Goal: Information Seeking & Learning: Learn about a topic

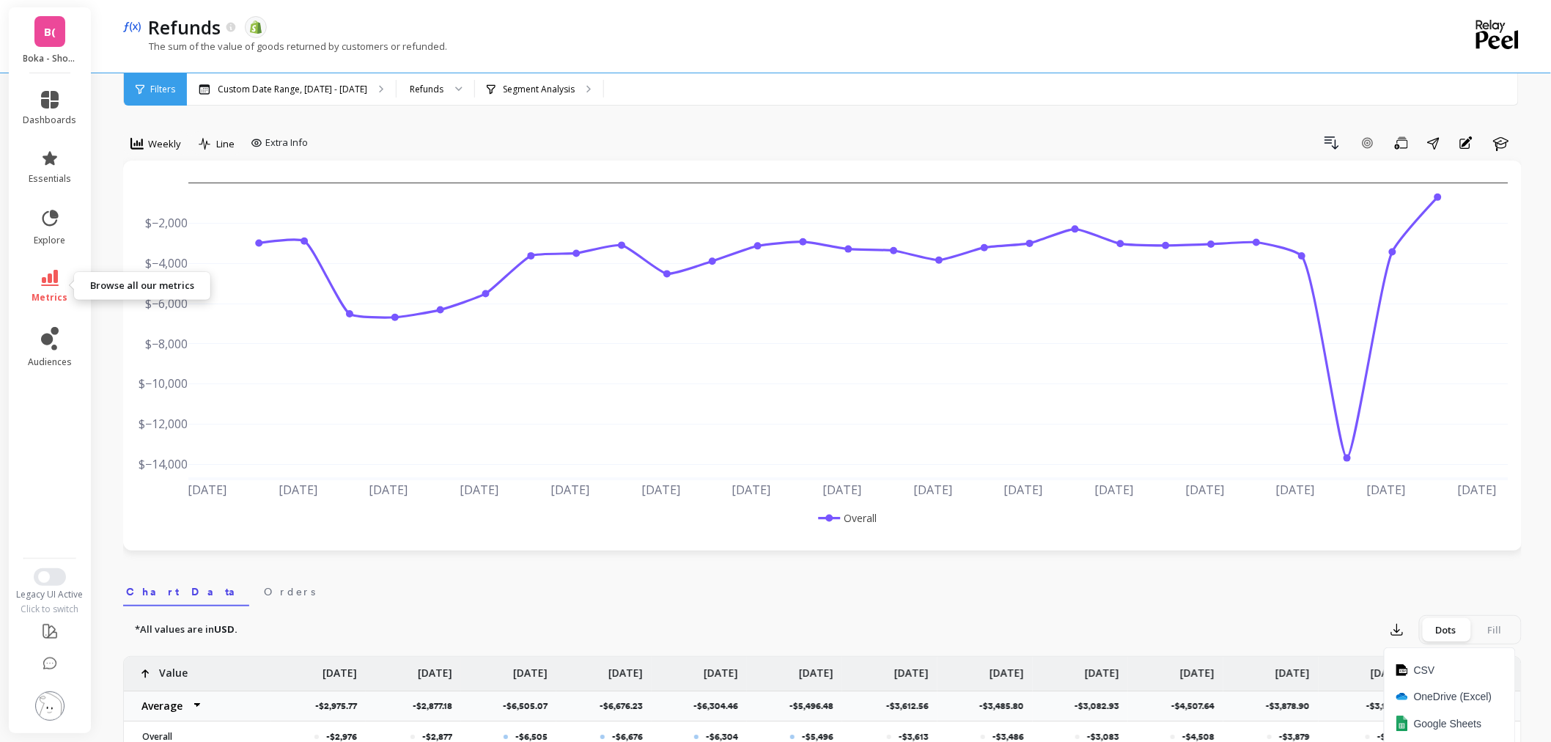
click at [48, 274] on icon at bounding box center [50, 278] width 18 height 16
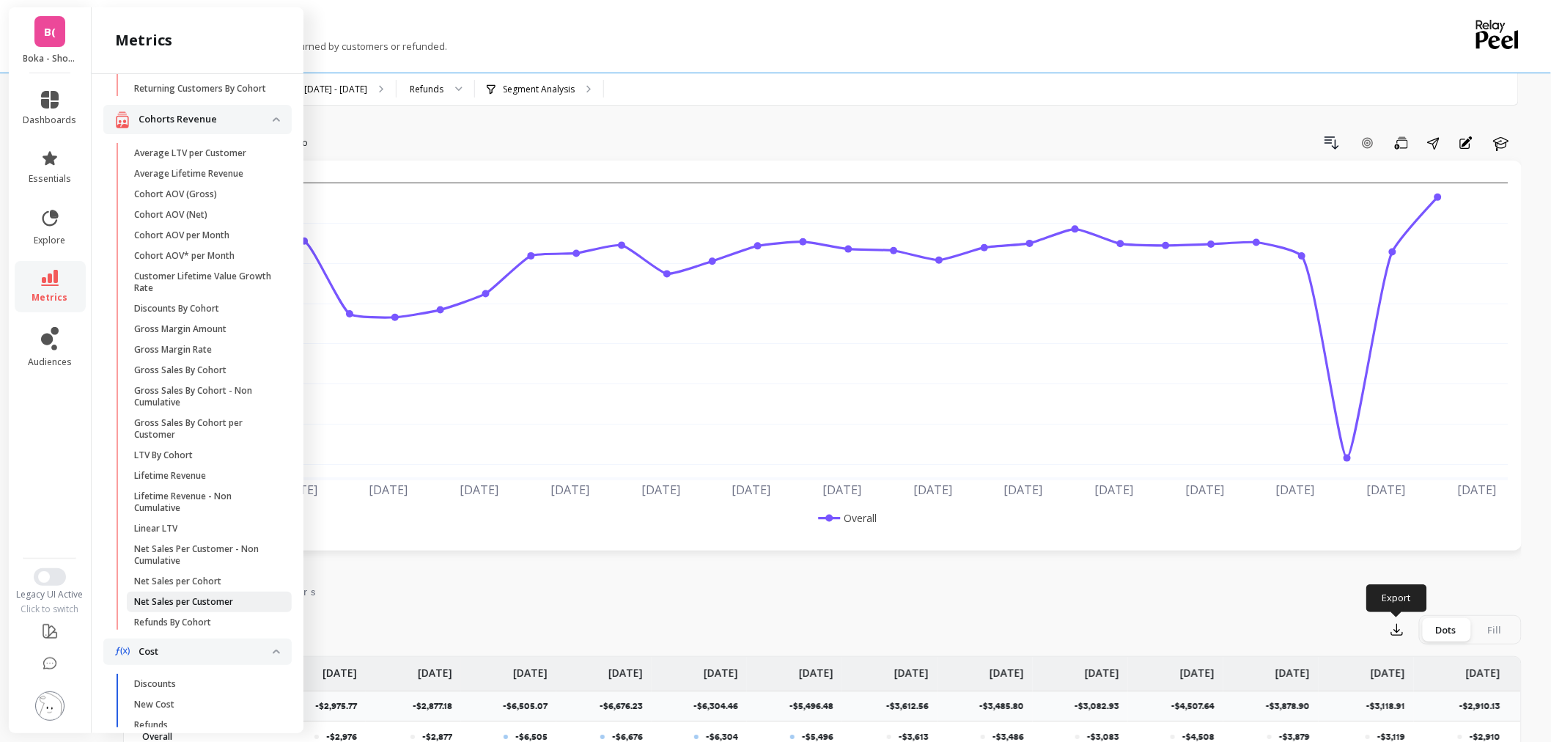
scroll to position [305, 0]
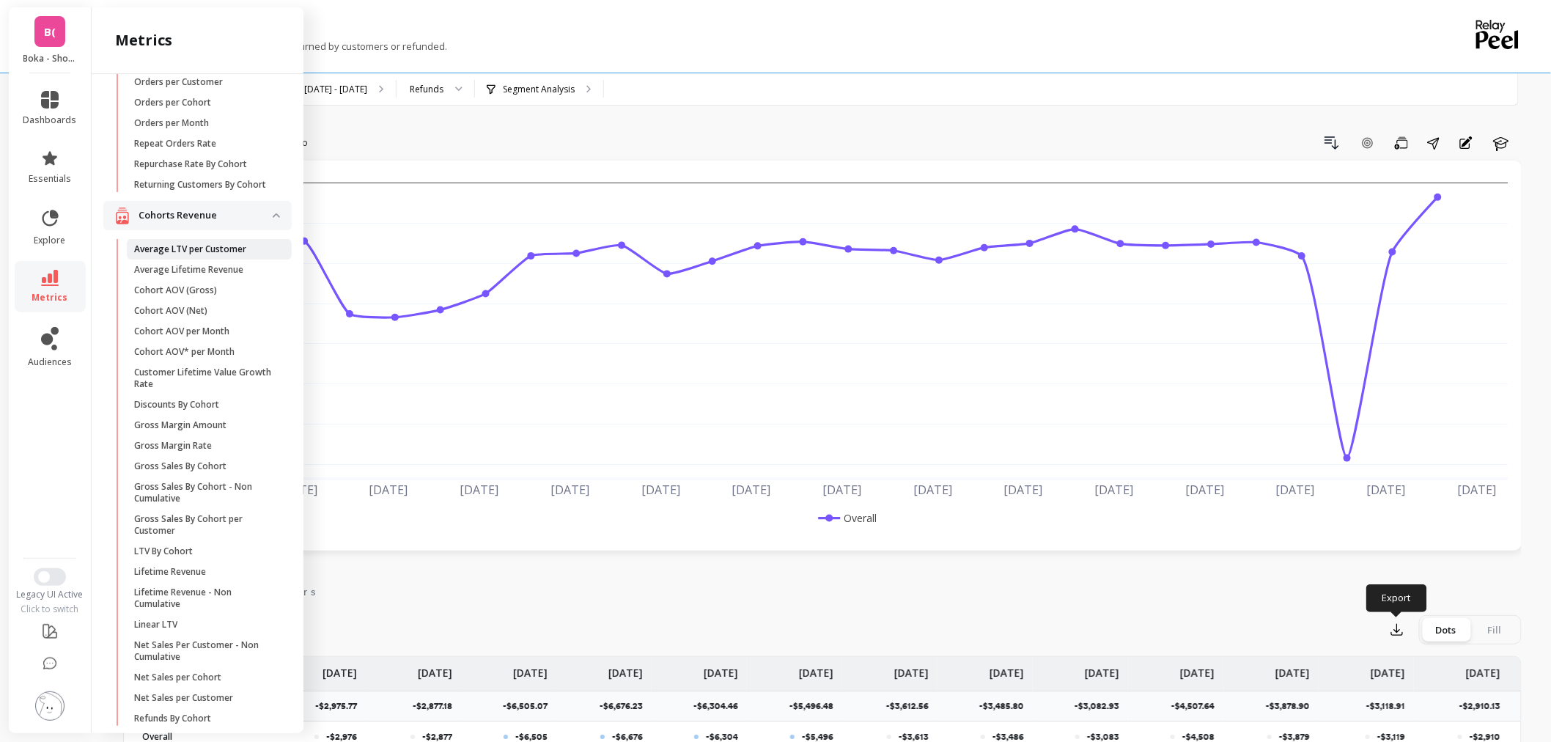
click at [206, 259] on link "Average LTV per Customer" at bounding box center [209, 249] width 165 height 21
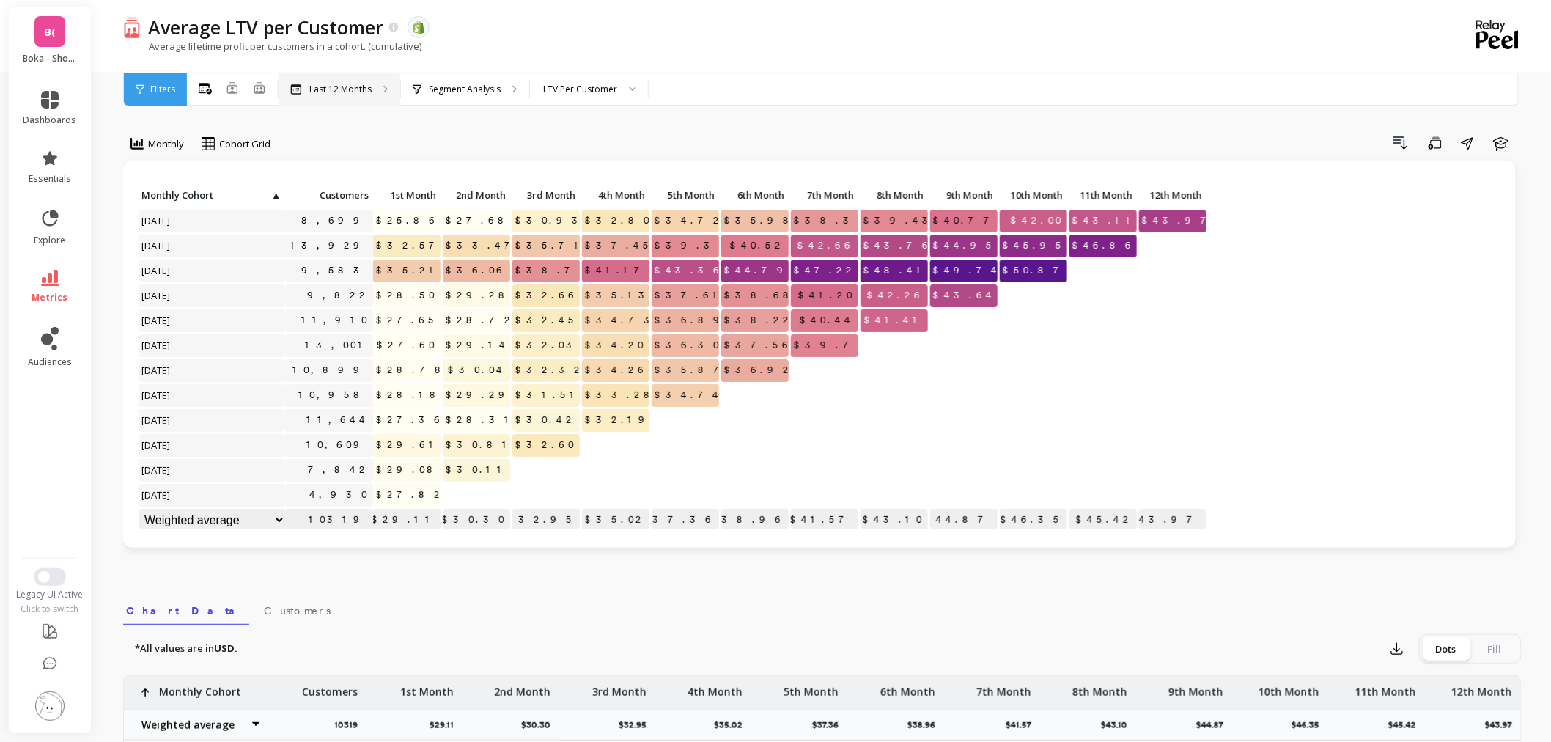
click at [362, 89] on p "Last 12 Months" at bounding box center [340, 90] width 62 height 12
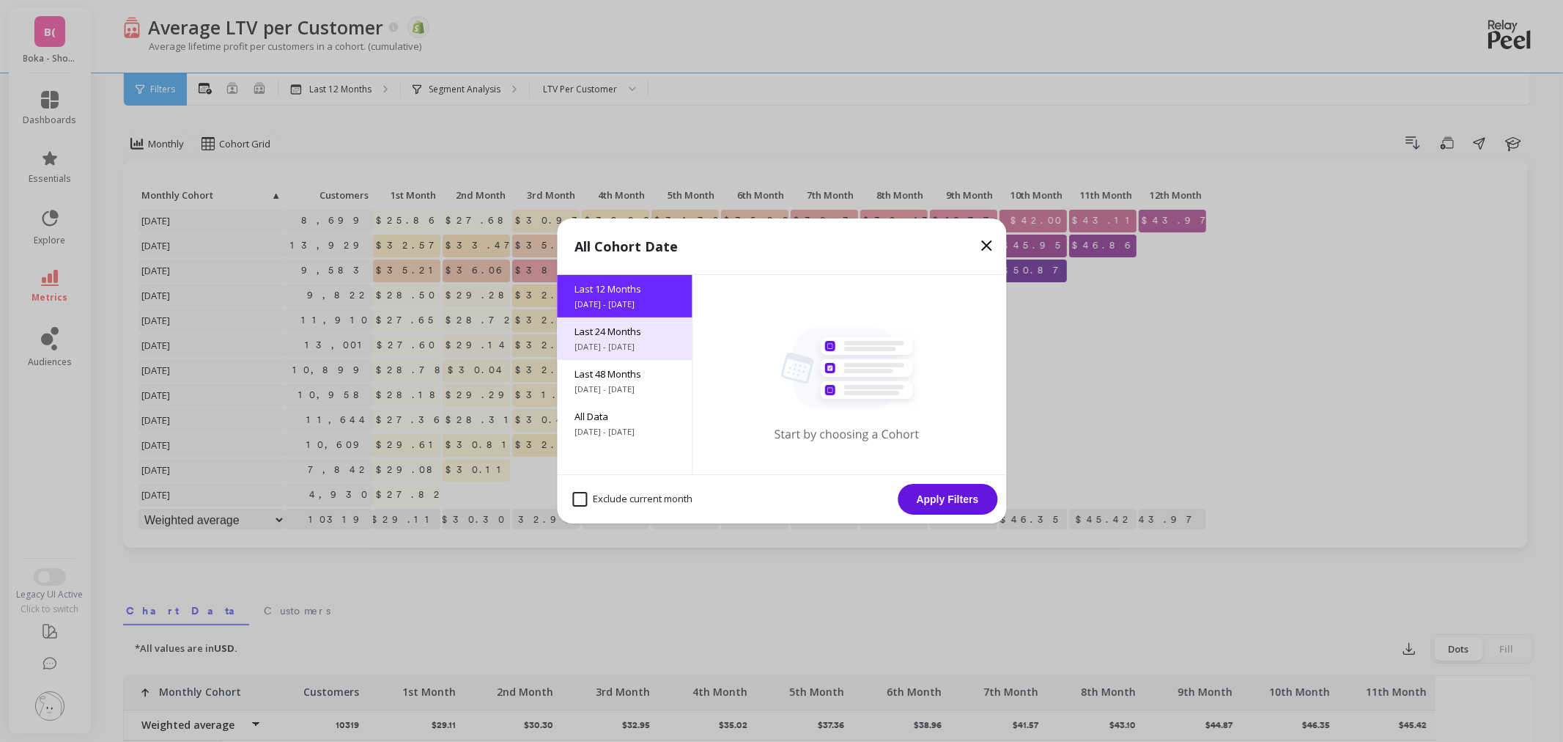
click at [580, 350] on span "10/1/2023 - 10/1/2025" at bounding box center [625, 347] width 100 height 12
click at [961, 498] on button "Apply Filters" at bounding box center [948, 499] width 100 height 31
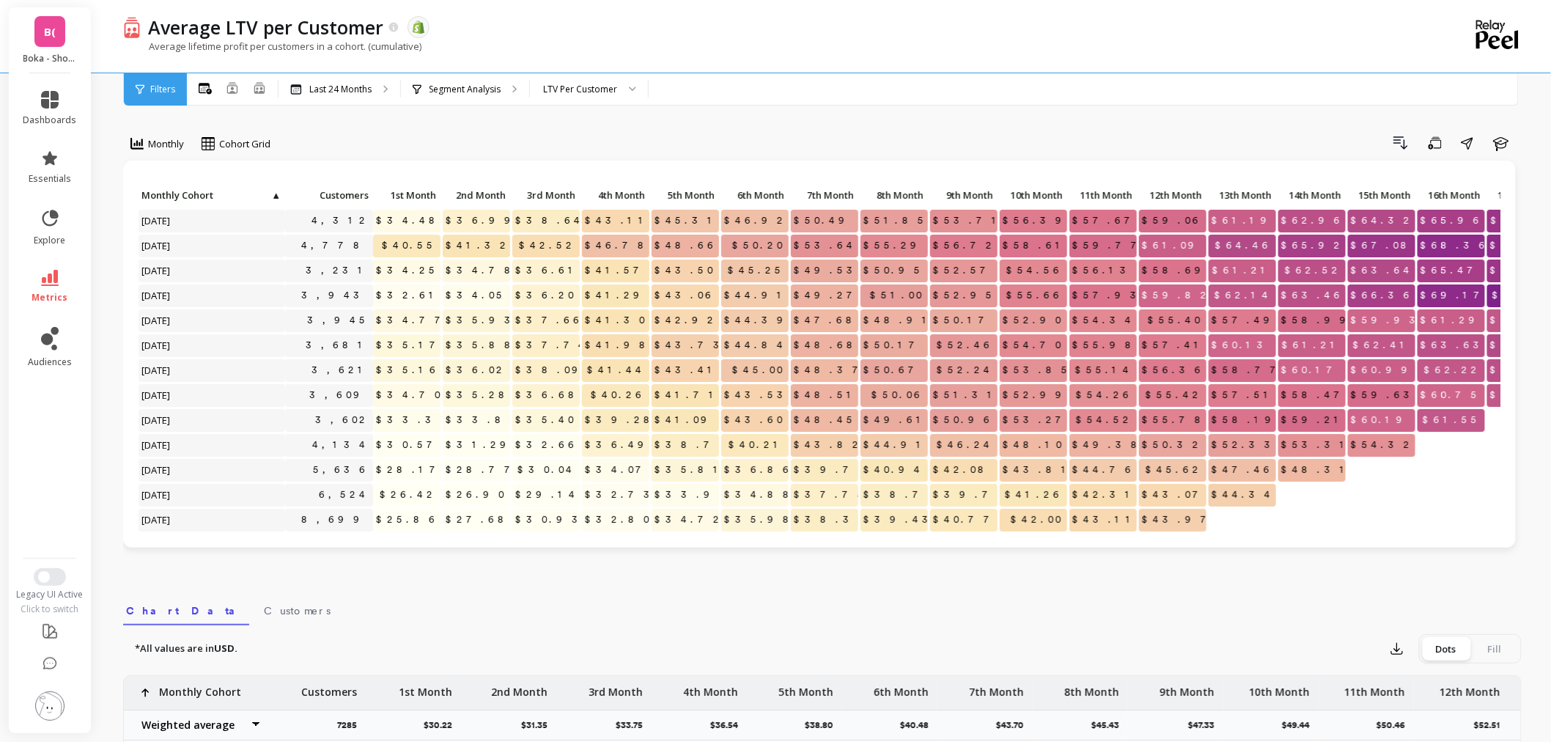
click at [48, 717] on img at bounding box center [49, 705] width 29 height 29
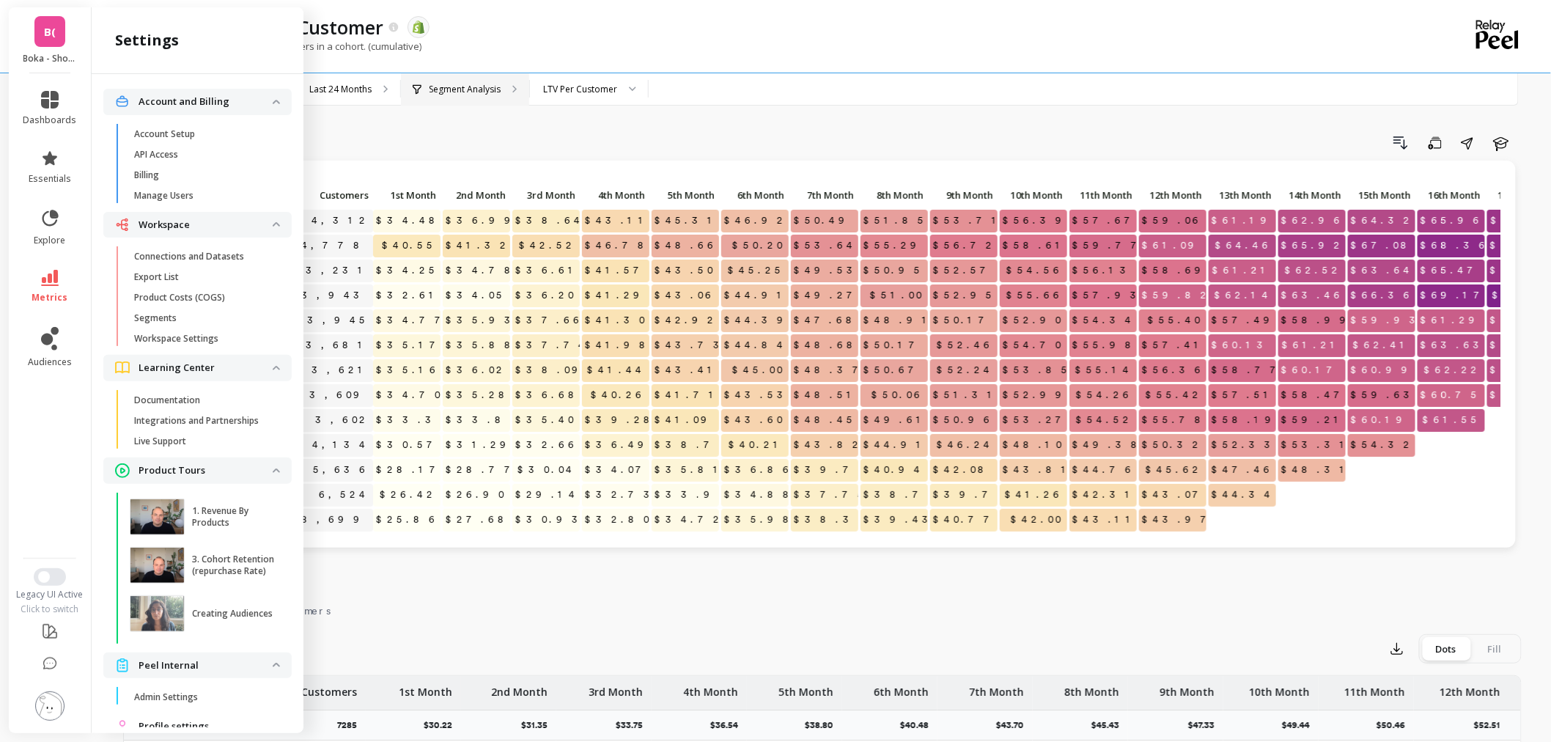
click at [477, 81] on div "Segment Analysis" at bounding box center [465, 89] width 128 height 32
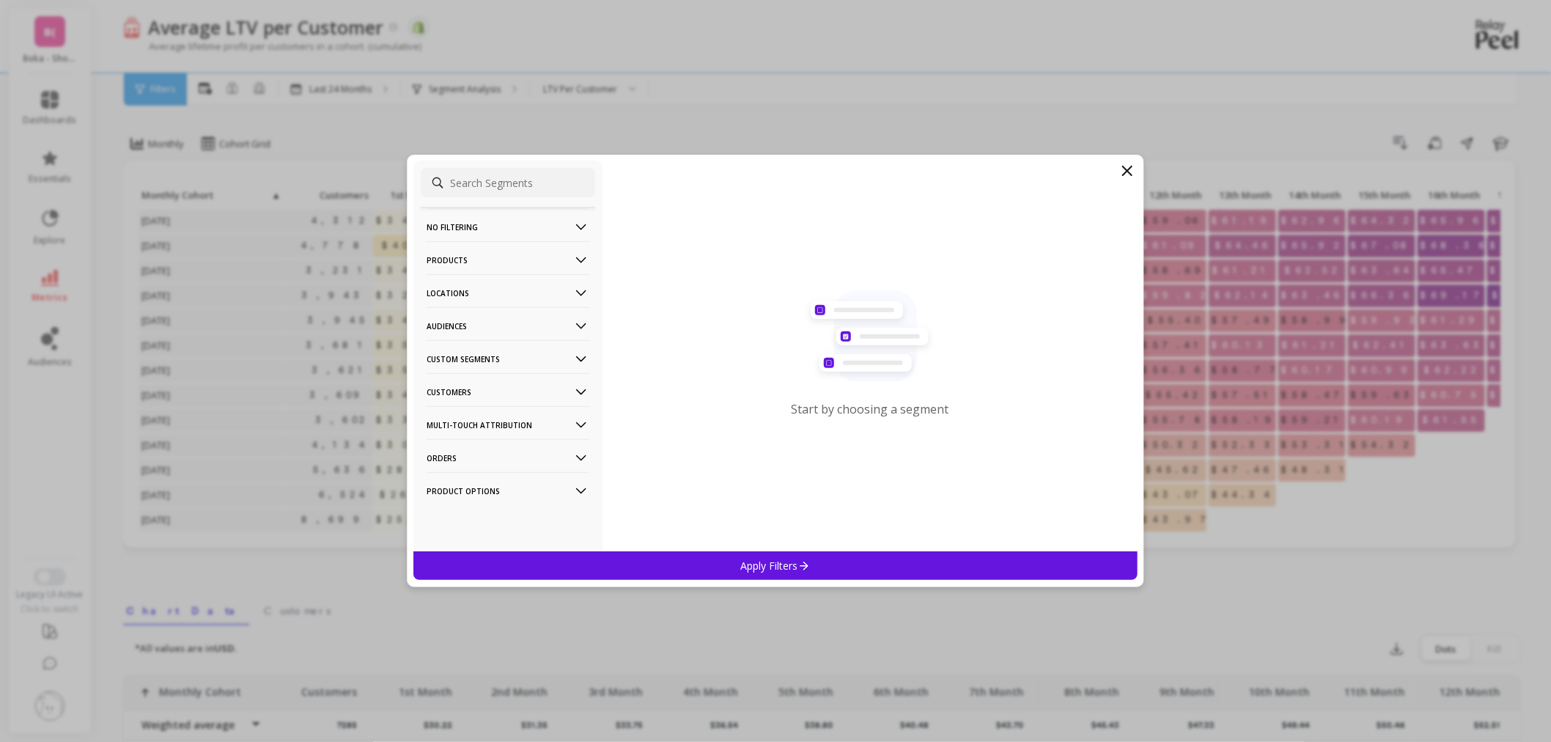
click at [508, 291] on p "Locations" at bounding box center [508, 292] width 163 height 37
click at [497, 353] on div "Countries" at bounding box center [508, 346] width 174 height 23
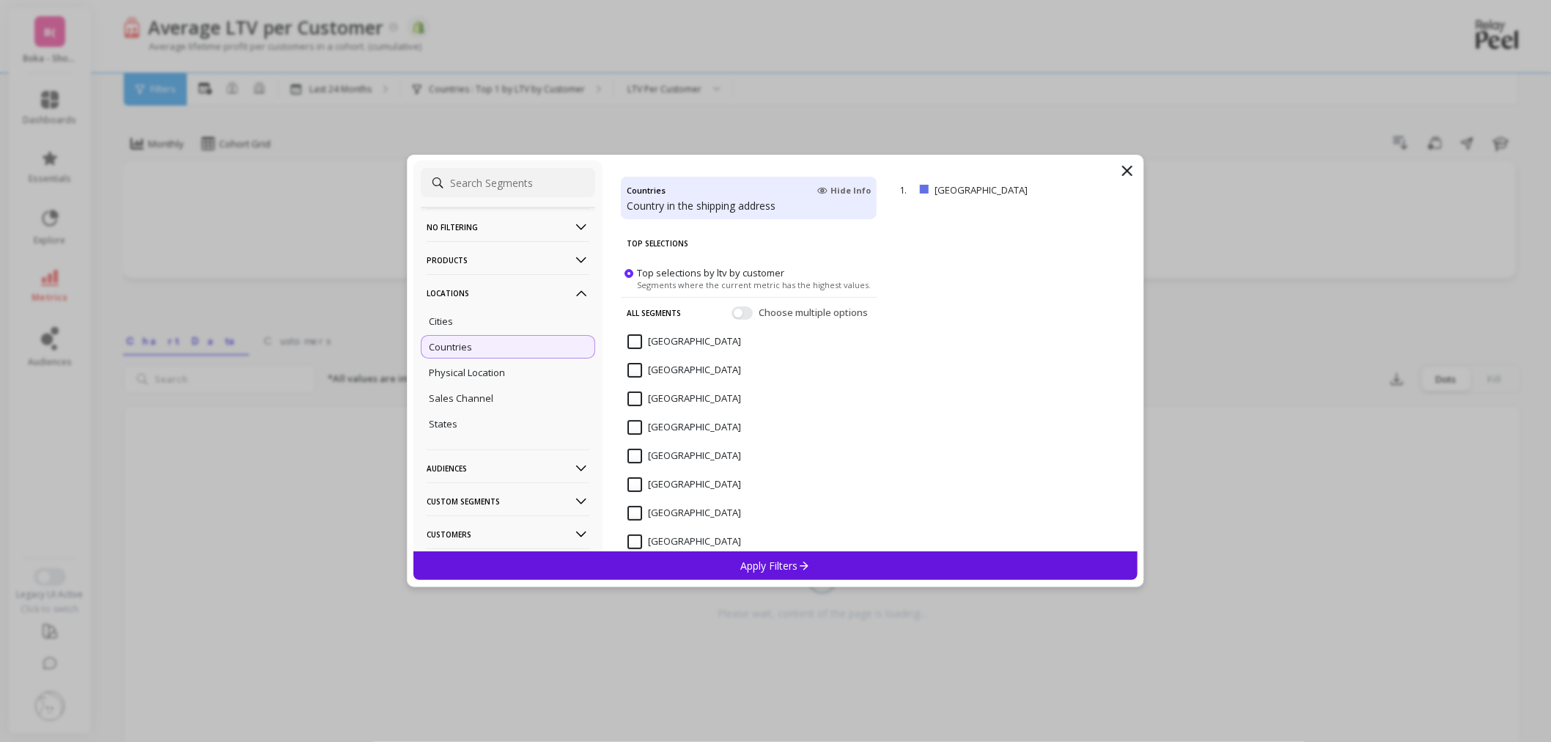
click at [668, 536] on input "Canada" at bounding box center [684, 541] width 114 height 15
click at [676, 558] on div "Apply Filters" at bounding box center [775, 565] width 724 height 29
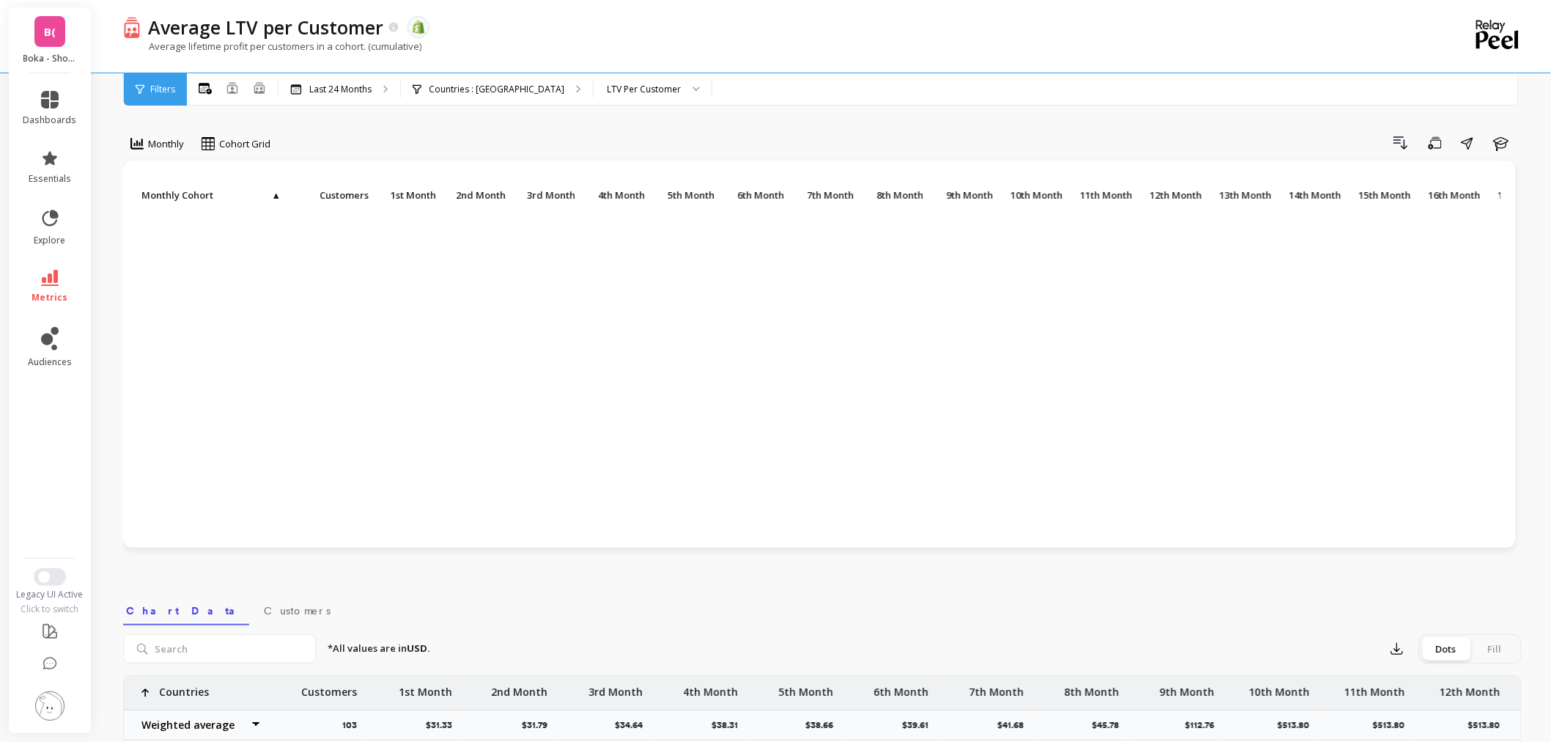
scroll to position [312, 0]
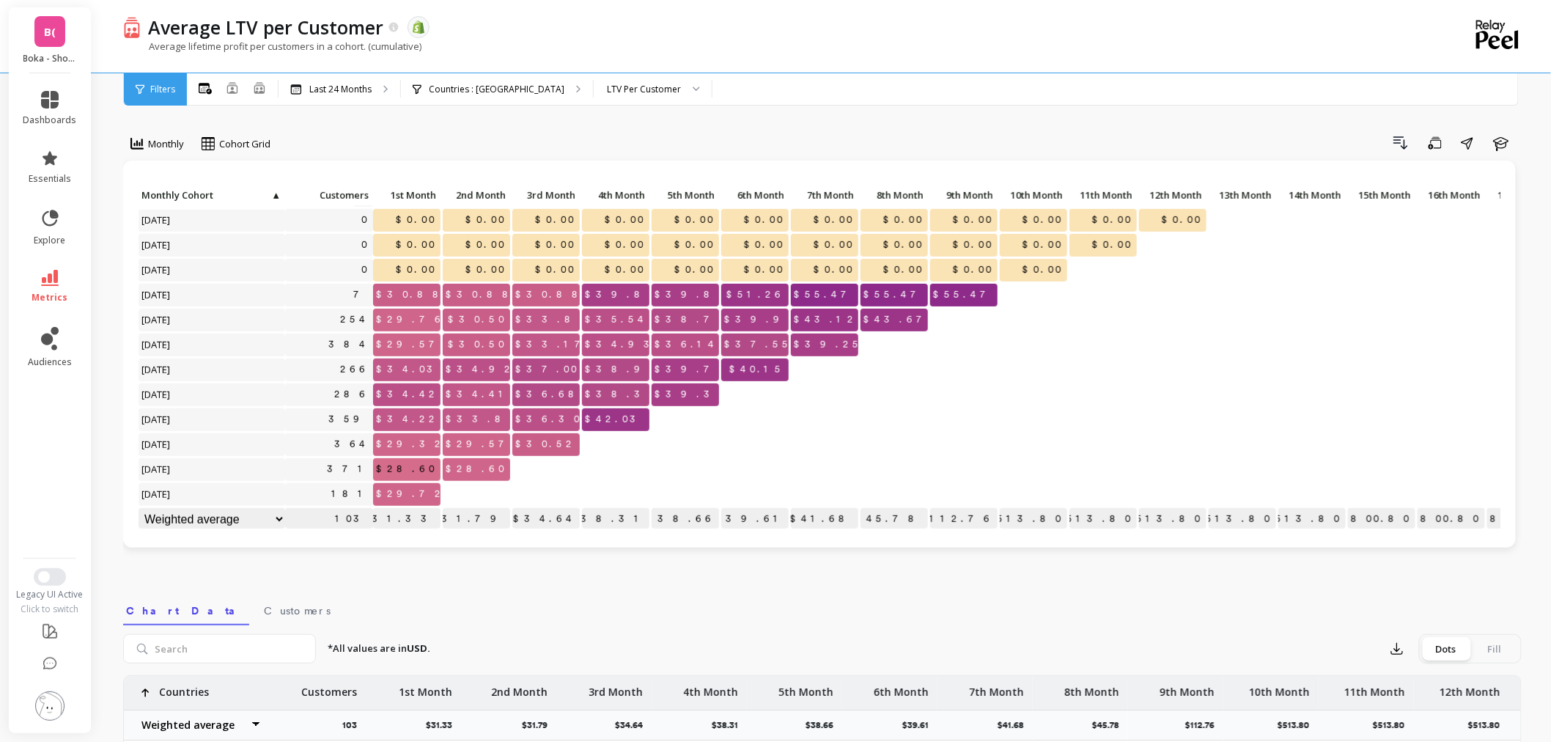
click at [48, 707] on img at bounding box center [49, 705] width 29 height 29
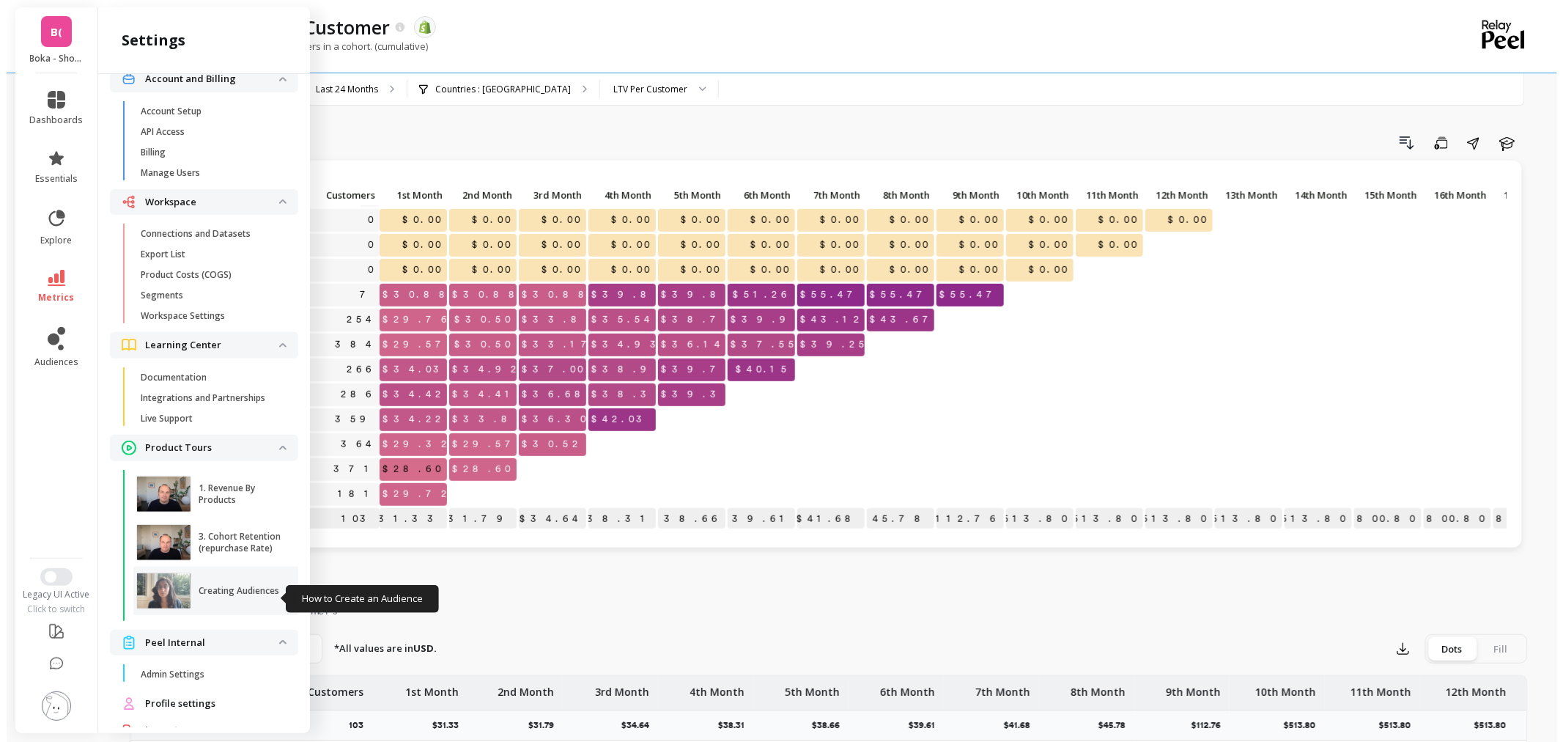
scroll to position [53, 0]
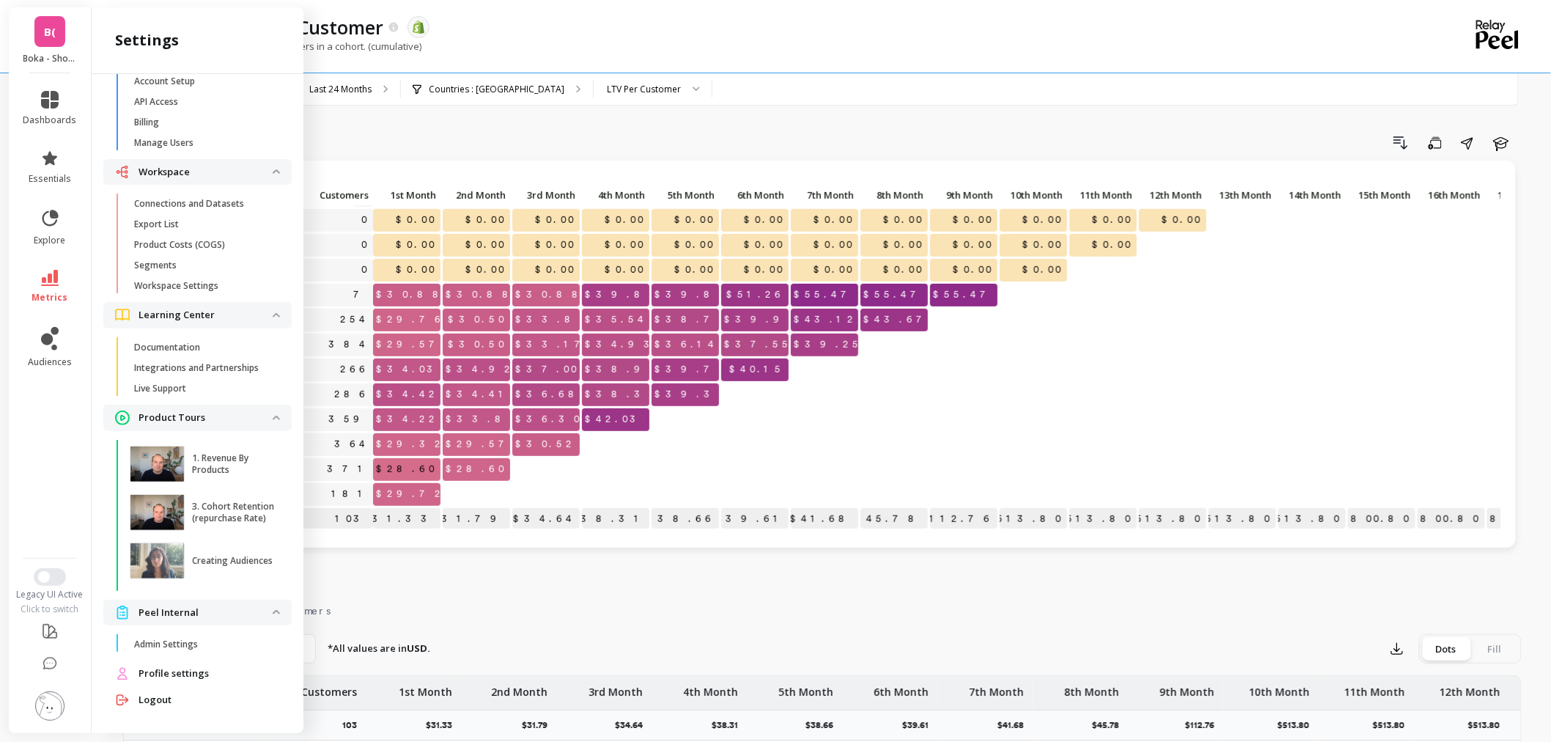
drag, startPoint x: 206, startPoint y: 646, endPoint x: 602, endPoint y: 419, distance: 456.6
click at [206, 646] on span "Admin Settings" at bounding box center [204, 644] width 140 height 12
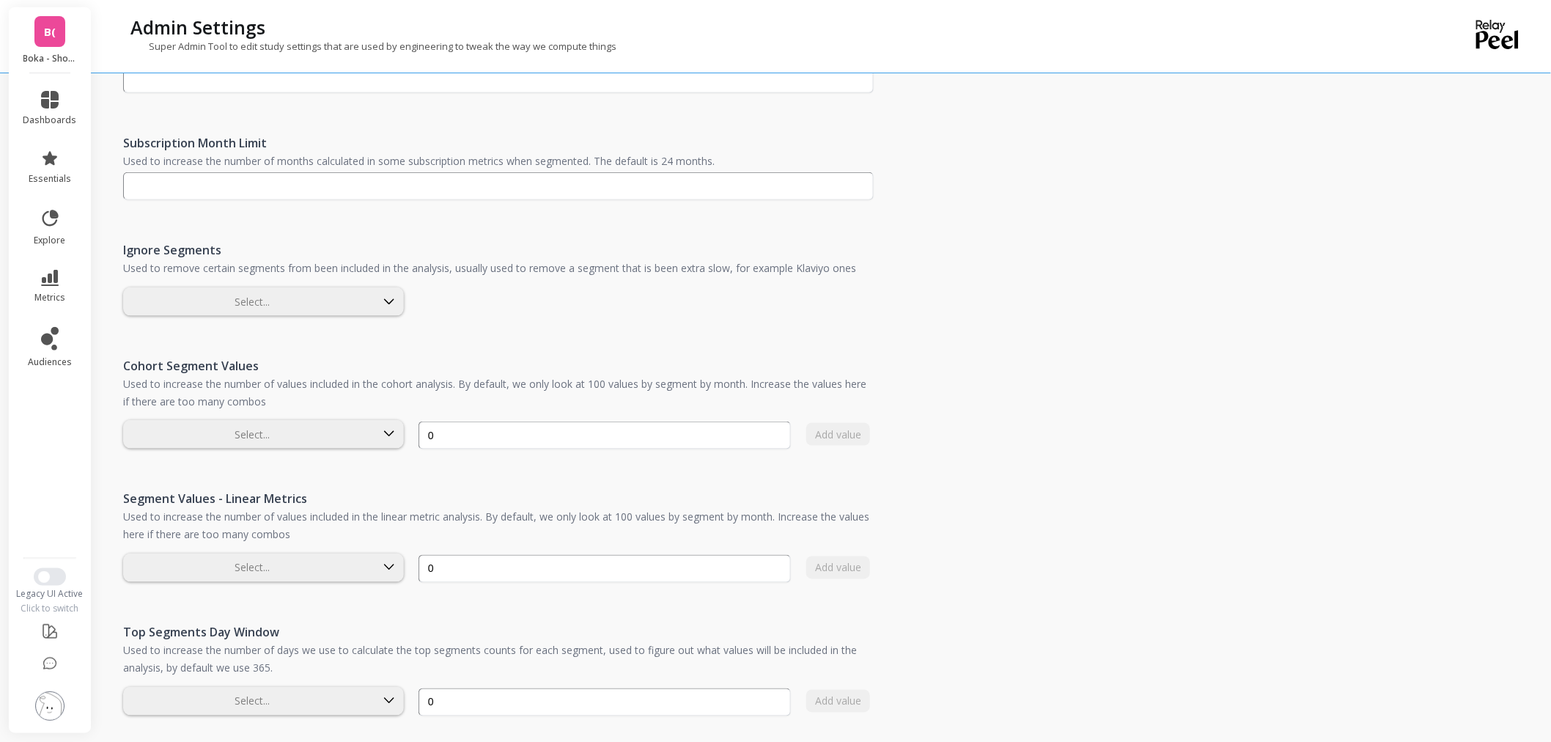
scroll to position [733, 0]
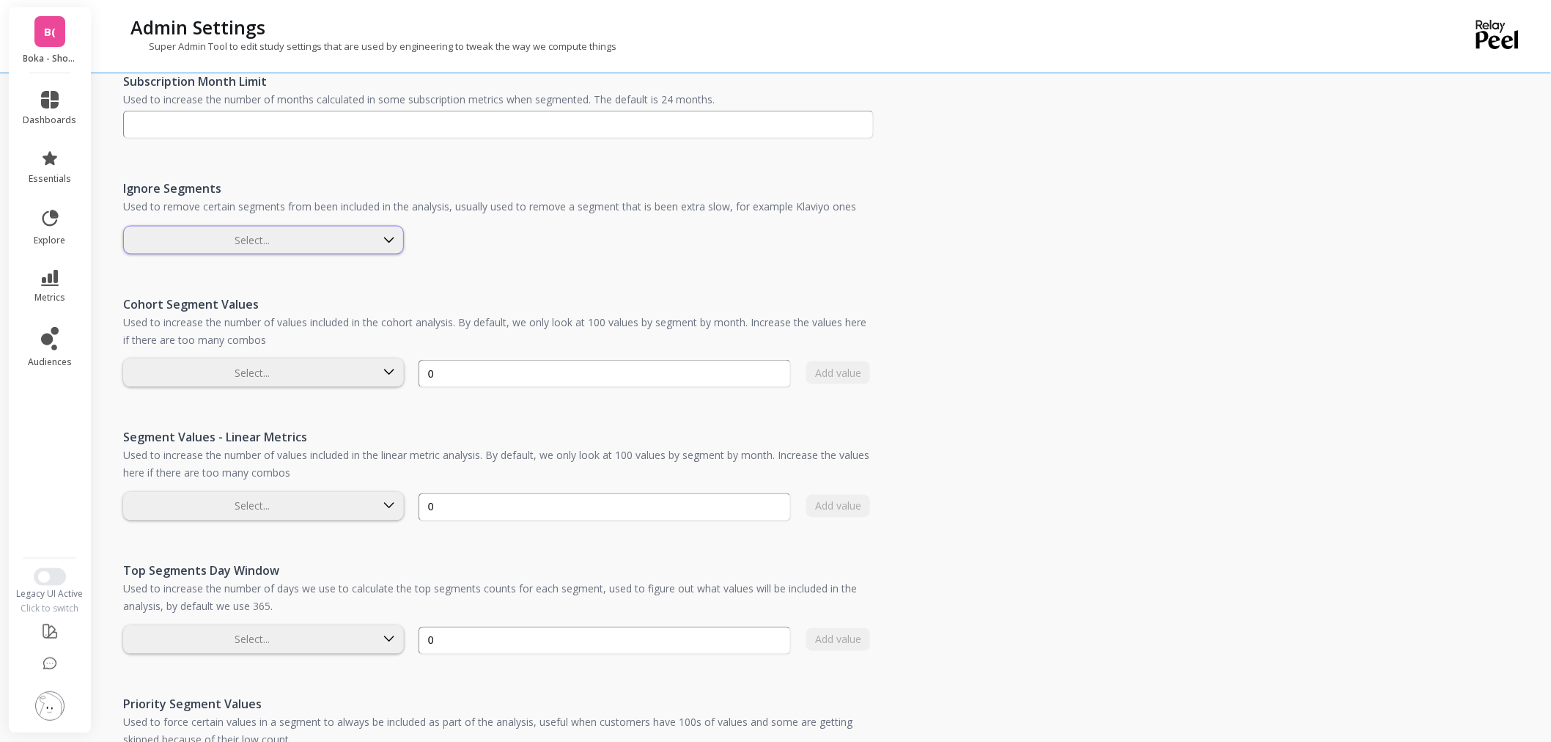
click at [286, 243] on div at bounding box center [249, 240] width 248 height 14
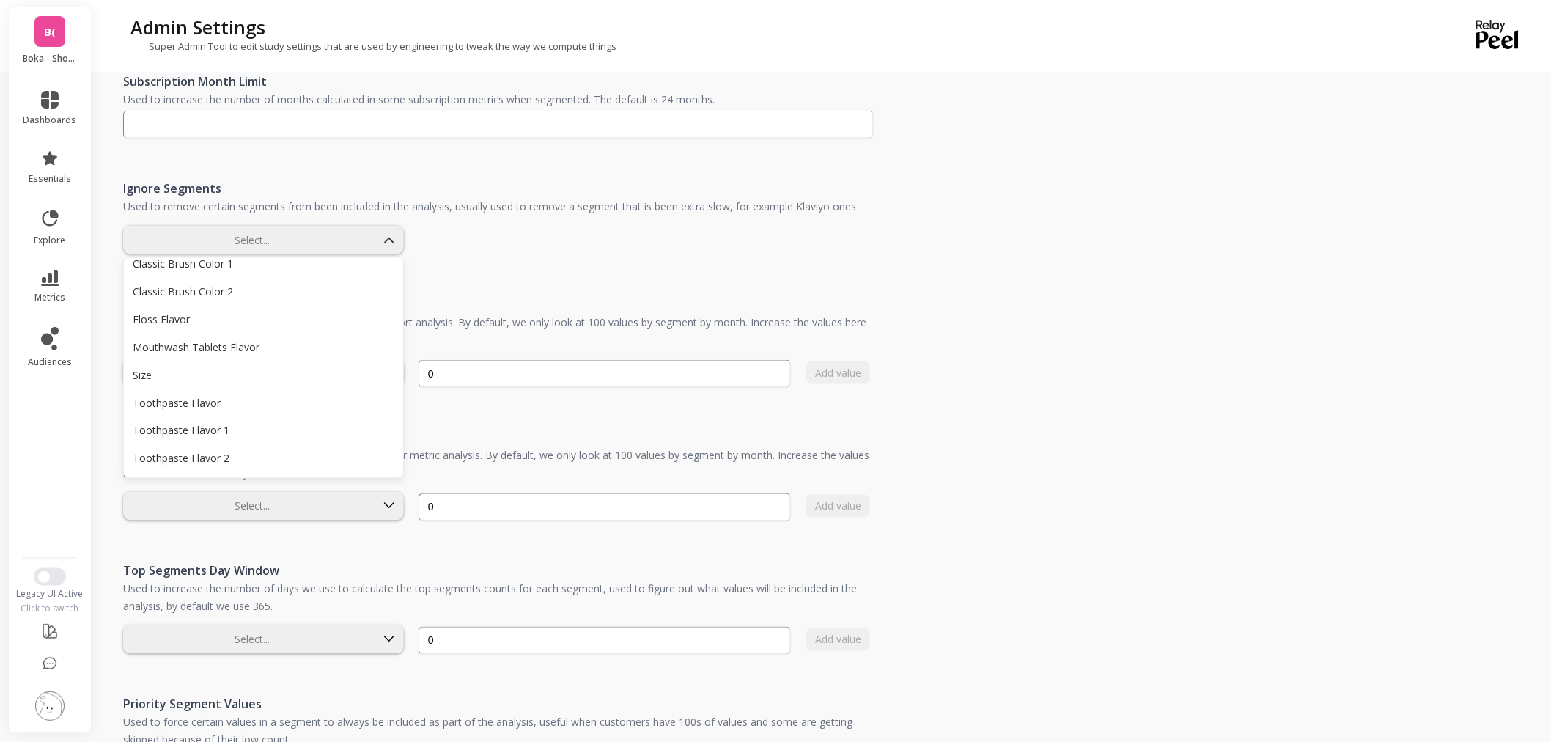
scroll to position [814, 0]
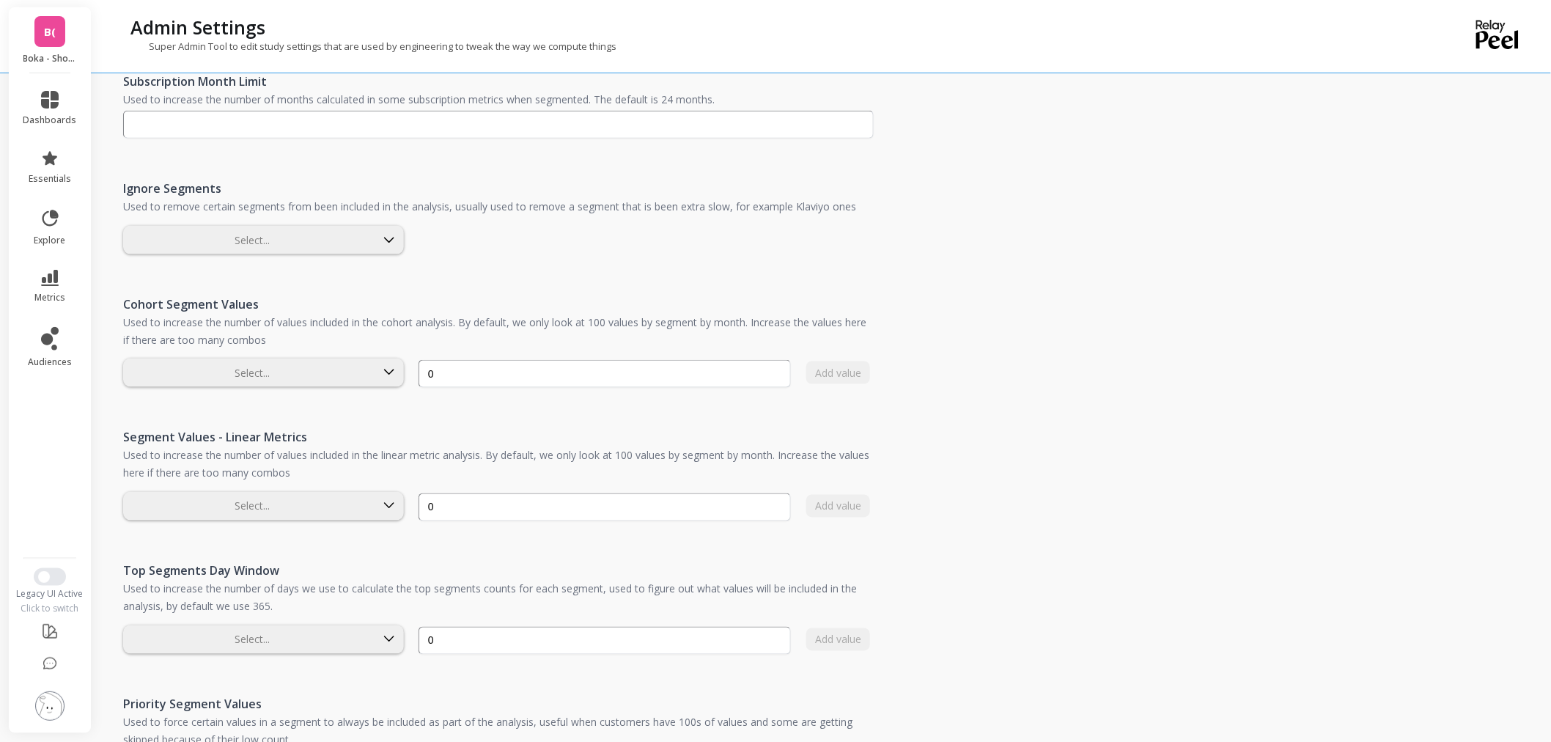
click at [987, 333] on div "Admin Settings Super Admin Tool to edit study settings that are used by enginee…" at bounding box center [825, 118] width 1451 height 1703
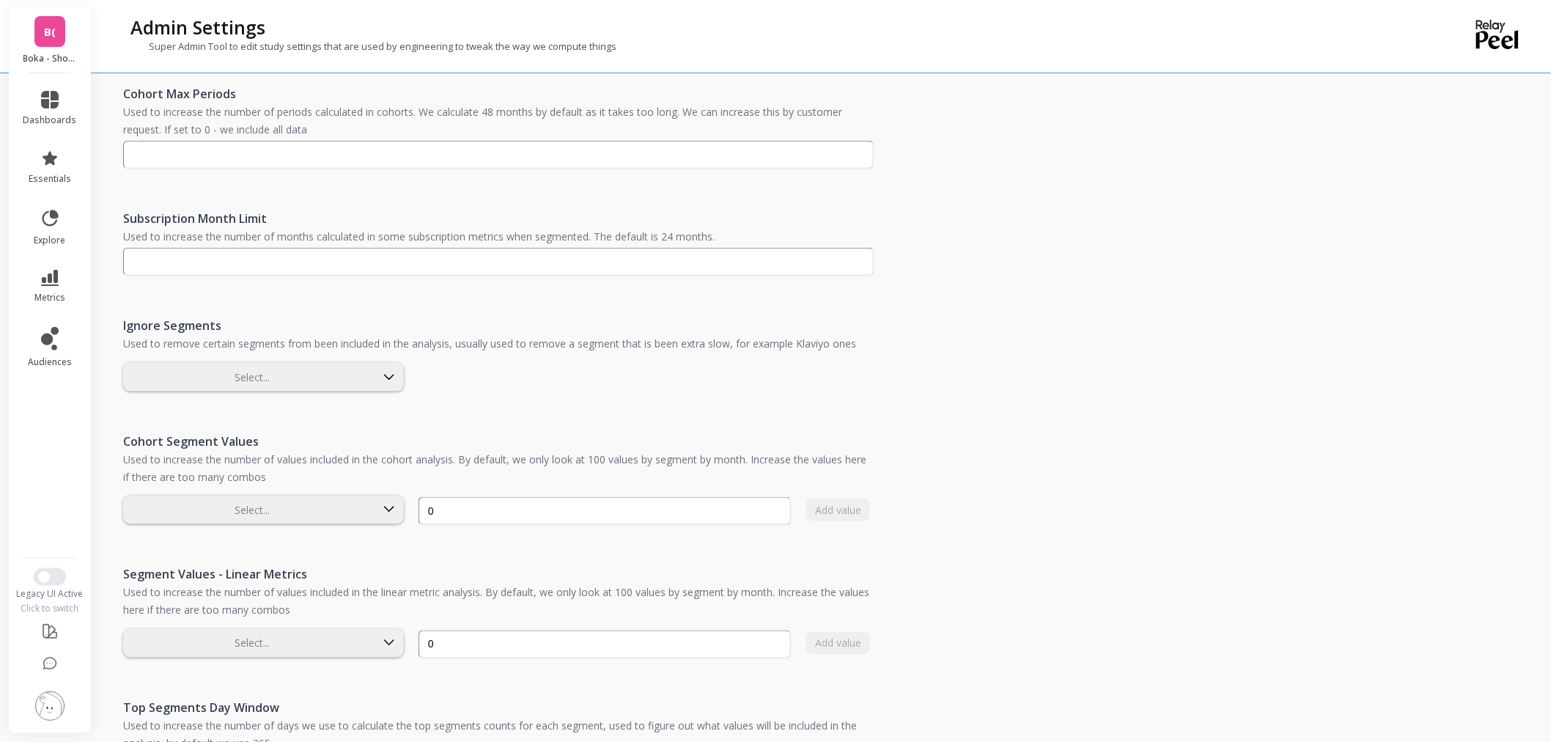
scroll to position [569, 0]
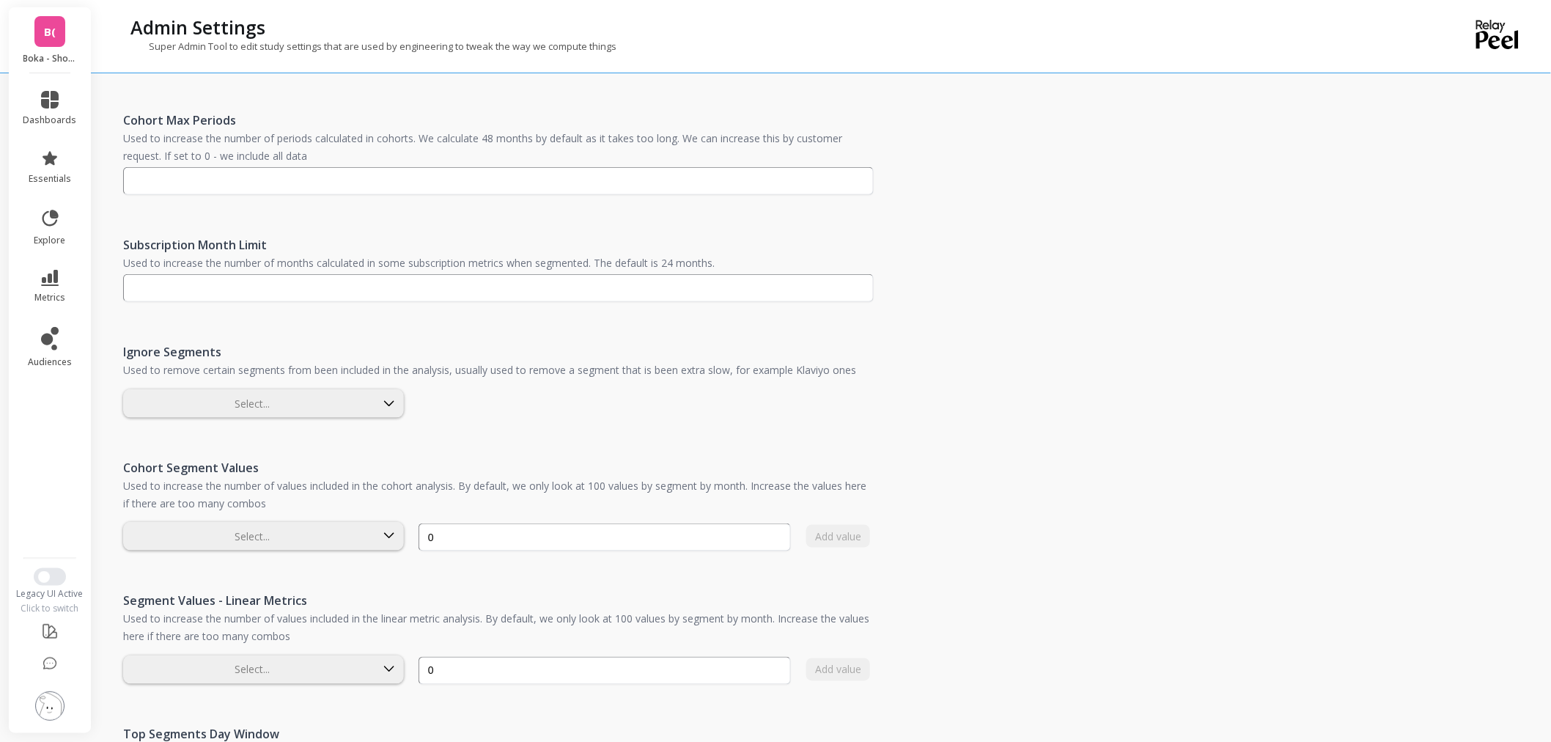
click at [35, 704] on img at bounding box center [49, 705] width 29 height 29
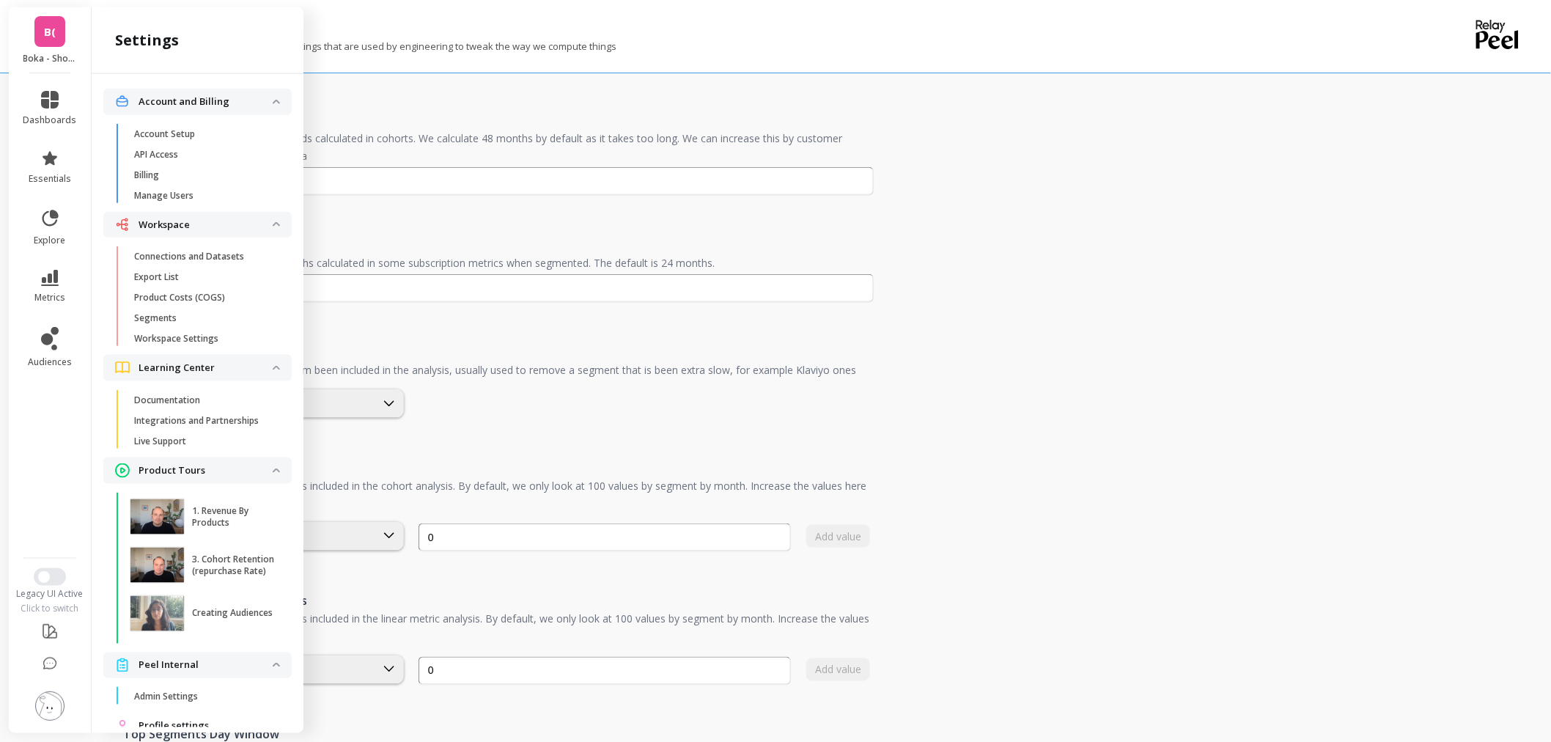
scroll to position [53, 0]
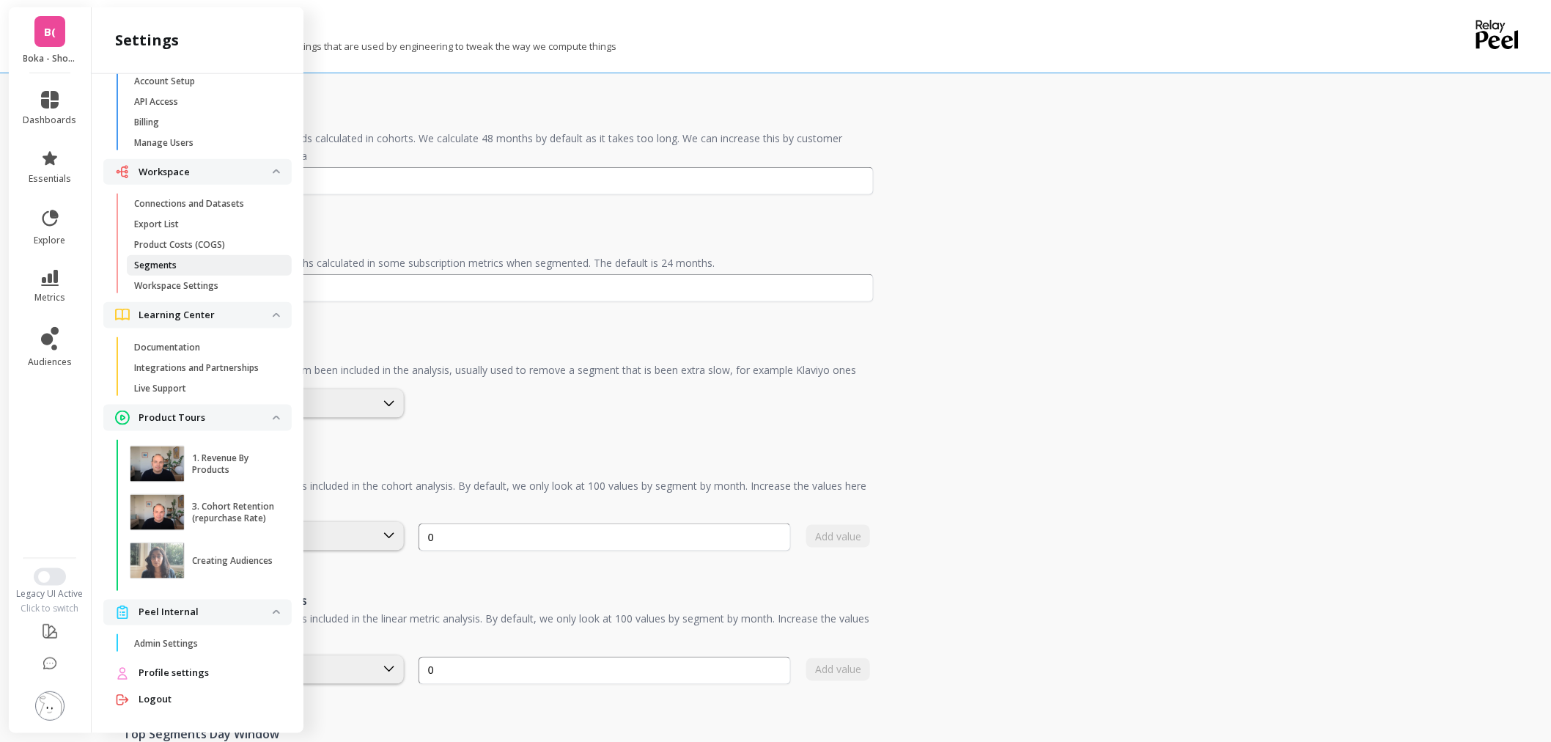
click at [188, 259] on span "Segments" at bounding box center [204, 265] width 140 height 12
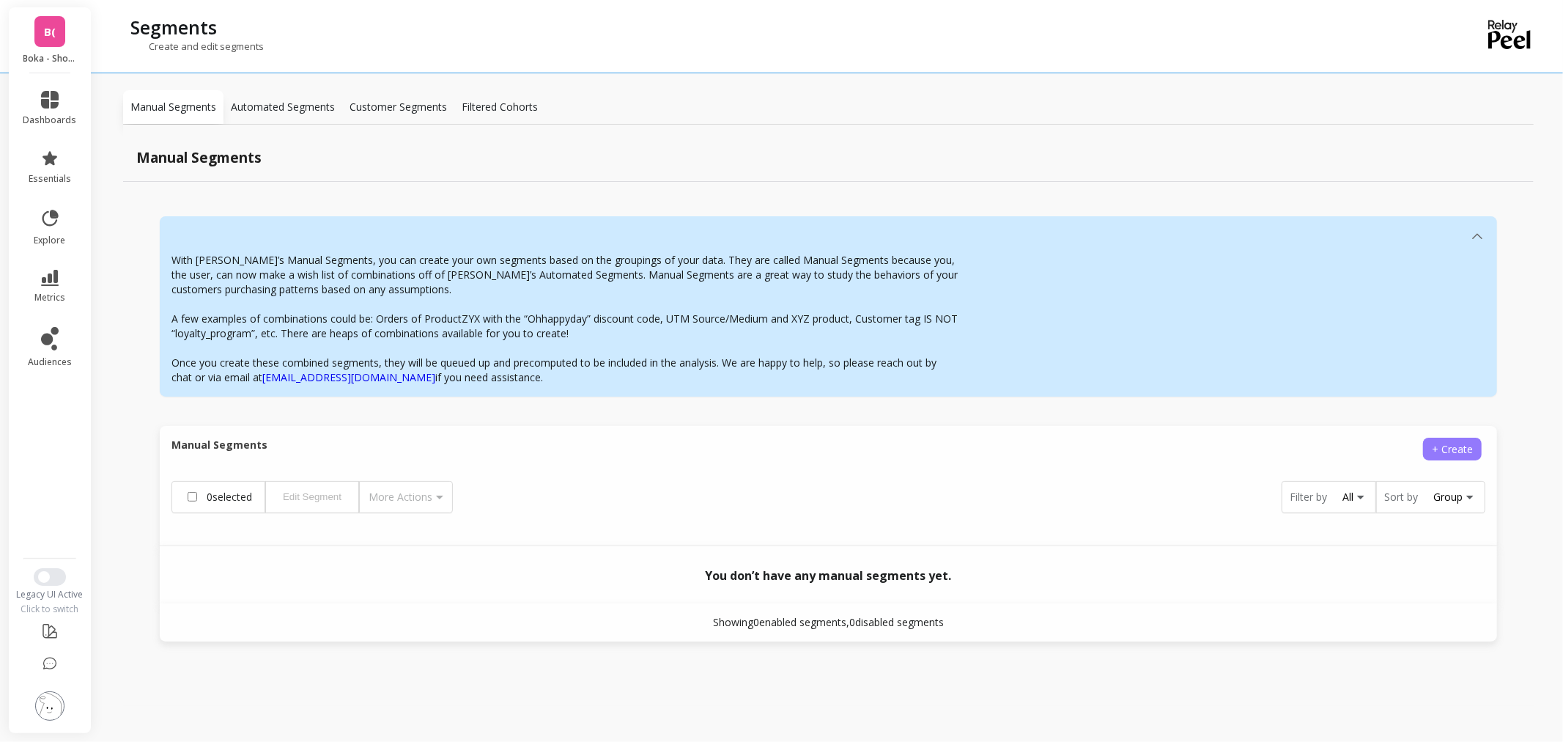
click at [1459, 451] on span "+ Create" at bounding box center [1452, 449] width 41 height 14
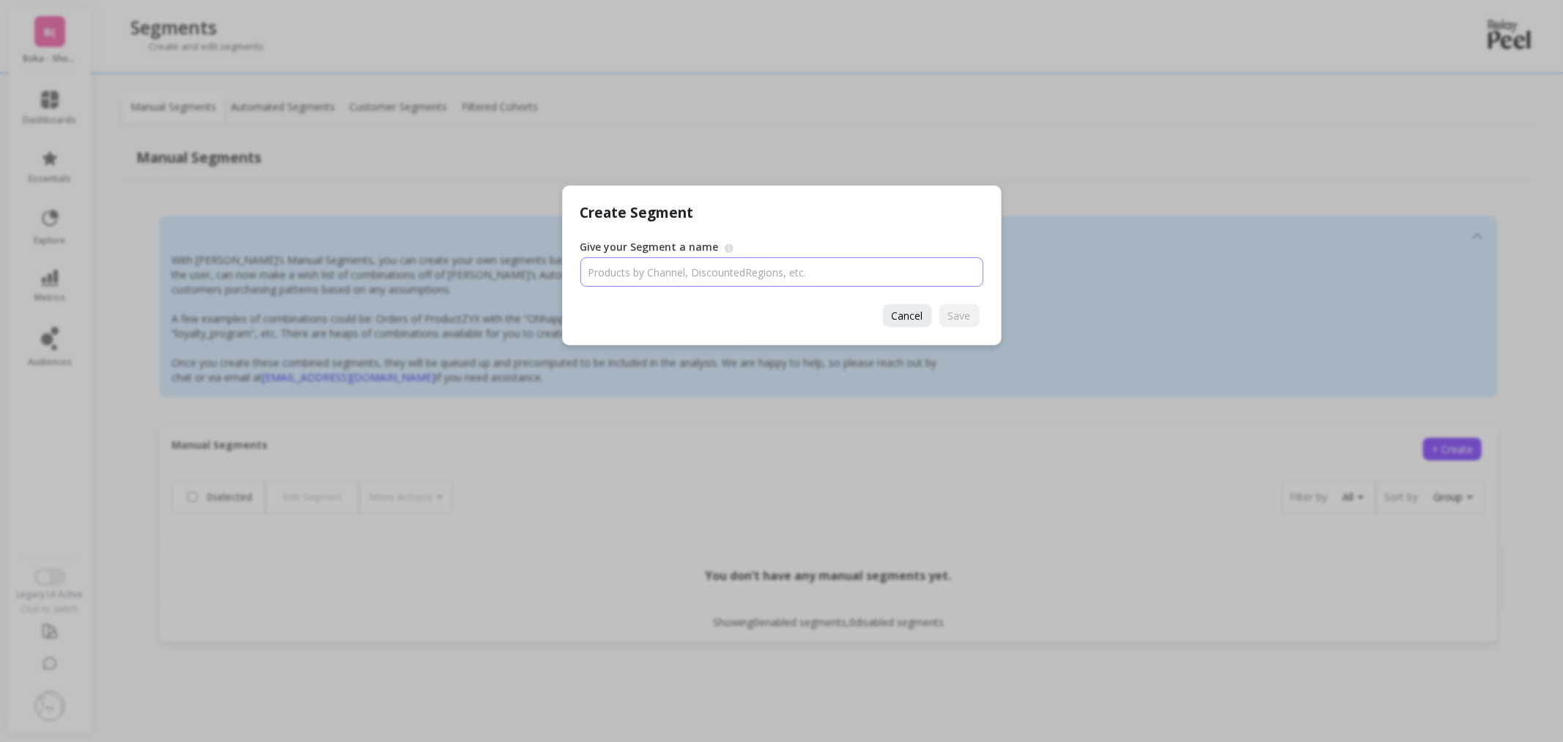
click at [663, 272] on input "Give your Segment a name" at bounding box center [781, 271] width 403 height 29
type input "Non US"
click at [970, 311] on span "Save" at bounding box center [959, 316] width 23 height 14
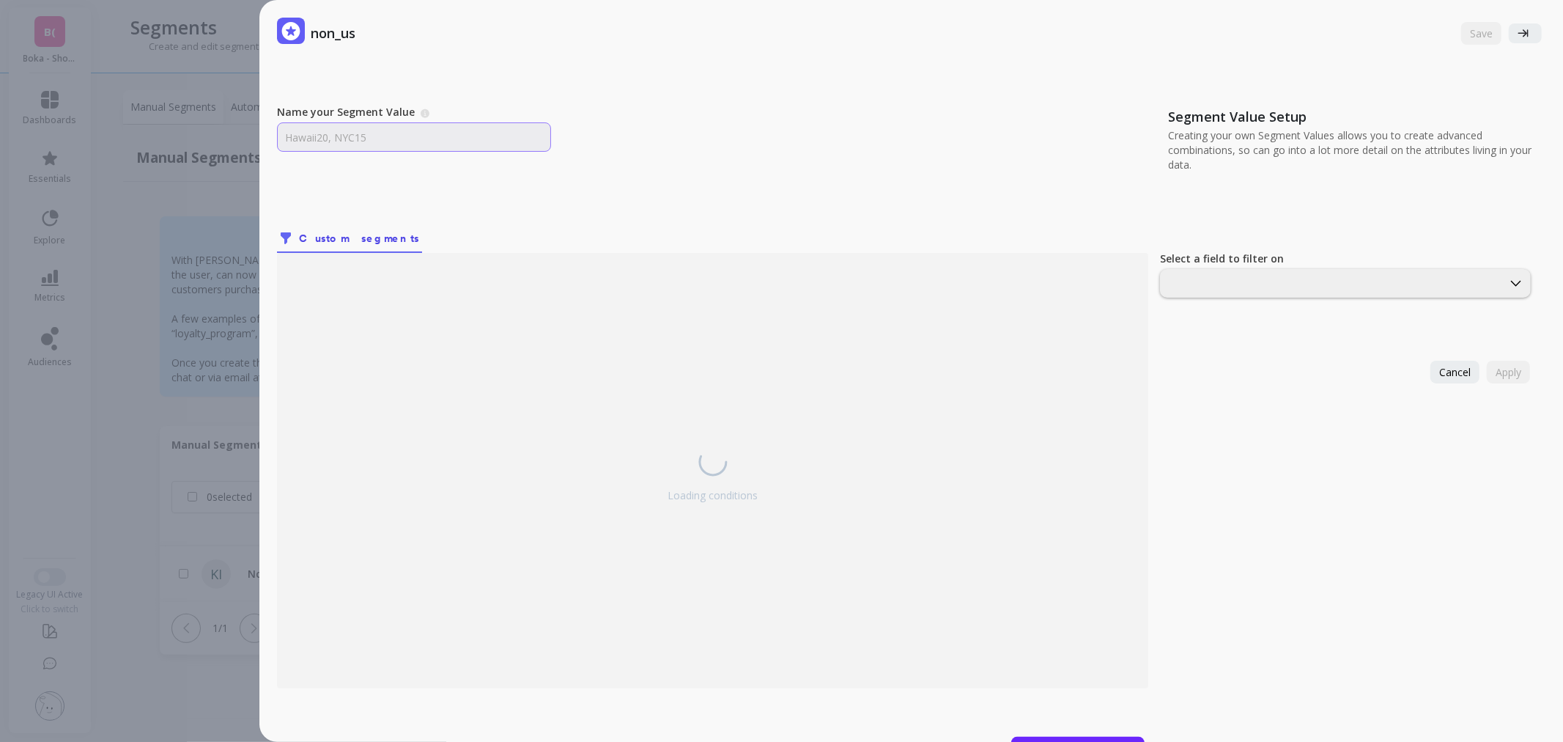
click at [337, 122] on input "Name your Segment Value" at bounding box center [414, 136] width 274 height 29
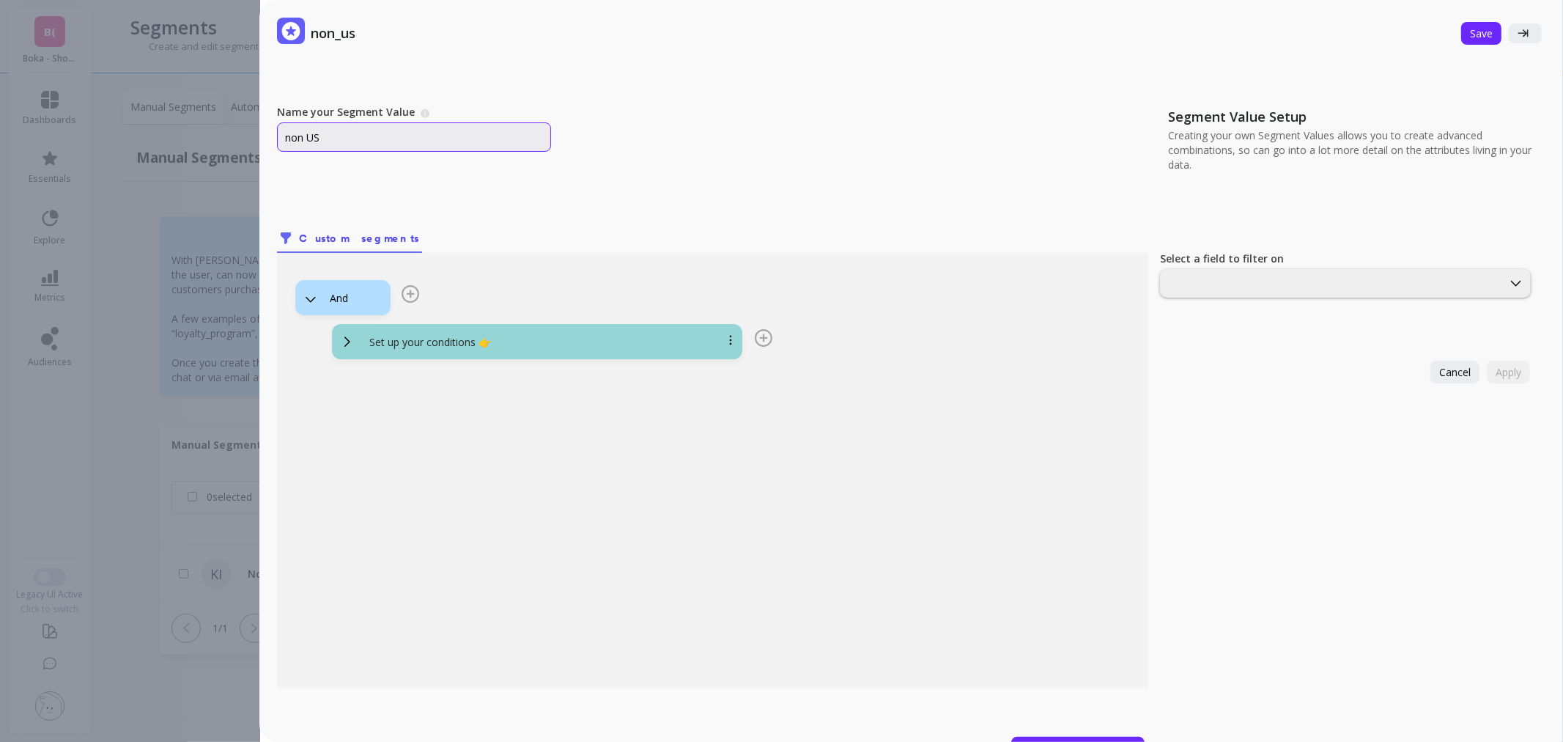
type input "non US"
click at [517, 333] on span "Set up your conditions 👉" at bounding box center [537, 342] width 394 height 18
click at [1301, 287] on div at bounding box center [1331, 283] width 339 height 14
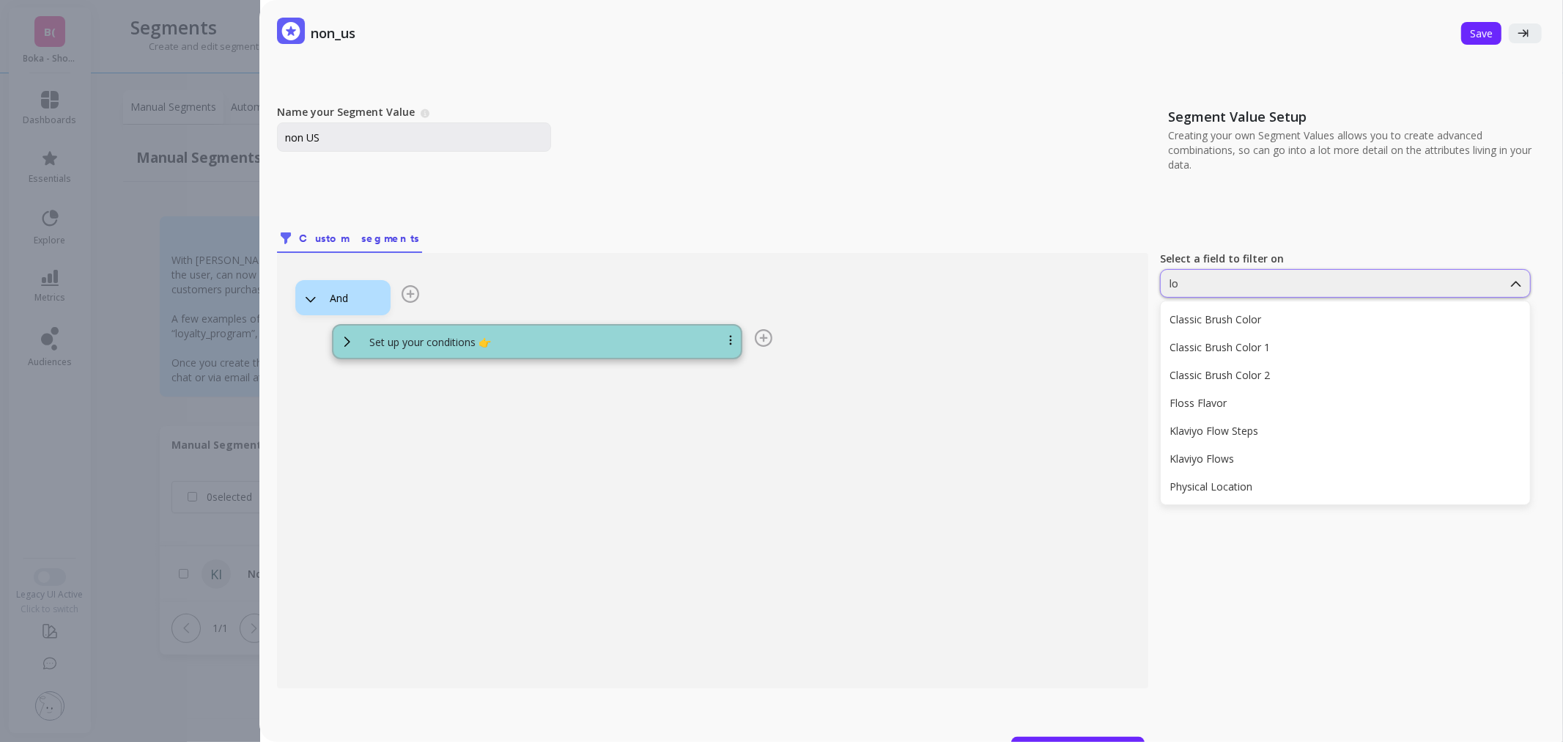
type input "l"
type input "cou"
click at [1283, 316] on div "Country" at bounding box center [1346, 319] width 352 height 14
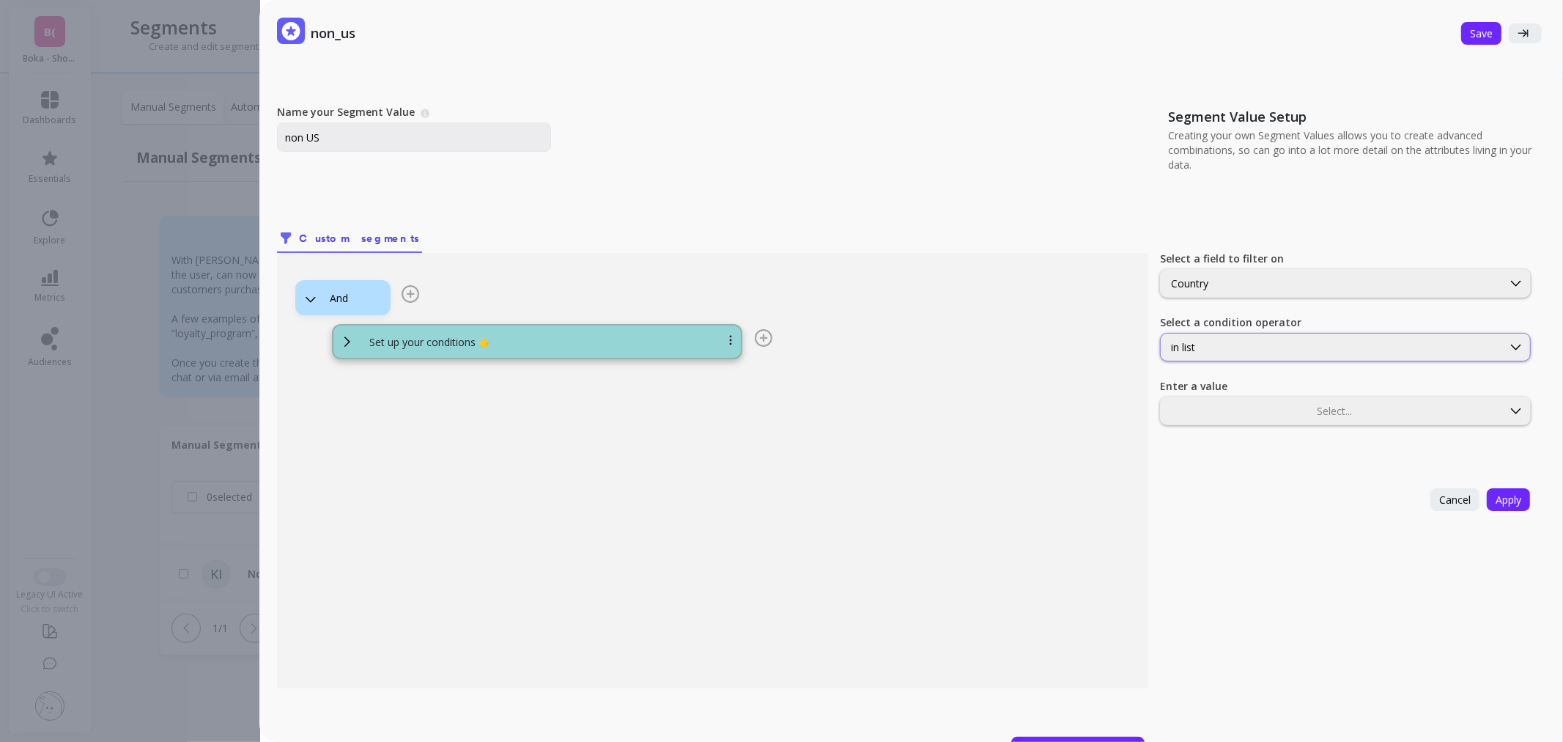
click at [1294, 339] on div "in list" at bounding box center [1332, 347] width 342 height 17
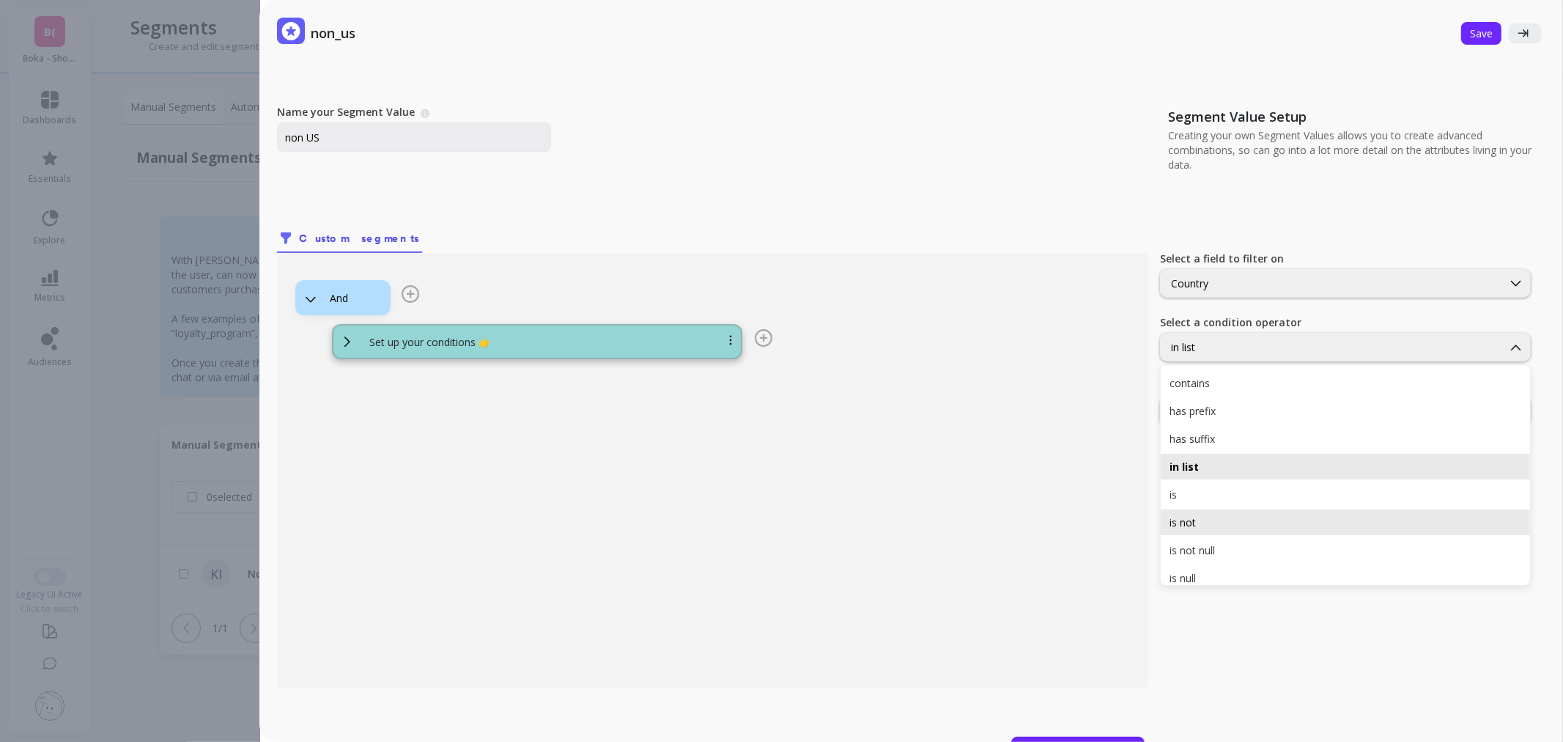
click at [1253, 523] on div "is not" at bounding box center [1346, 522] width 352 height 14
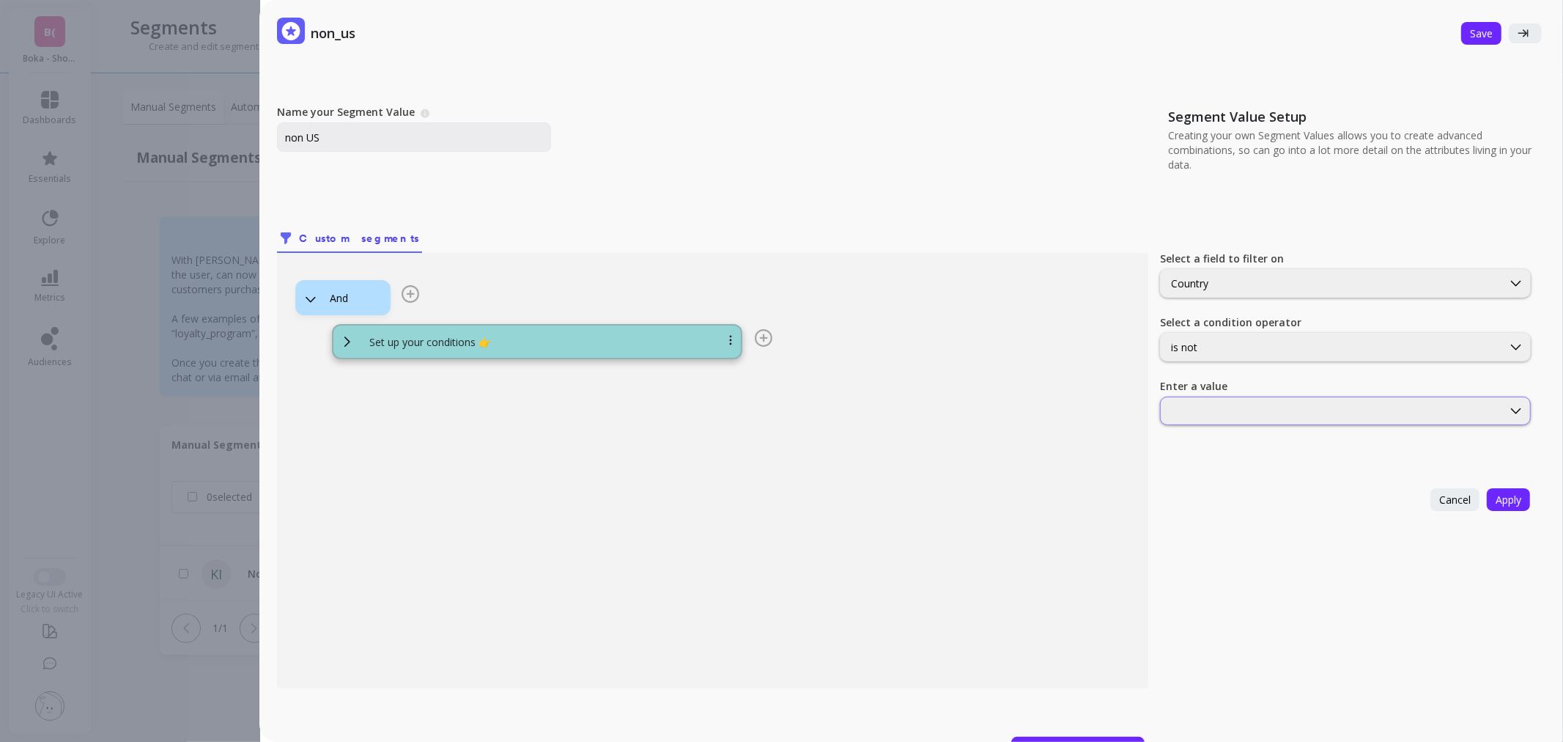
click at [1259, 412] on div at bounding box center [1331, 411] width 339 height 14
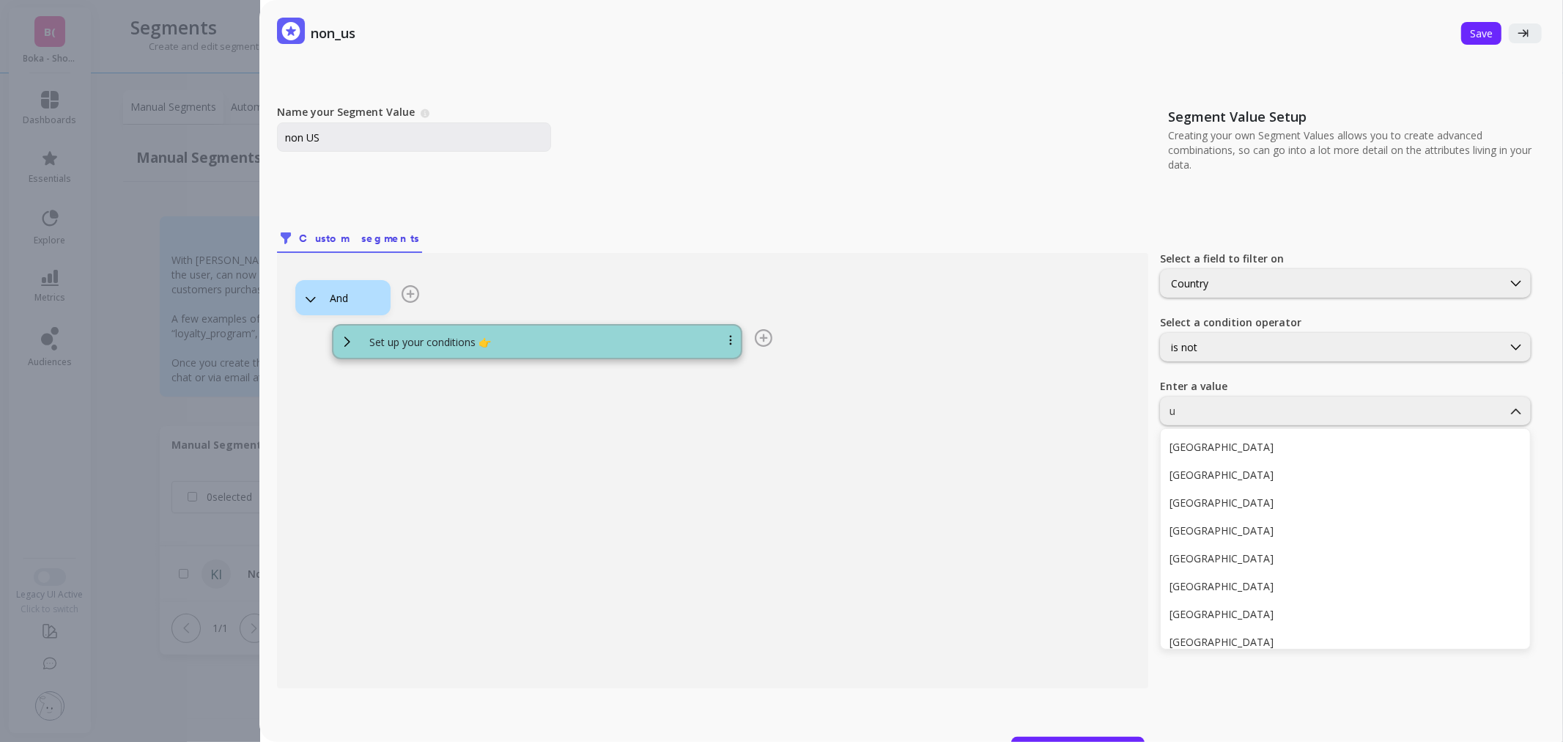
type input "un"
click at [1259, 524] on div "United States" at bounding box center [1346, 530] width 352 height 14
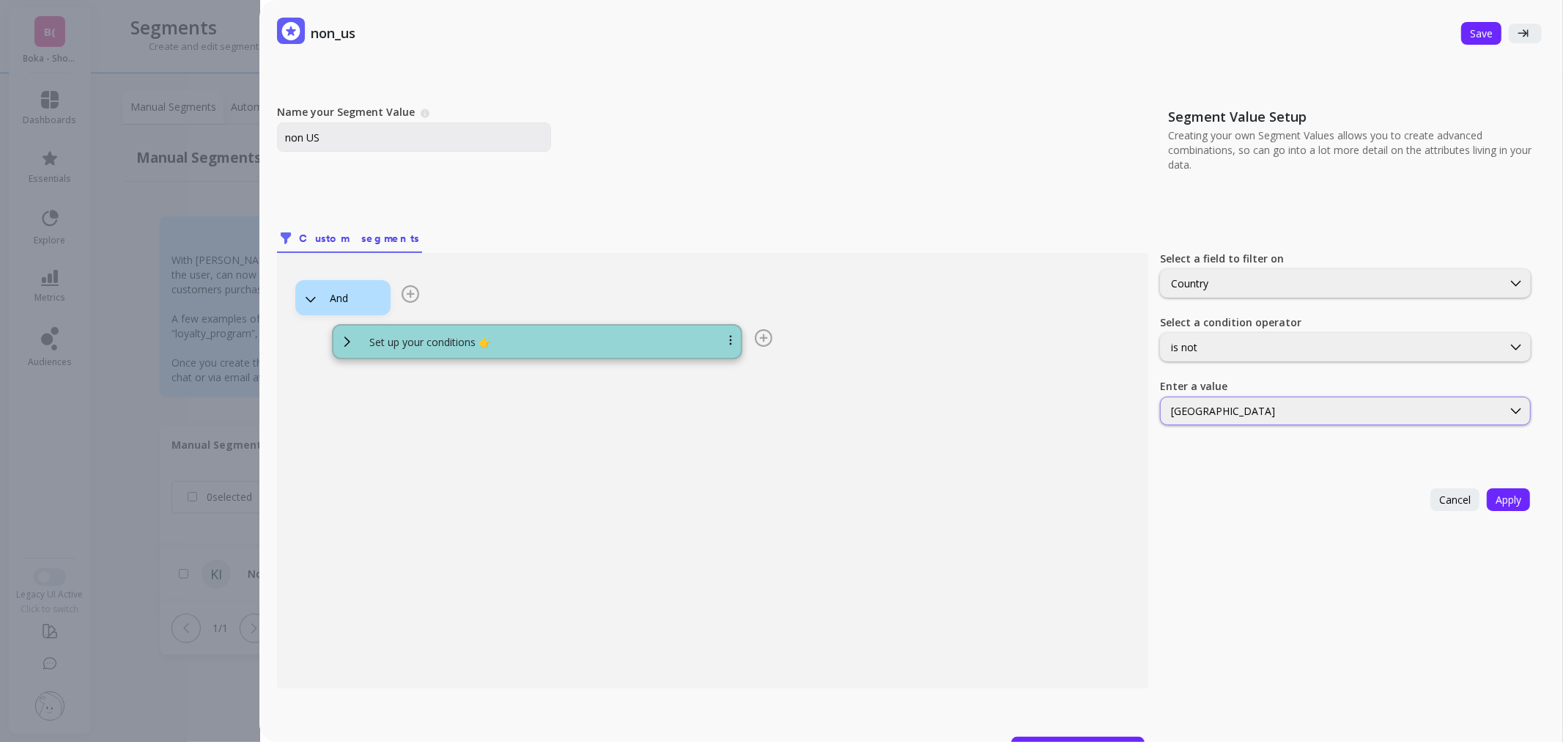
click at [1251, 410] on div "United States" at bounding box center [1331, 411] width 321 height 14
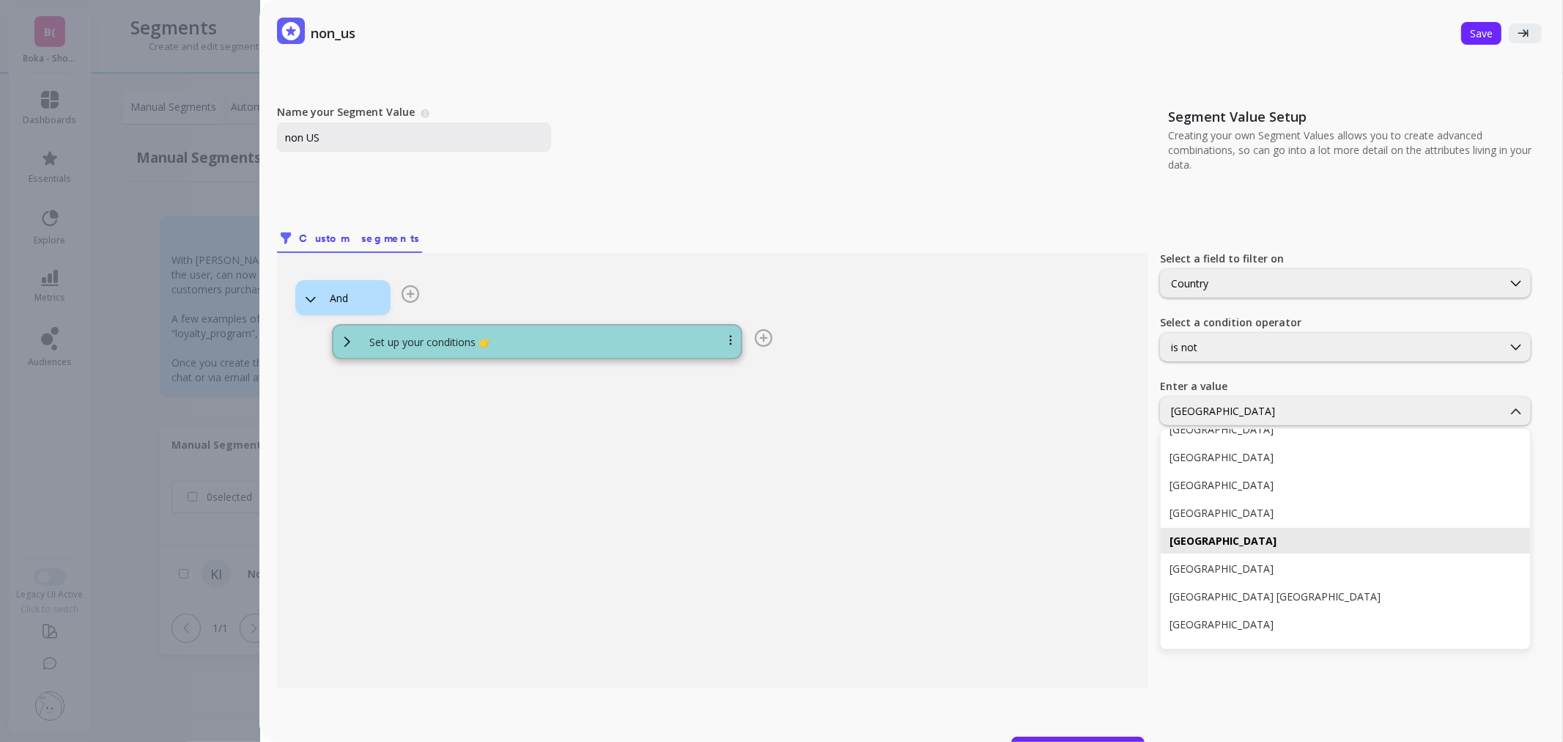
scroll to position [1540, 0]
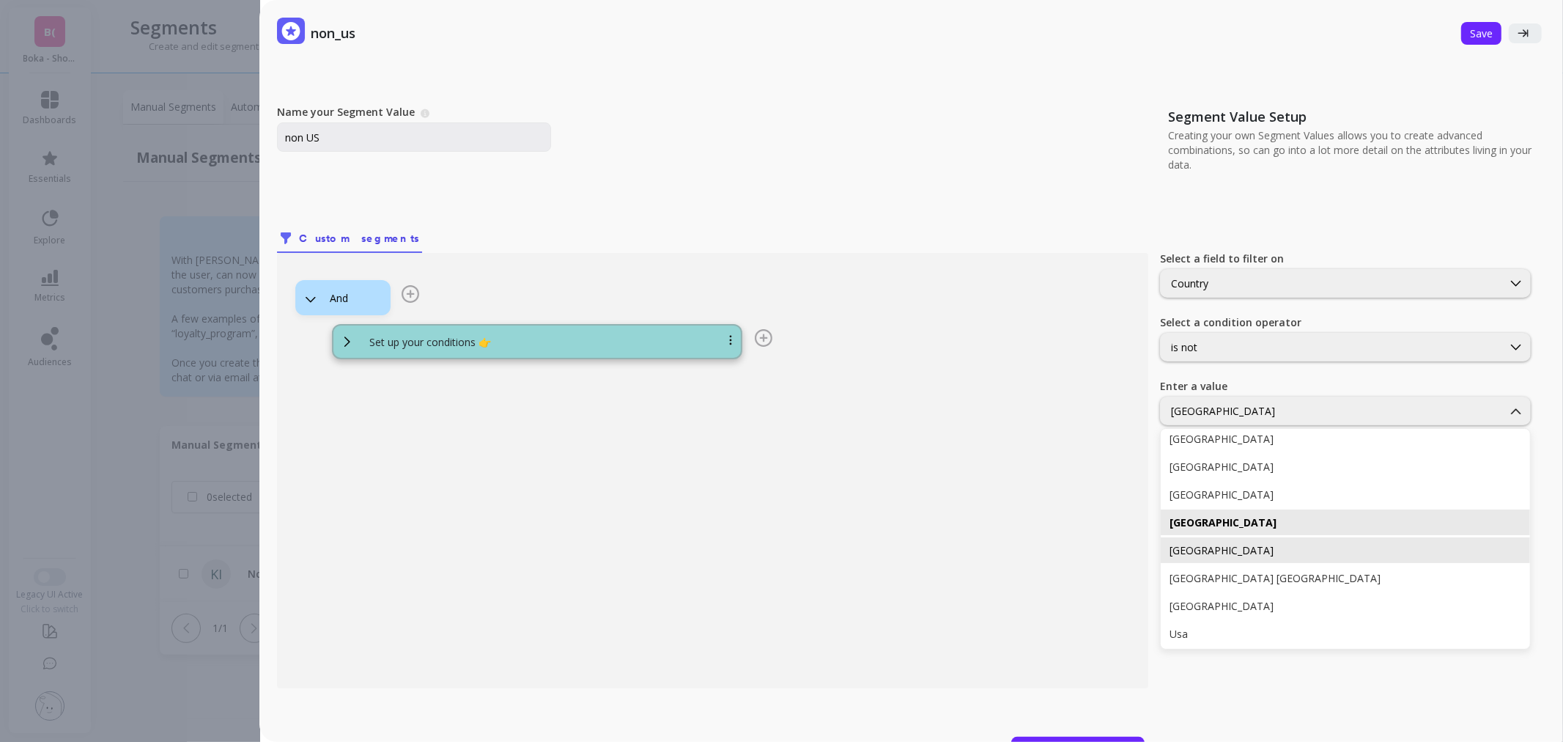
click at [1293, 551] on div "United States" at bounding box center [1346, 550] width 352 height 14
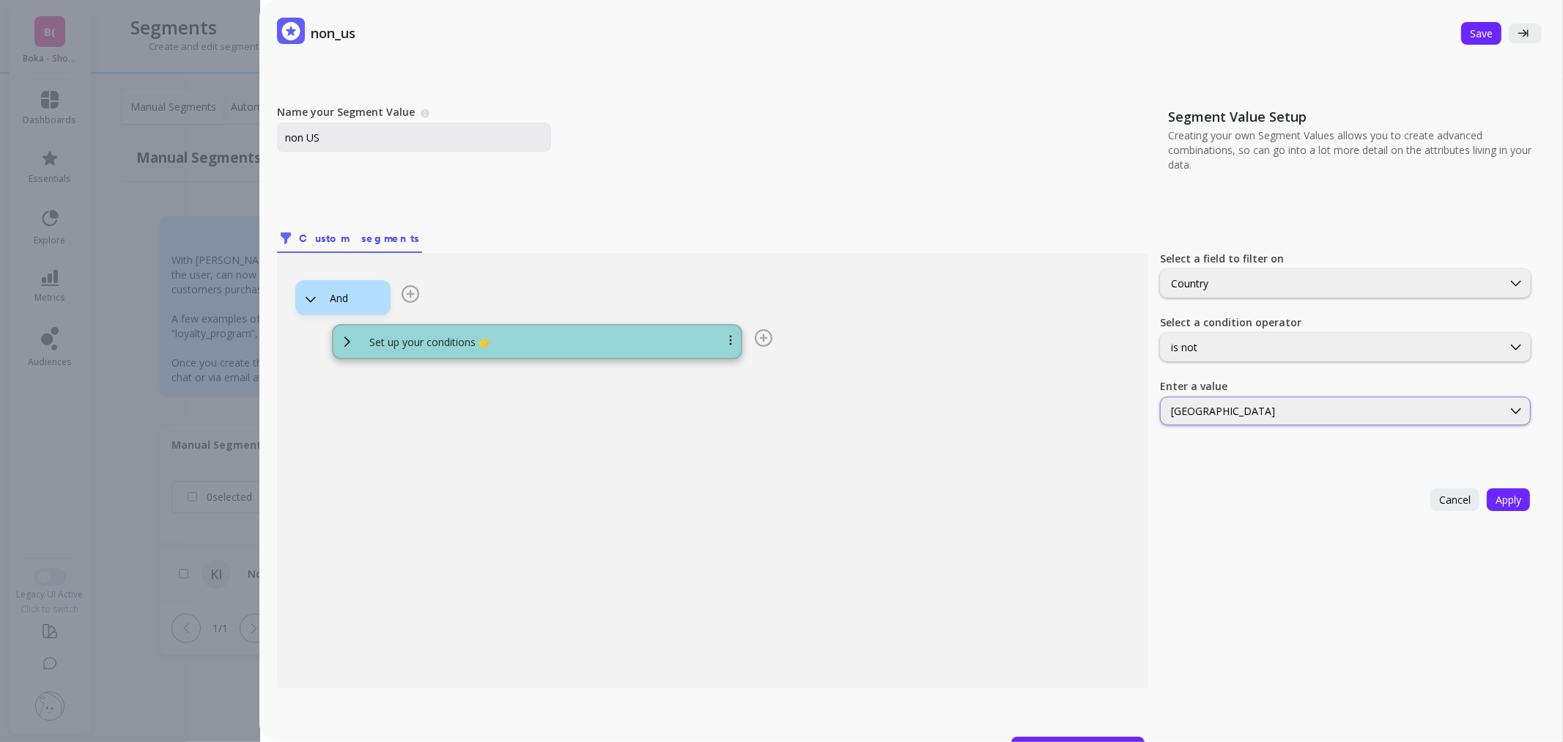
click at [1280, 397] on div "United States" at bounding box center [1345, 411] width 371 height 29
click at [1270, 348] on div "is not" at bounding box center [1331, 347] width 321 height 14
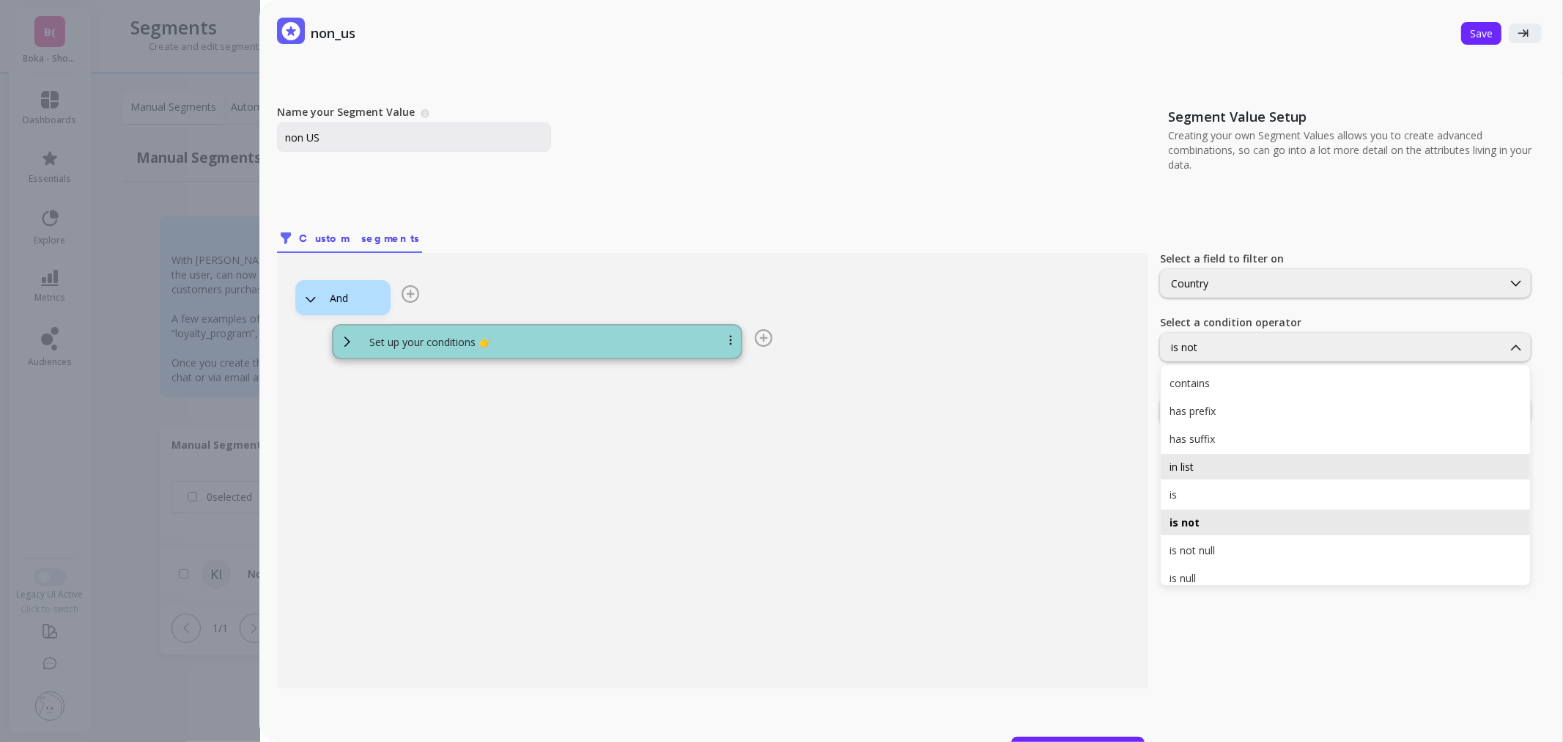
click at [1248, 455] on div "in list" at bounding box center [1345, 467] width 369 height 26
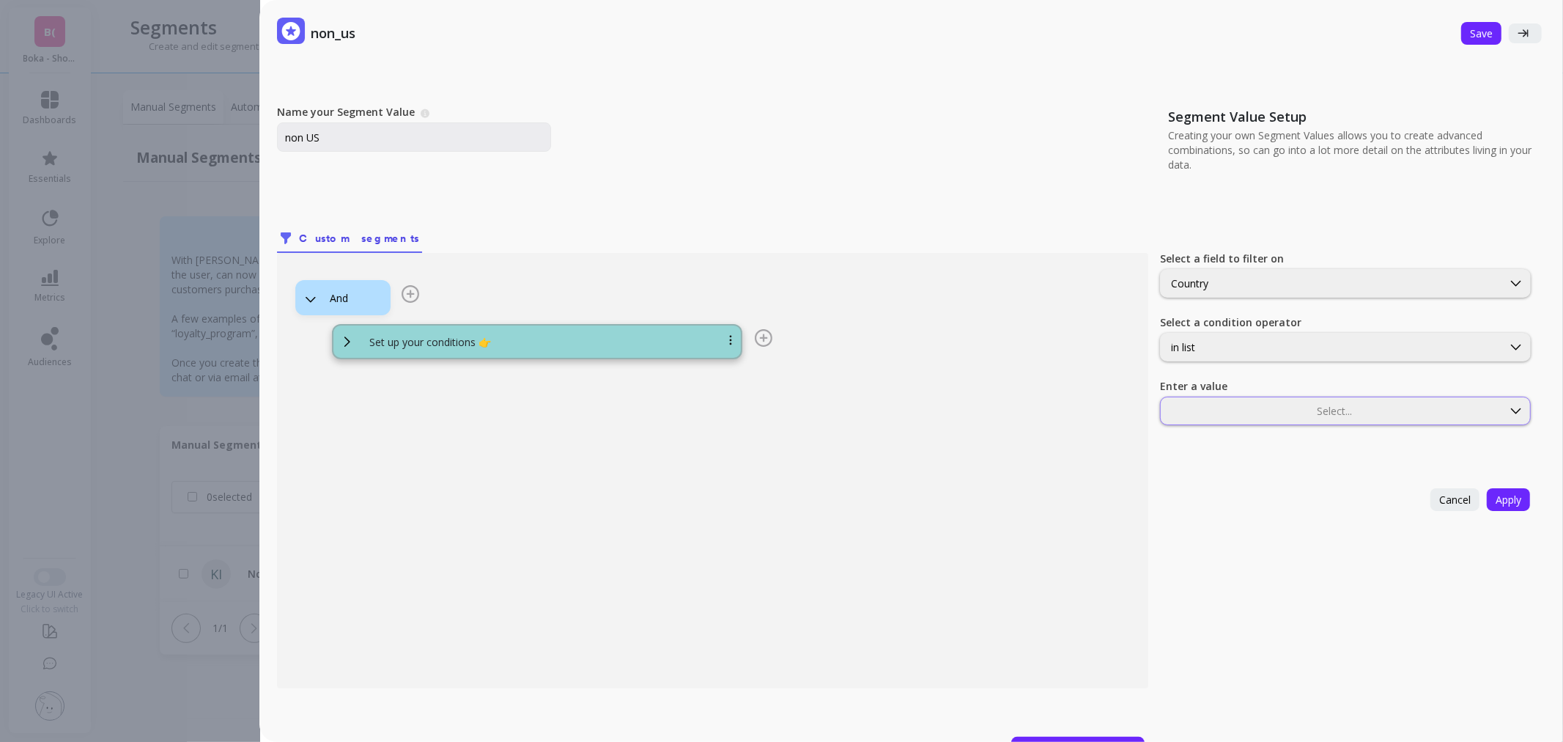
click at [1245, 407] on div at bounding box center [1331, 411] width 339 height 14
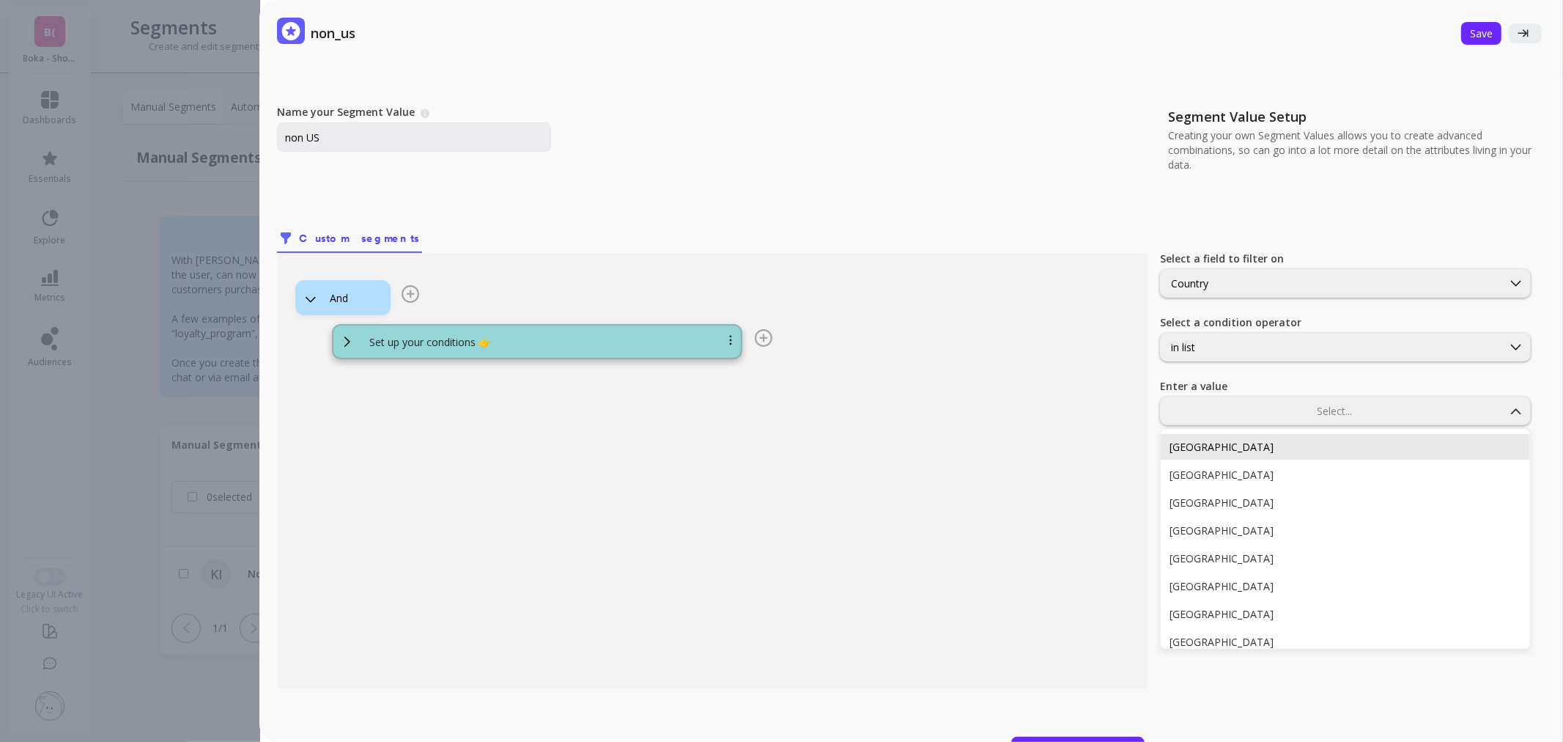
click at [1229, 443] on div "Argentina" at bounding box center [1346, 447] width 352 height 14
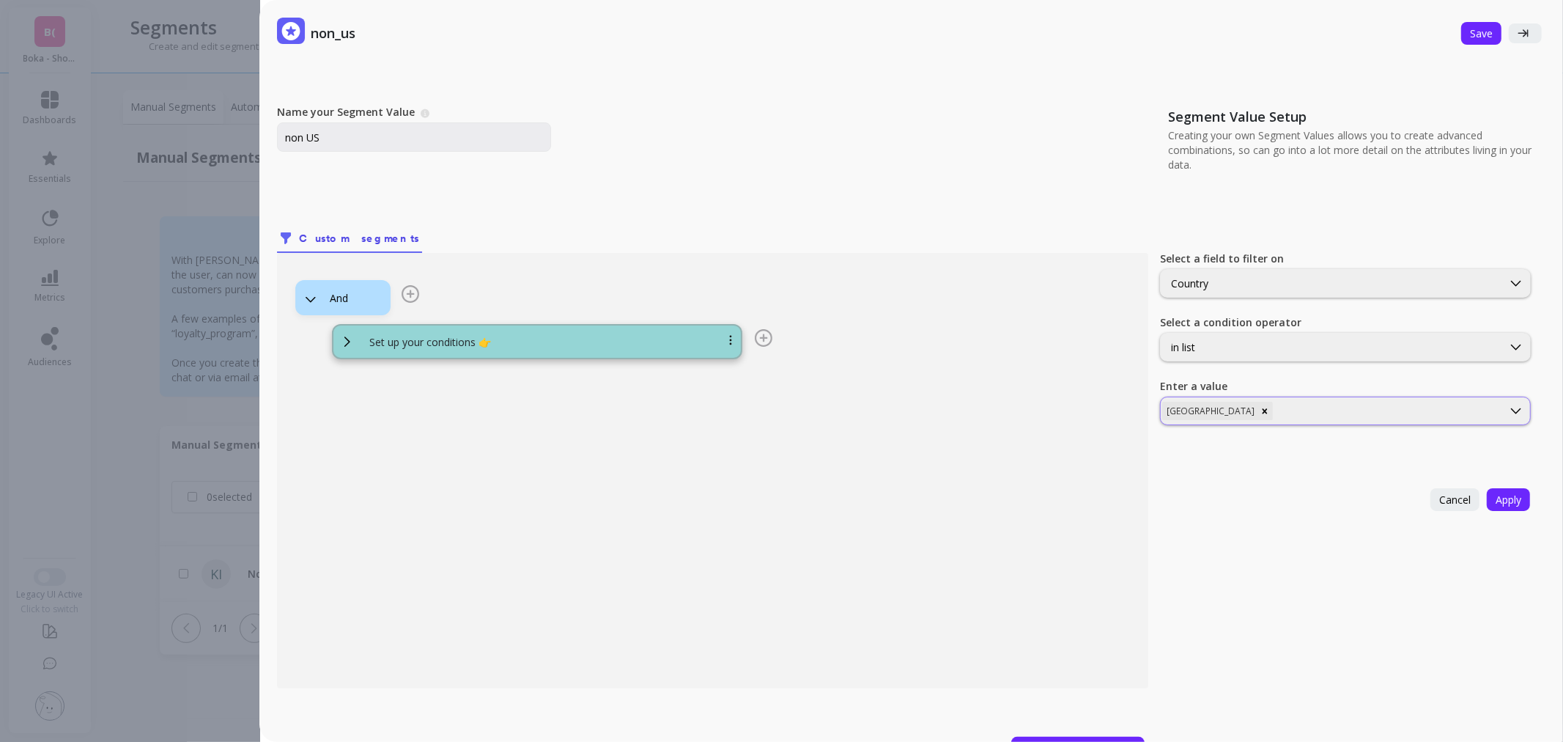
click at [1276, 407] on div at bounding box center [1388, 411] width 225 height 14
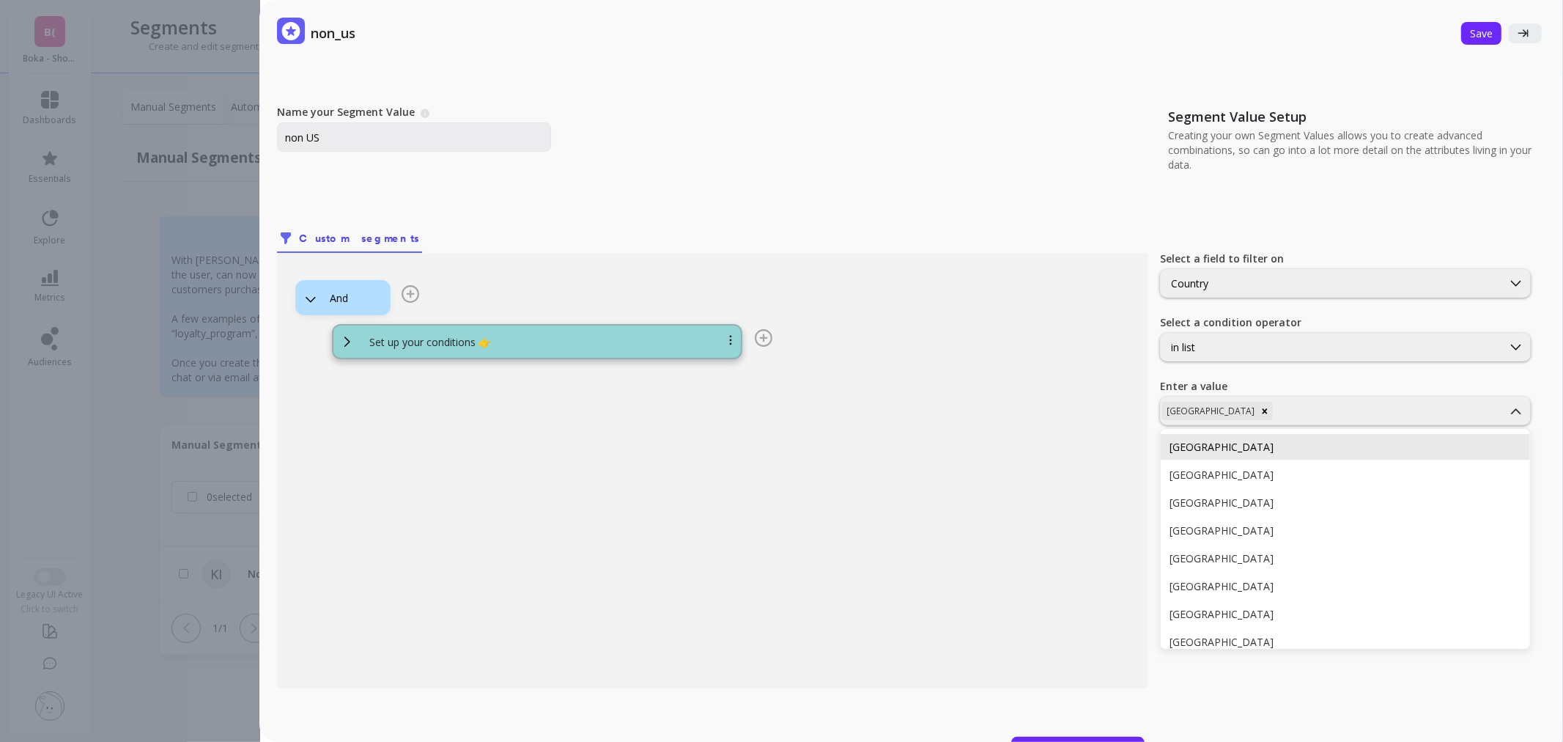
click at [1250, 441] on div "Australia" at bounding box center [1346, 447] width 352 height 14
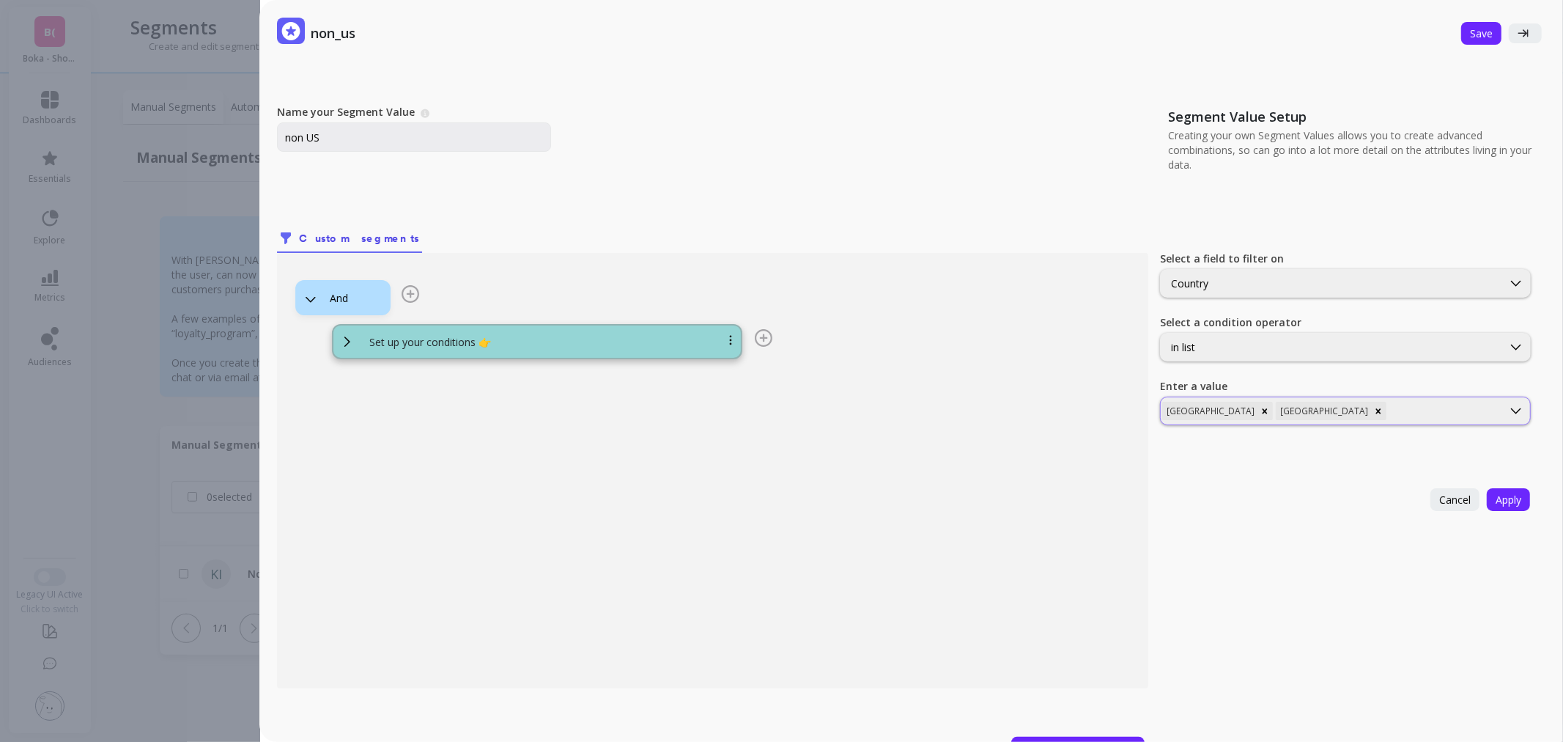
click at [1390, 405] on div at bounding box center [1445, 411] width 111 height 14
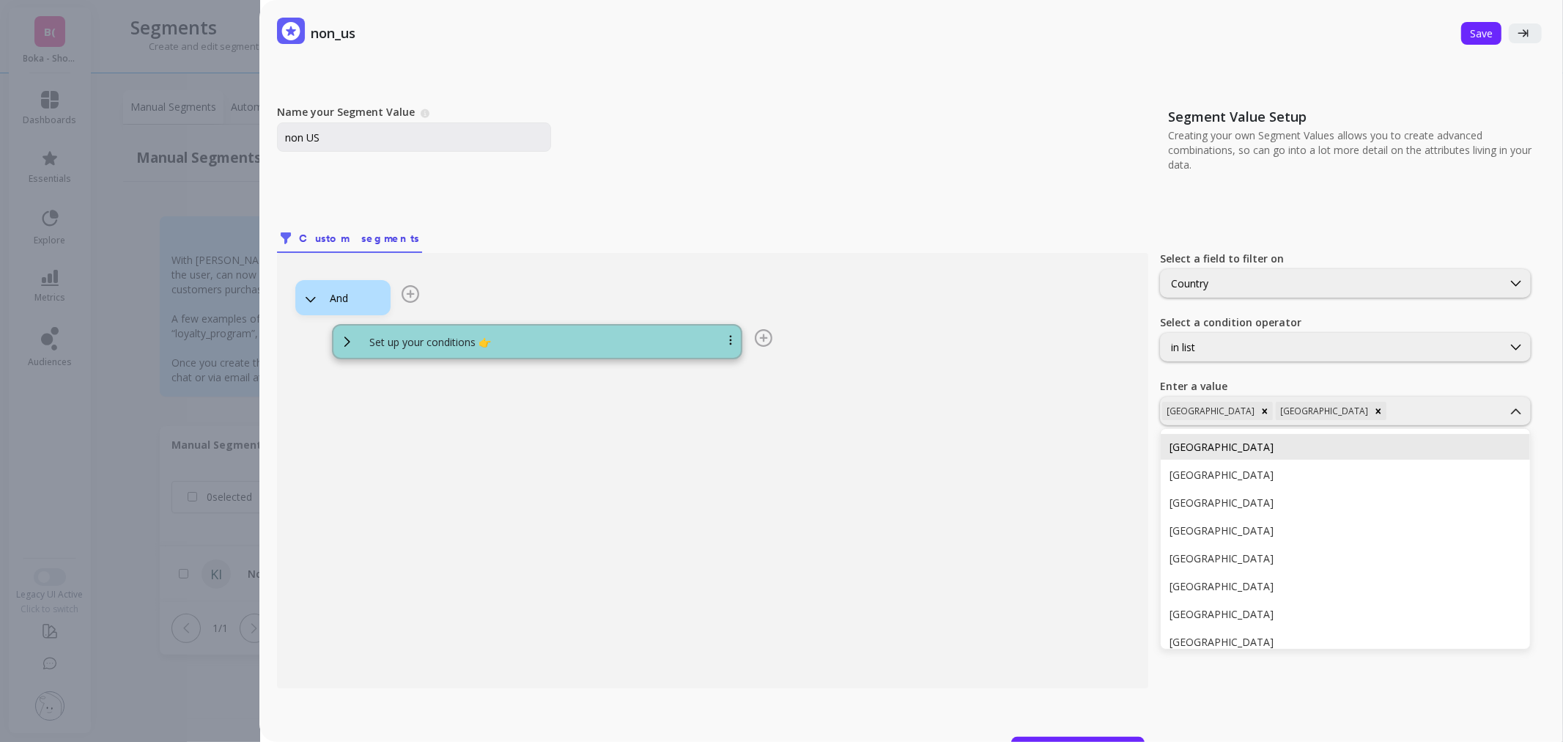
click at [1288, 440] on div "Austria" at bounding box center [1346, 447] width 352 height 14
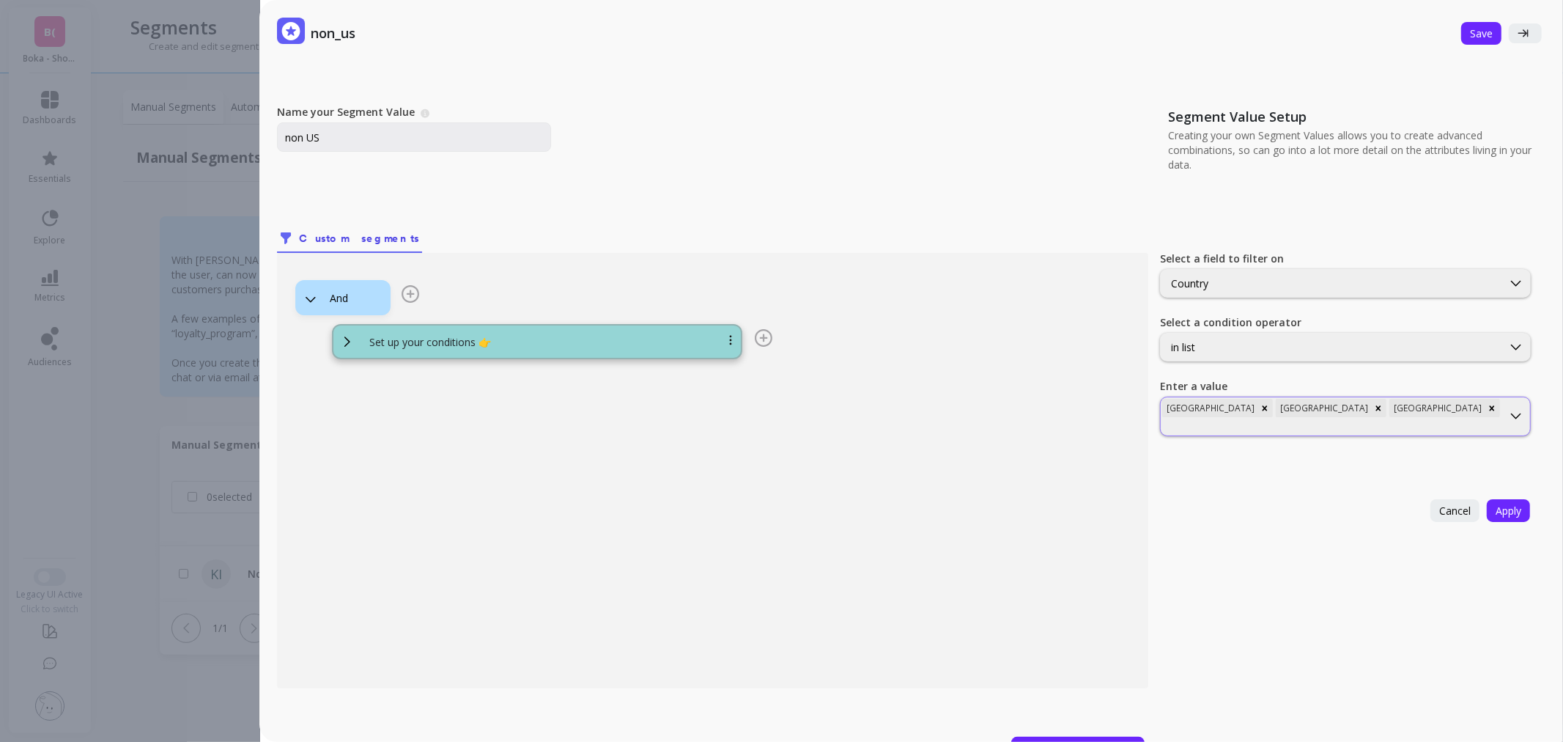
click at [1382, 401] on div "Argentina Australia Austria" at bounding box center [1332, 416] width 342 height 38
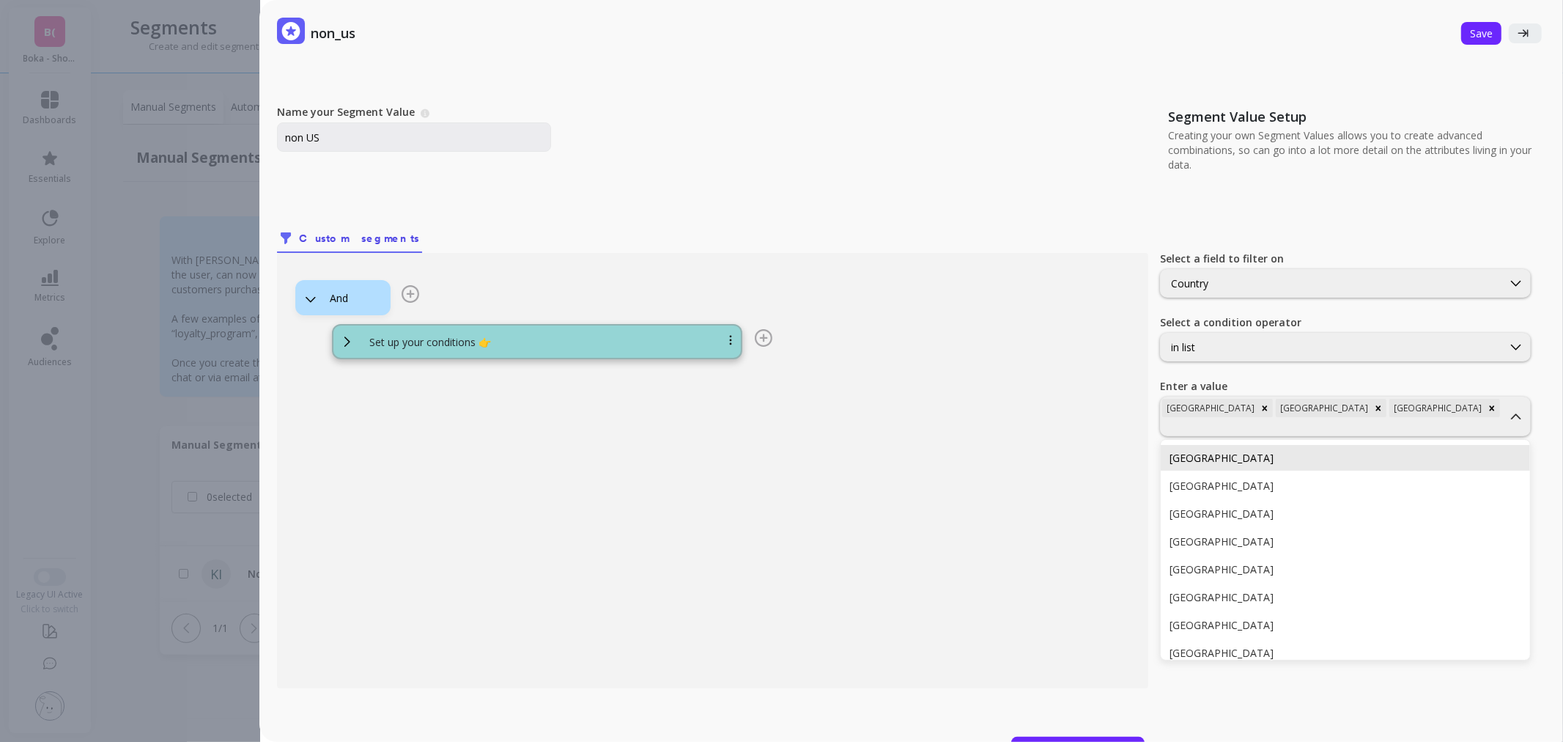
click at [1361, 451] on div "Bahrain" at bounding box center [1346, 458] width 352 height 14
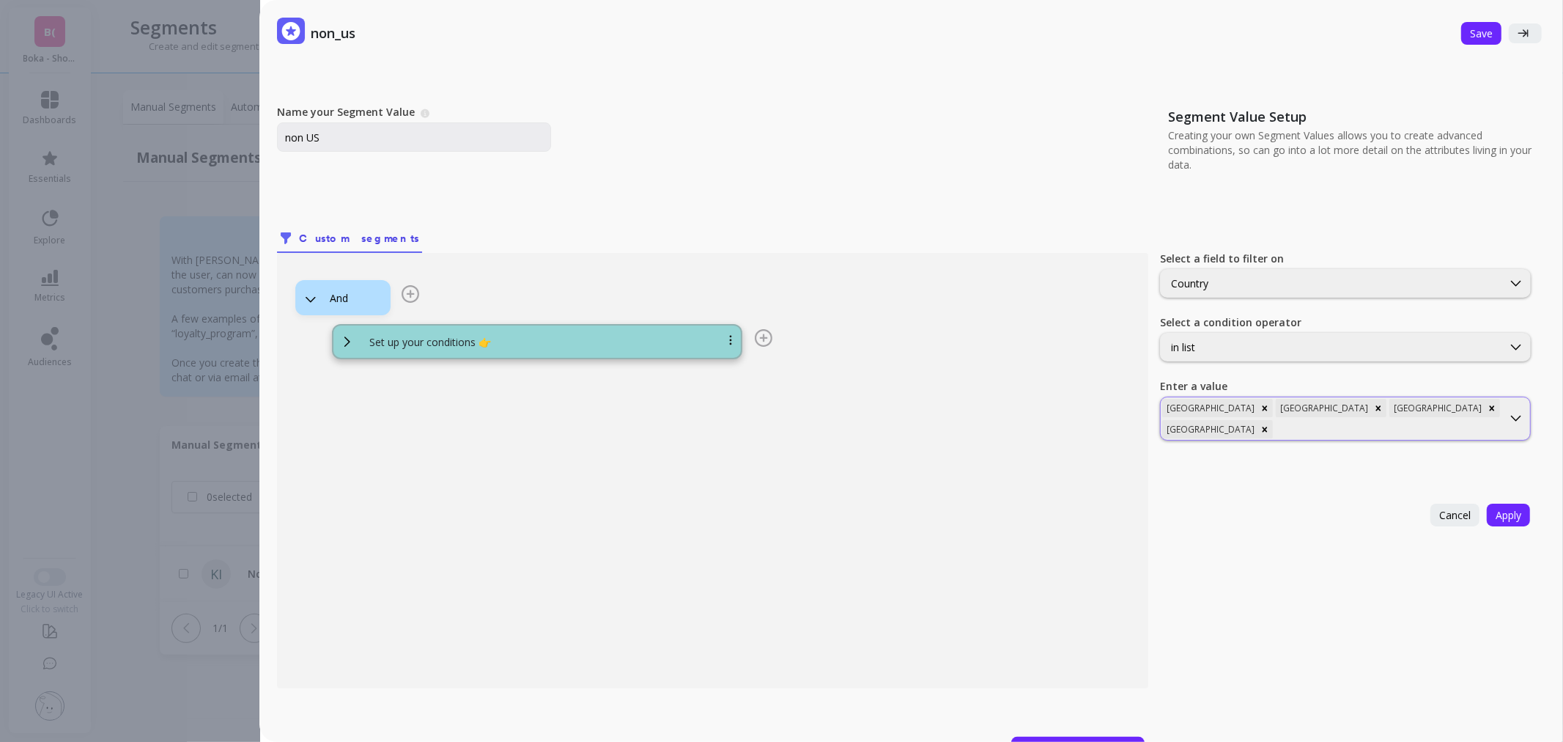
click at [1437, 422] on div at bounding box center [1388, 429] width 225 height 14
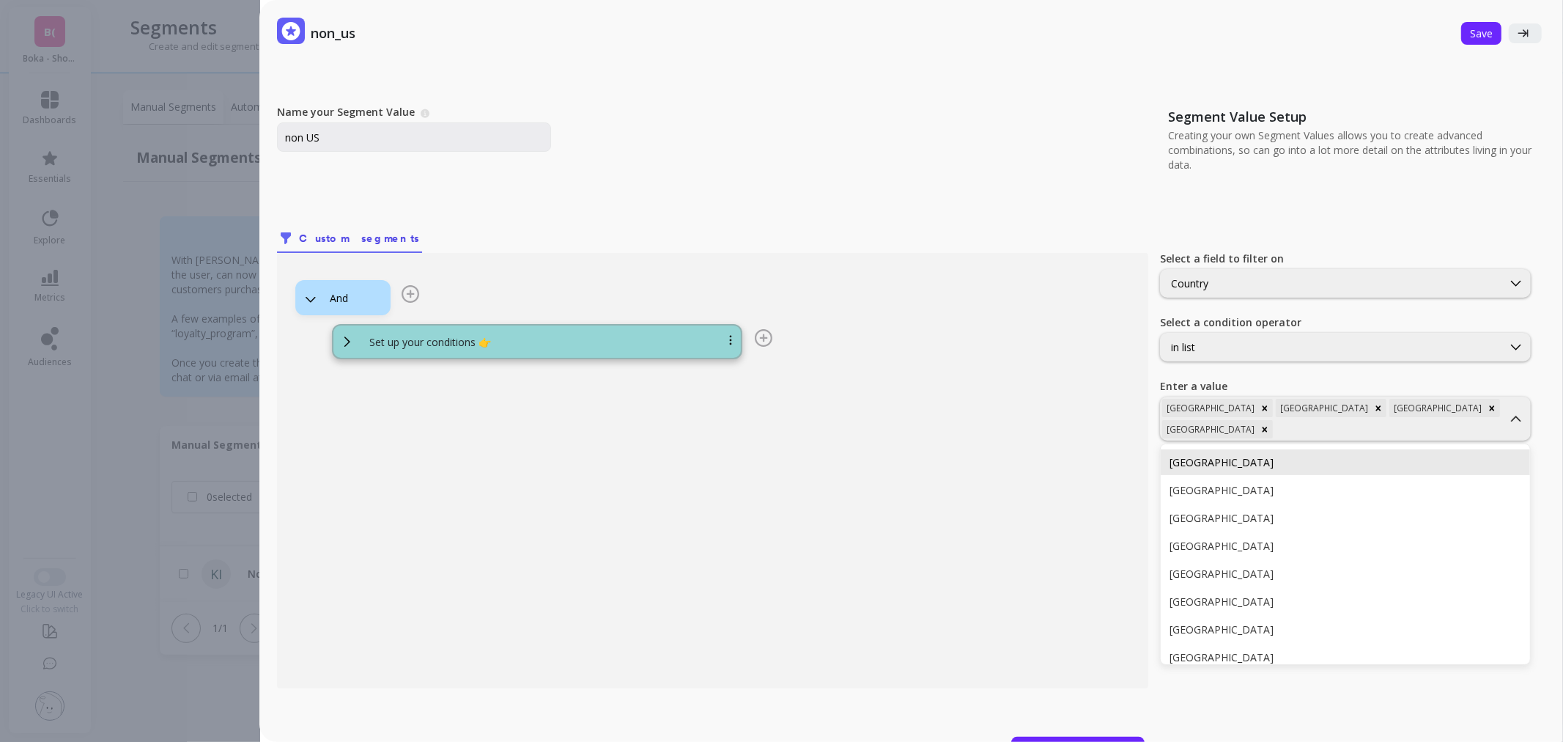
click at [1365, 455] on div "Belgium" at bounding box center [1346, 462] width 352 height 14
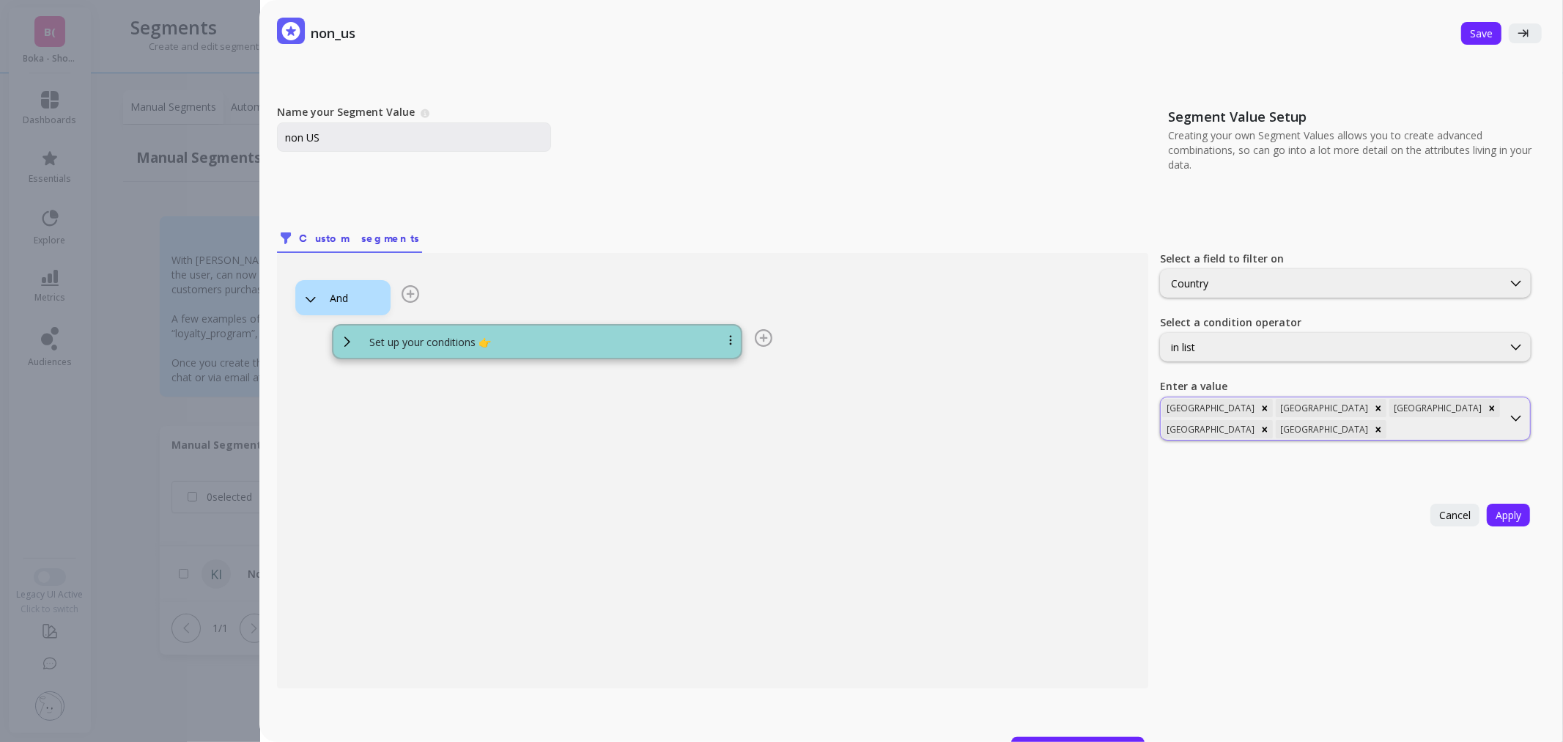
click at [1488, 422] on div at bounding box center [1445, 429] width 111 height 14
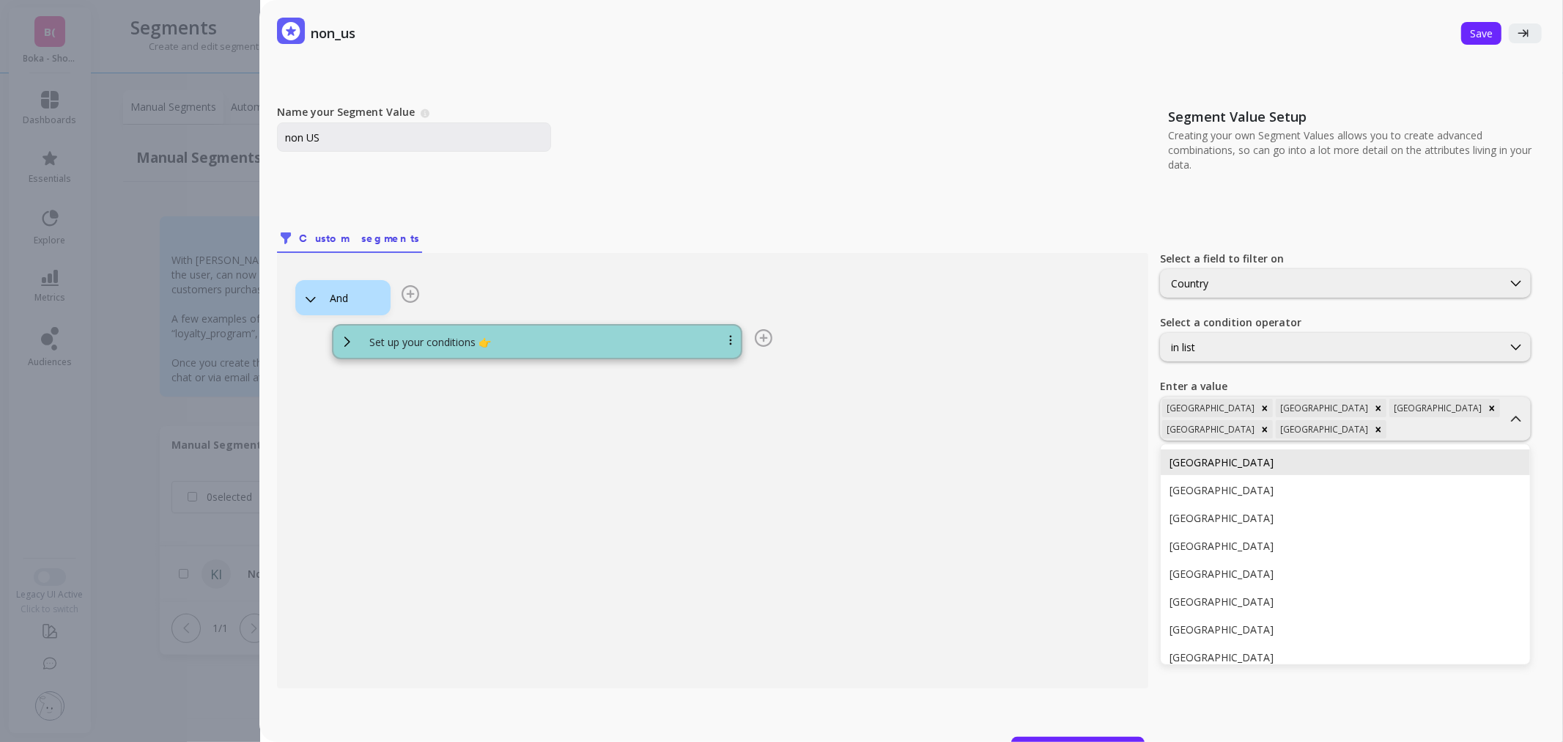
click at [1367, 455] on div "Bermuda" at bounding box center [1346, 462] width 352 height 14
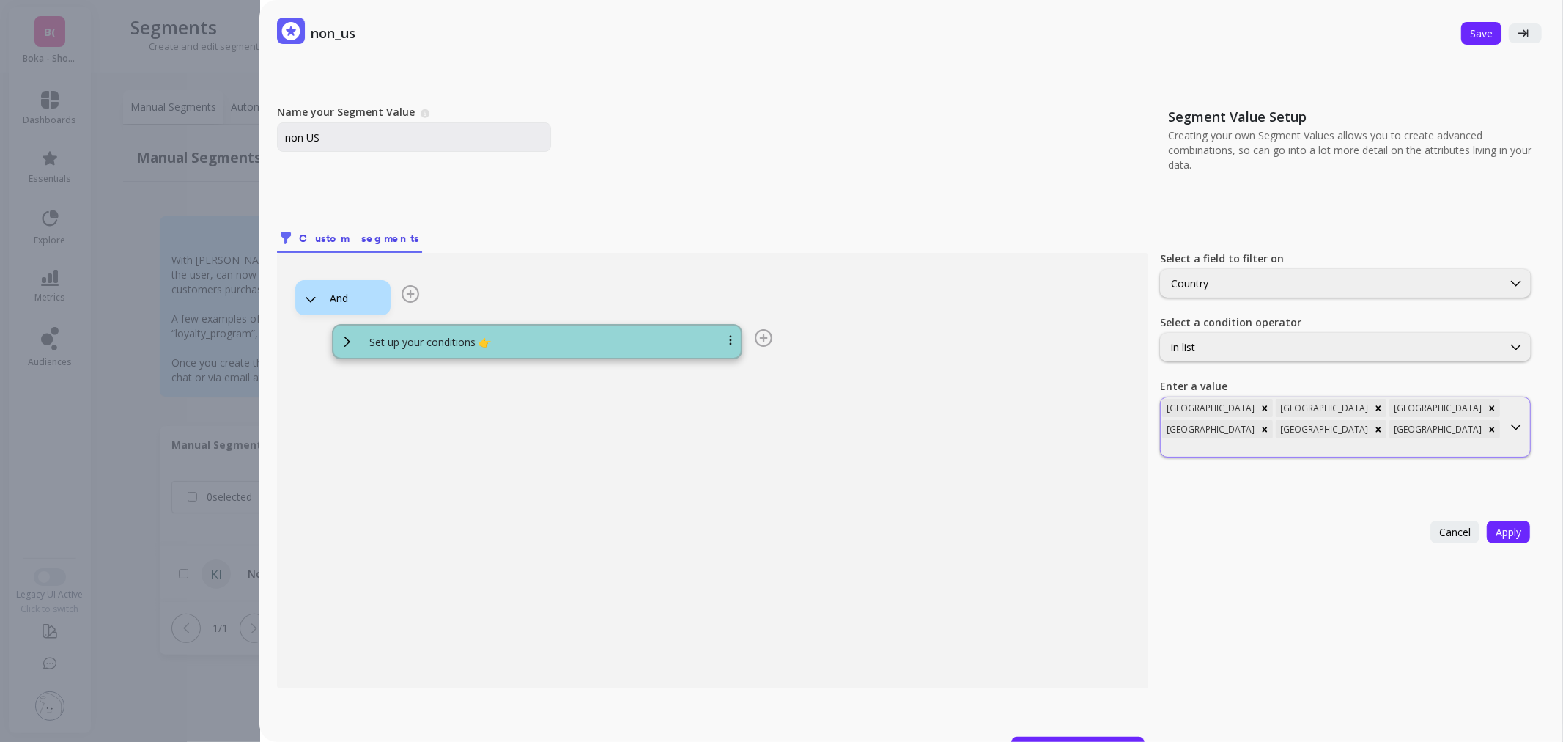
click at [1462, 441] on div at bounding box center [1331, 448] width 339 height 14
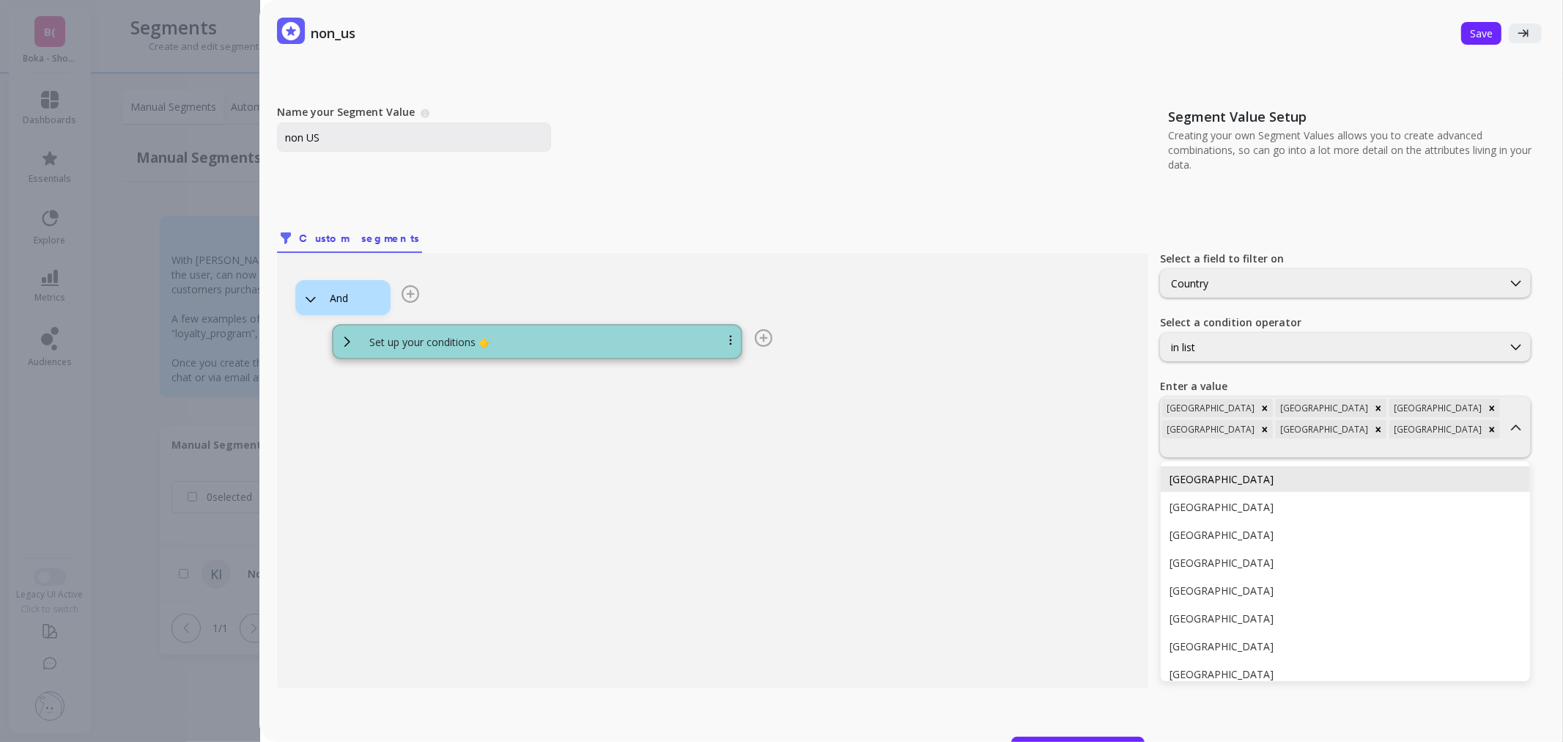
click at [1338, 470] on div "Brazil" at bounding box center [1345, 479] width 369 height 26
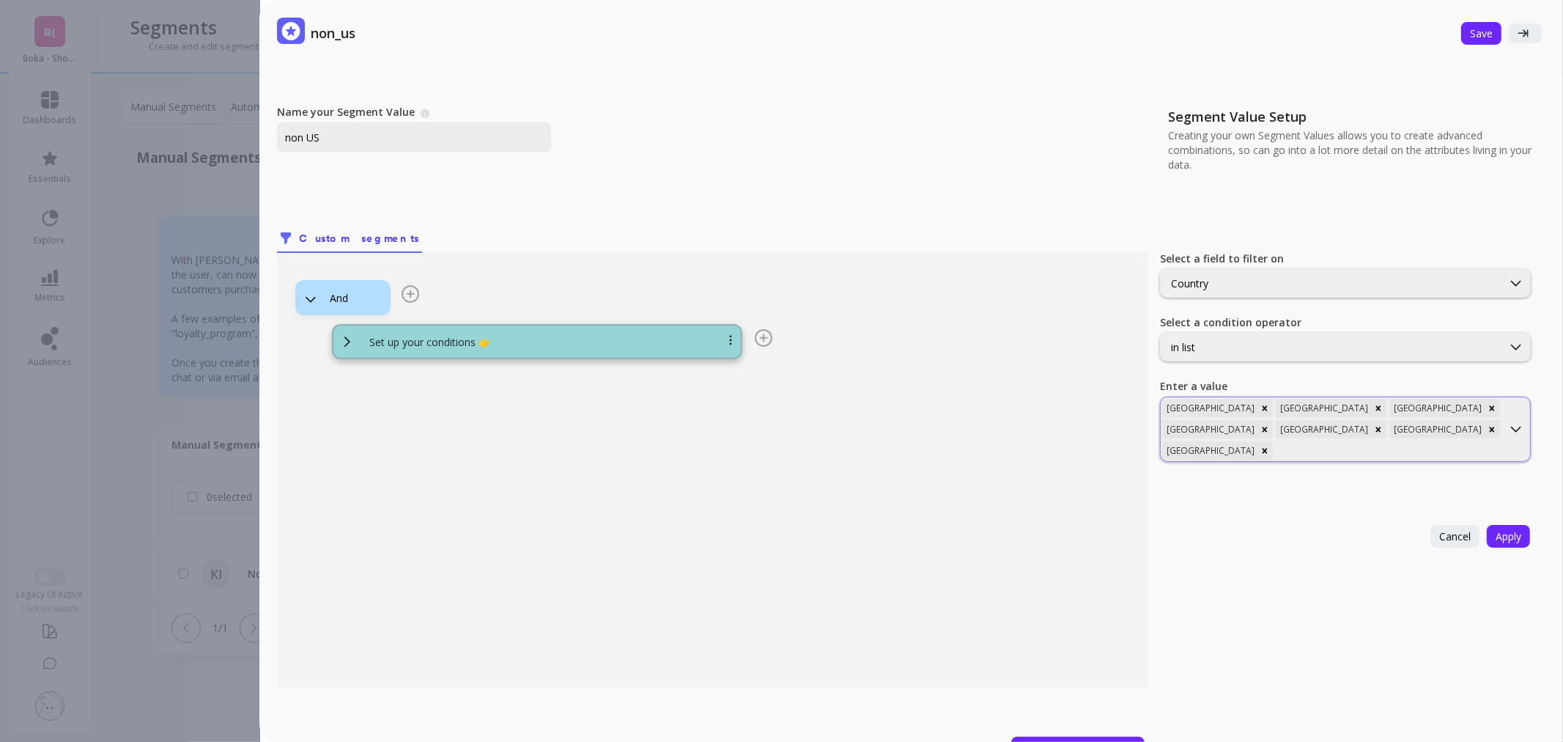
click at [1410, 443] on div at bounding box center [1388, 450] width 225 height 14
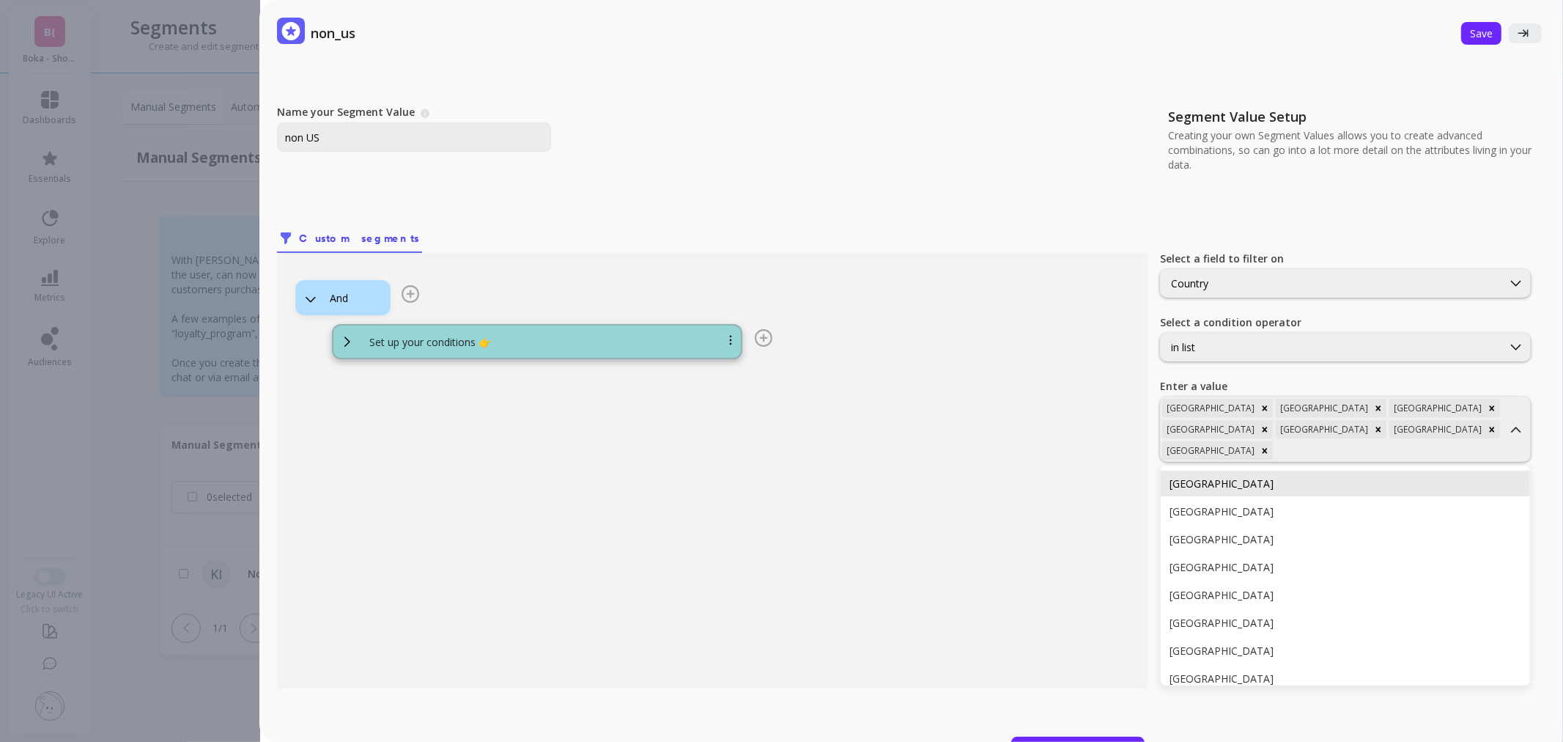
click at [1369, 471] on div "Canada" at bounding box center [1345, 484] width 369 height 26
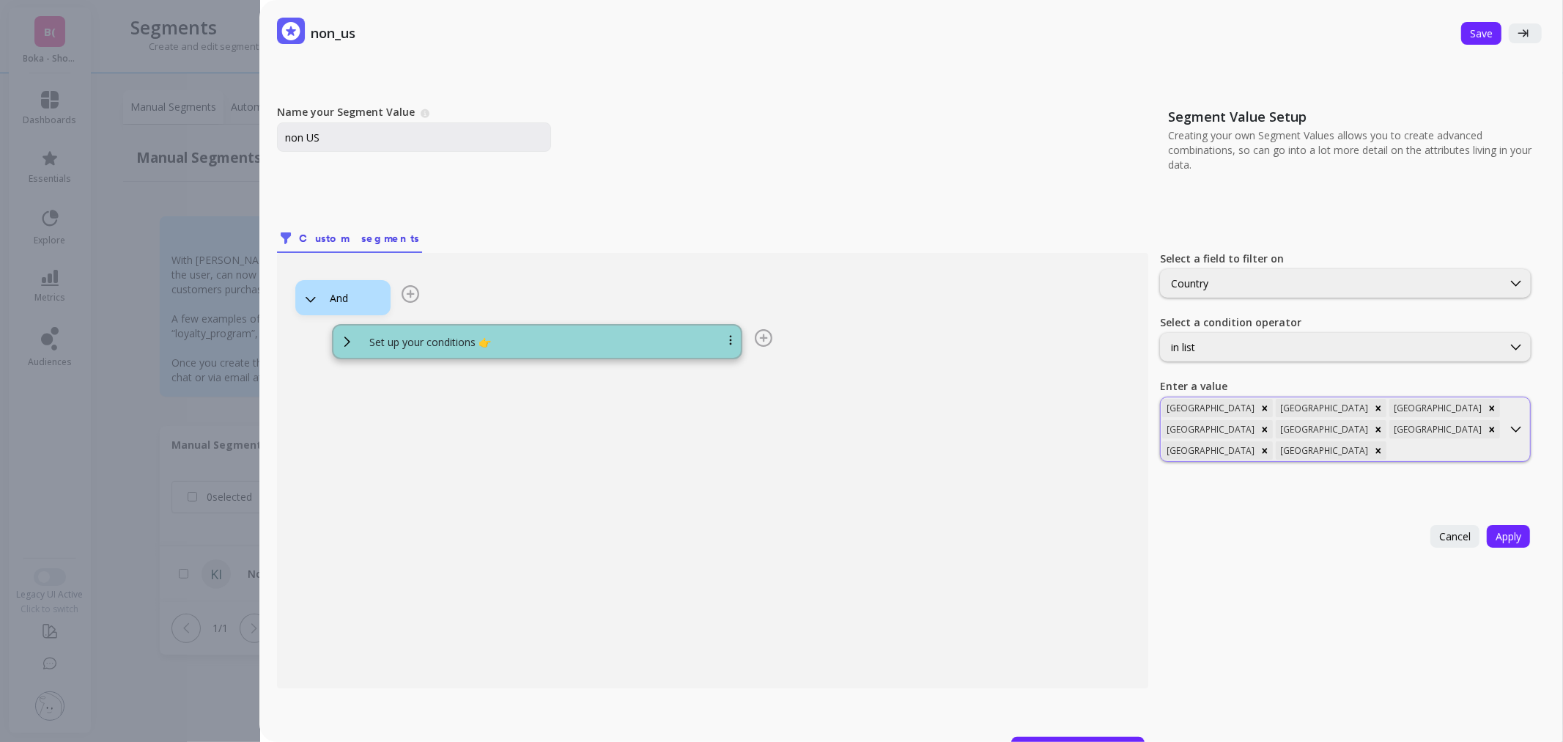
click at [1411, 443] on div at bounding box center [1445, 450] width 111 height 14
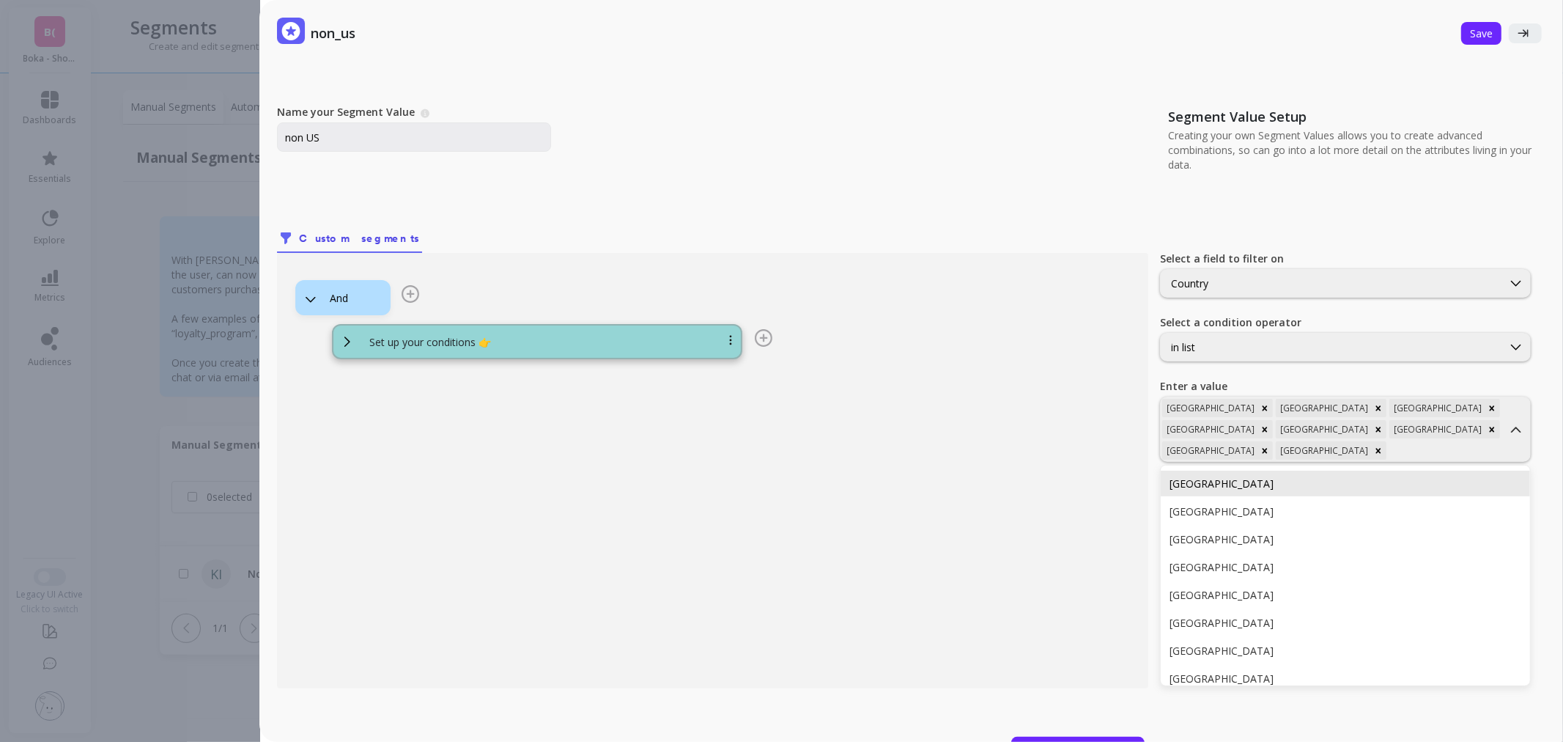
click at [1397, 476] on div "Colombia" at bounding box center [1346, 483] width 352 height 14
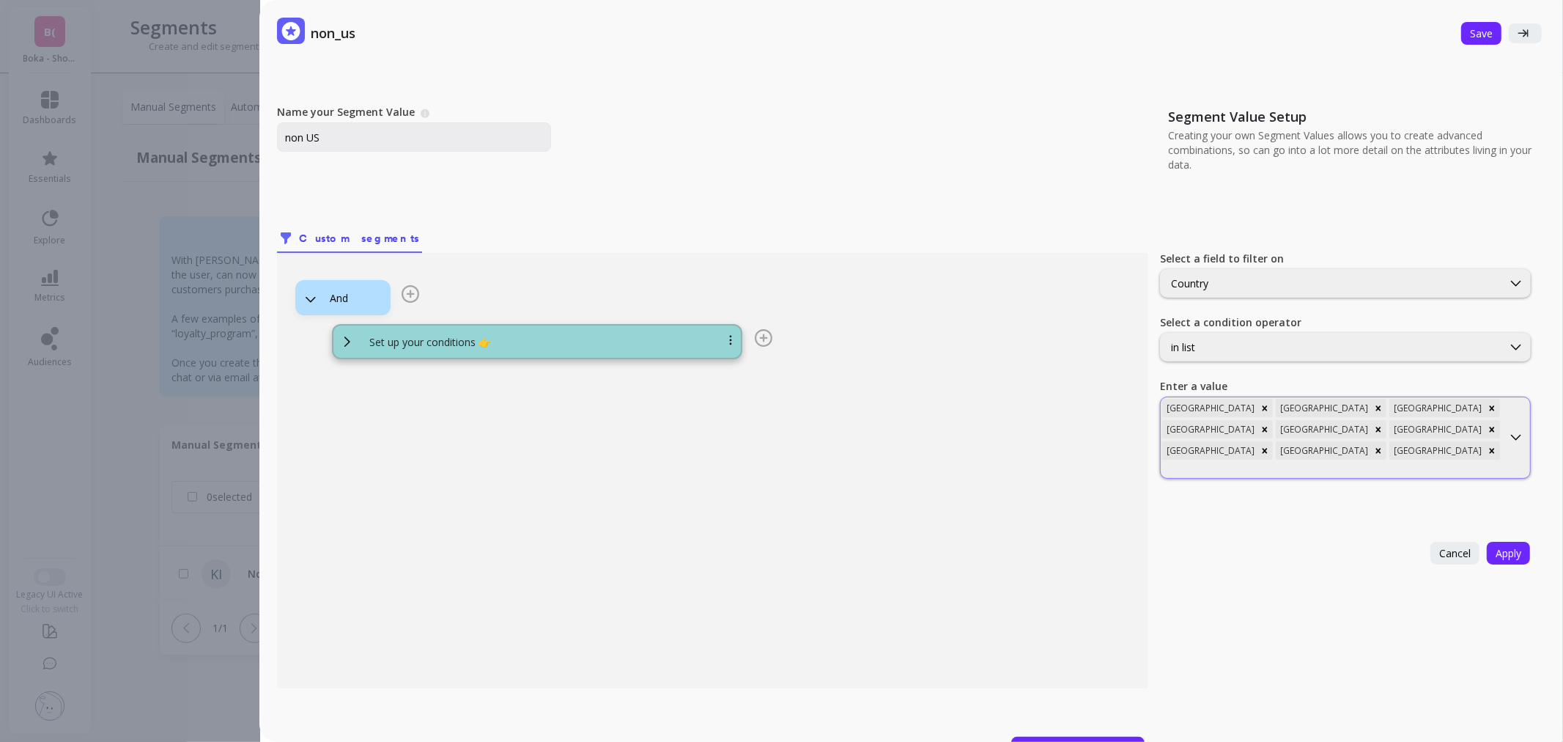
click at [1431, 462] on div at bounding box center [1331, 469] width 339 height 14
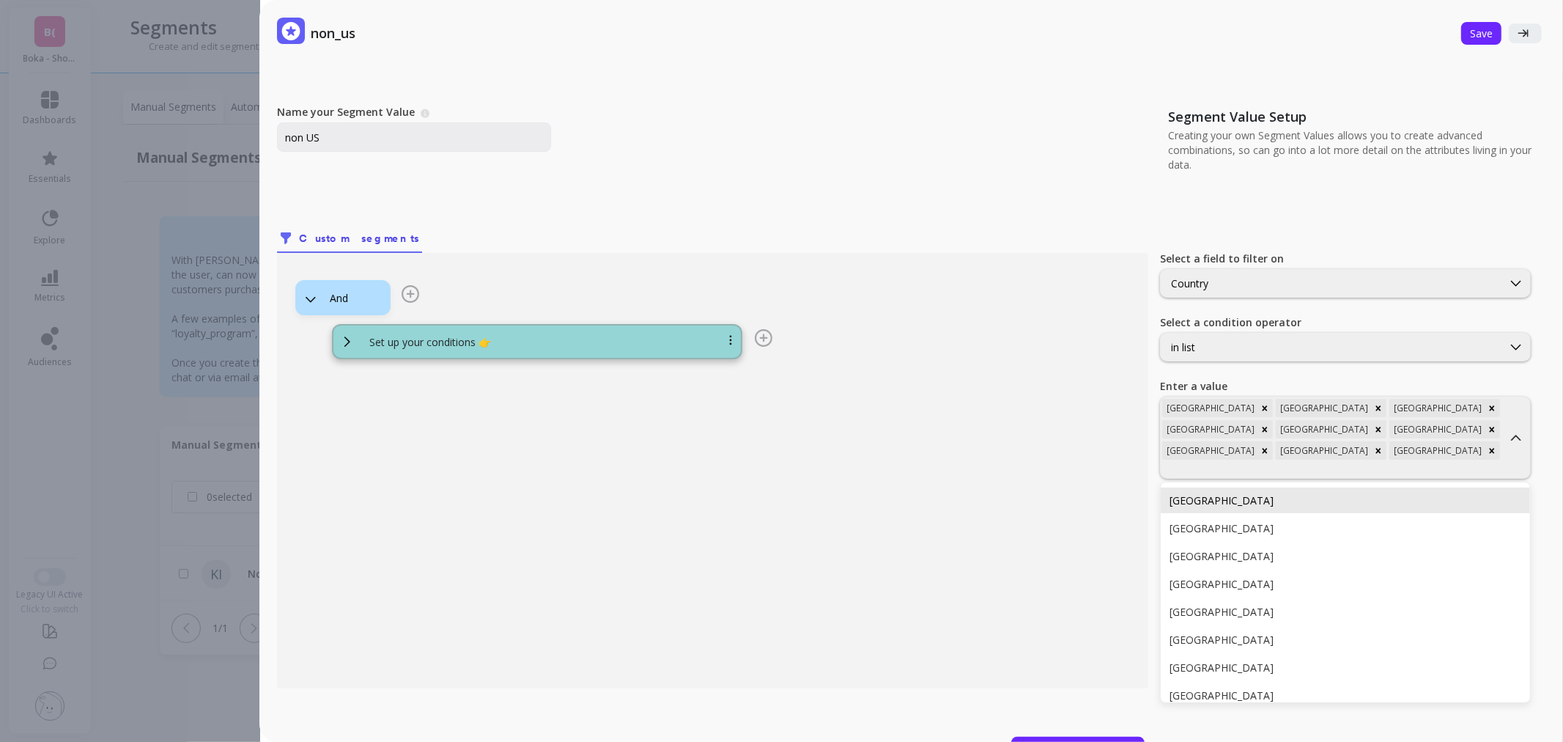
click at [1415, 493] on div "Denmark" at bounding box center [1346, 500] width 352 height 14
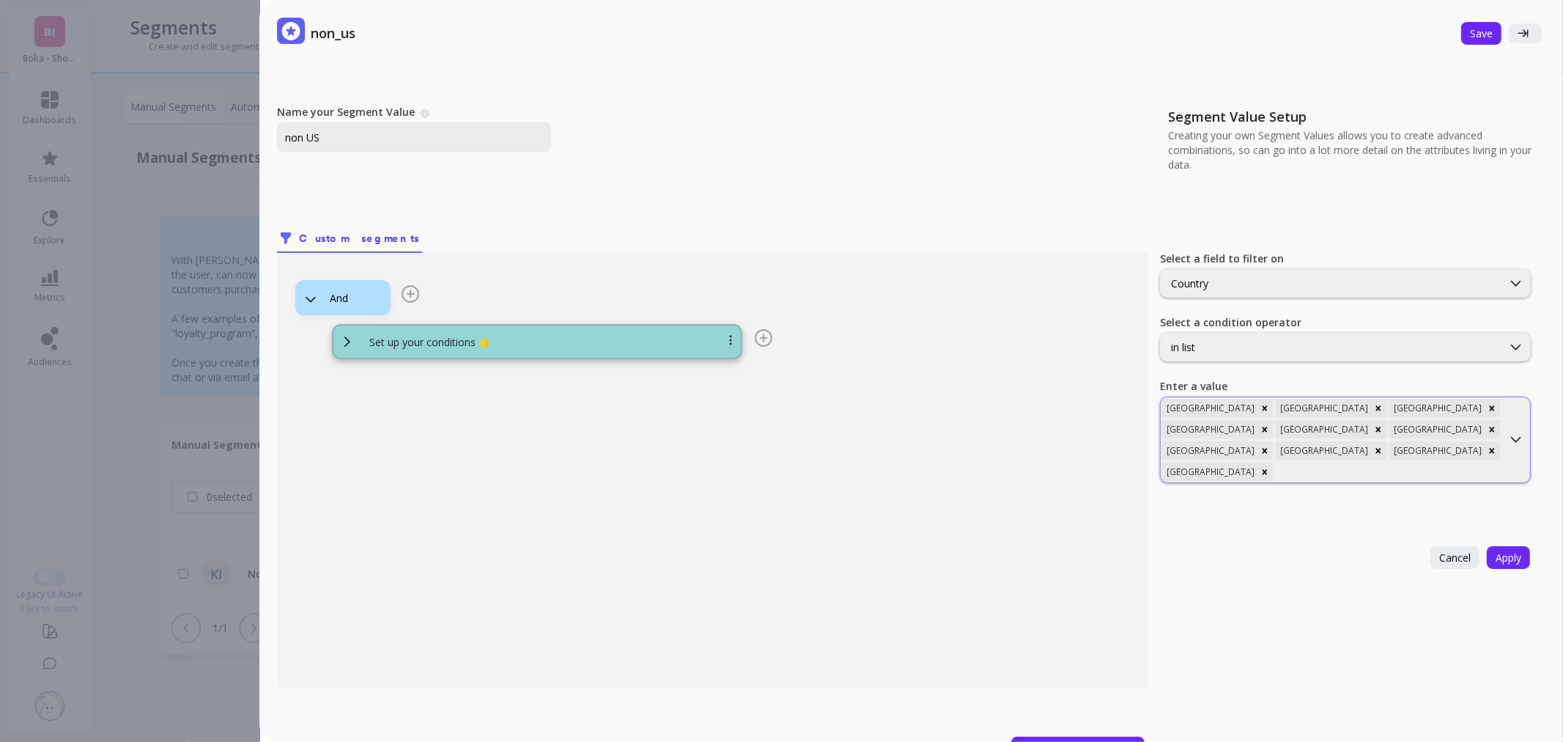
click at [1461, 465] on div at bounding box center [1388, 472] width 225 height 14
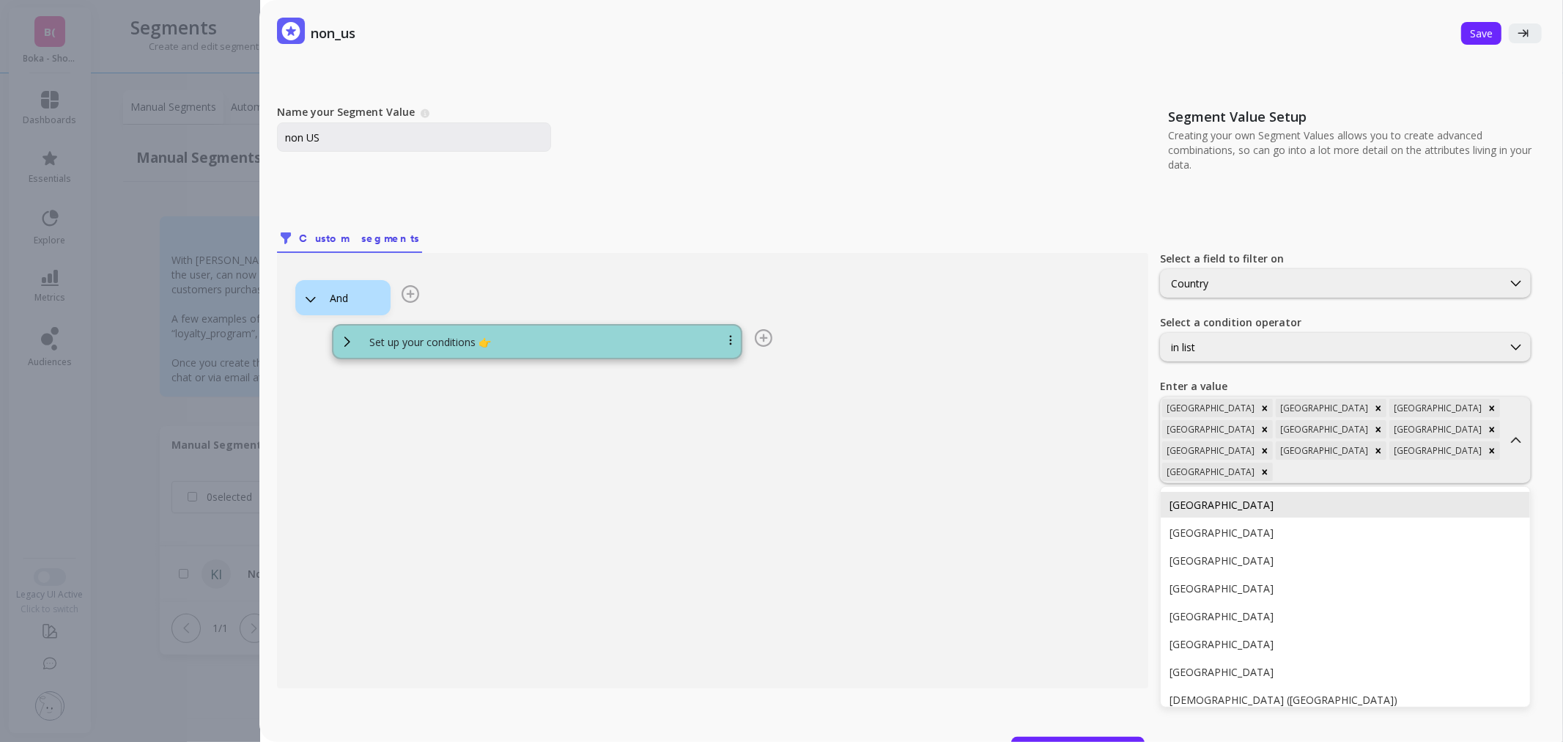
click at [1398, 498] on div "Ecuador" at bounding box center [1346, 505] width 352 height 14
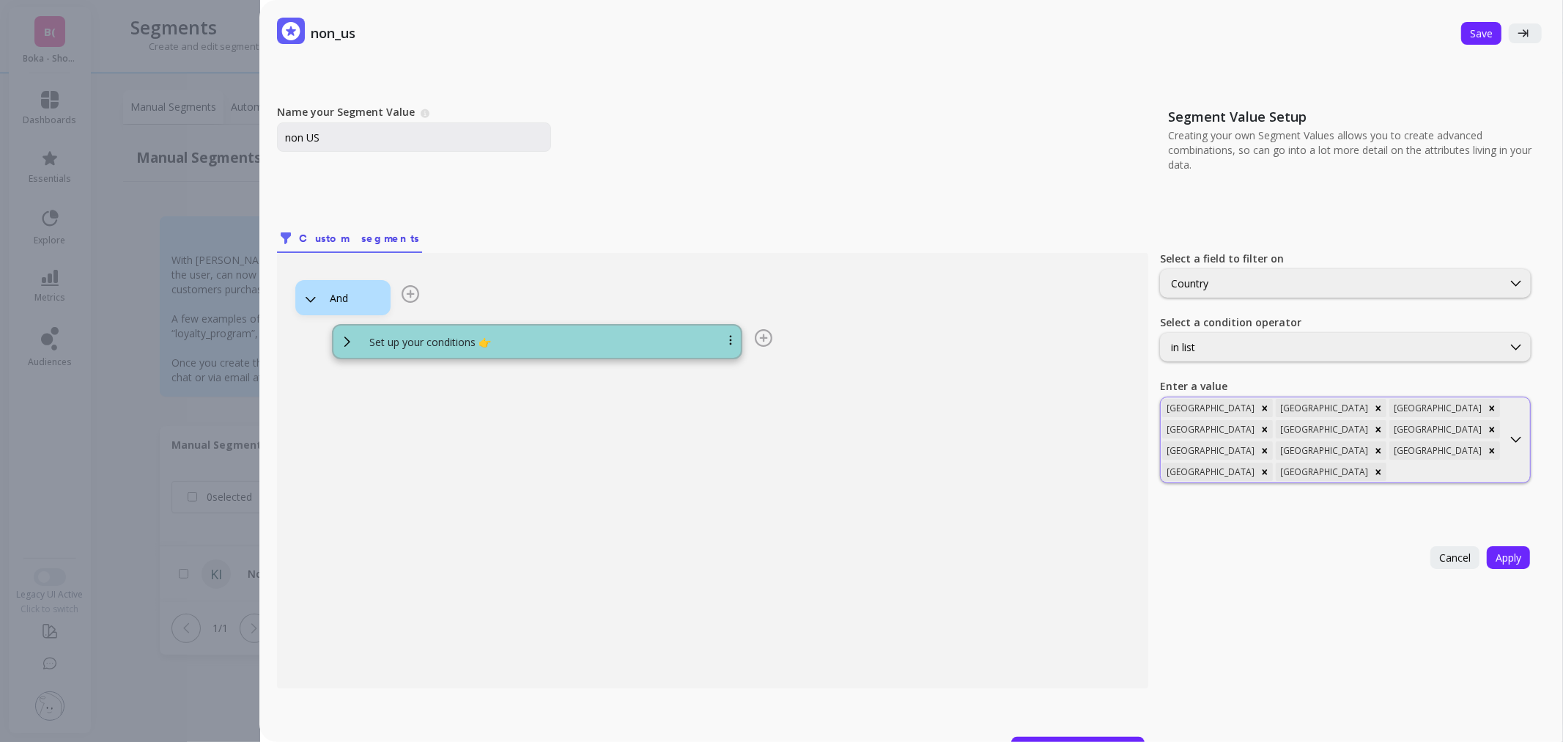
click at [1471, 441] on div "Argentina Australia Austria Bahrain Belgium Bermuda Brazil Canada Colombia Denm…" at bounding box center [1332, 439] width 342 height 85
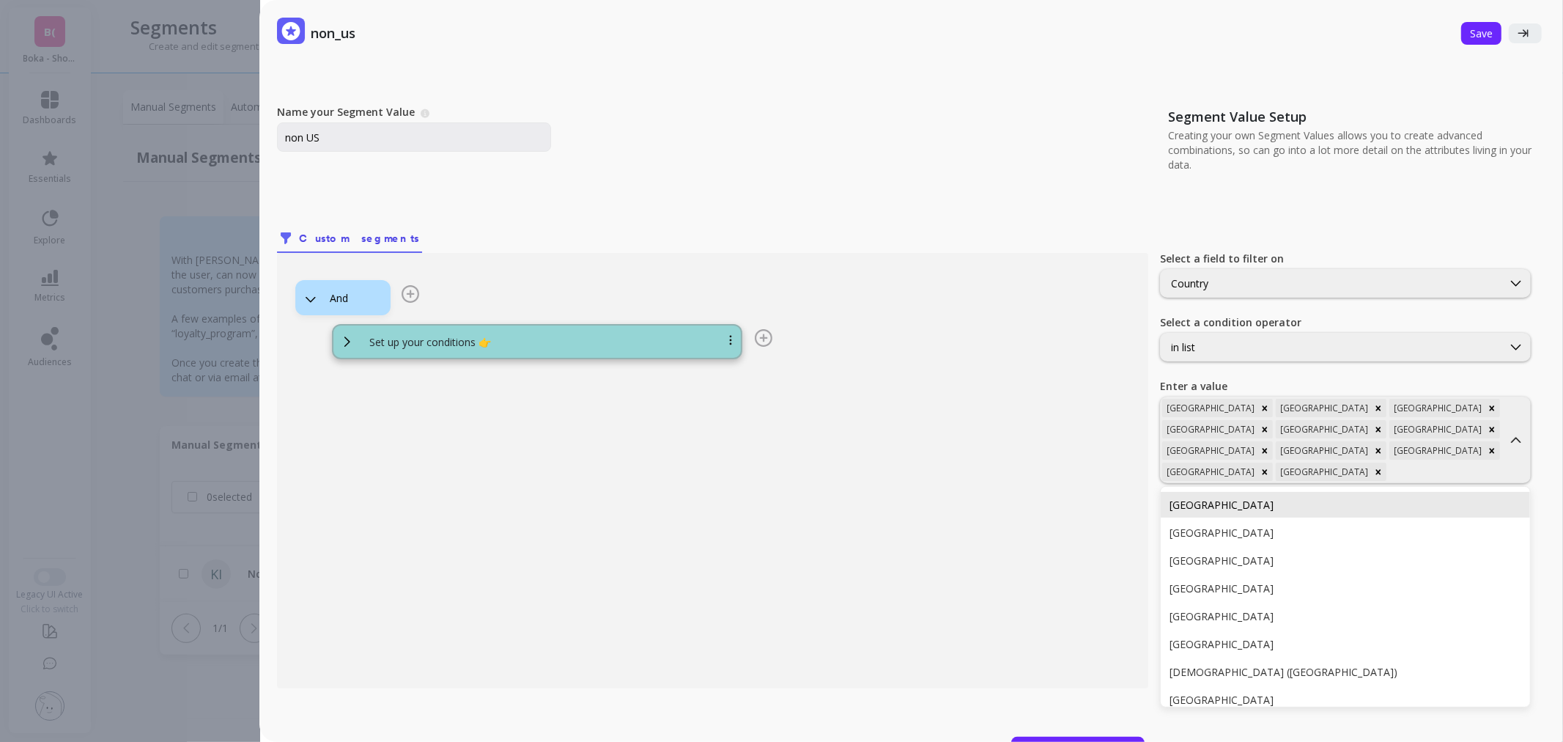
click at [1371, 498] on div "Egypt" at bounding box center [1346, 505] width 352 height 14
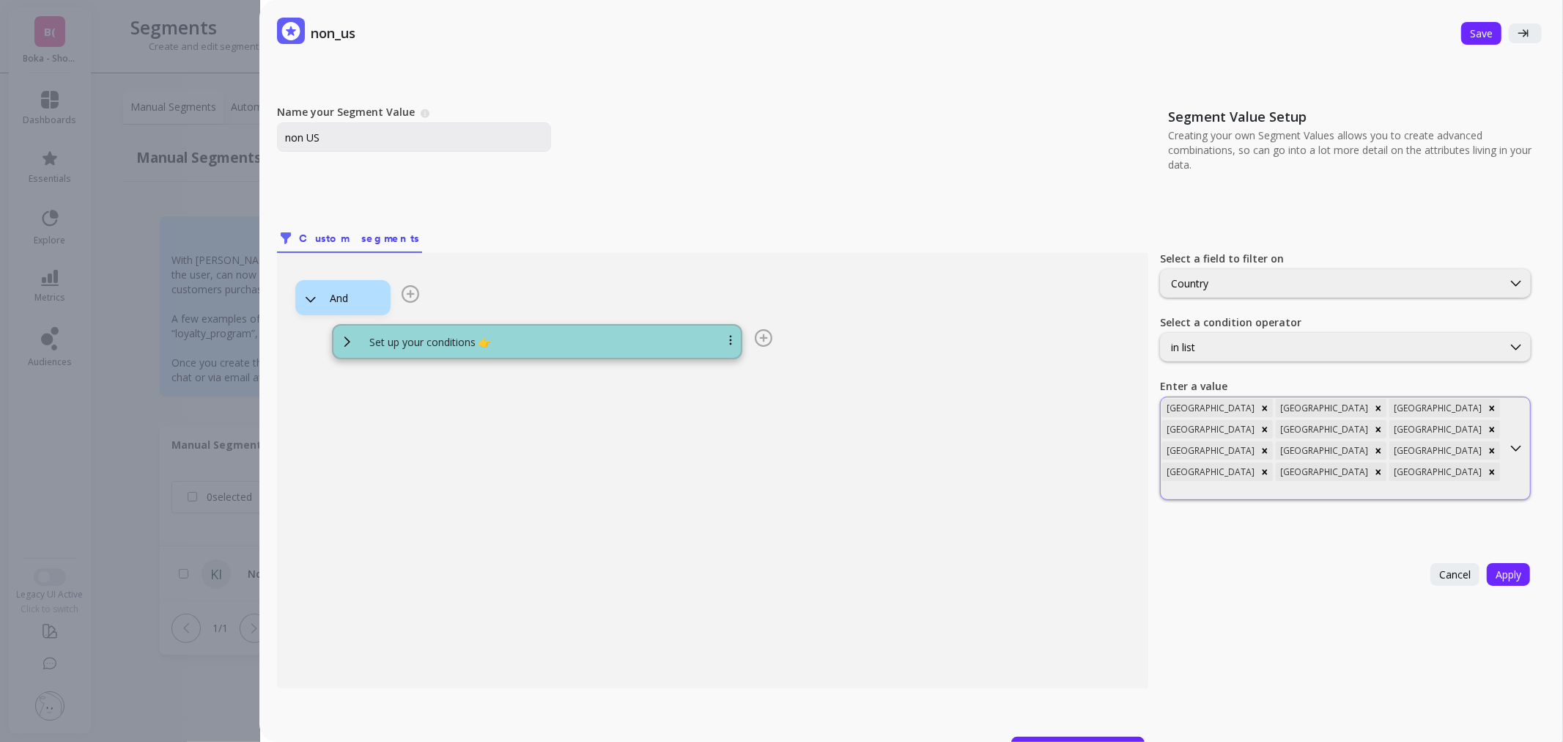
click at [1387, 484] on div at bounding box center [1331, 491] width 339 height 14
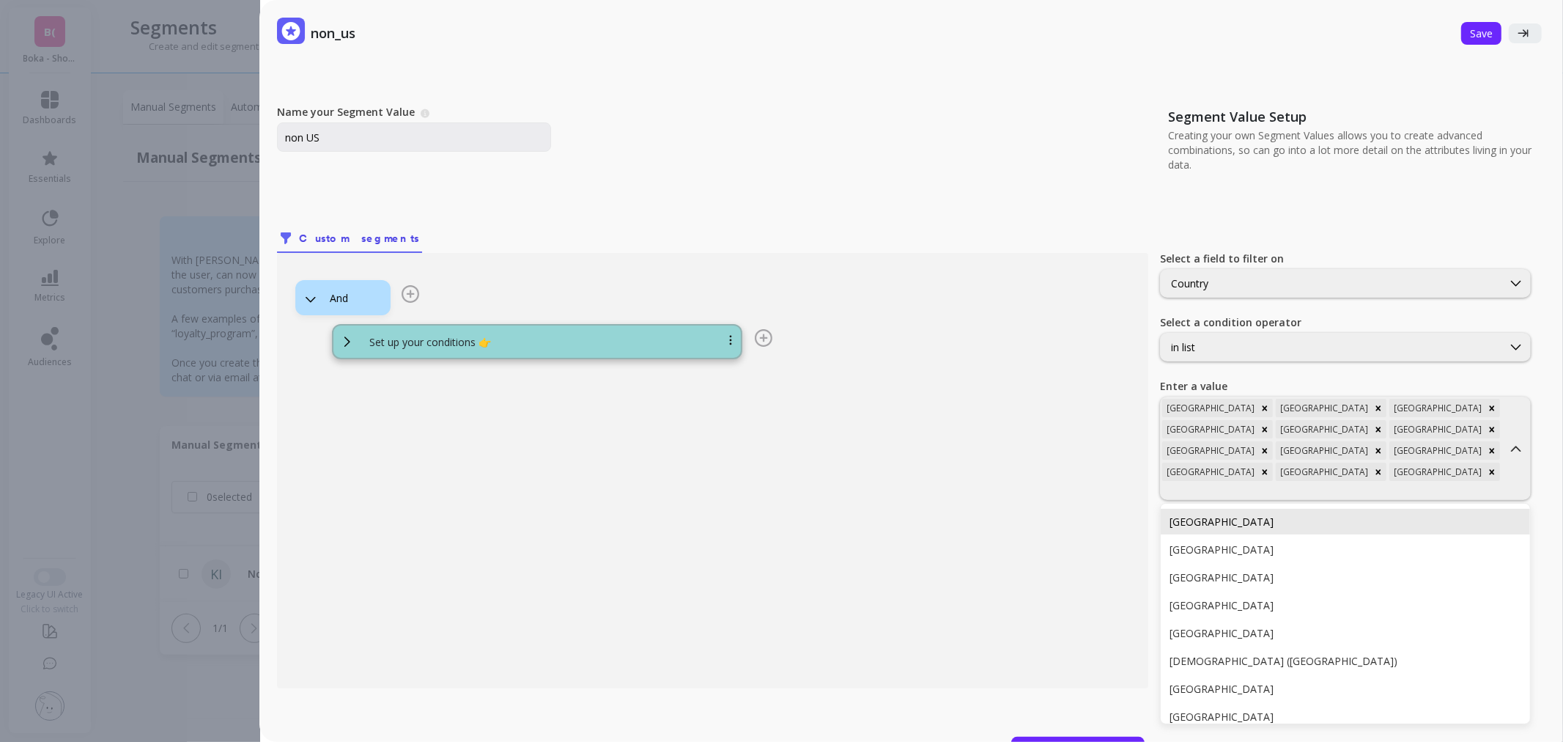
click at [1362, 515] on div "Estonia" at bounding box center [1346, 522] width 352 height 14
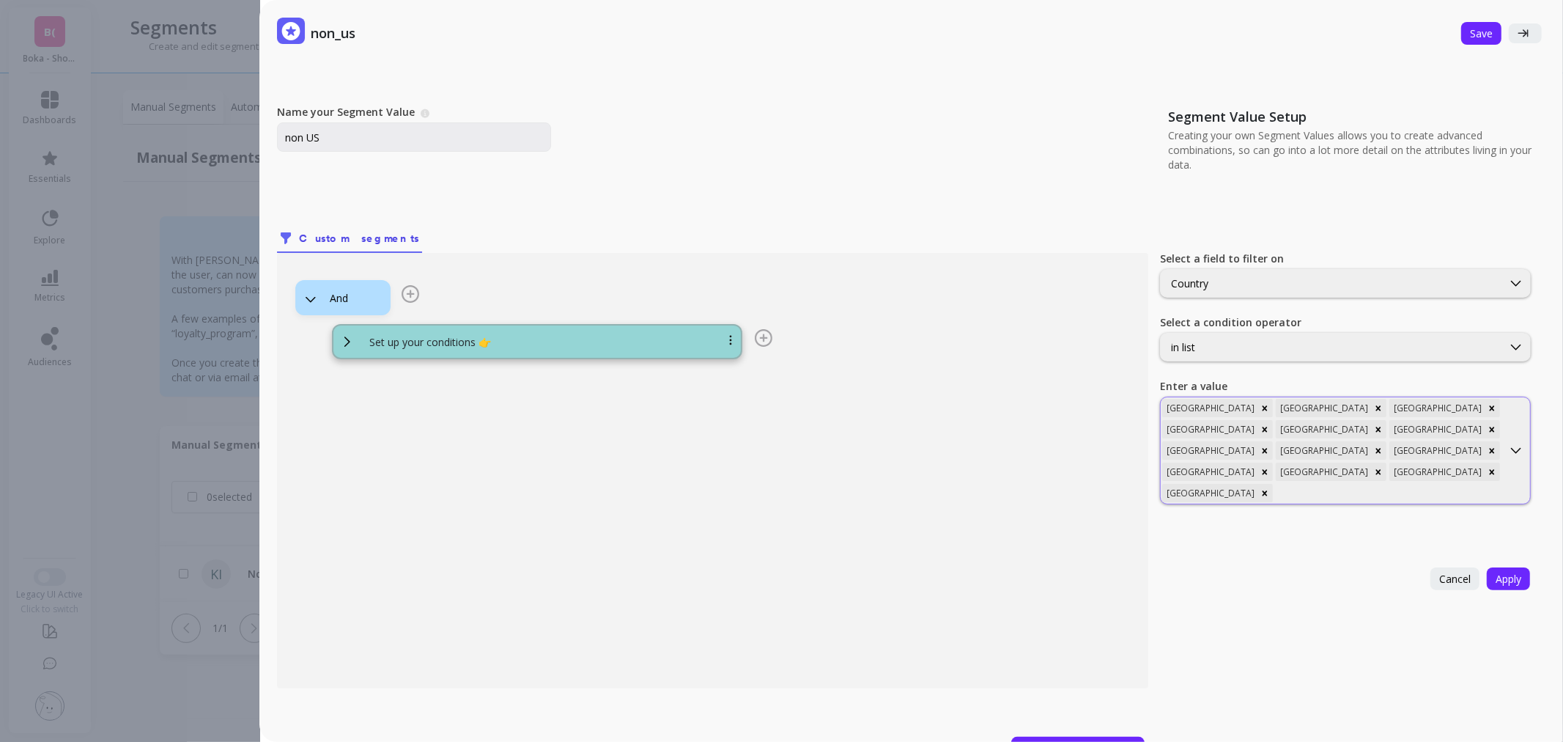
click at [1381, 486] on div at bounding box center [1388, 493] width 225 height 14
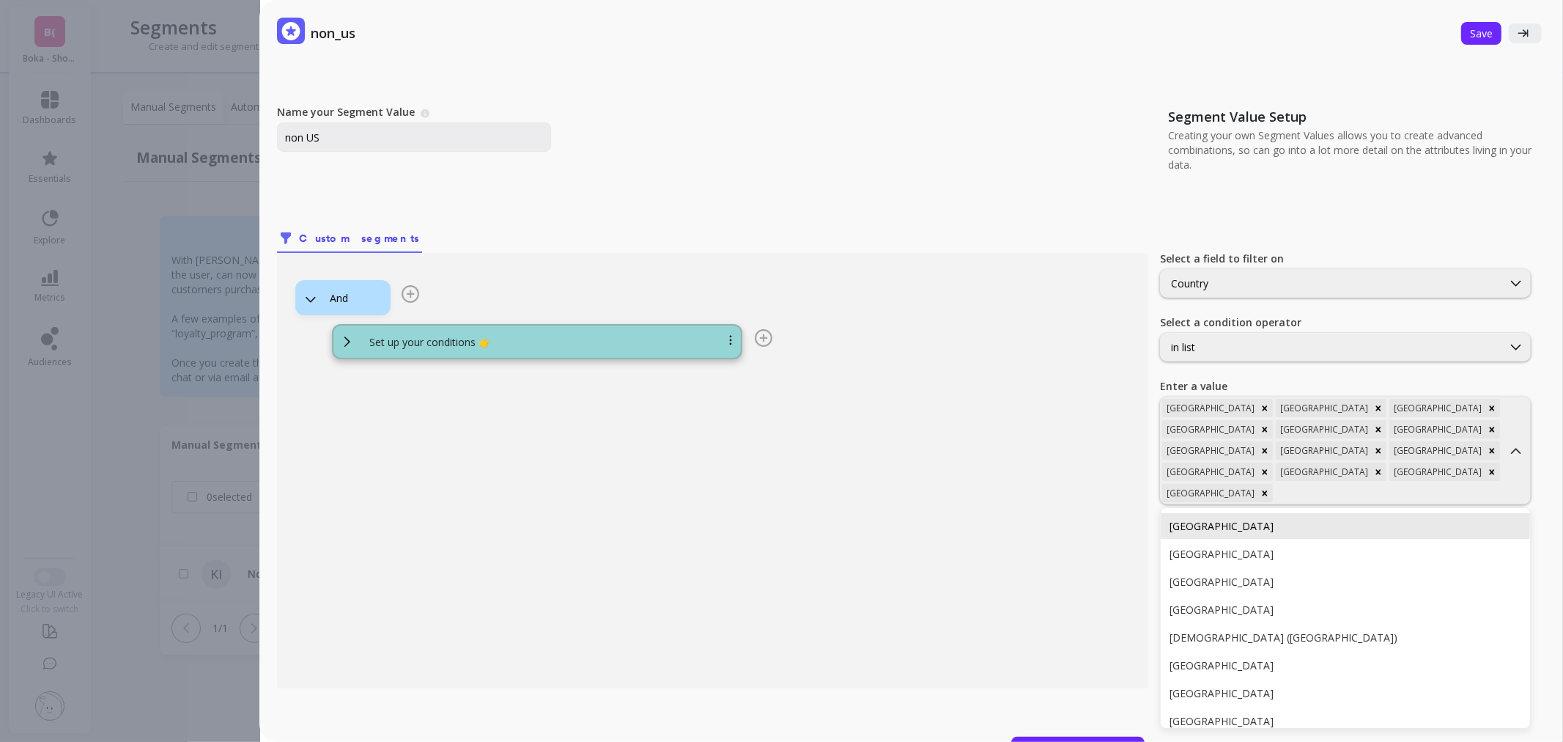
click at [1367, 519] on div "Finland" at bounding box center [1346, 526] width 352 height 14
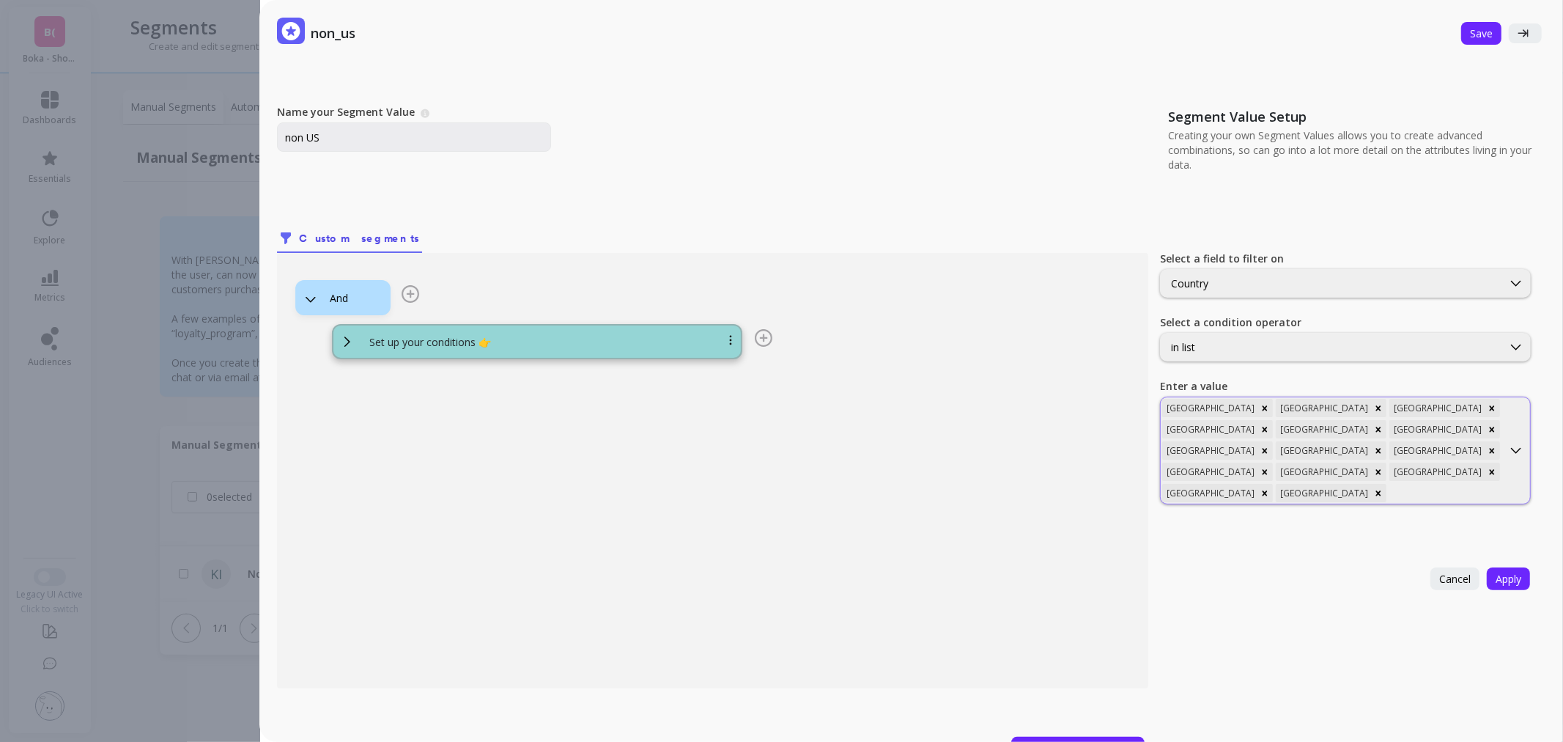
click at [1404, 486] on div at bounding box center [1445, 493] width 111 height 14
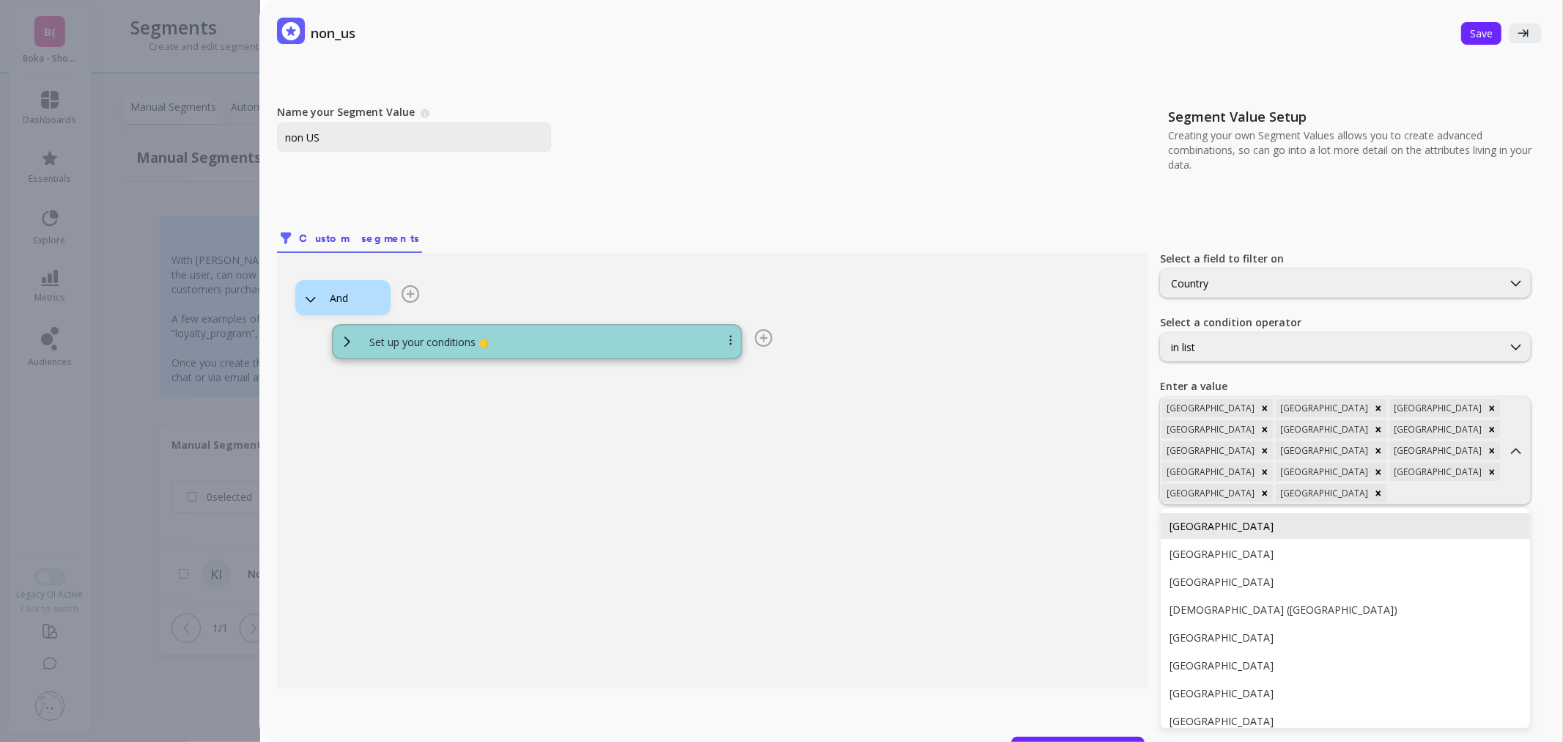
click at [1396, 513] on div "France" at bounding box center [1345, 526] width 369 height 26
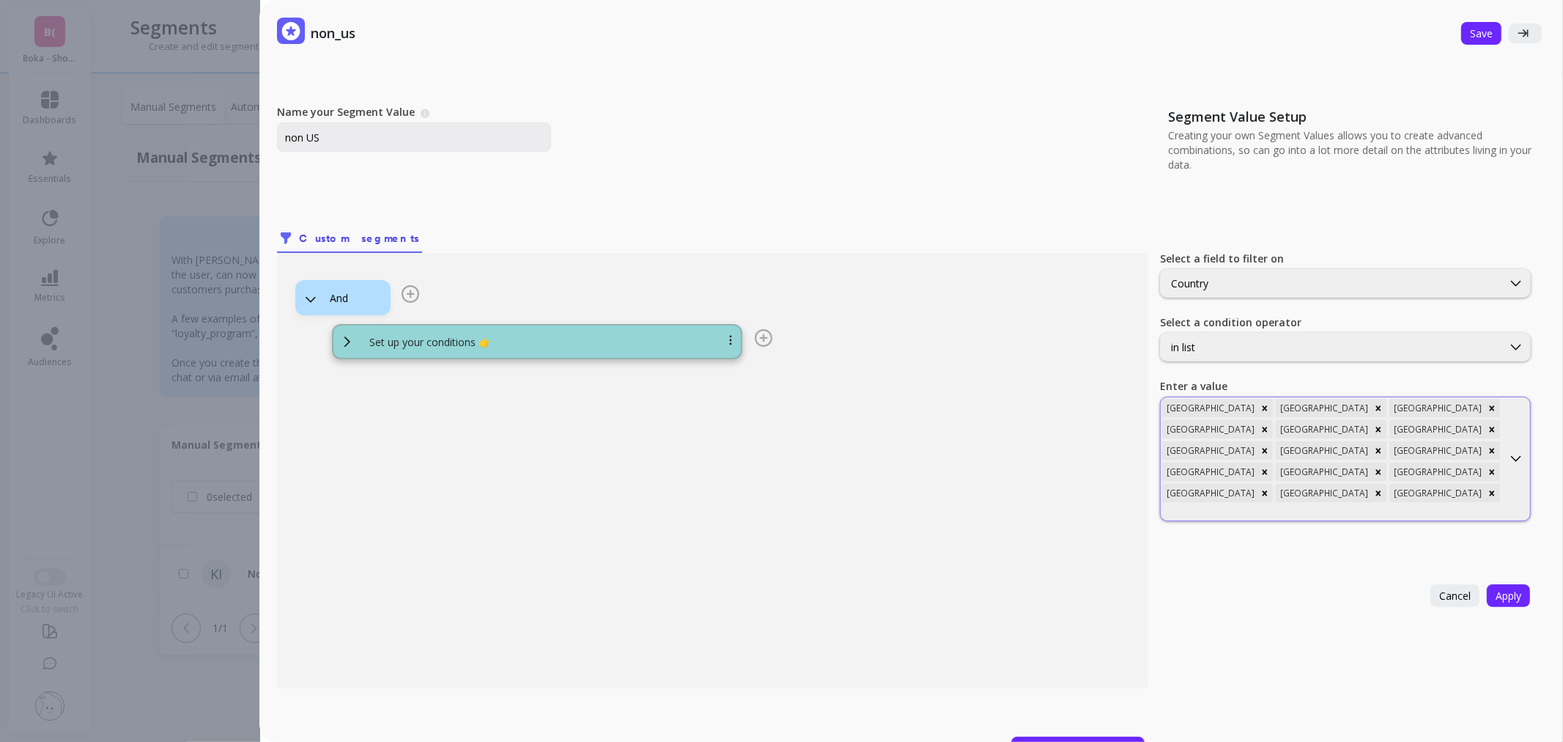
click at [1439, 505] on div at bounding box center [1331, 512] width 339 height 14
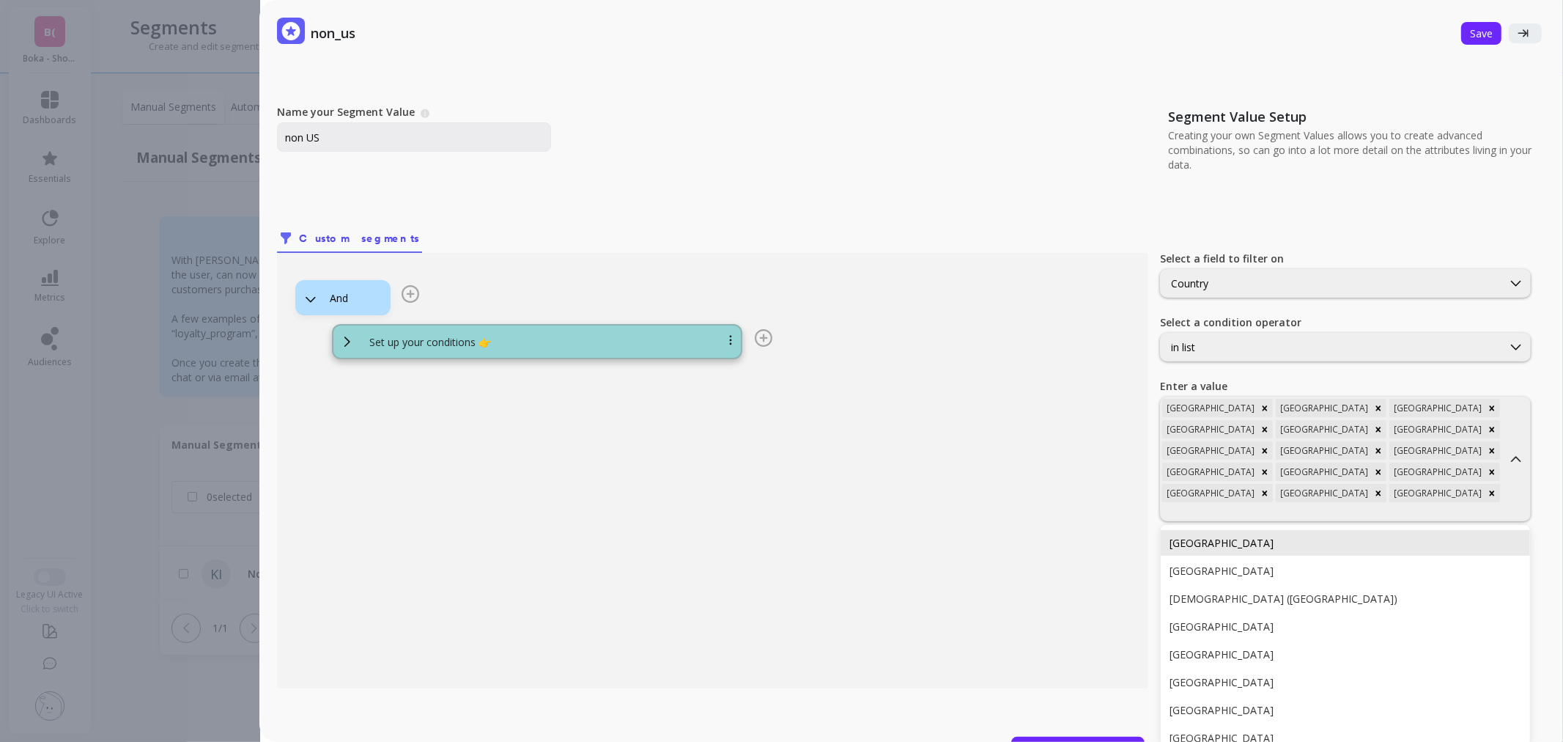
click at [1419, 536] on div "Germany" at bounding box center [1346, 543] width 352 height 14
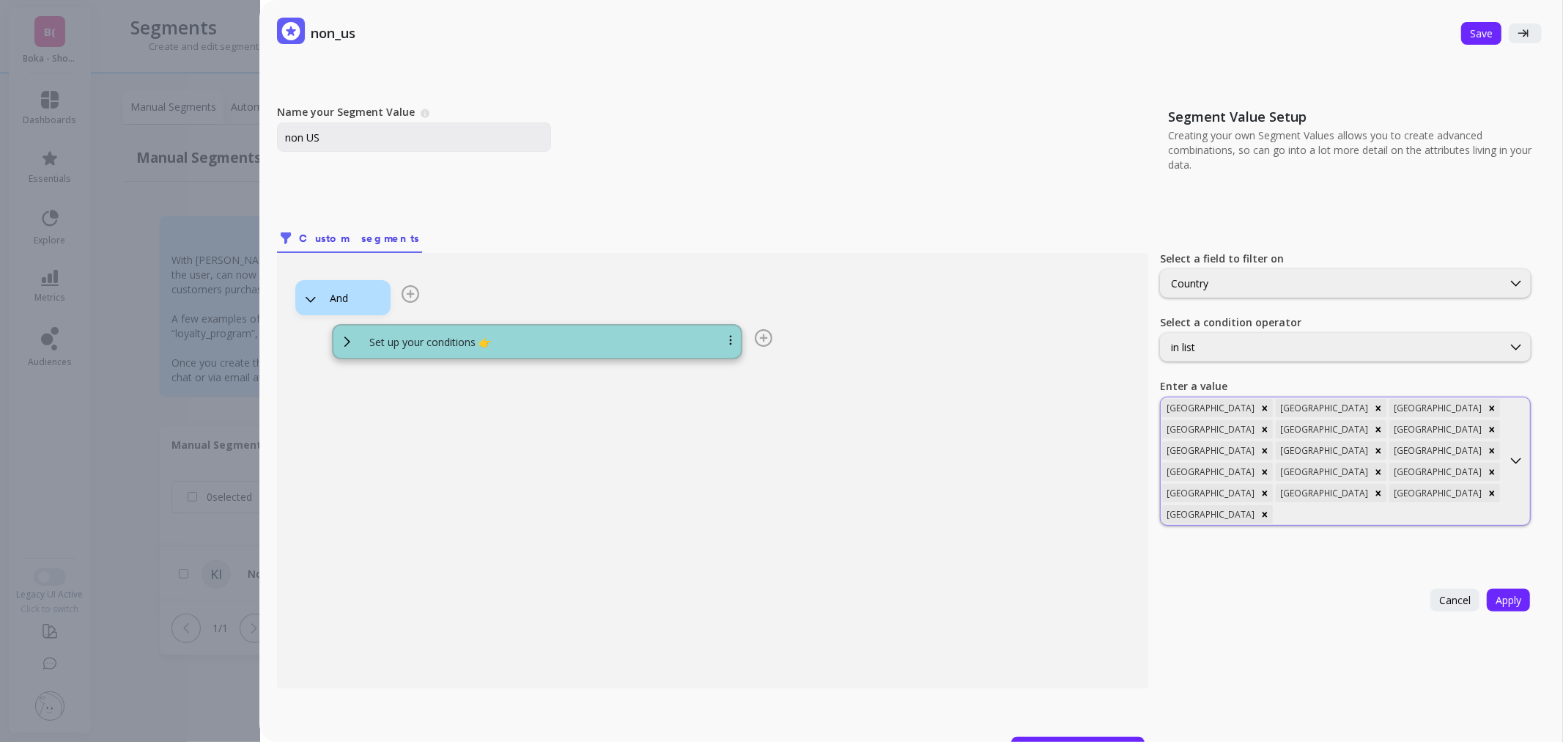
click at [1479, 507] on div at bounding box center [1388, 514] width 225 height 14
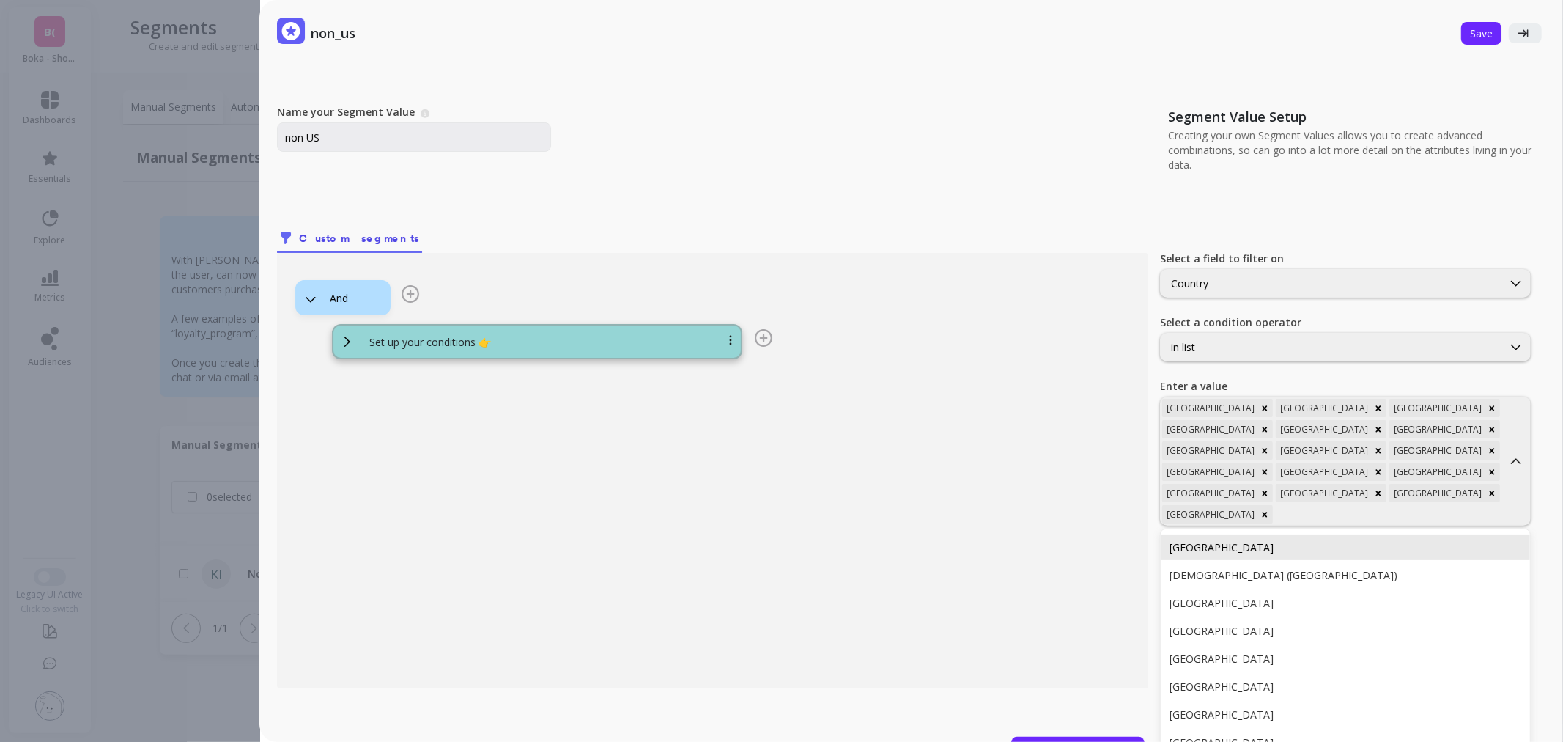
click at [1437, 540] on div "Greece" at bounding box center [1346, 547] width 352 height 14
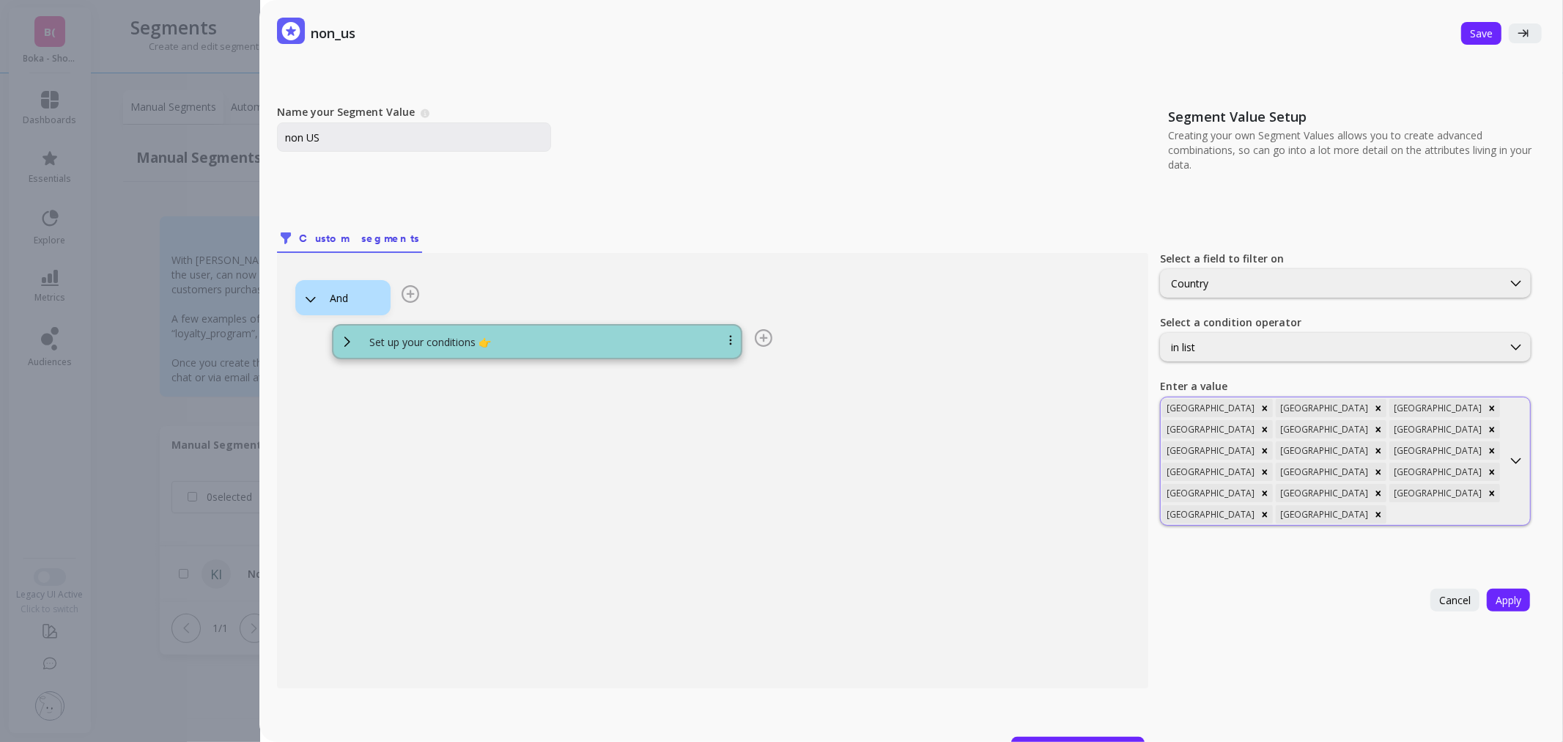
click at [1397, 507] on div at bounding box center [1445, 514] width 111 height 14
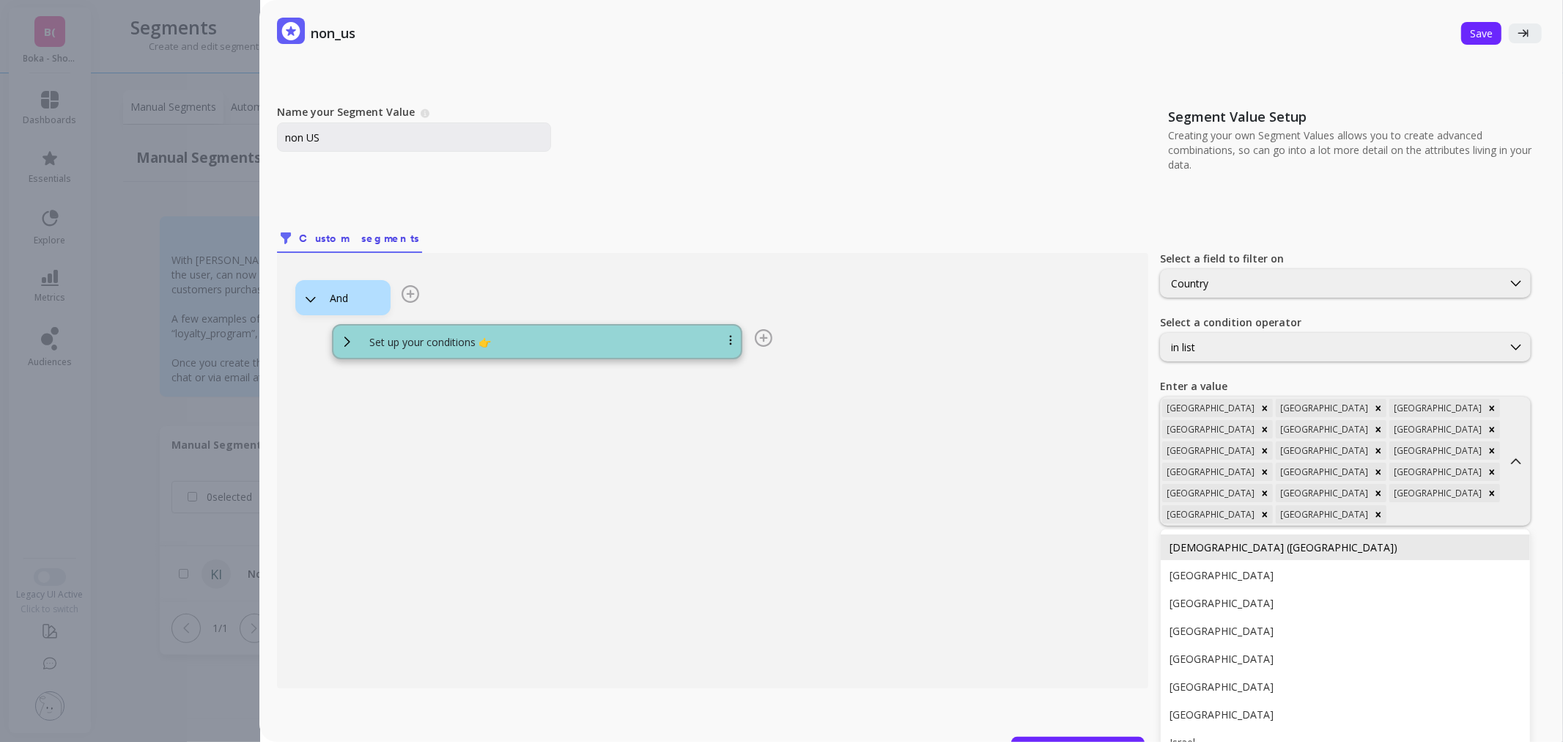
click at [1371, 540] on div "Holy See (Vatican City State)" at bounding box center [1346, 547] width 352 height 14
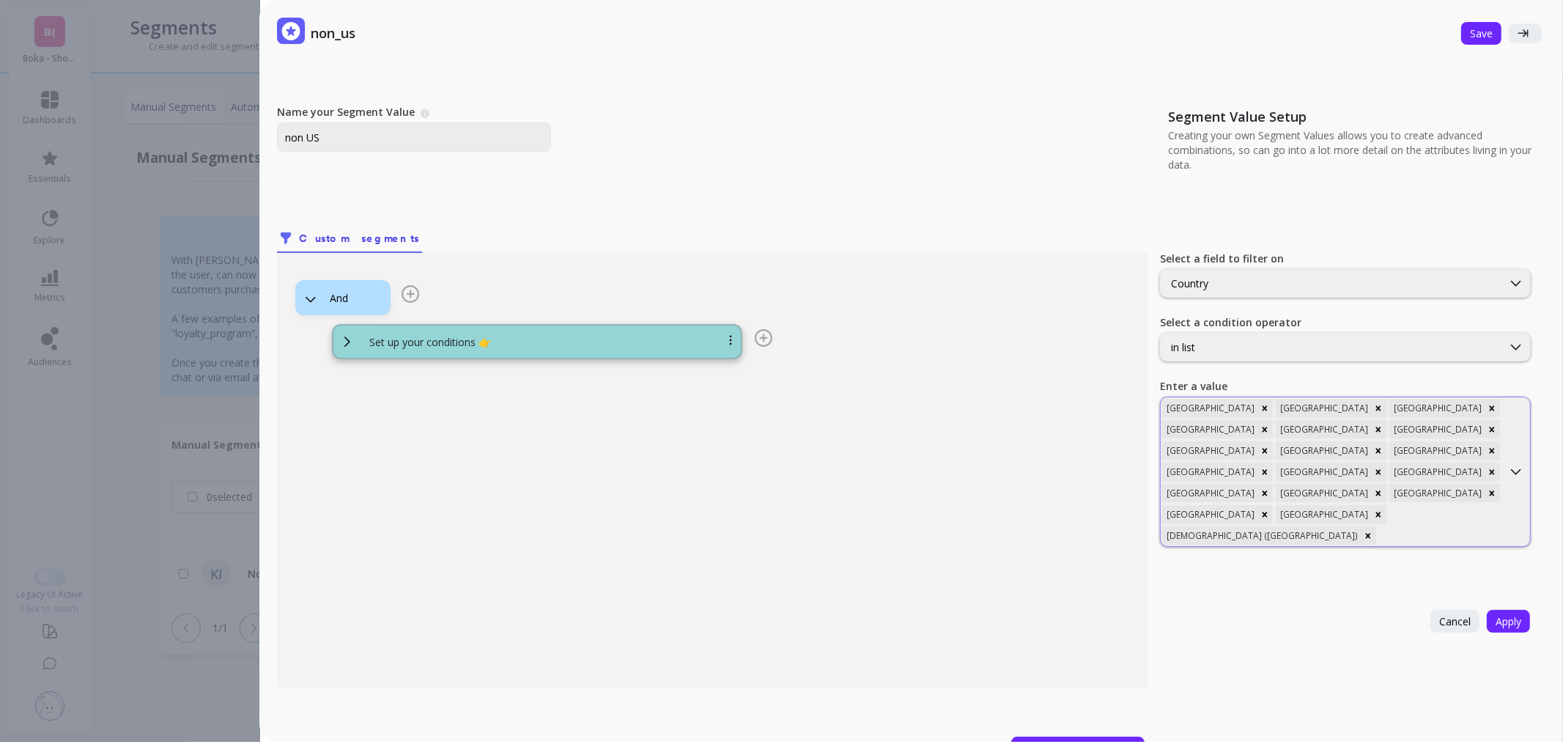
click at [1394, 528] on div at bounding box center [1440, 535] width 122 height 14
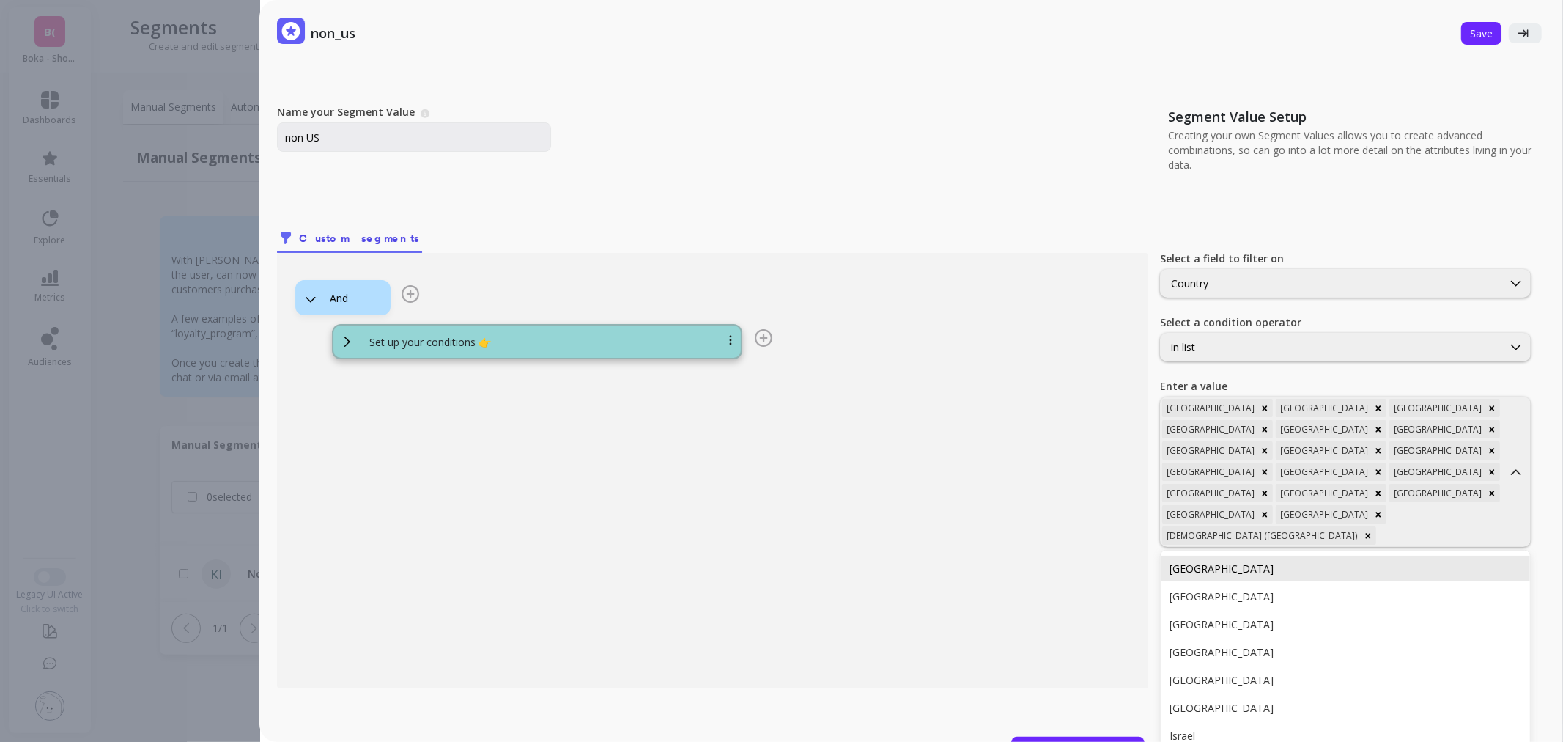
click at [1384, 556] on div "Hong Kong" at bounding box center [1345, 569] width 369 height 26
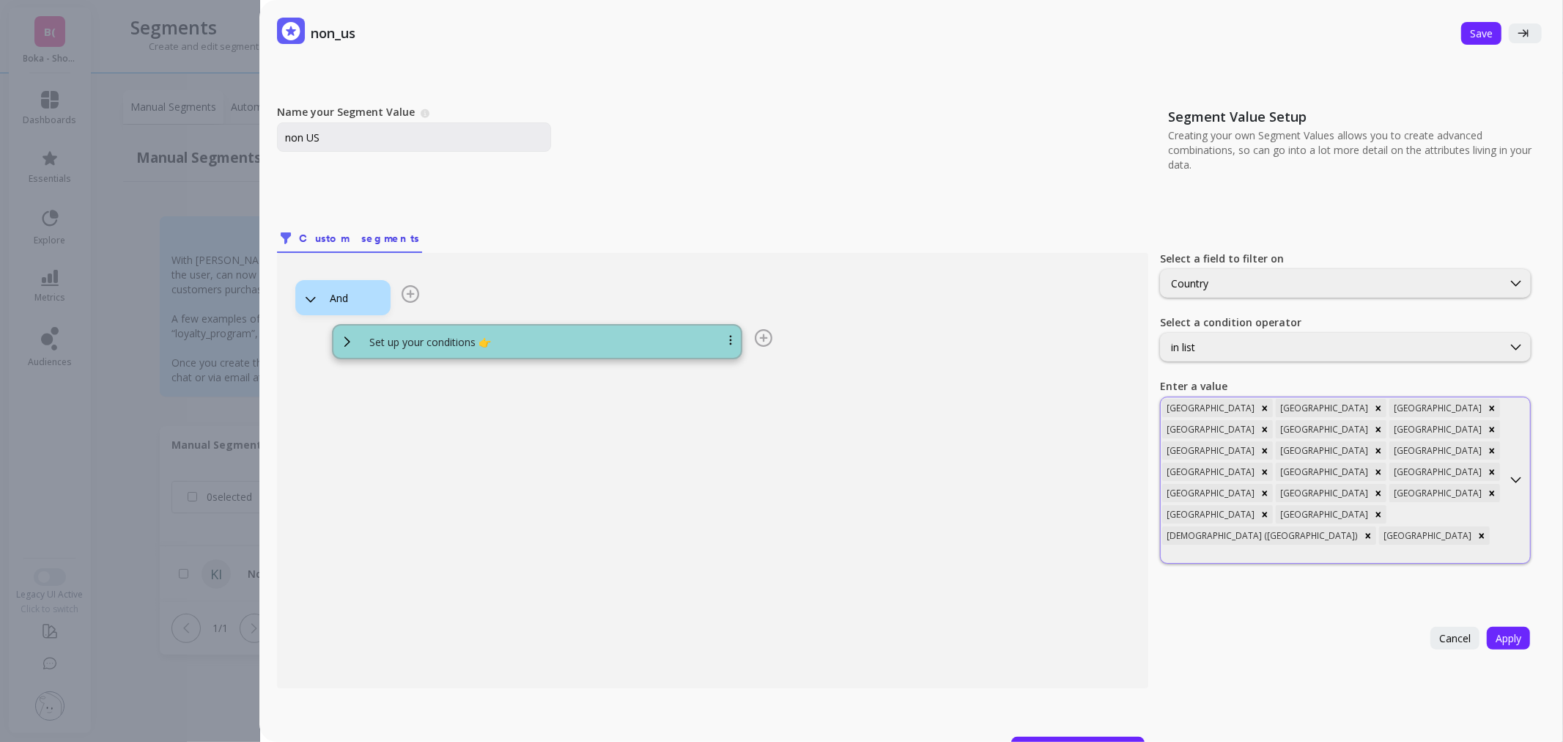
click at [1437, 548] on div at bounding box center [1331, 555] width 339 height 14
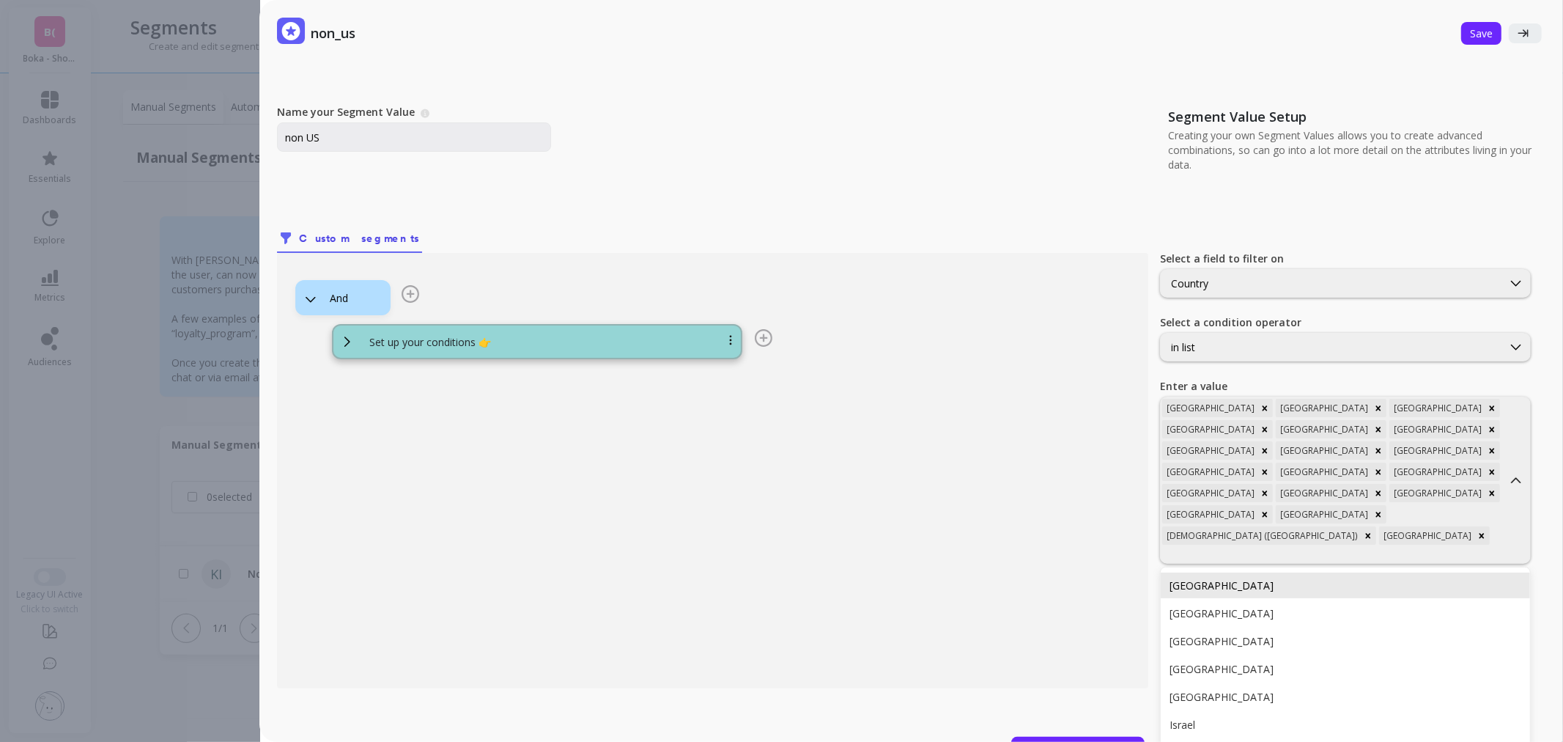
click at [1394, 578] on div "Hungary" at bounding box center [1346, 585] width 352 height 14
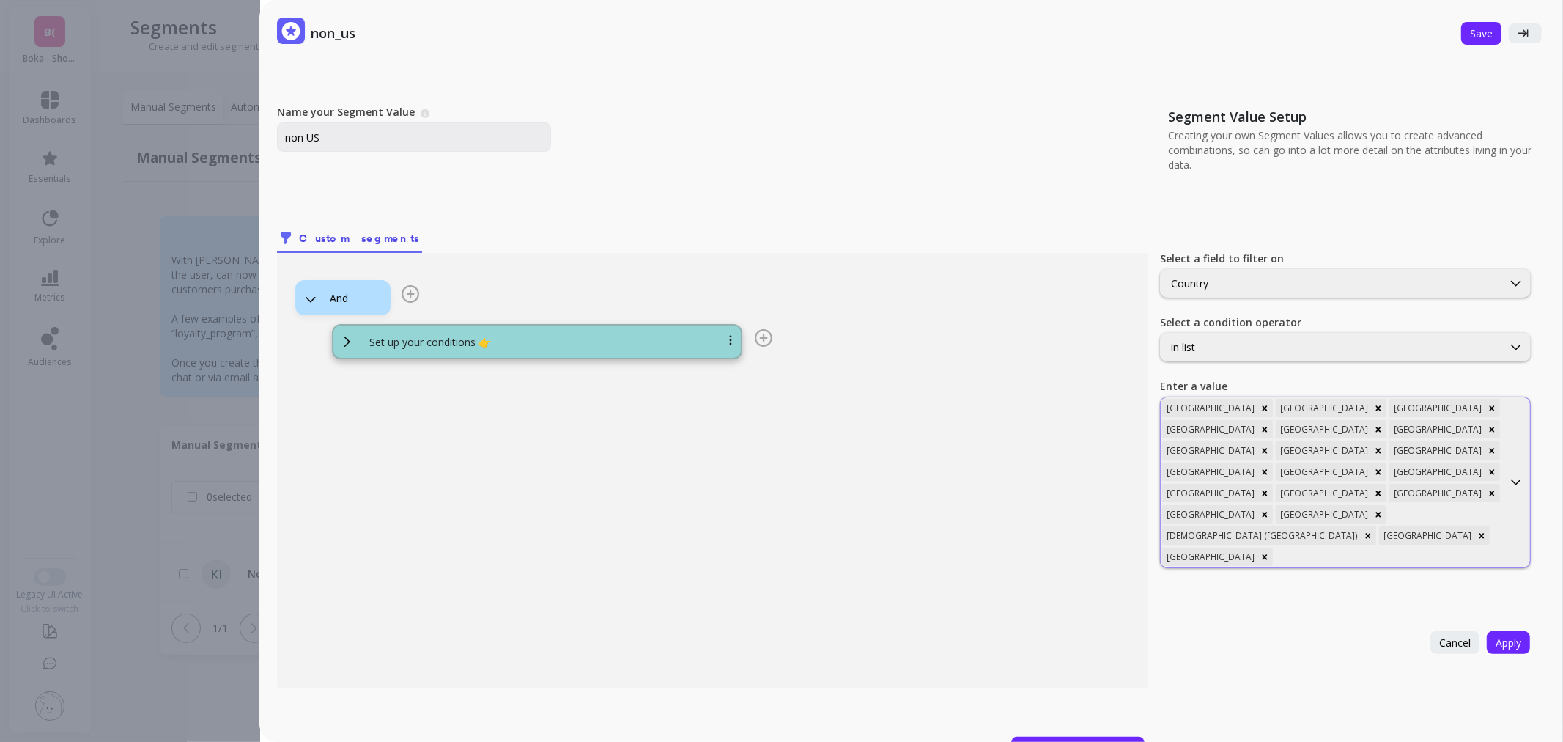
click at [1461, 550] on div at bounding box center [1388, 557] width 225 height 14
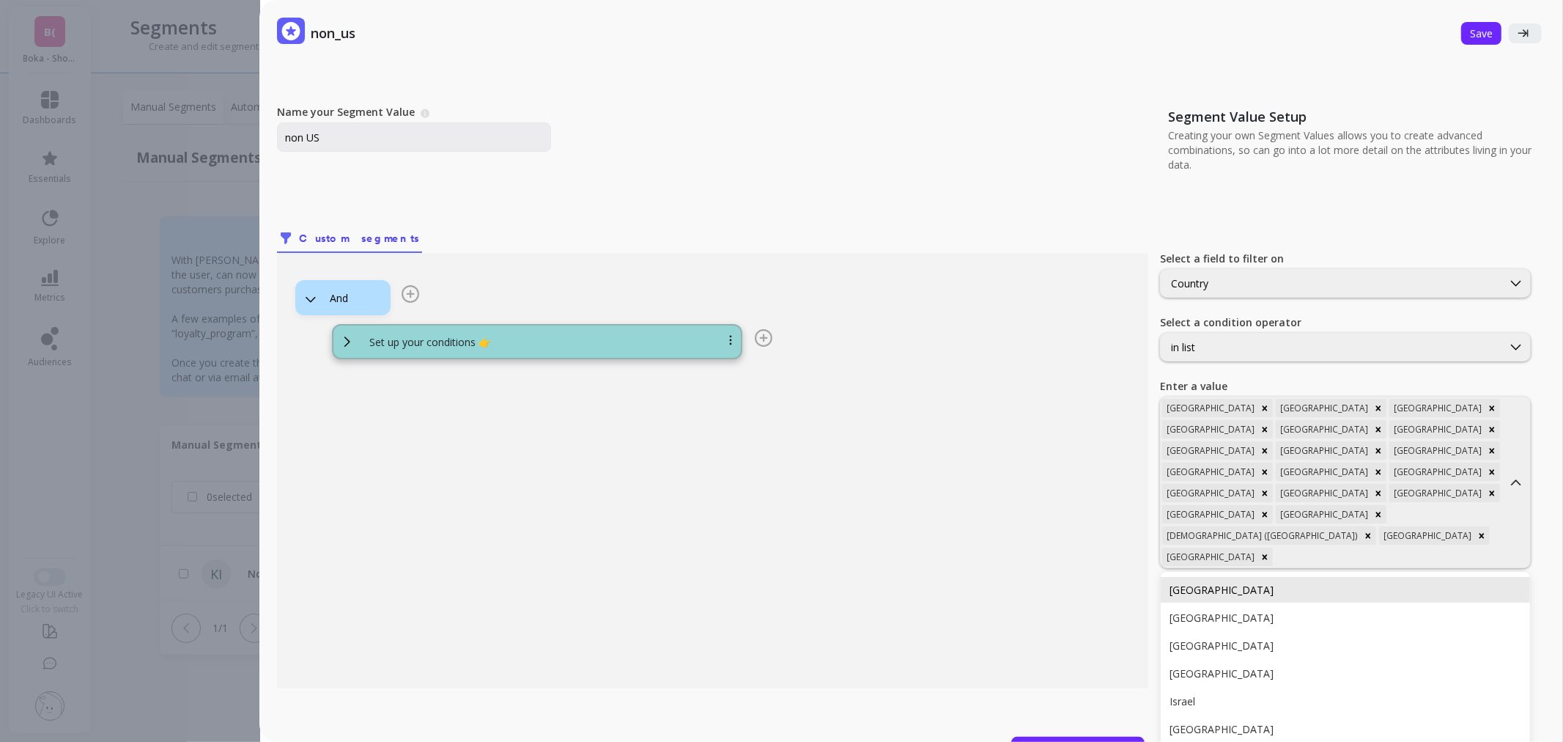
click at [1347, 583] on div "Iceland" at bounding box center [1346, 590] width 352 height 14
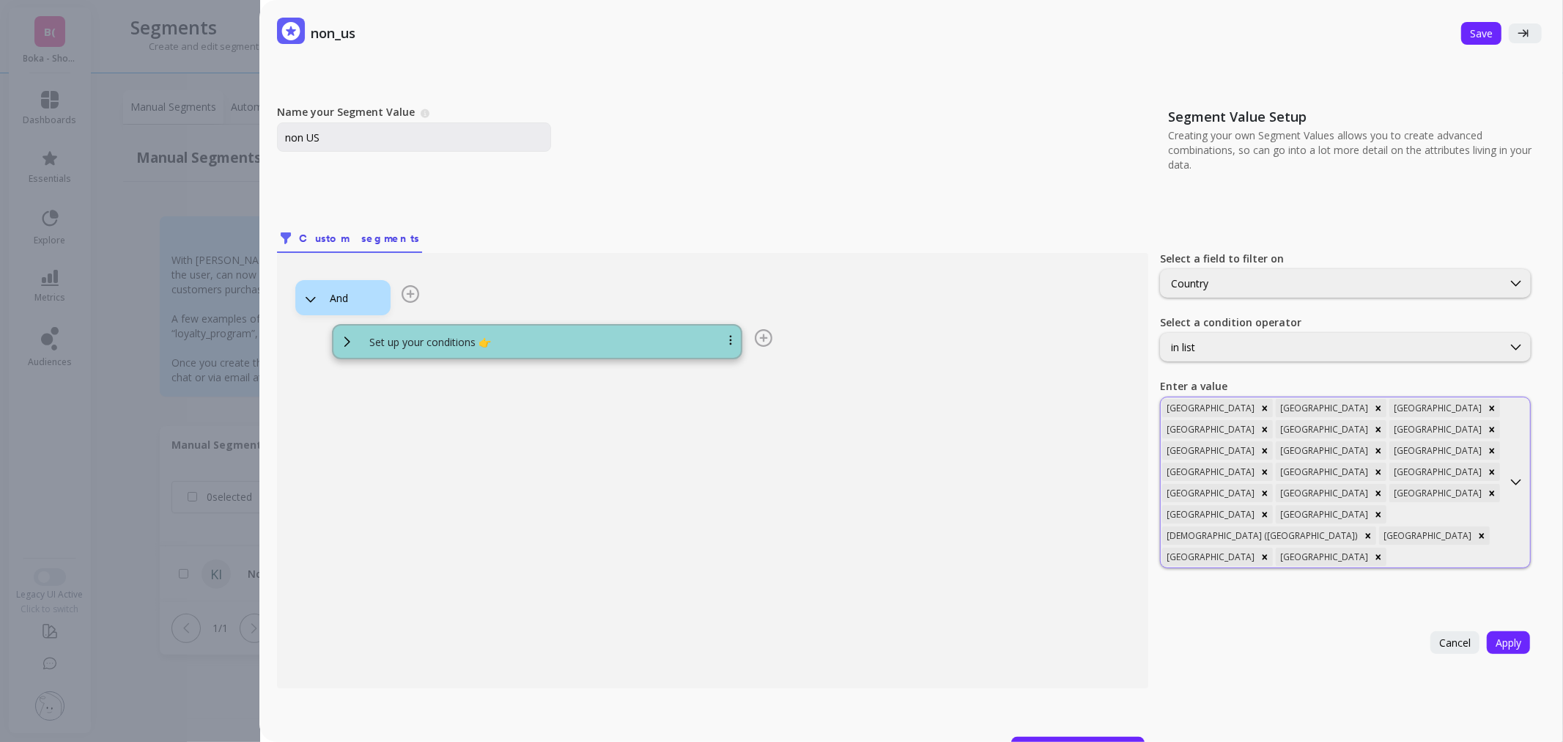
click at [1390, 550] on div at bounding box center [1445, 557] width 111 height 14
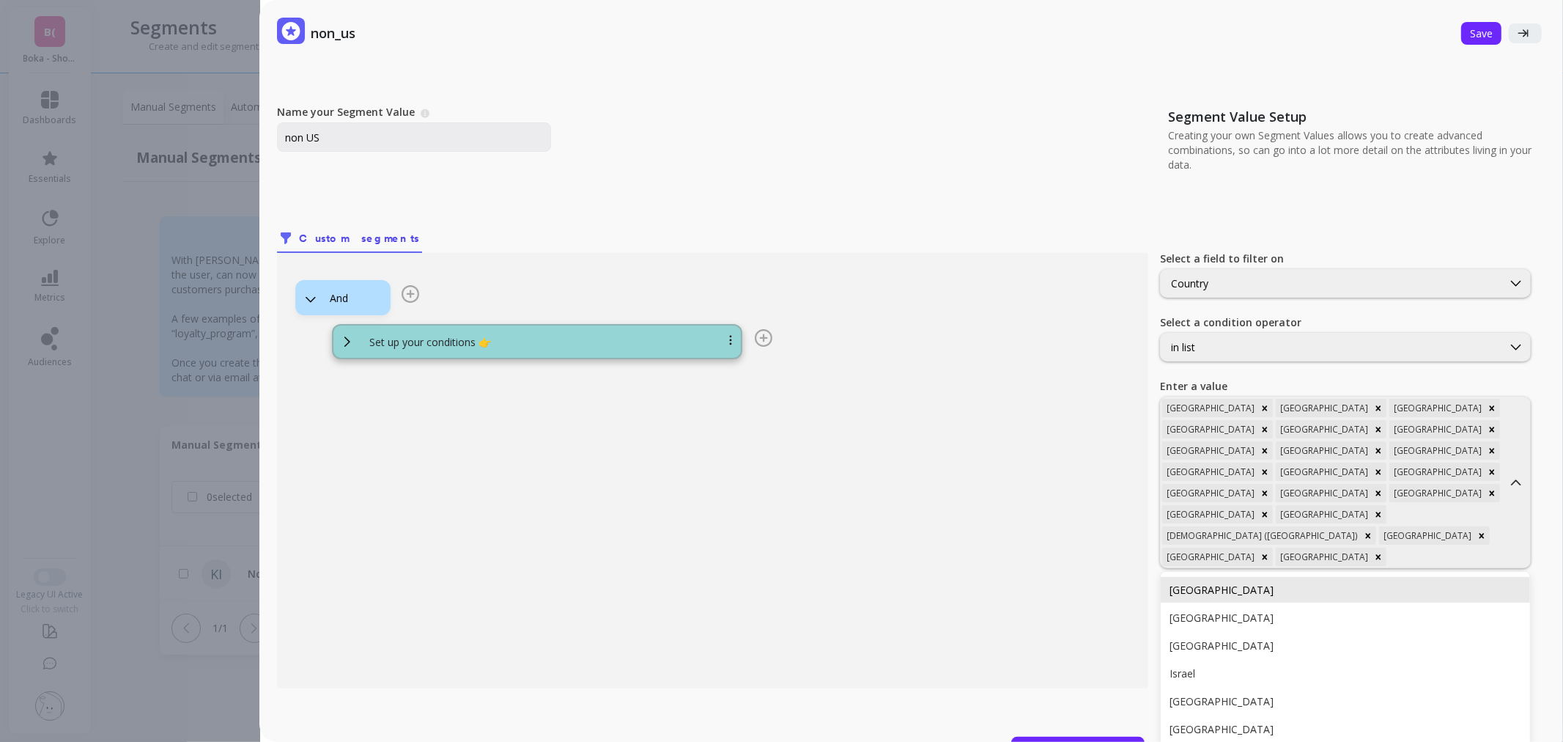
click at [1303, 583] on div "India" at bounding box center [1346, 590] width 352 height 14
click at [1327, 569] on div at bounding box center [1331, 576] width 339 height 14
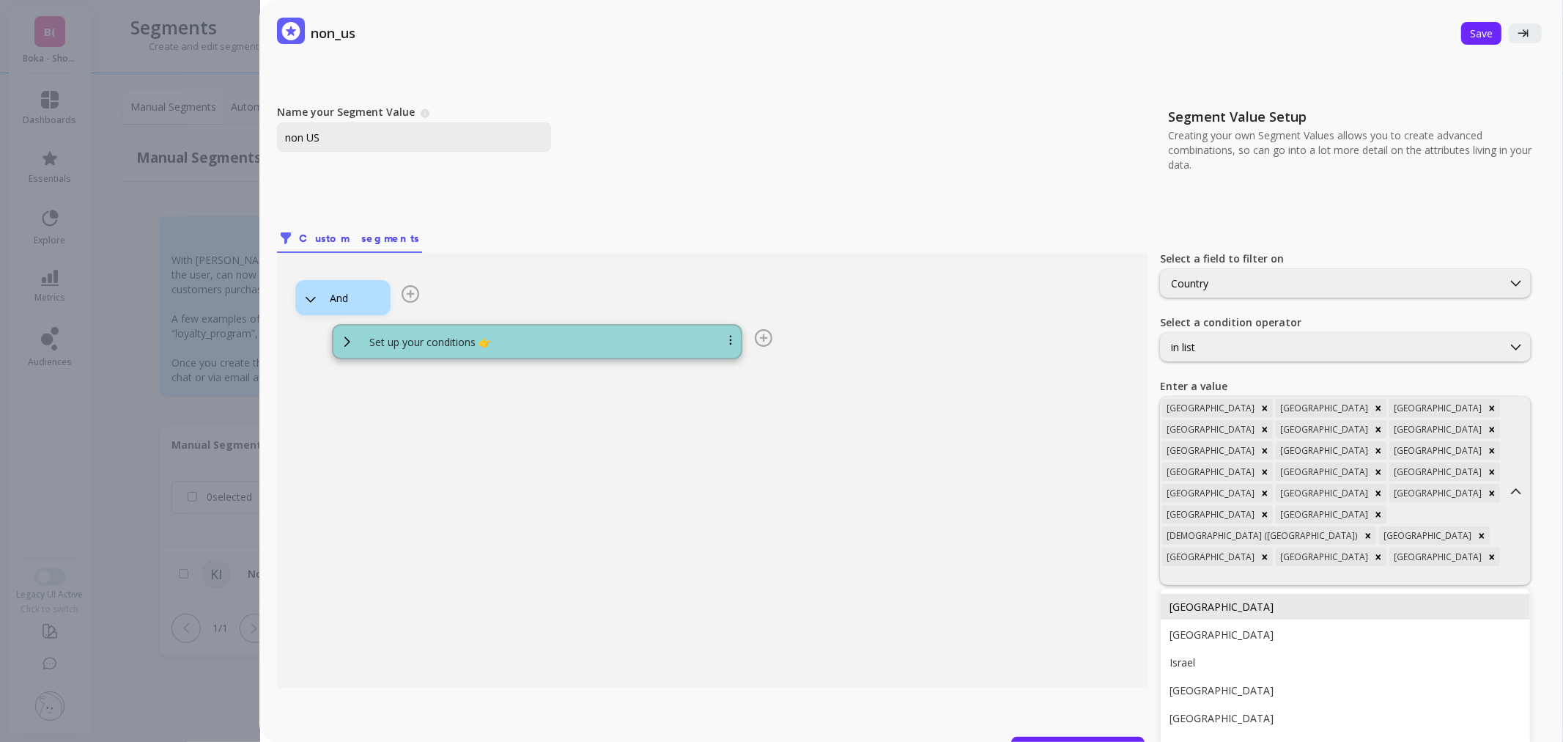
click at [1317, 600] on div "Indonesia" at bounding box center [1346, 607] width 352 height 14
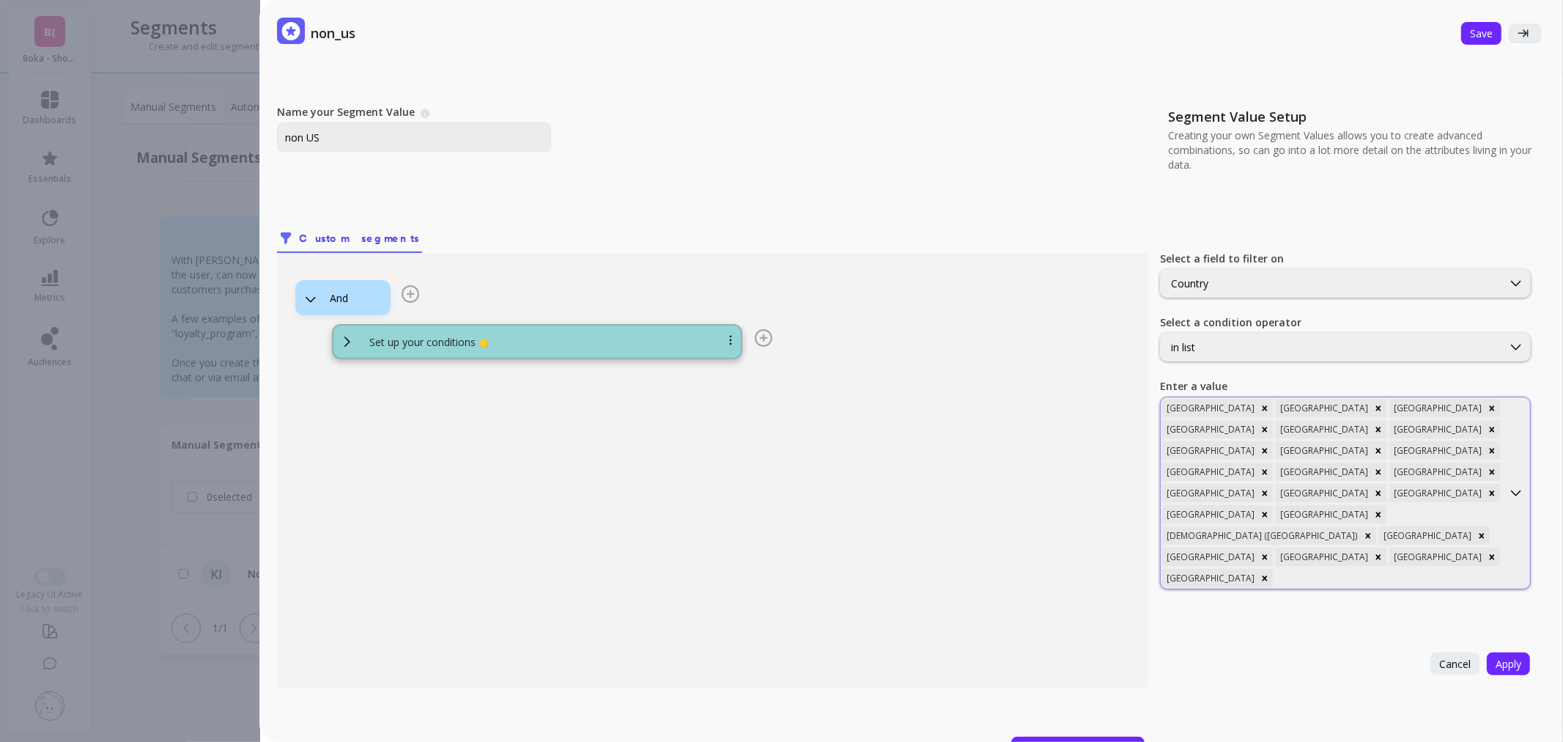
click at [1358, 571] on div at bounding box center [1388, 578] width 225 height 14
click at [1351, 598] on div "Ireland" at bounding box center [1345, 611] width 369 height 26
click at [1404, 571] on div at bounding box center [1445, 578] width 111 height 14
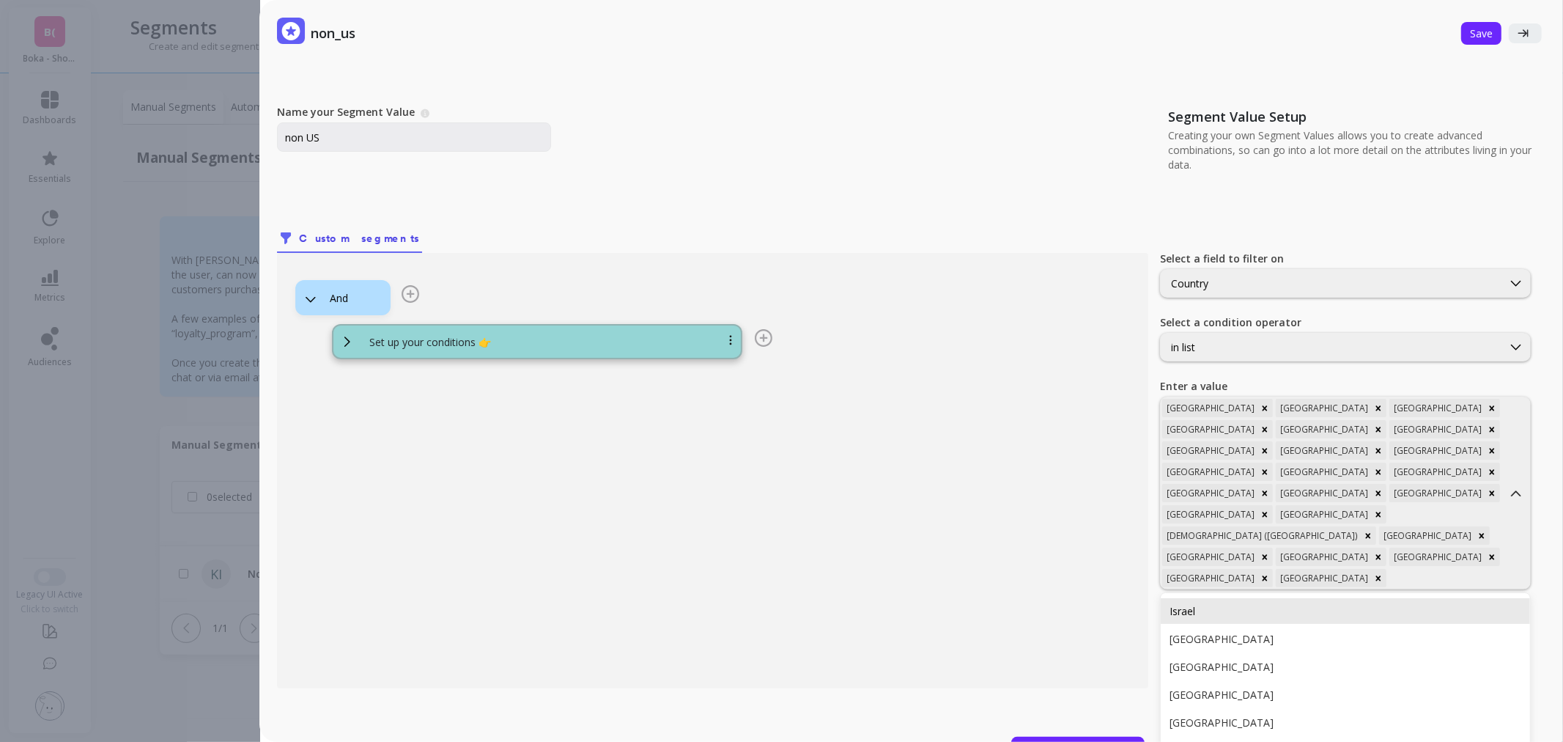
click at [1396, 604] on div "Israel" at bounding box center [1346, 611] width 352 height 14
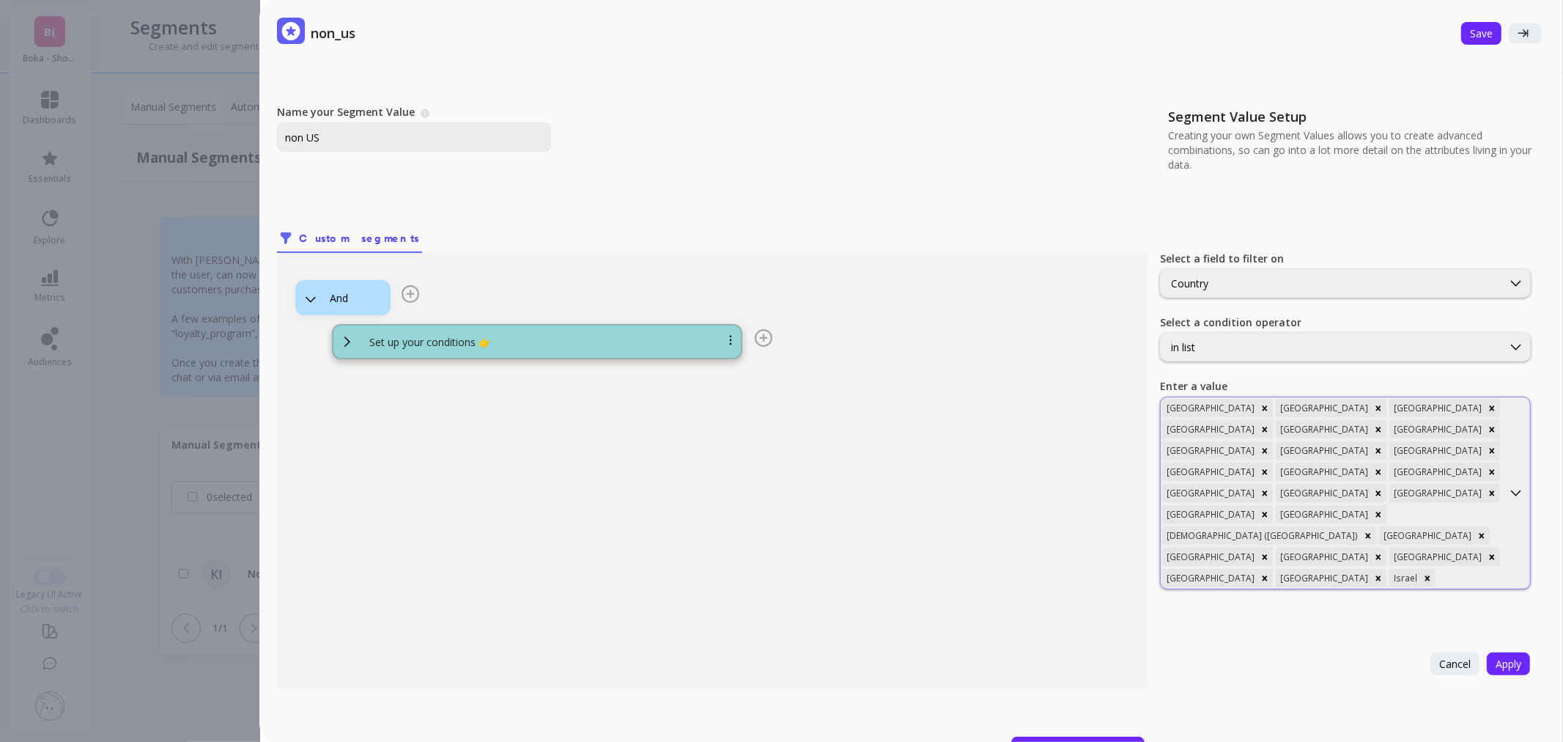
click at [1463, 571] on div at bounding box center [1470, 578] width 62 height 14
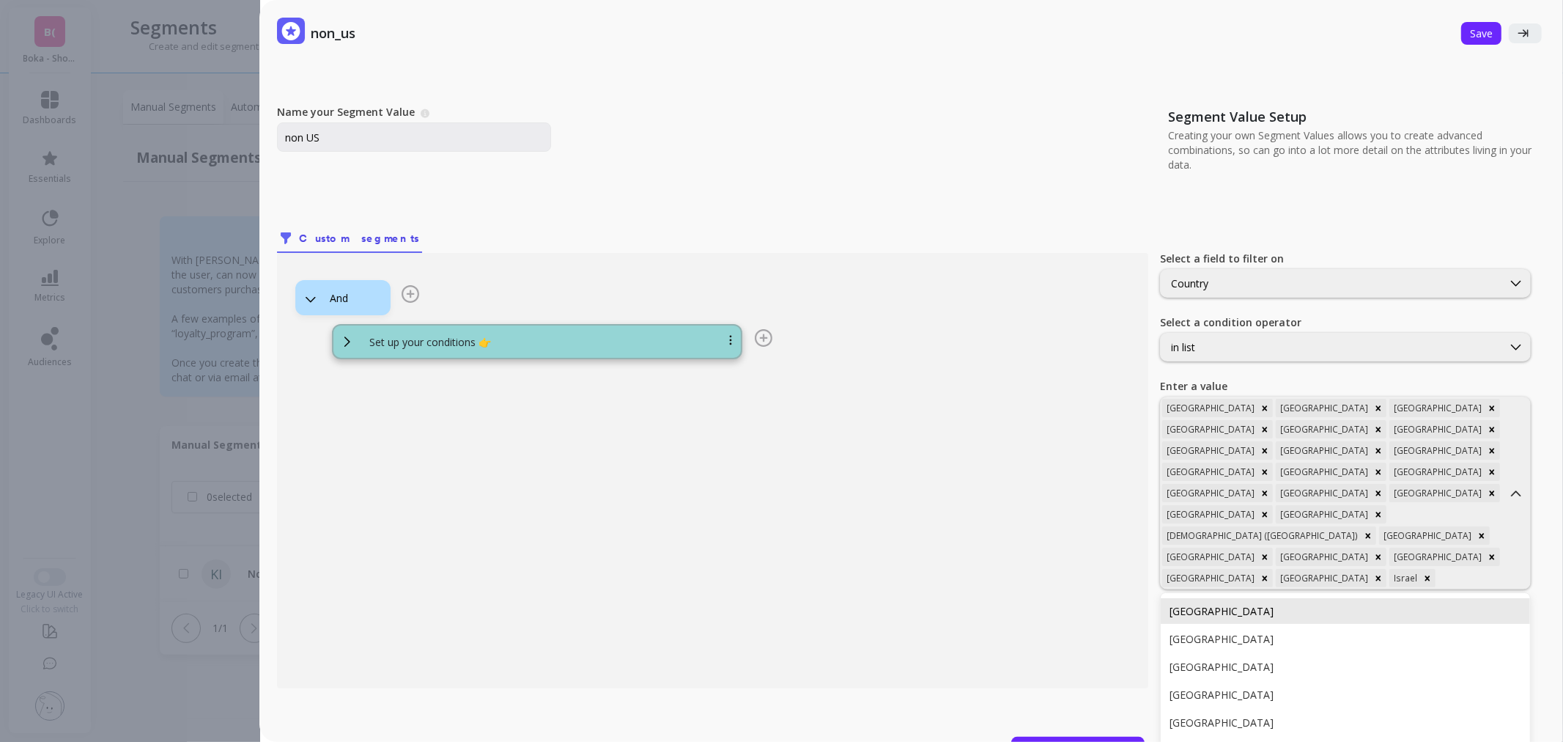
click at [1435, 604] on div "Italy" at bounding box center [1346, 611] width 352 height 14
click at [1482, 592] on div at bounding box center [1388, 599] width 225 height 14
click at [1445, 625] on div "Japan" at bounding box center [1346, 632] width 352 height 14
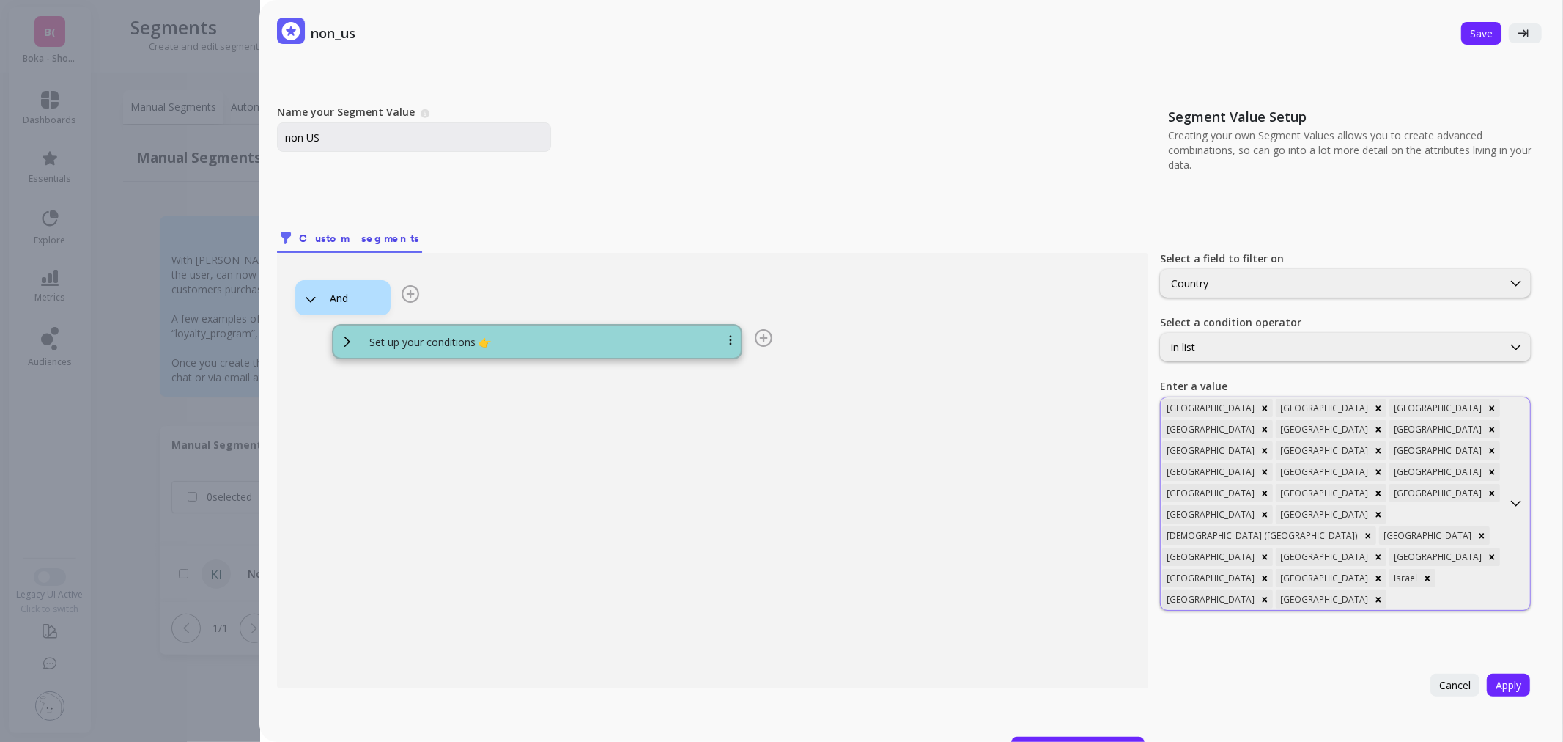
click at [1483, 502] on div "Argentina Australia Austria Bahrain Belgium Bermuda Brazil Canada Colombia Denm…" at bounding box center [1332, 503] width 342 height 213
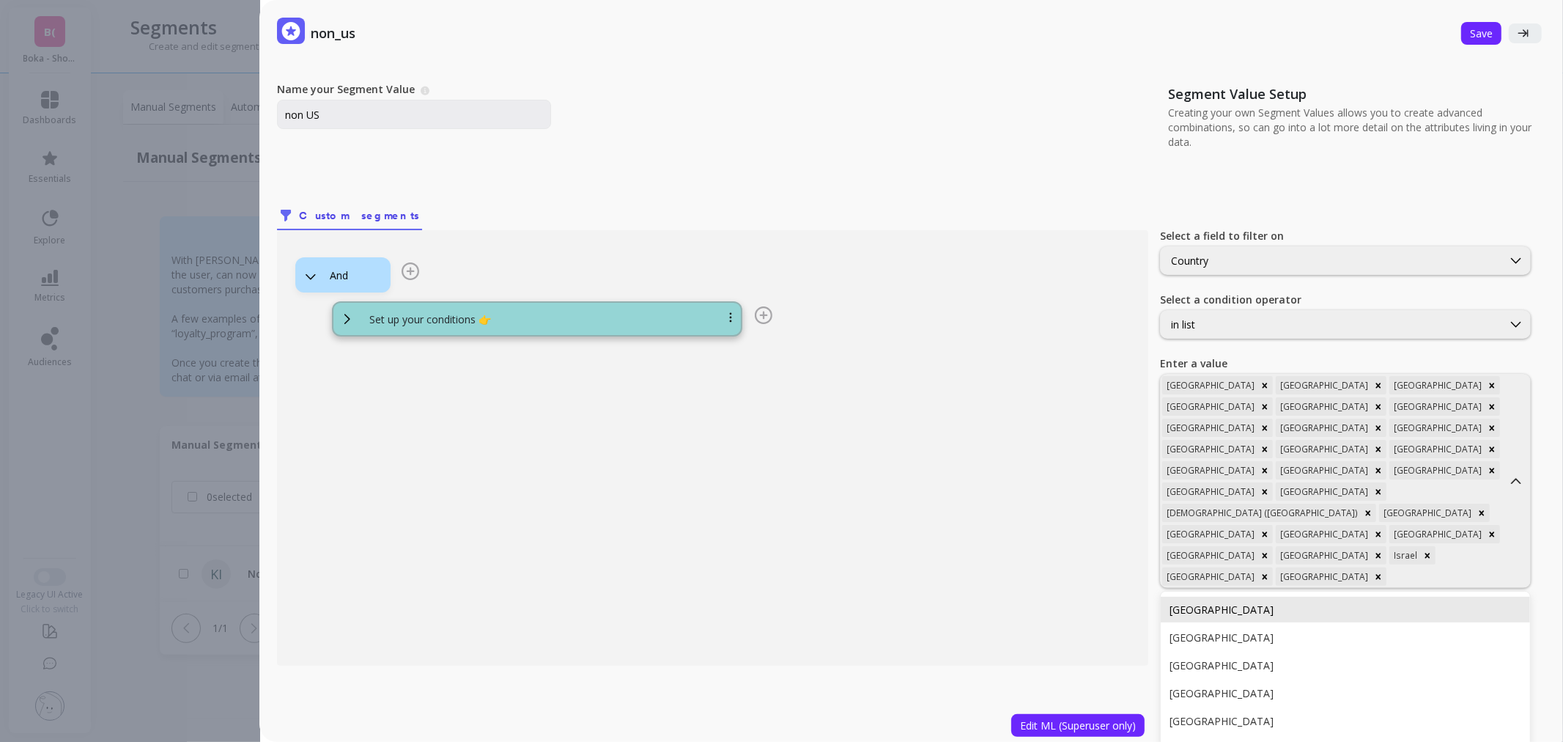
click at [1420, 602] on div "Latvia" at bounding box center [1346, 609] width 352 height 14
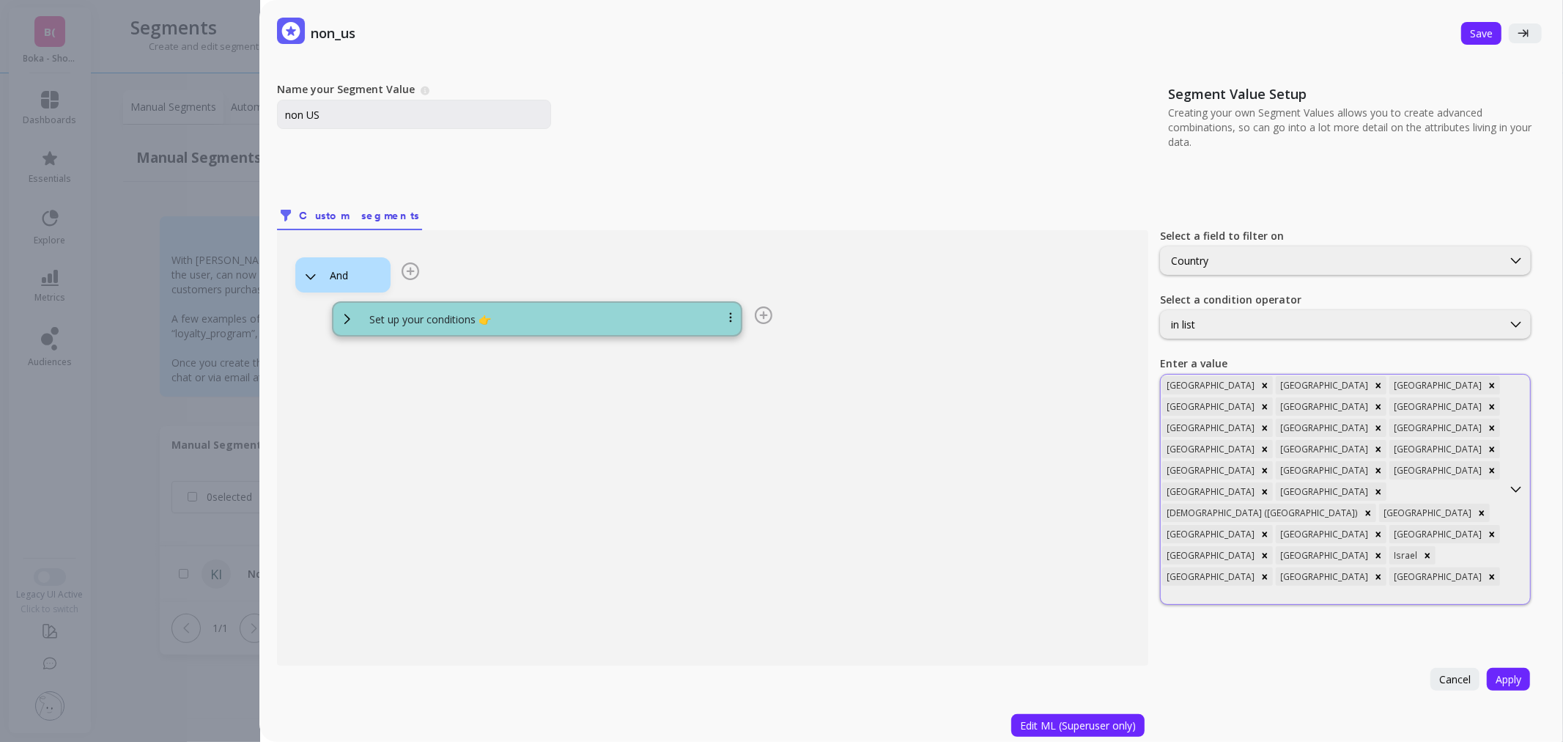
click at [1356, 589] on div at bounding box center [1331, 596] width 339 height 14
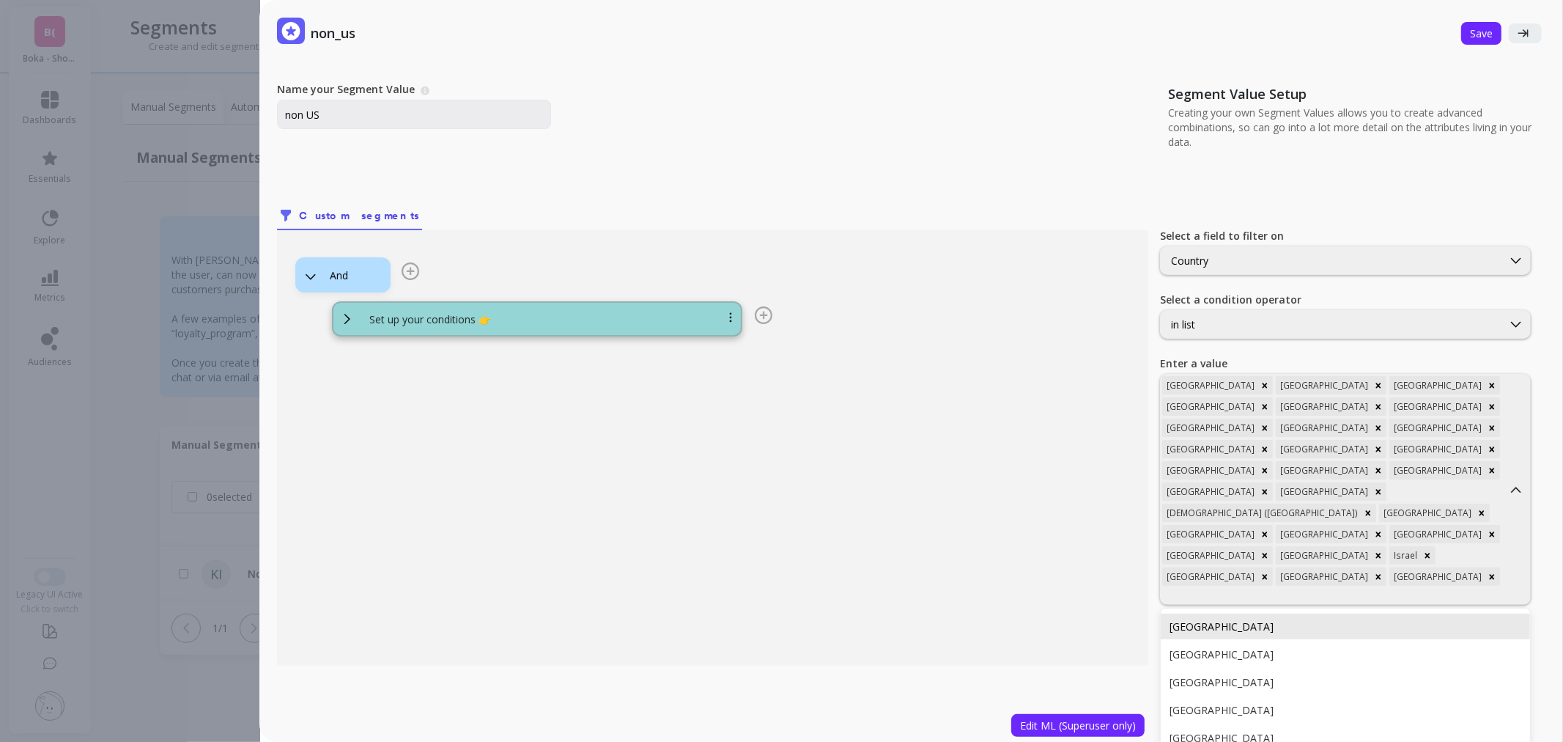
click at [1327, 613] on div "Lithuania" at bounding box center [1345, 626] width 369 height 26
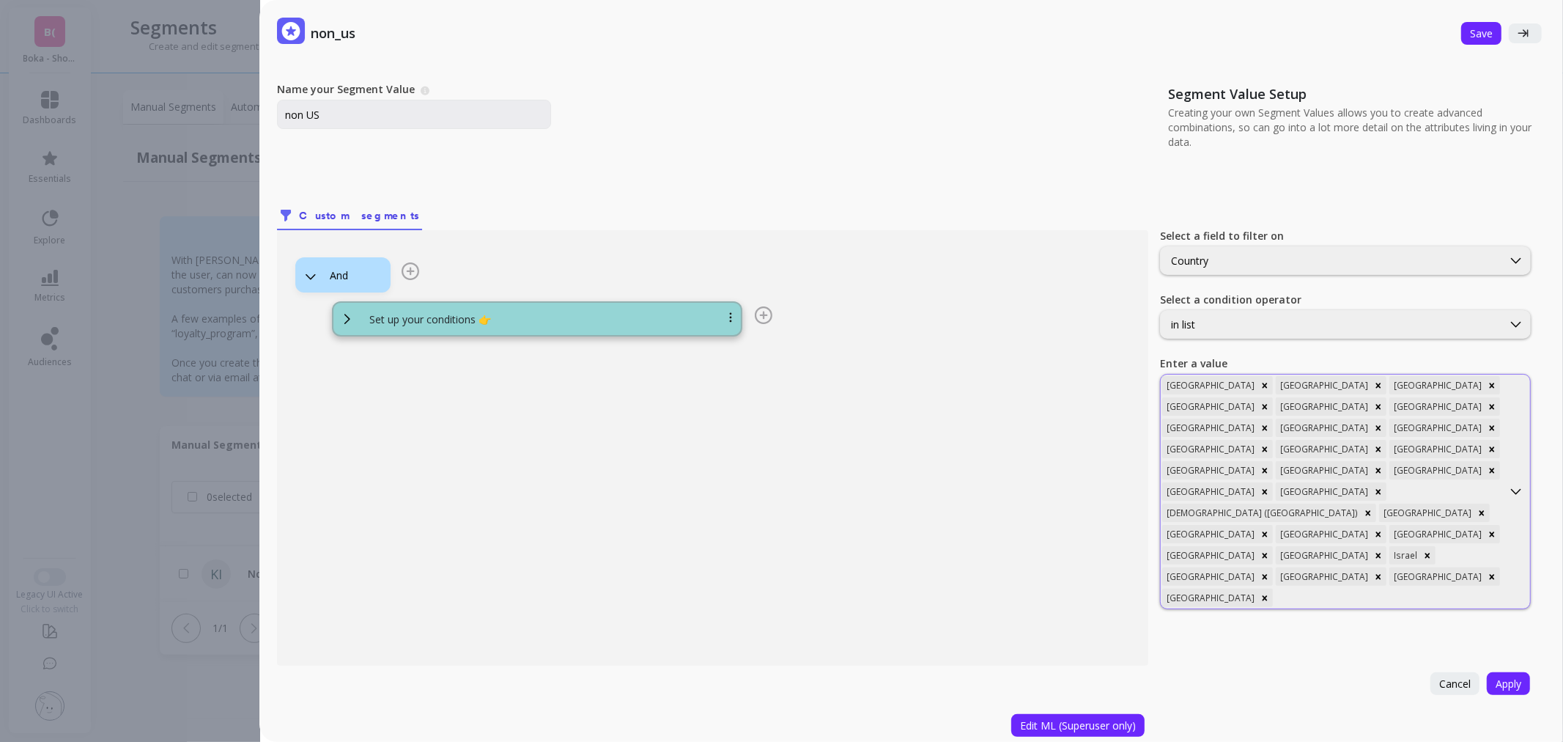
click at [1346, 591] on div at bounding box center [1388, 598] width 225 height 14
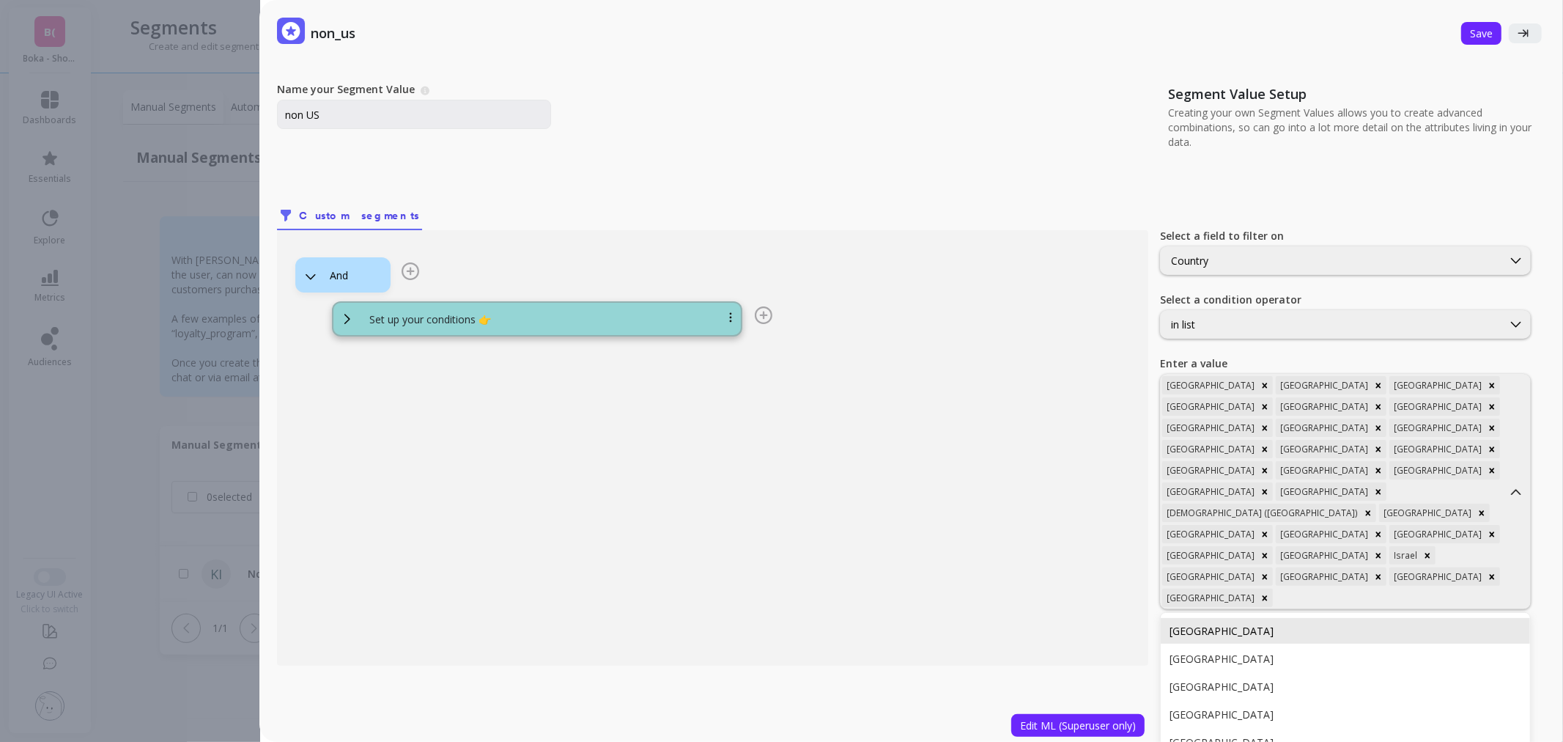
click at [1327, 618] on div "Luxembourg" at bounding box center [1345, 631] width 369 height 26
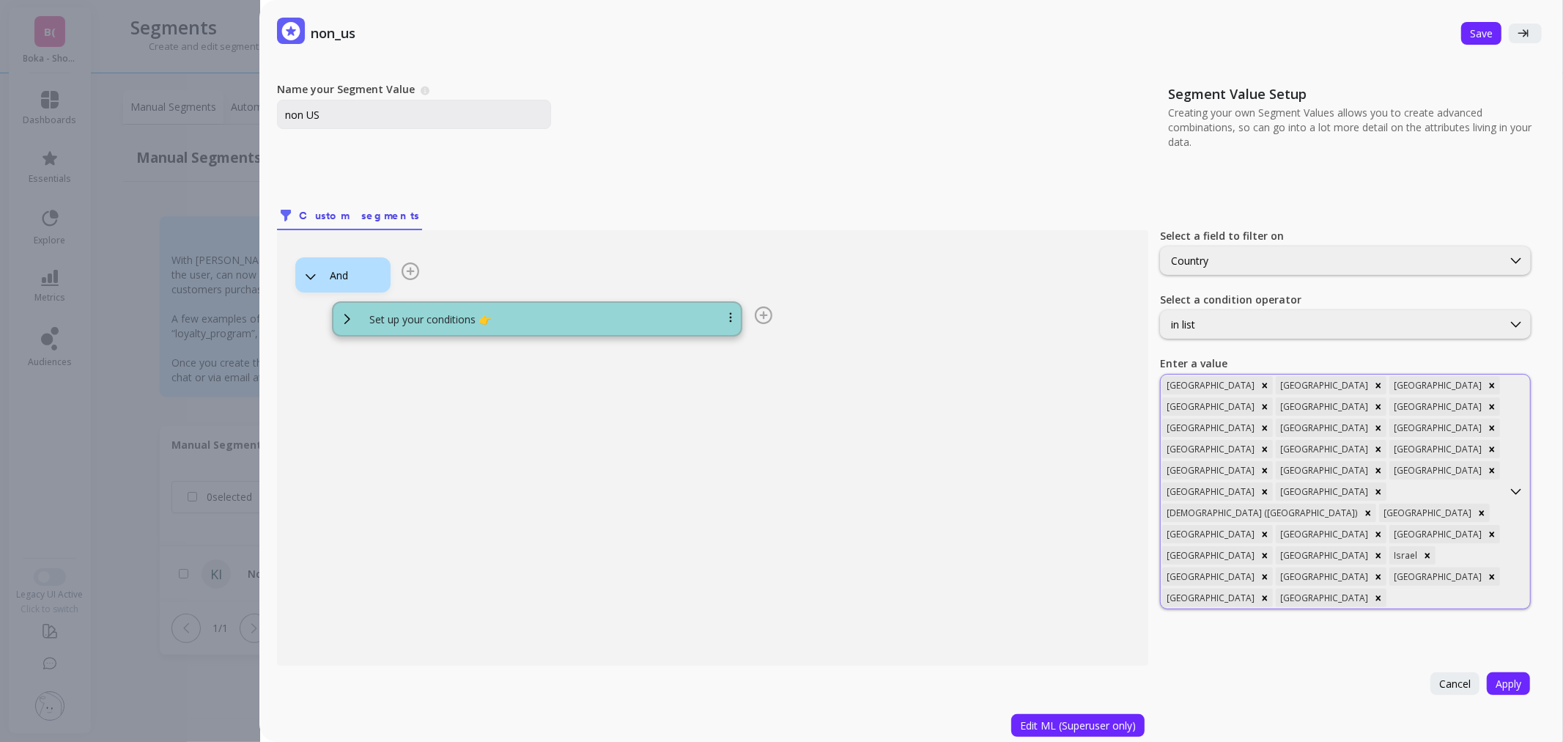
click at [1426, 591] on div at bounding box center [1445, 598] width 111 height 14
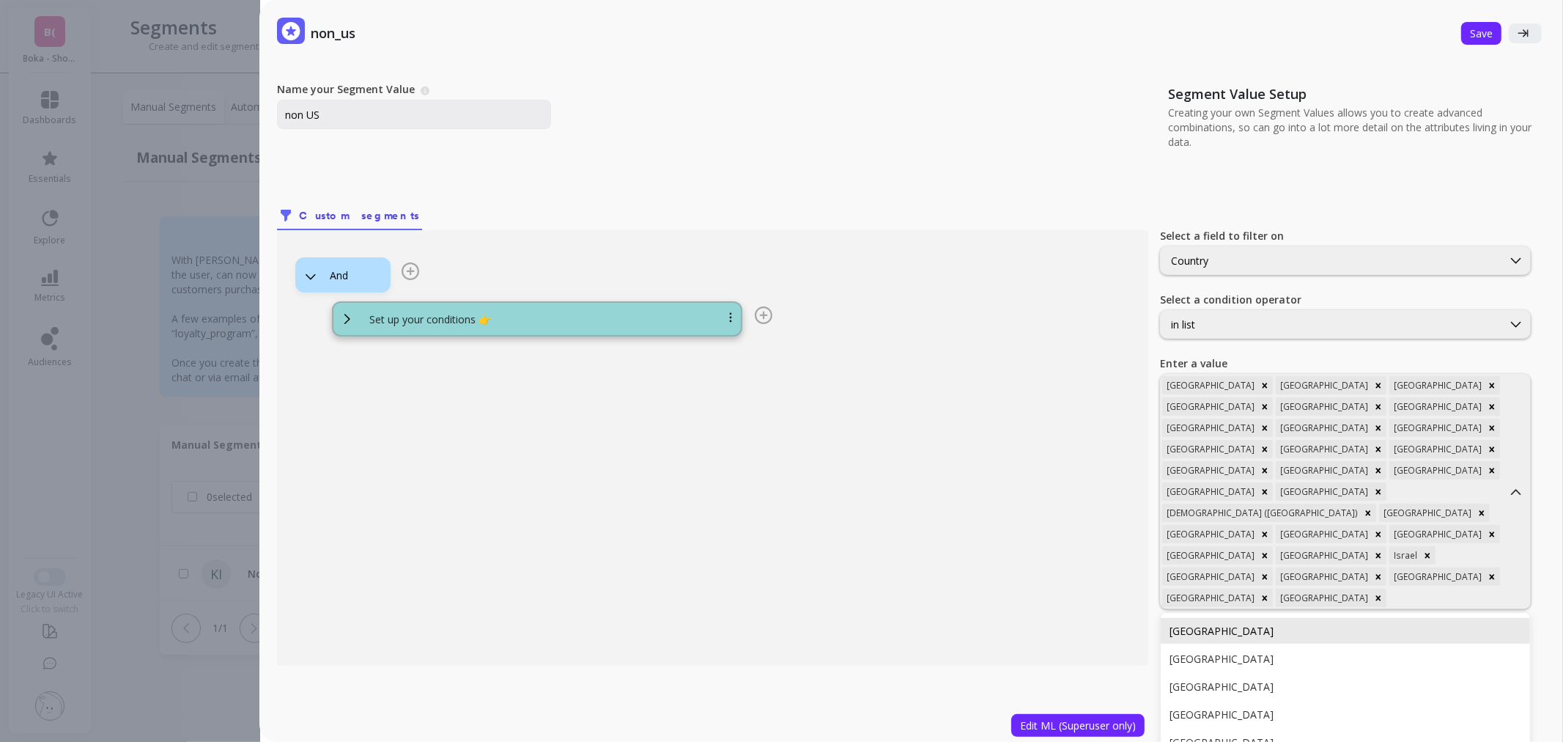
click at [1411, 618] on div "Maldives" at bounding box center [1345, 631] width 369 height 26
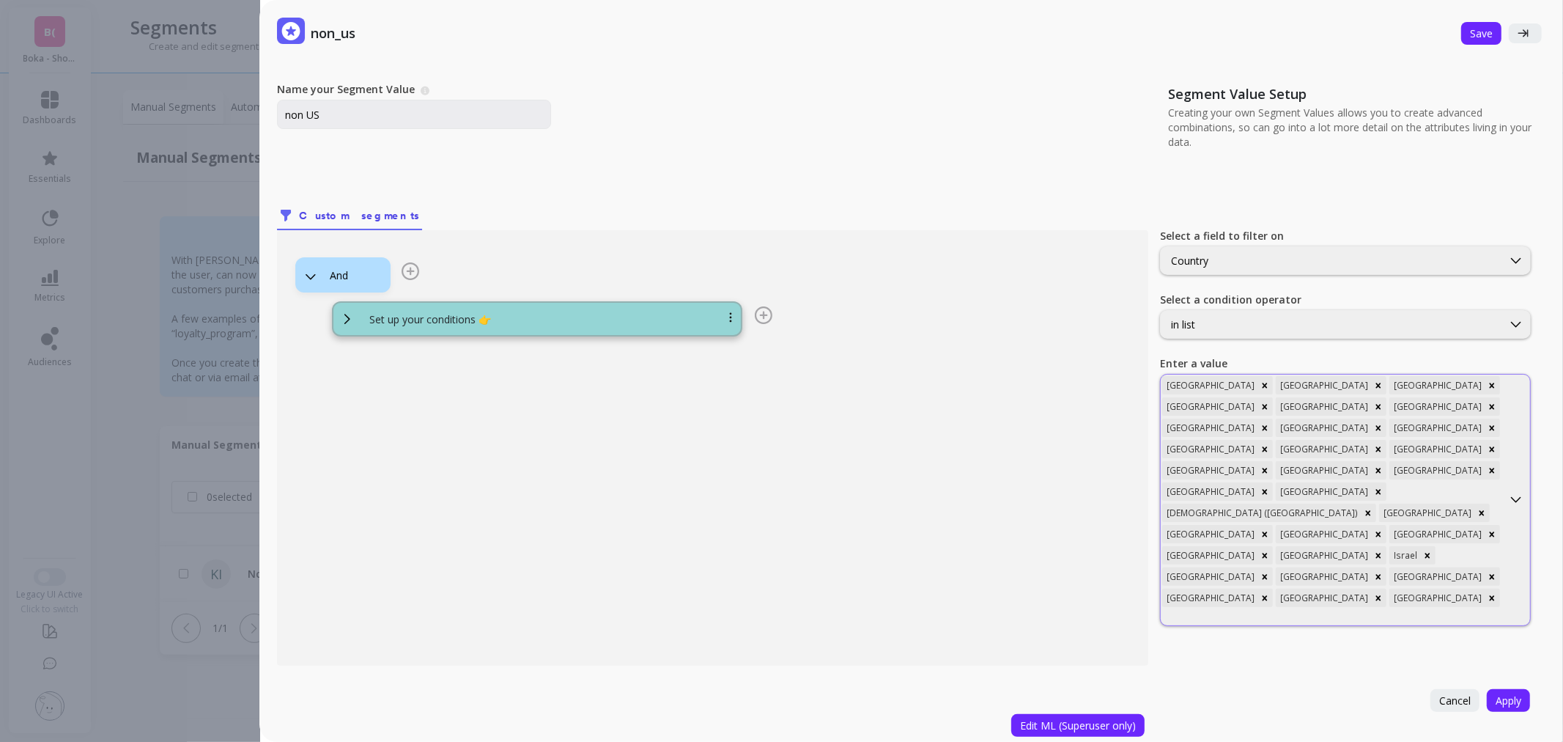
click at [1466, 610] on div at bounding box center [1331, 617] width 339 height 14
click at [1418, 663] on div "Mexico" at bounding box center [1345, 676] width 369 height 26
click at [1440, 612] on div at bounding box center [1388, 619] width 225 height 14
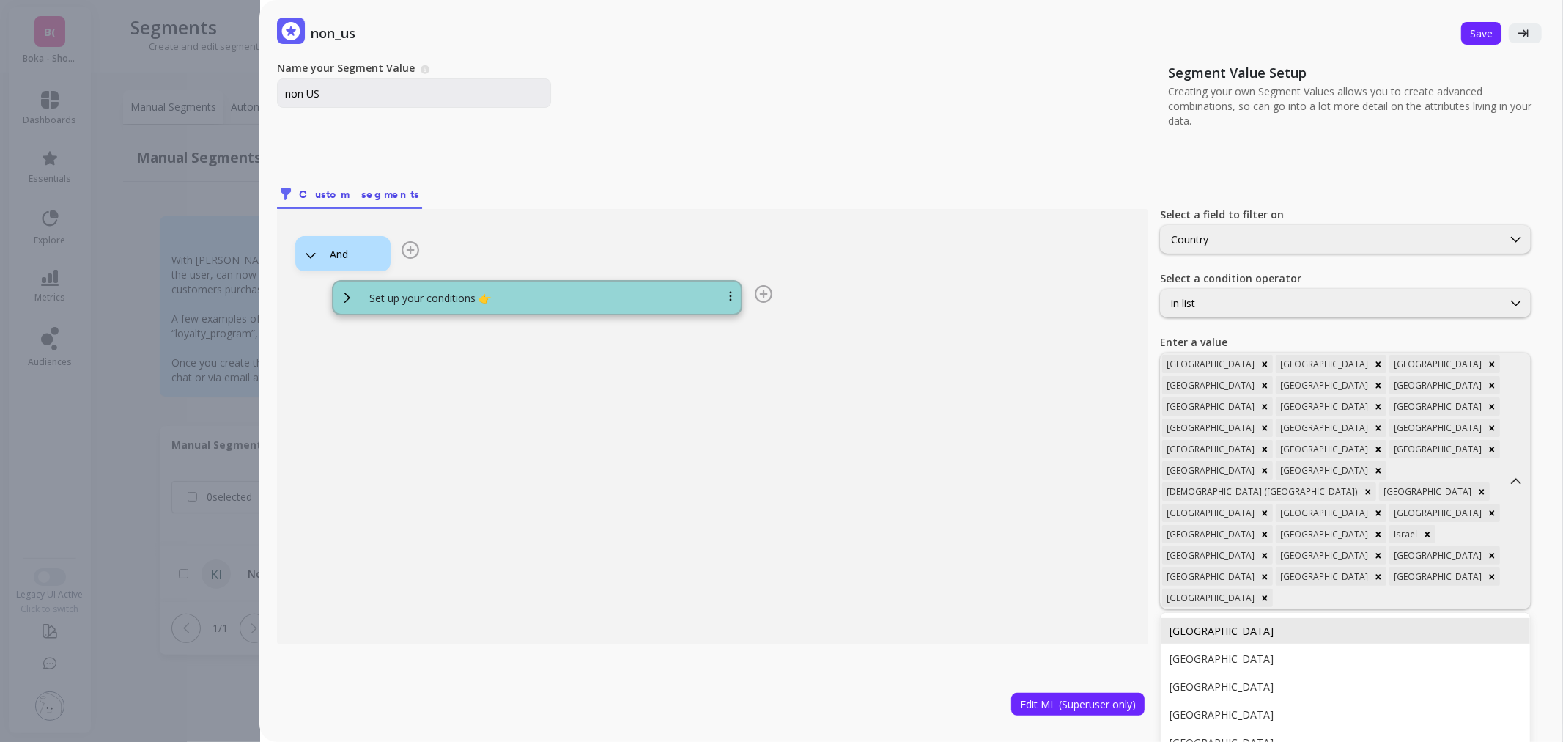
click at [1368, 618] on div "Malta" at bounding box center [1345, 631] width 369 height 26
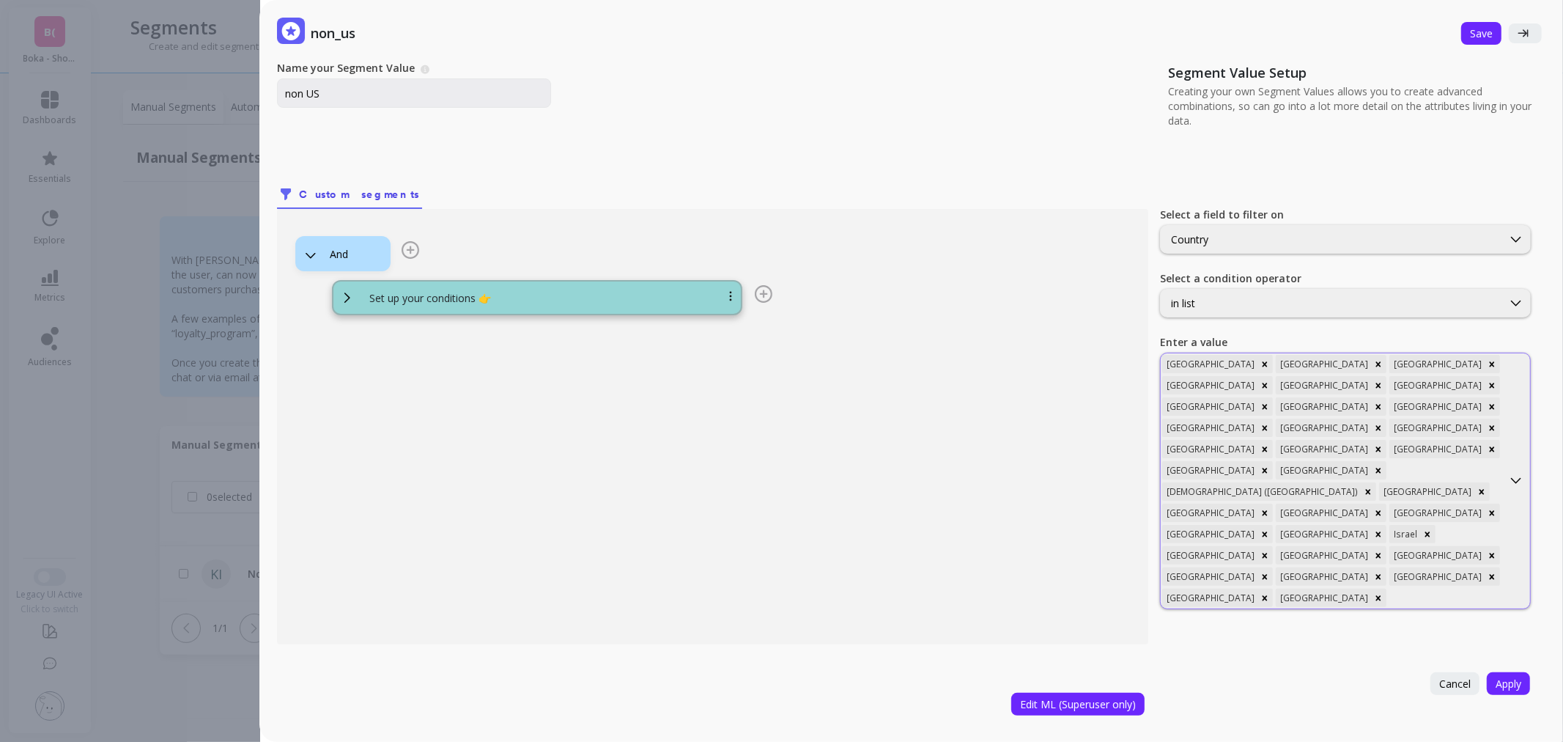
click at [1390, 591] on div at bounding box center [1445, 598] width 111 height 14
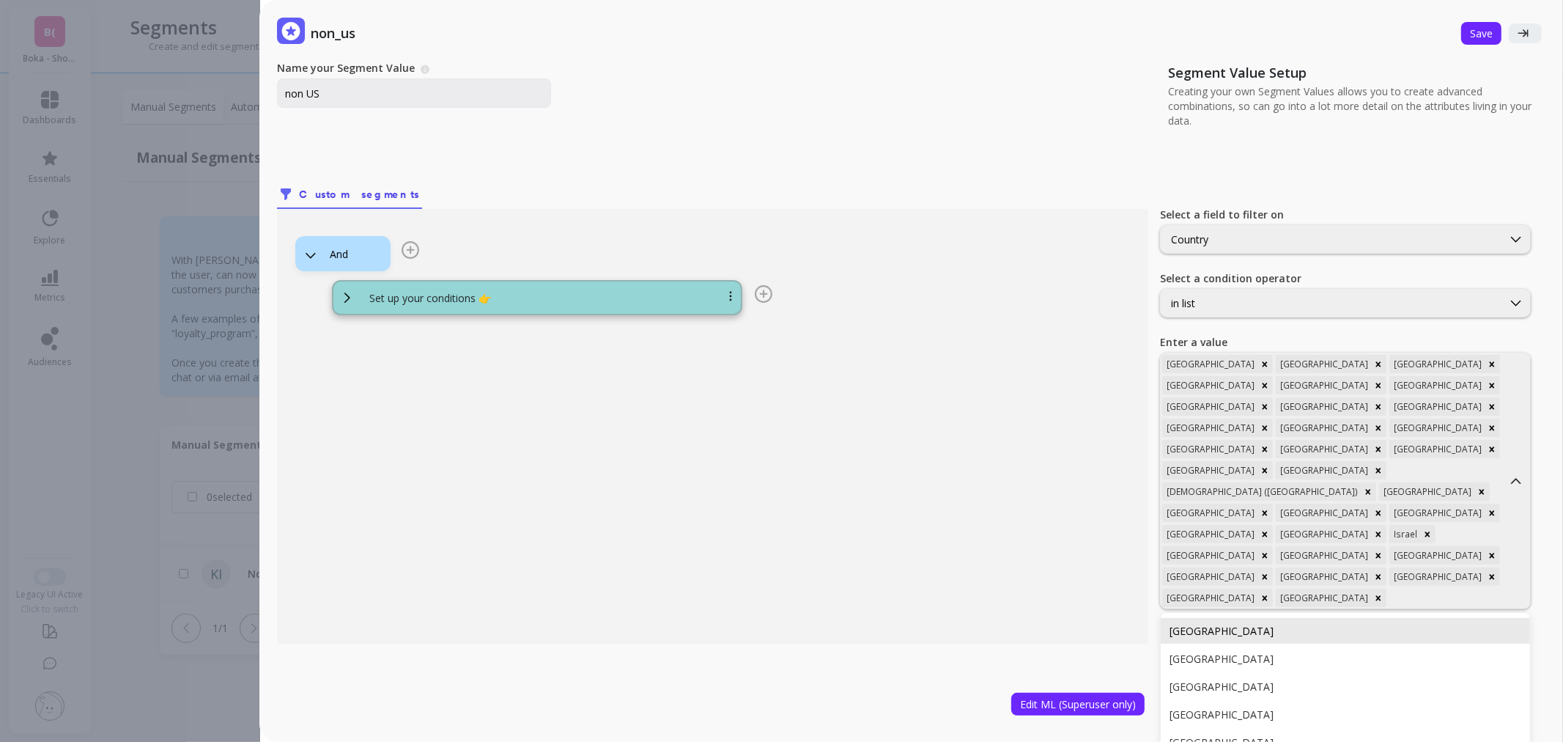
click at [1336, 624] on div "Nepal" at bounding box center [1346, 631] width 352 height 14
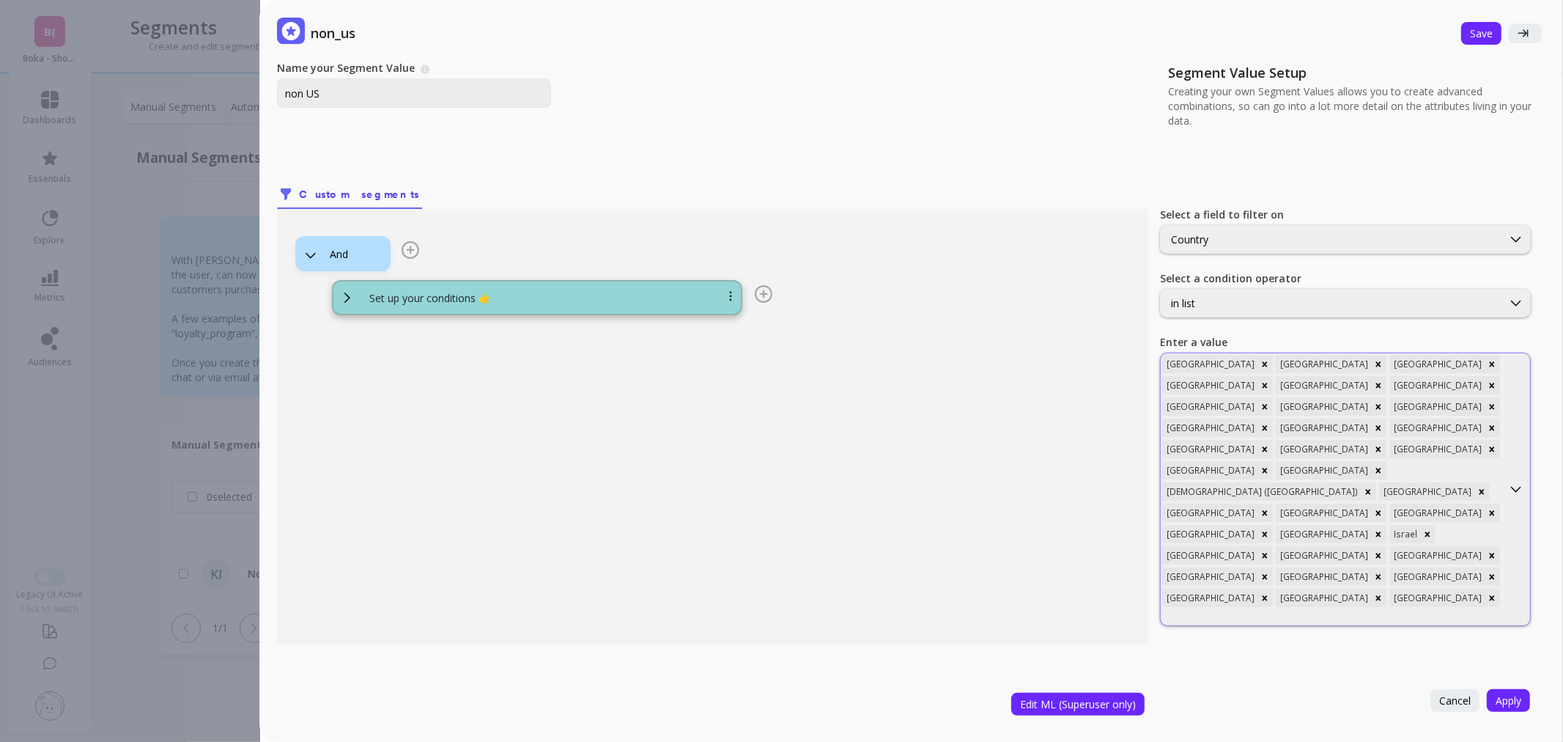
click at [1360, 610] on div at bounding box center [1331, 617] width 339 height 14
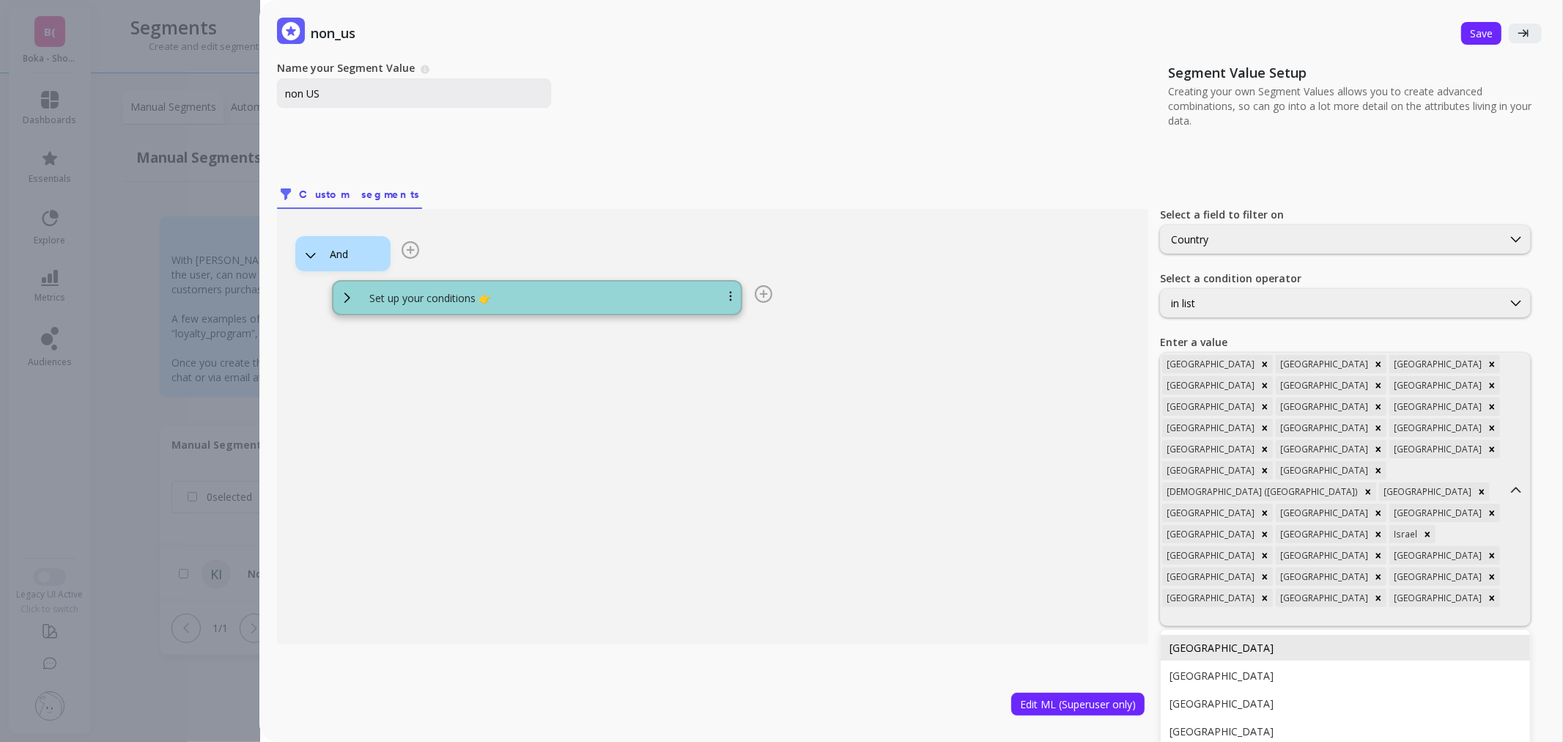
click at [1353, 635] on div "Netherlands" at bounding box center [1345, 648] width 369 height 26
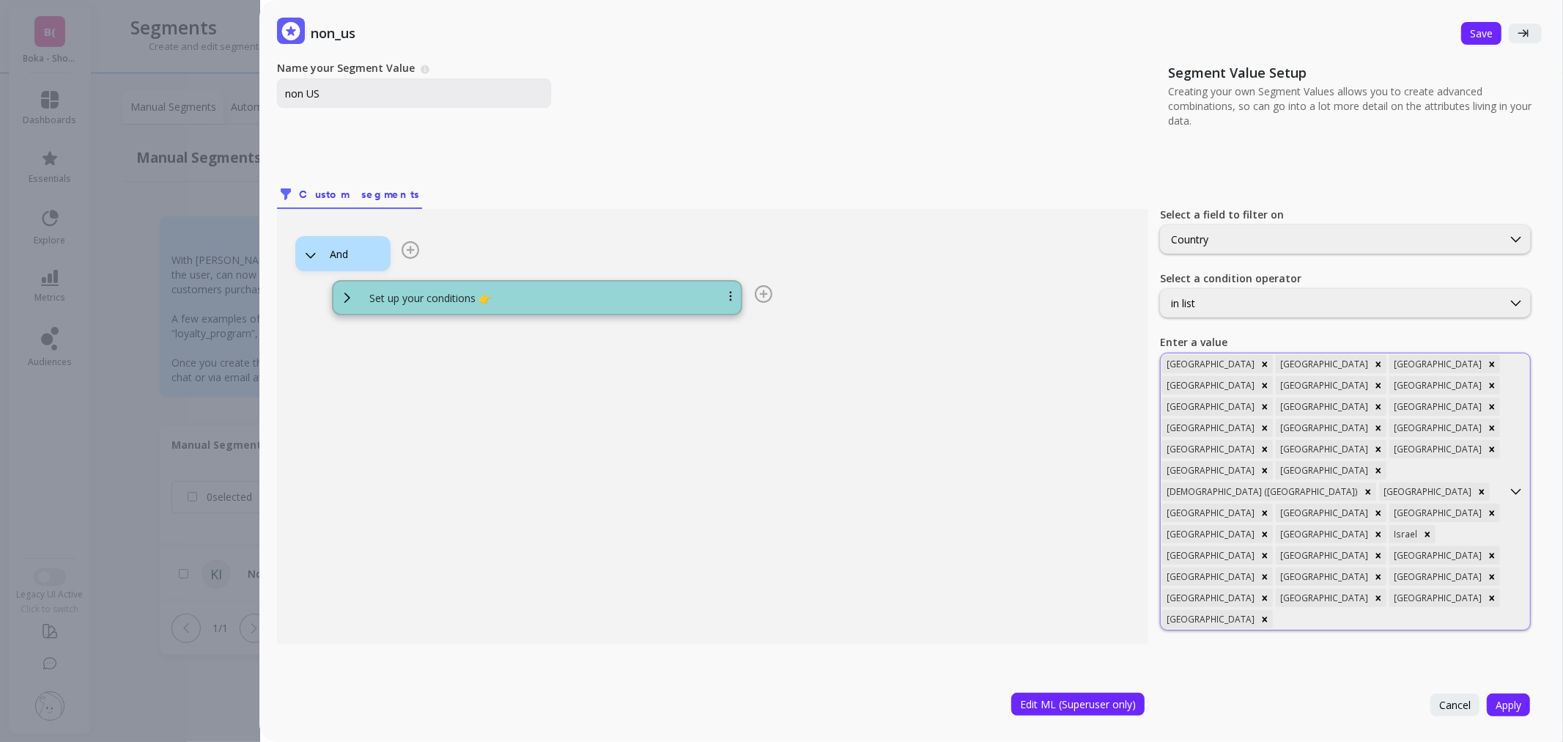
click at [1402, 612] on div at bounding box center [1388, 619] width 225 height 14
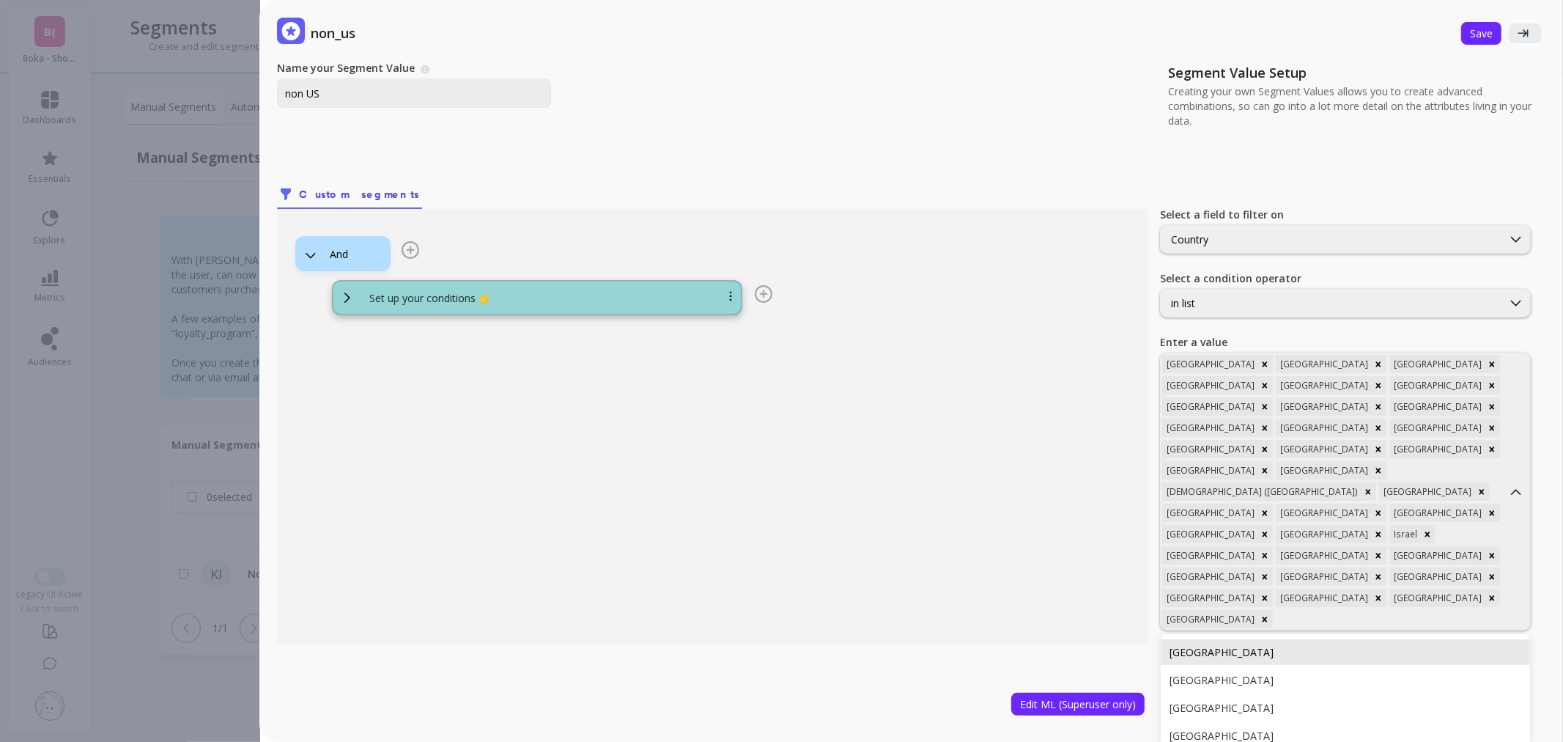
click at [1382, 639] on div "New Zealand" at bounding box center [1345, 652] width 369 height 26
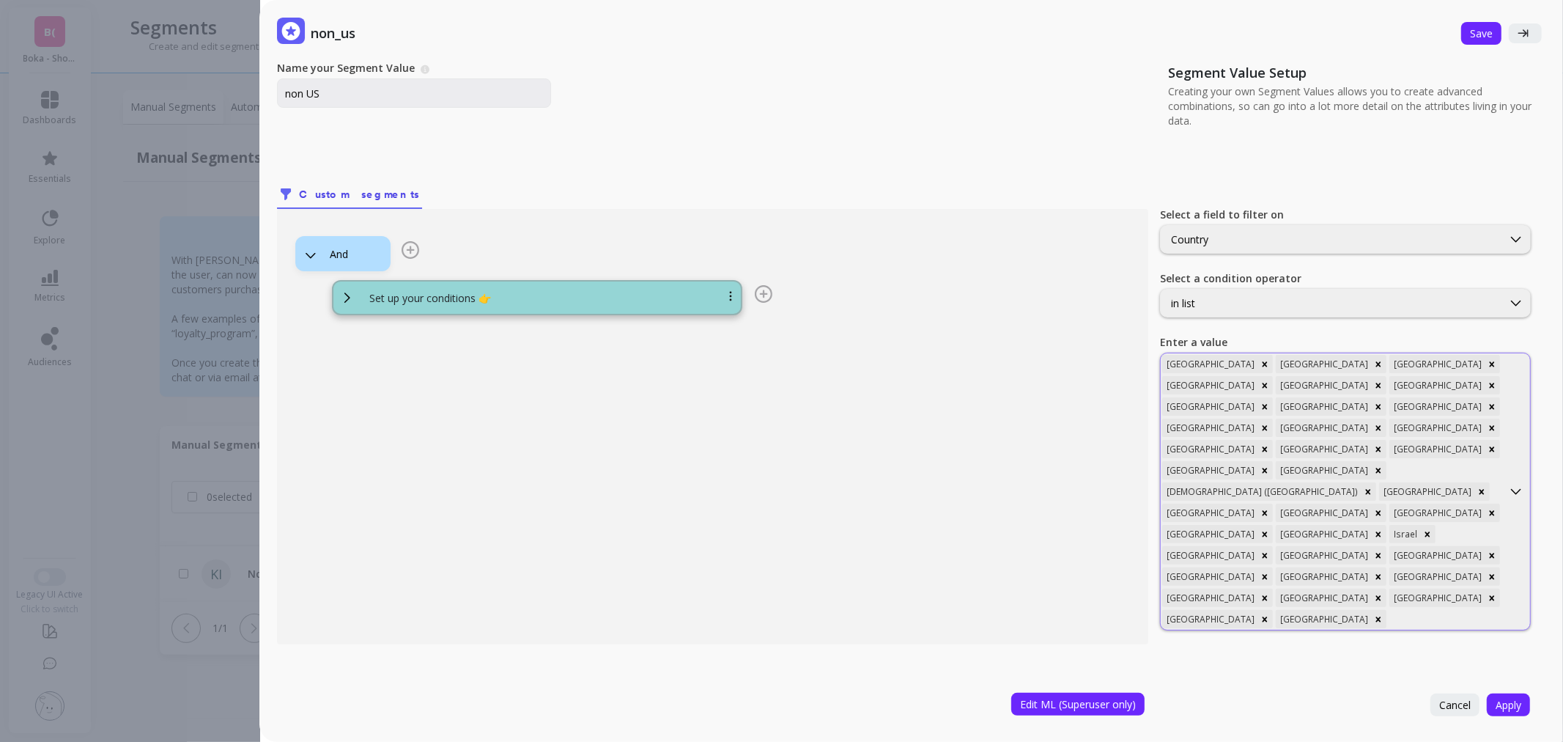
click at [1481, 612] on div at bounding box center [1445, 619] width 111 height 14
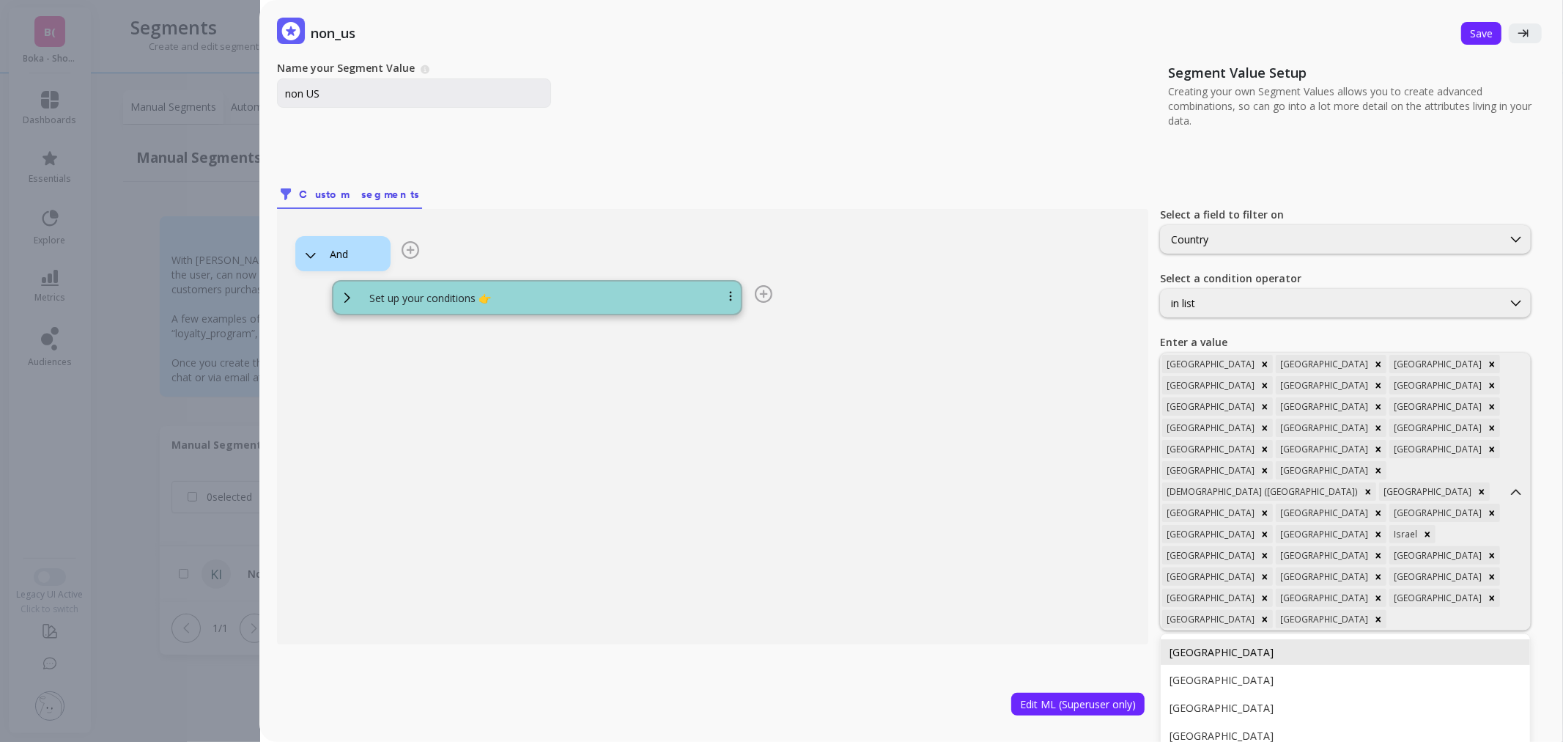
click at [1437, 645] on div "Norway" at bounding box center [1346, 652] width 352 height 14
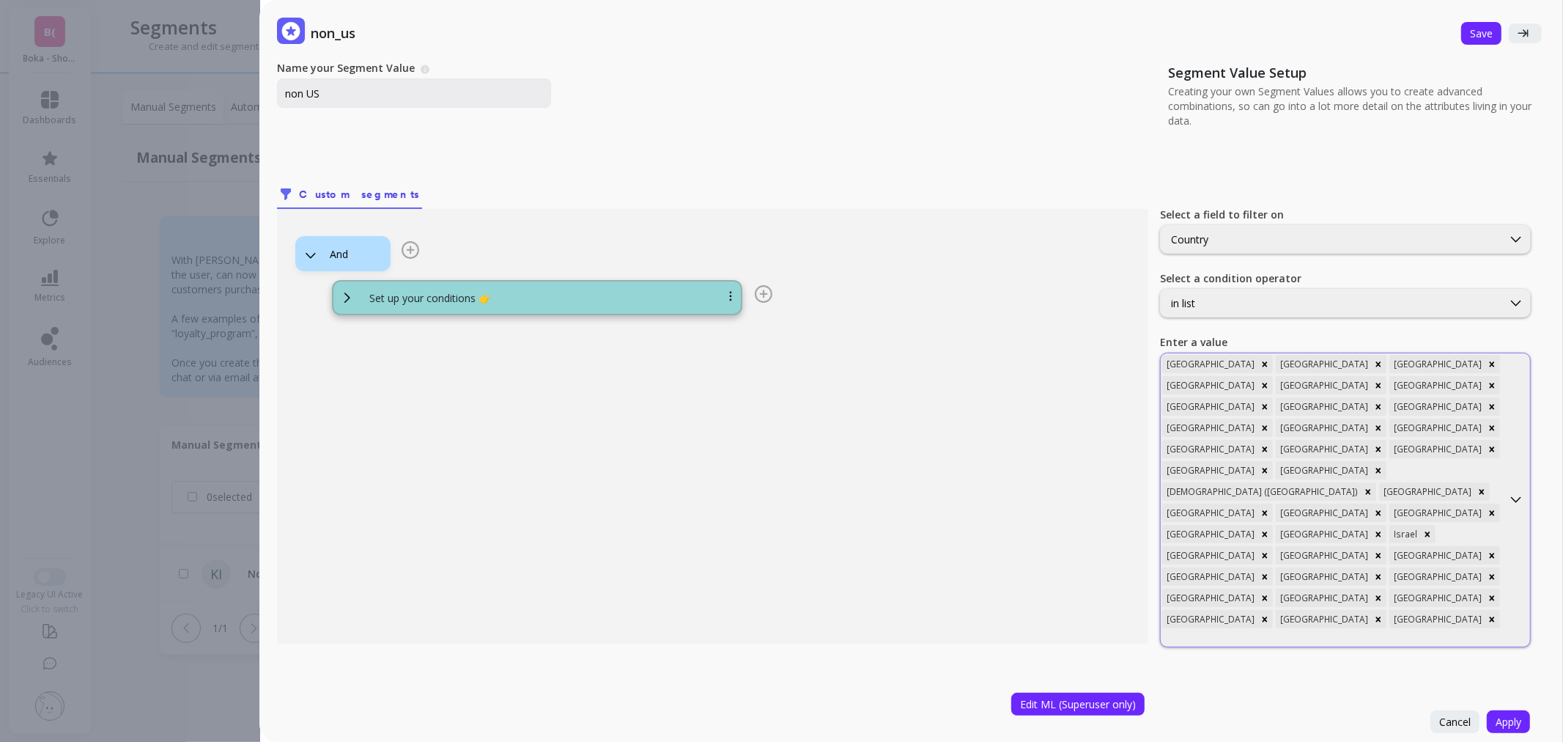
click at [1467, 631] on div at bounding box center [1331, 638] width 339 height 14
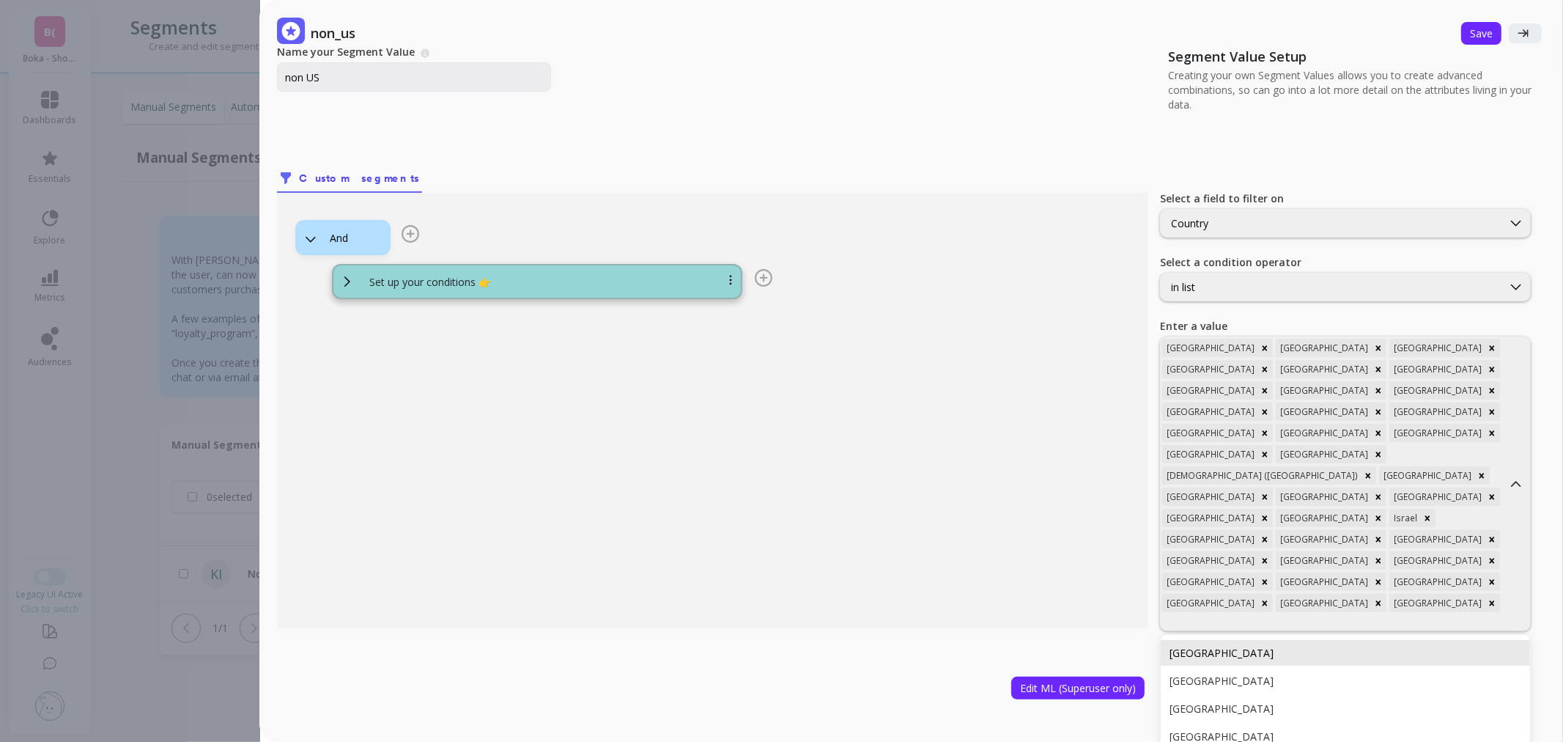
click at [1380, 646] on div "Pakistan" at bounding box center [1346, 653] width 352 height 14
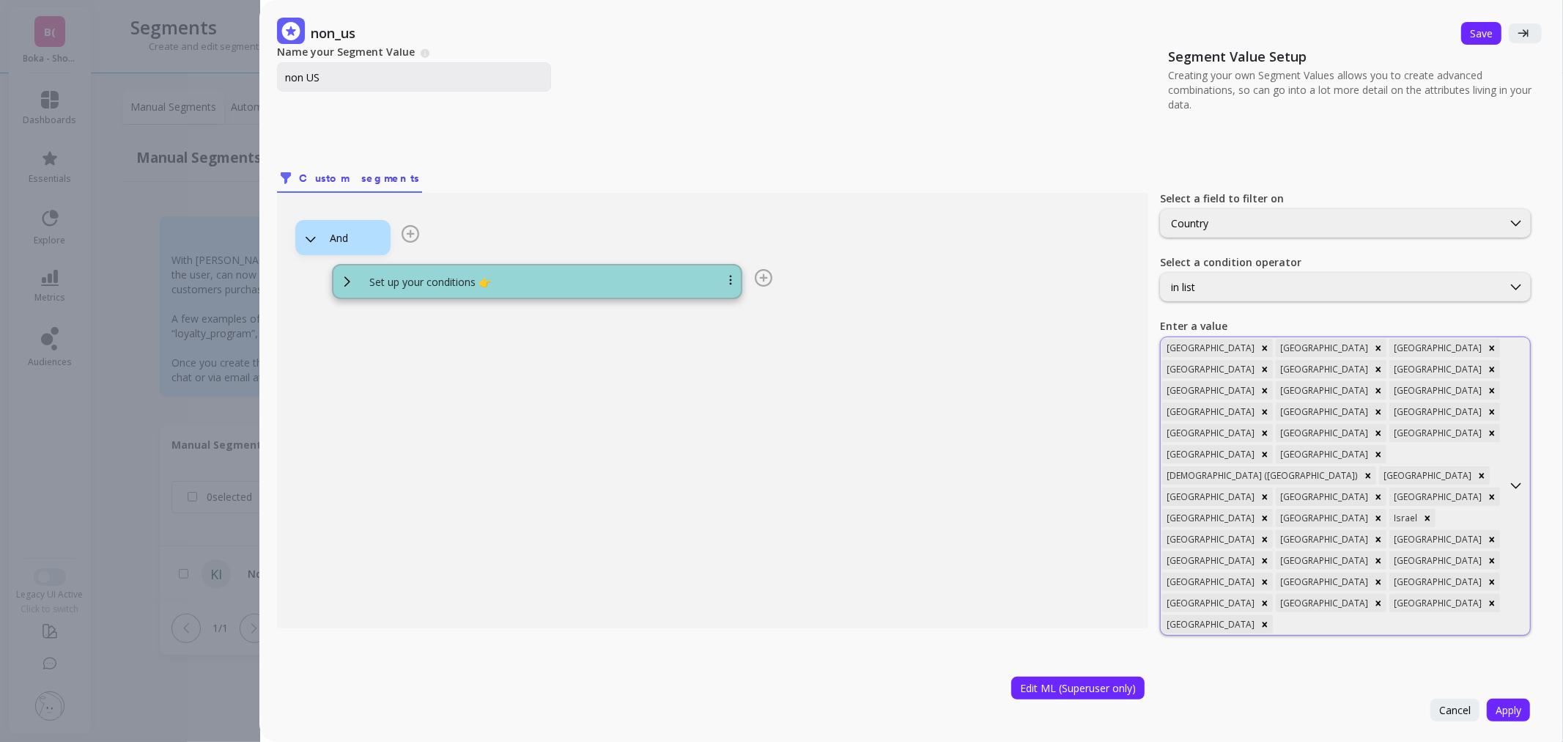
click at [1396, 617] on div at bounding box center [1388, 624] width 225 height 14
click at [1356, 650] on div "Peru" at bounding box center [1346, 657] width 352 height 14
click at [1390, 617] on div at bounding box center [1445, 624] width 111 height 14
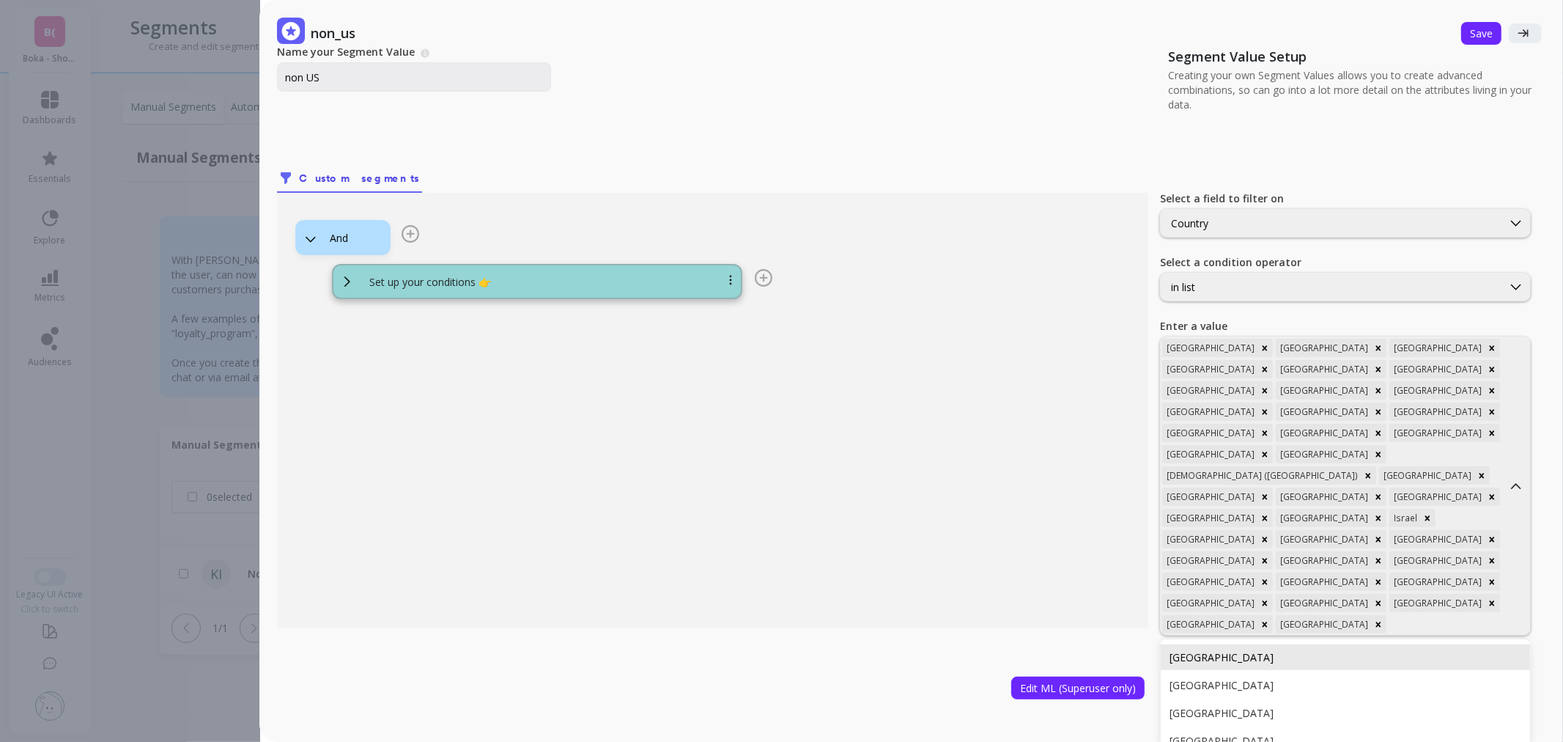
click at [1354, 644] on div "Philippines" at bounding box center [1345, 657] width 369 height 26
click at [1406, 636] on div at bounding box center [1331, 643] width 339 height 14
click at [1368, 661] on div "Poland" at bounding box center [1345, 674] width 369 height 26
click at [1452, 638] on div at bounding box center [1388, 645] width 225 height 14
click at [1435, 660] on div "Portugal Romania Russia Saint Barthélemy Saudi Arabia Singapore Slovenia South …" at bounding box center [1345, 744] width 369 height 168
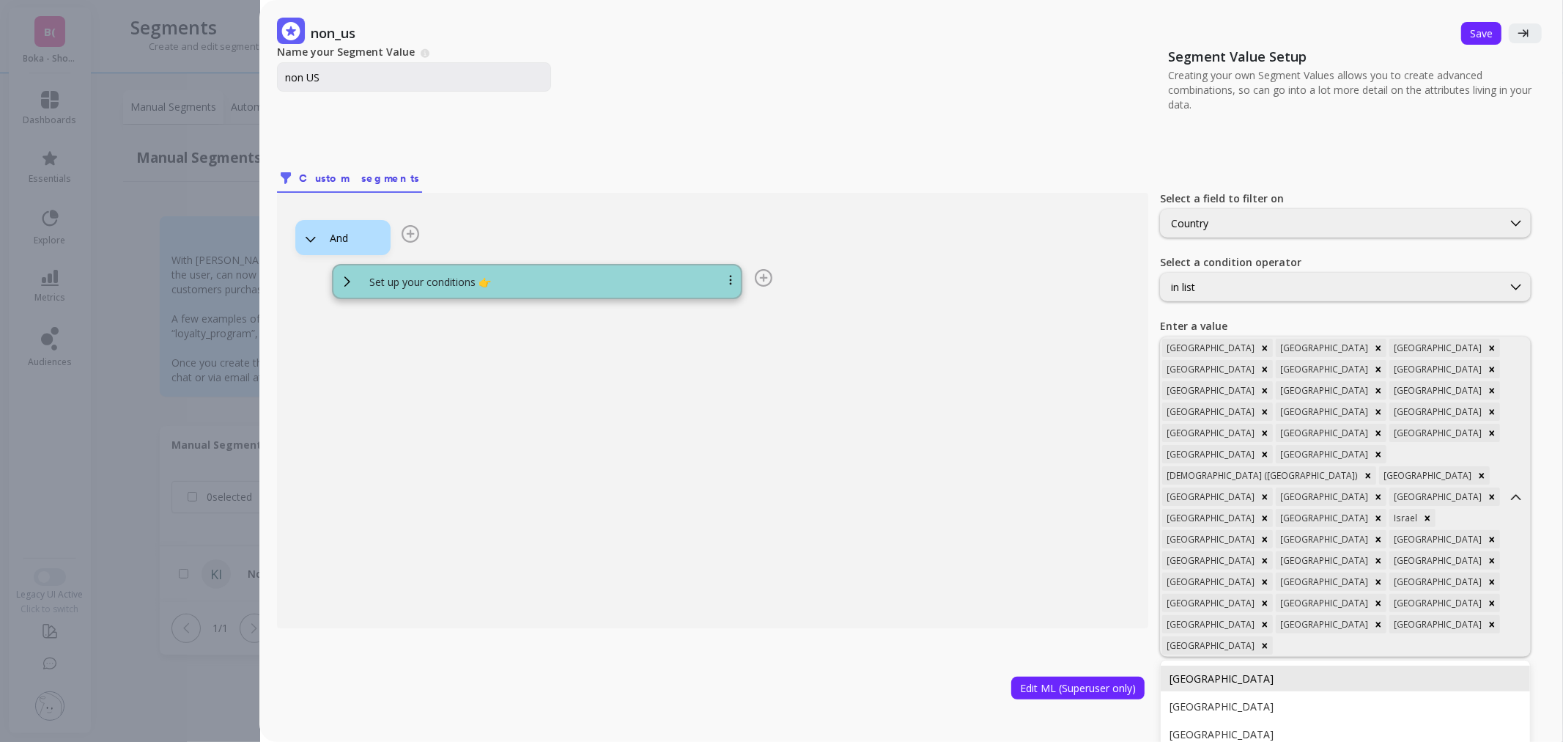
click at [1425, 666] on div "Portugal" at bounding box center [1345, 679] width 369 height 26
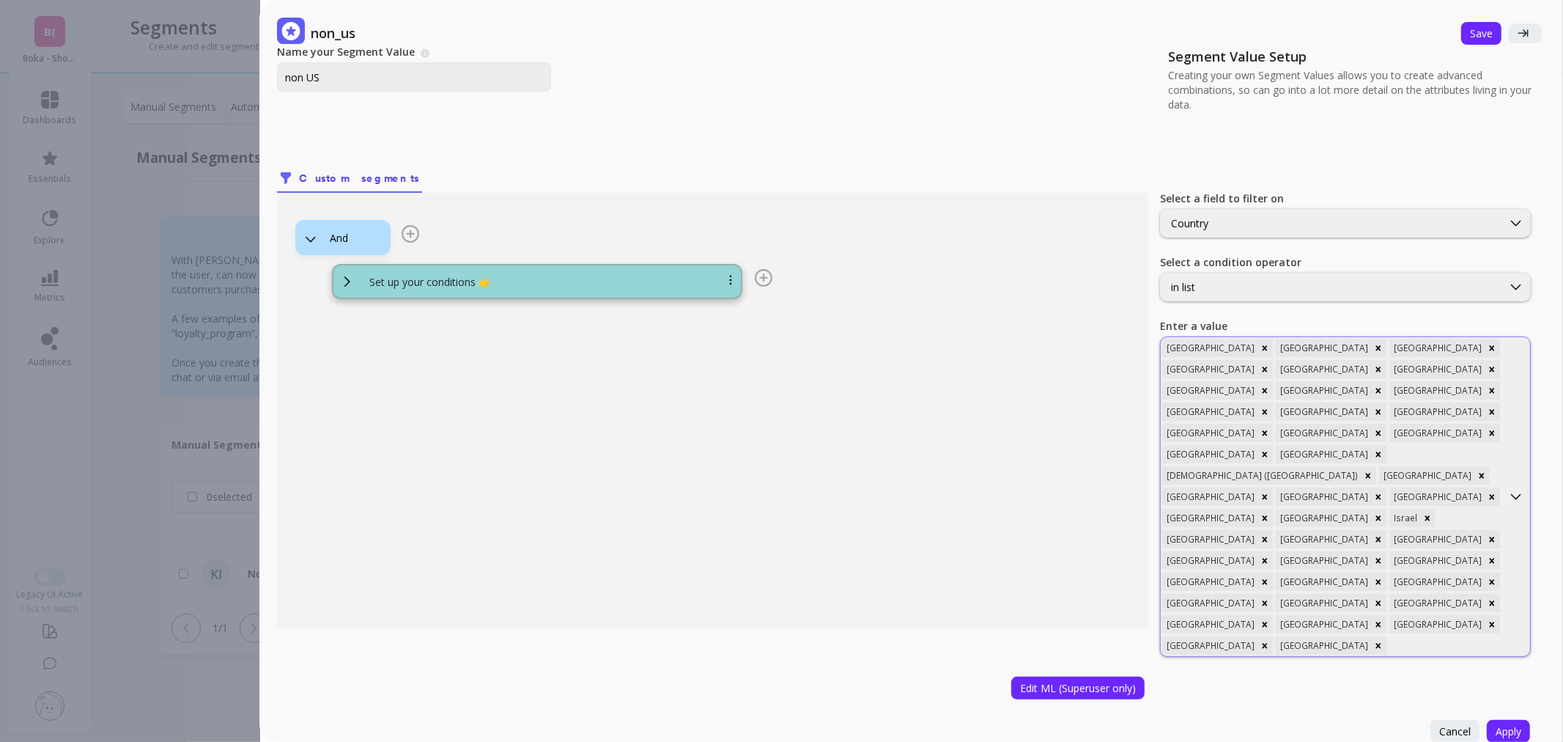
click at [1467, 501] on div "Argentina Australia Austria Bahrain Belgium Bermuda Brazil Canada Colombia Denm…" at bounding box center [1332, 496] width 342 height 319
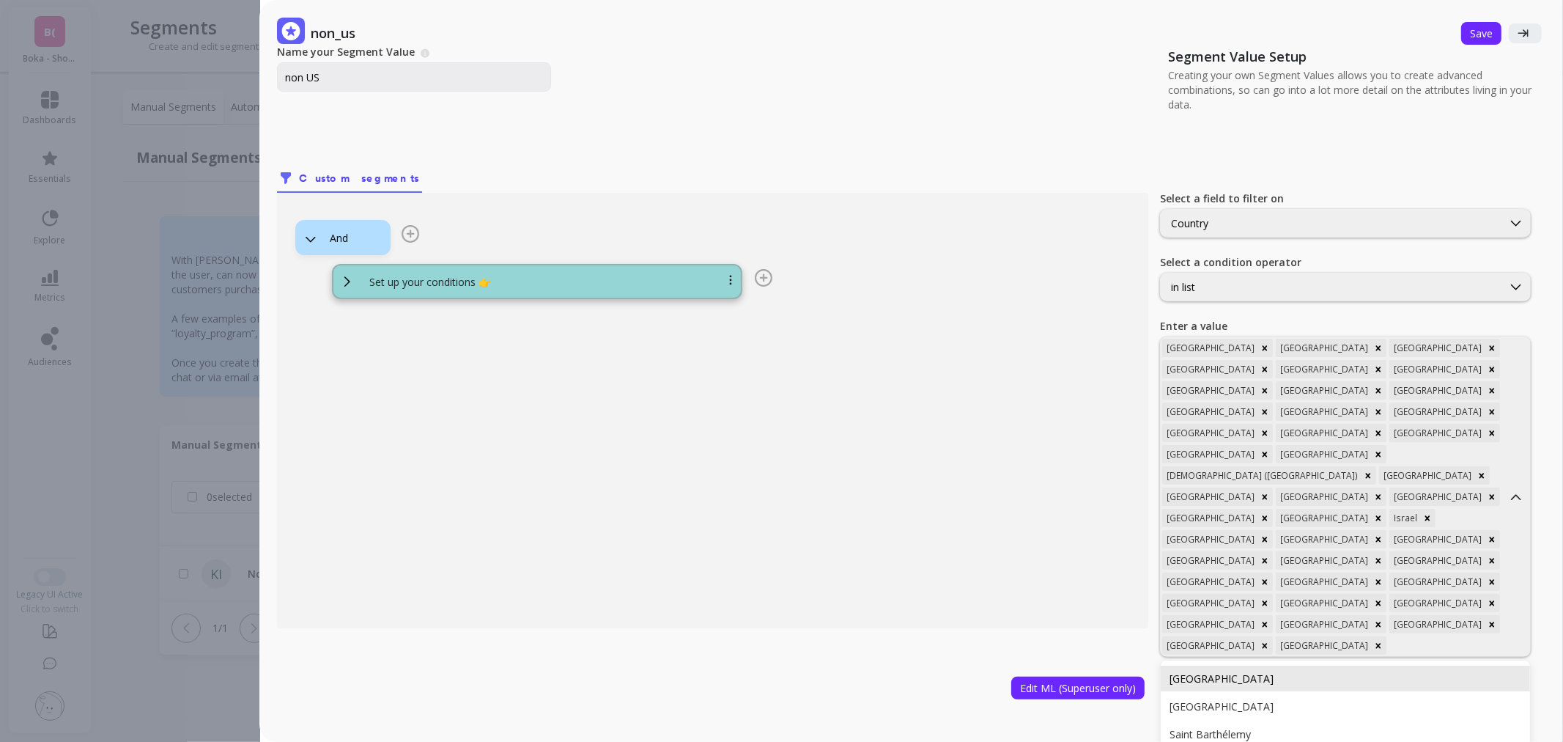
click at [1417, 671] on div "Romania" at bounding box center [1346, 678] width 352 height 14
click at [1420, 657] on div at bounding box center [1331, 664] width 339 height 14
click at [1369, 688] on div "Russia" at bounding box center [1346, 695] width 352 height 14
click at [1396, 660] on div at bounding box center [1388, 667] width 225 height 14
click at [1365, 693] on div "Saint Barthélemy" at bounding box center [1346, 700] width 352 height 14
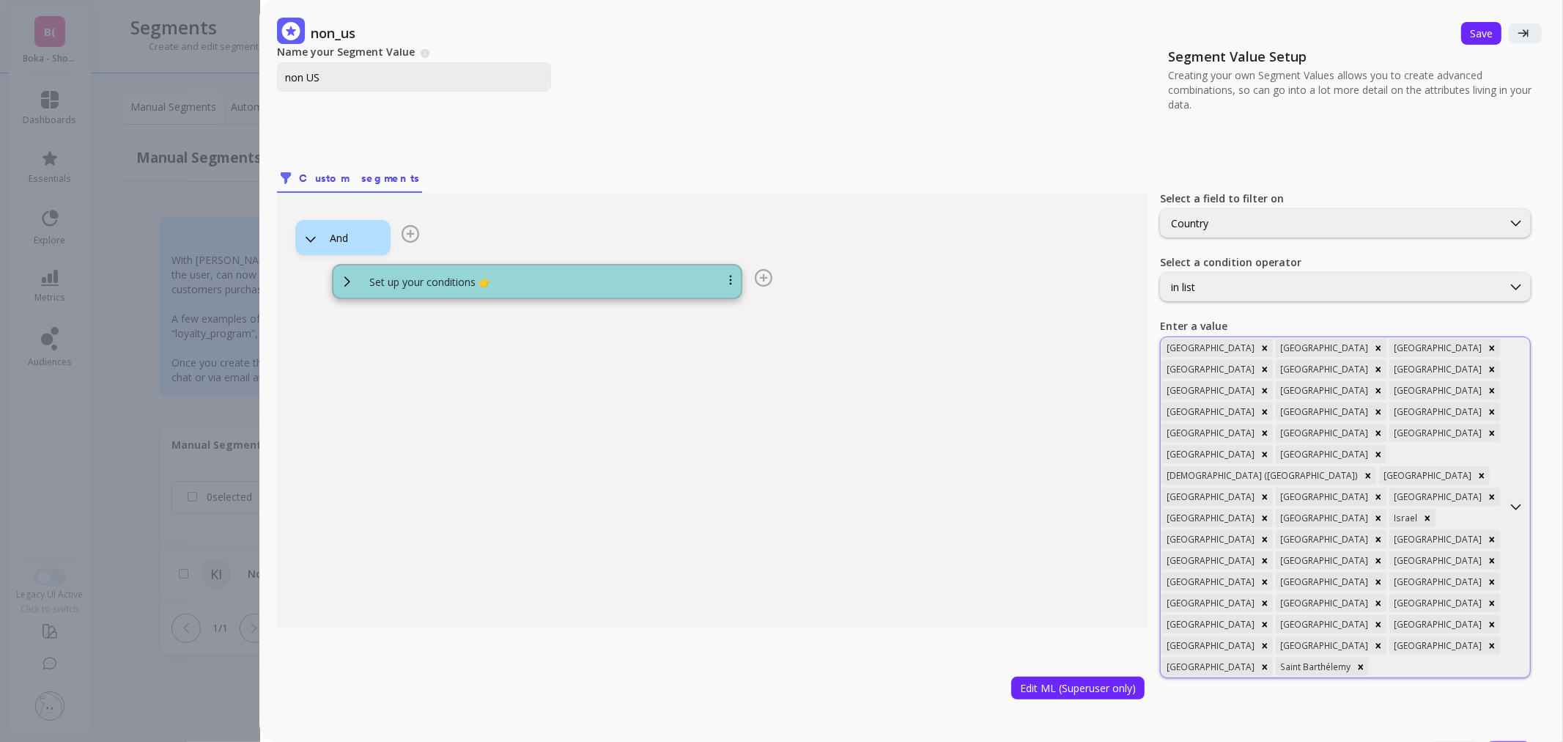
click at [1451, 660] on div at bounding box center [1436, 667] width 129 height 14
click at [1434, 693] on div "Saudi Arabia" at bounding box center [1346, 700] width 352 height 14
click at [1471, 530] on div "Argentina Australia Austria Bahrain Belgium Bermuda Brazil Canada Colombia Denm…" at bounding box center [1332, 515] width 342 height 357
click at [1410, 709] on div "Singapore" at bounding box center [1346, 716] width 352 height 14
click at [1449, 681] on div at bounding box center [1388, 688] width 225 height 14
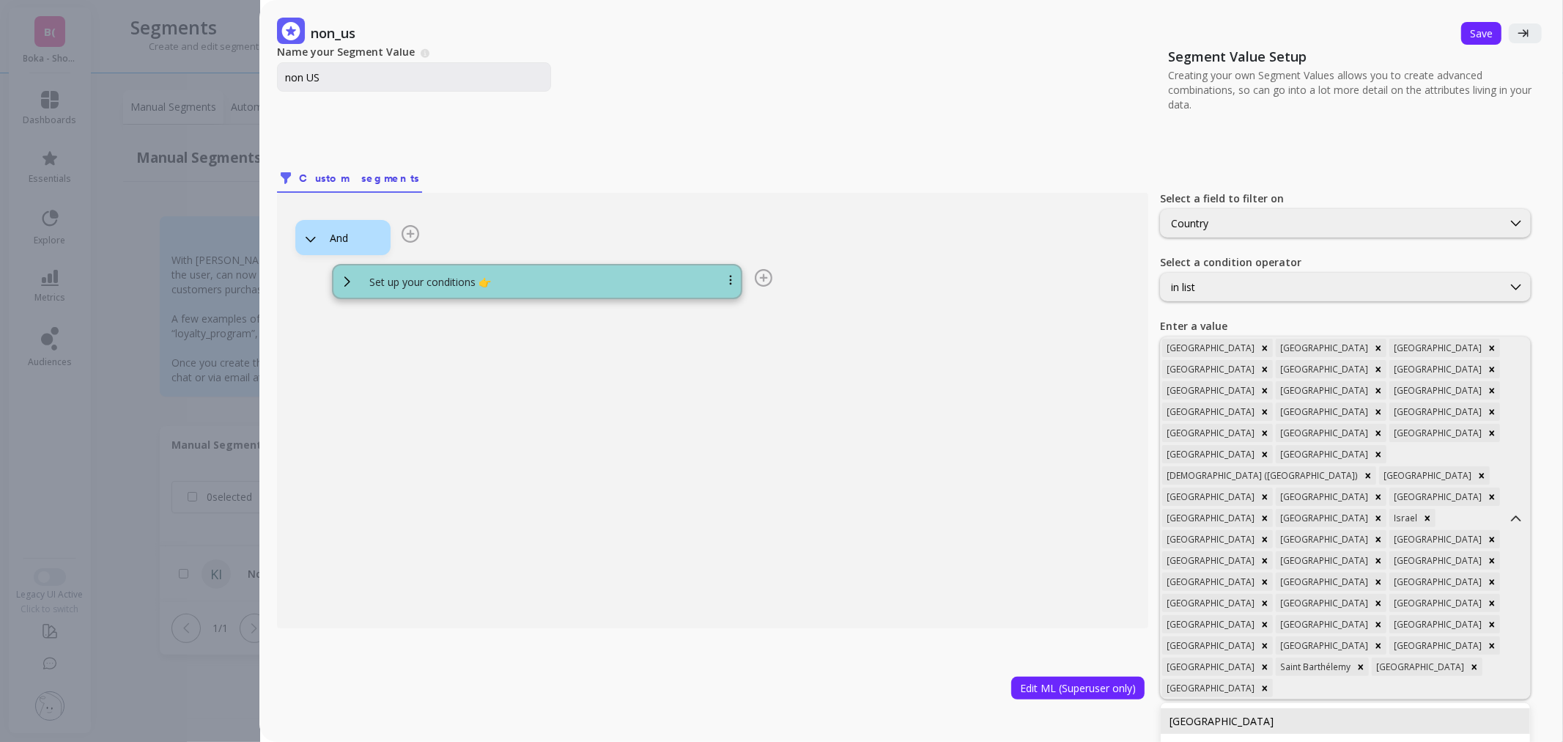
click at [1390, 708] on div "Slovenia" at bounding box center [1345, 721] width 369 height 26
click at [1434, 681] on div at bounding box center [1445, 688] width 111 height 14
click at [1402, 714] on div "South Africa" at bounding box center [1346, 721] width 352 height 14
click at [1173, 700] on input "text" at bounding box center [1171, 707] width 3 height 14
click at [1401, 725] on div "South Korea" at bounding box center [1345, 738] width 369 height 26
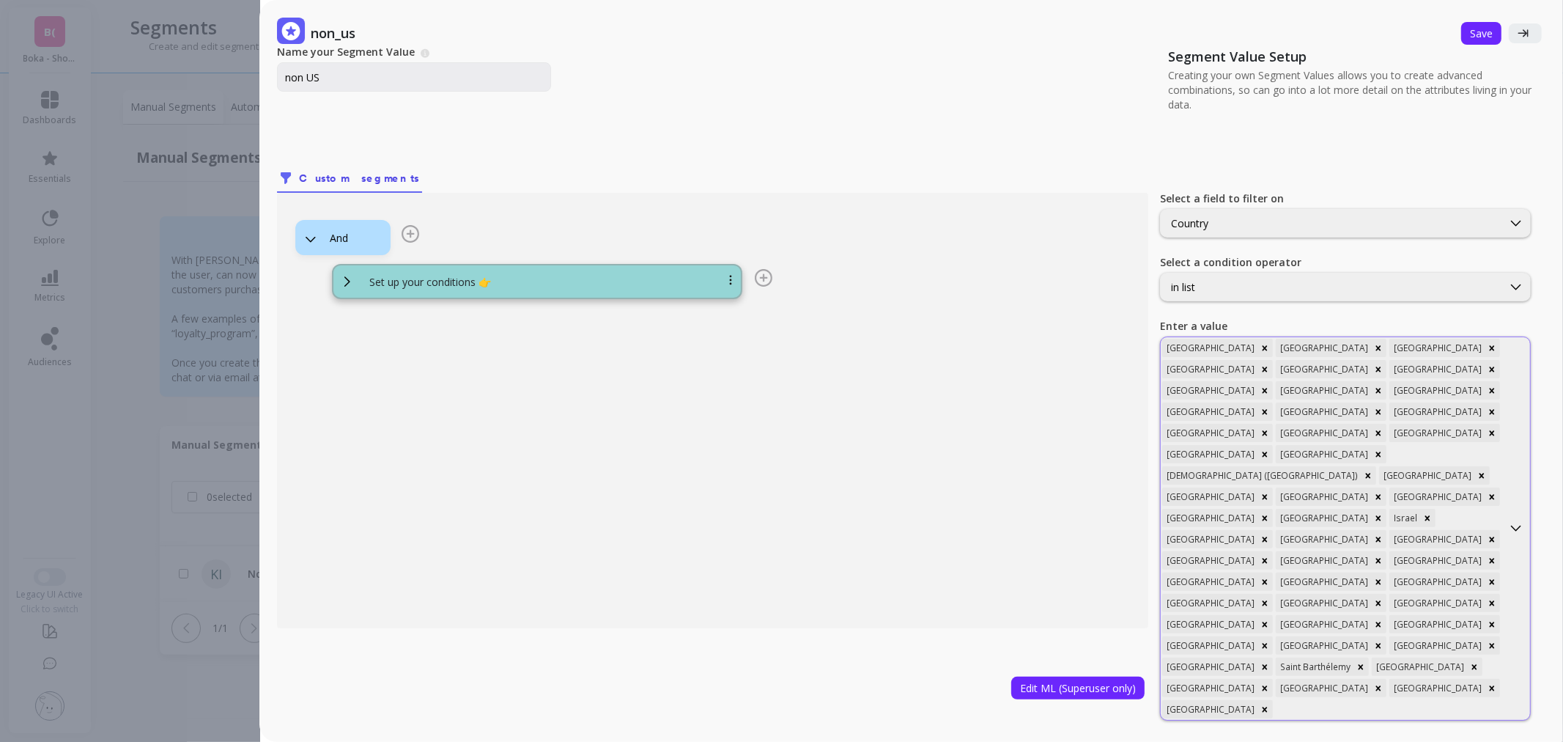
click at [1464, 546] on div "Argentina Australia Austria Bahrain Belgium Bermuda Brazil Canada Colombia Denm…" at bounding box center [1332, 528] width 342 height 383
click at [1417, 729] on div "Spain" at bounding box center [1345, 742] width 369 height 26
click at [1420, 702] on div at bounding box center [1445, 709] width 111 height 14
click at [1371, 729] on div "Sweden" at bounding box center [1345, 742] width 369 height 26
click at [1433, 721] on div at bounding box center [1331, 728] width 339 height 14
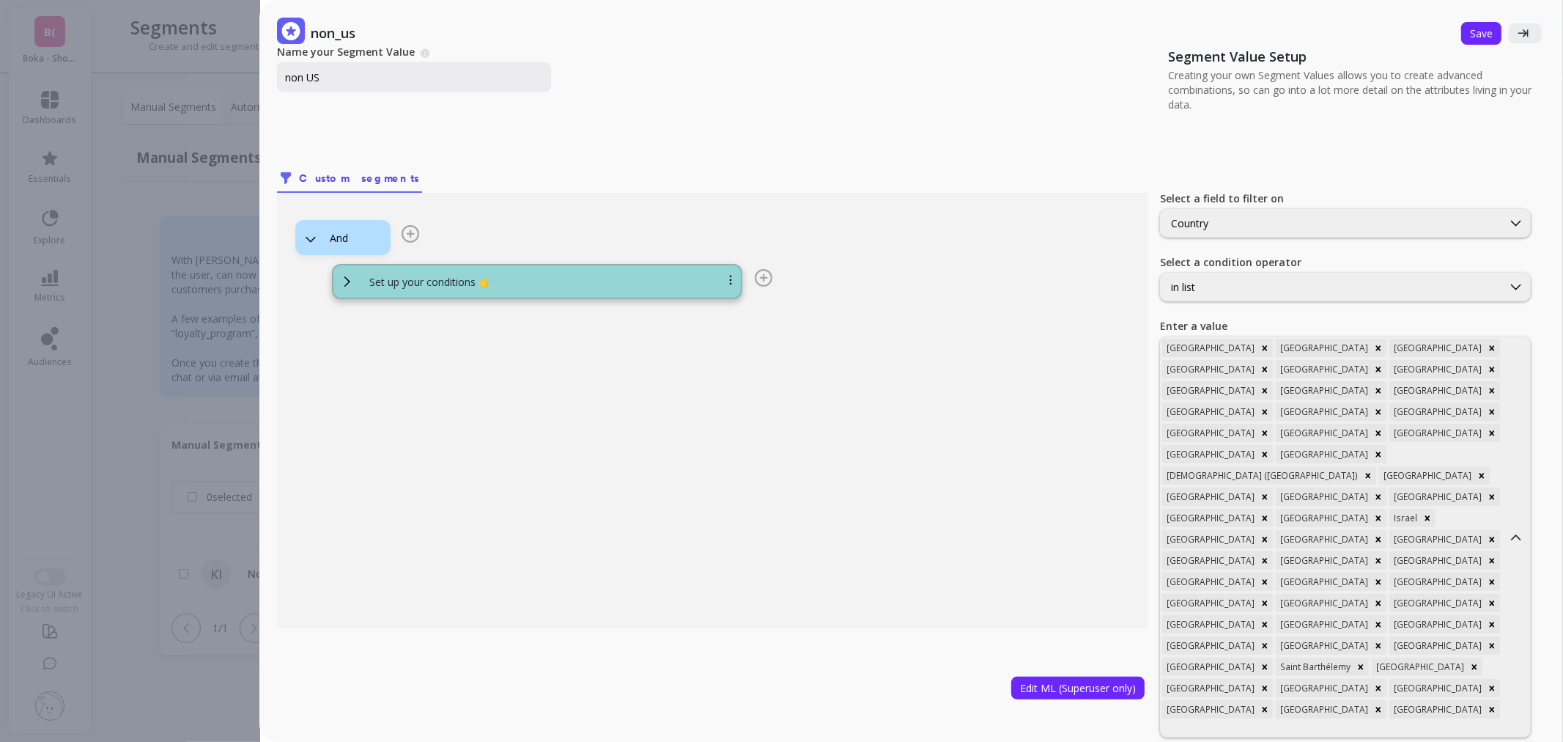
click at [1440, 723] on div at bounding box center [1388, 730] width 225 height 14
click at [1489, 553] on div "Argentina Australia Austria Bahrain Belgium Bermuda Brazil Canada Colombia Denm…" at bounding box center [1332, 539] width 342 height 404
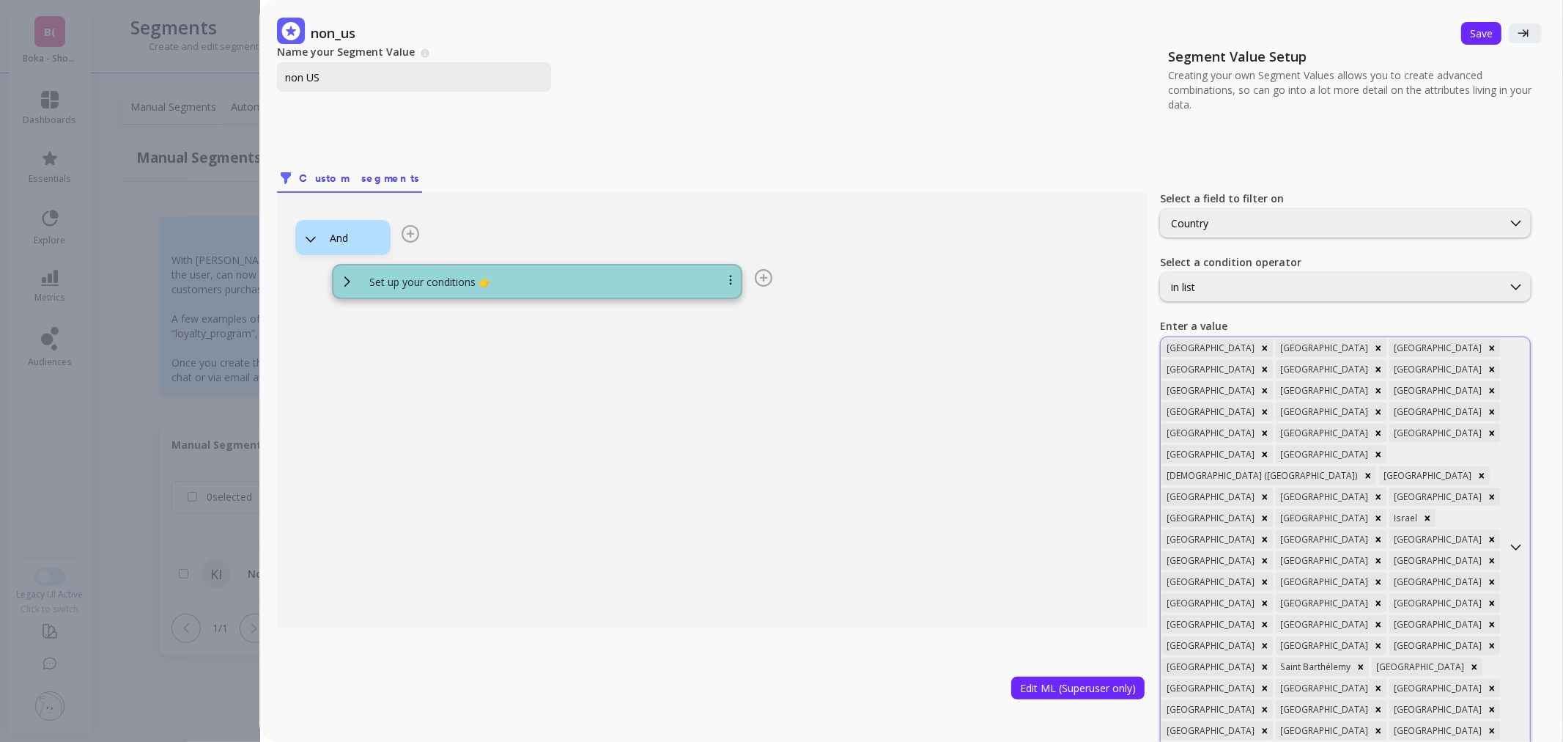
click at [1478, 741] on div at bounding box center [1331, 749] width 339 height 14
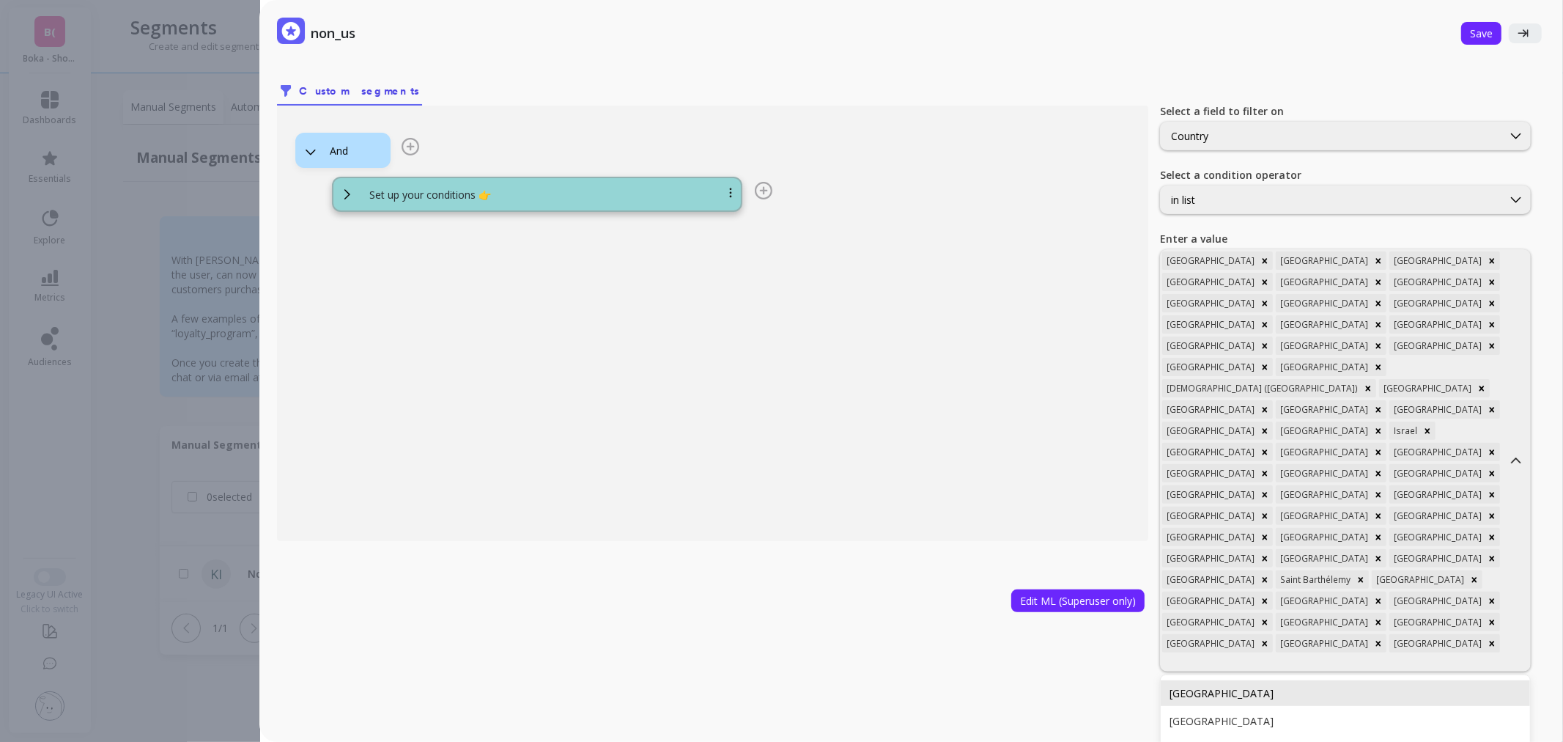
click at [1415, 680] on div "Turkey" at bounding box center [1345, 693] width 369 height 26
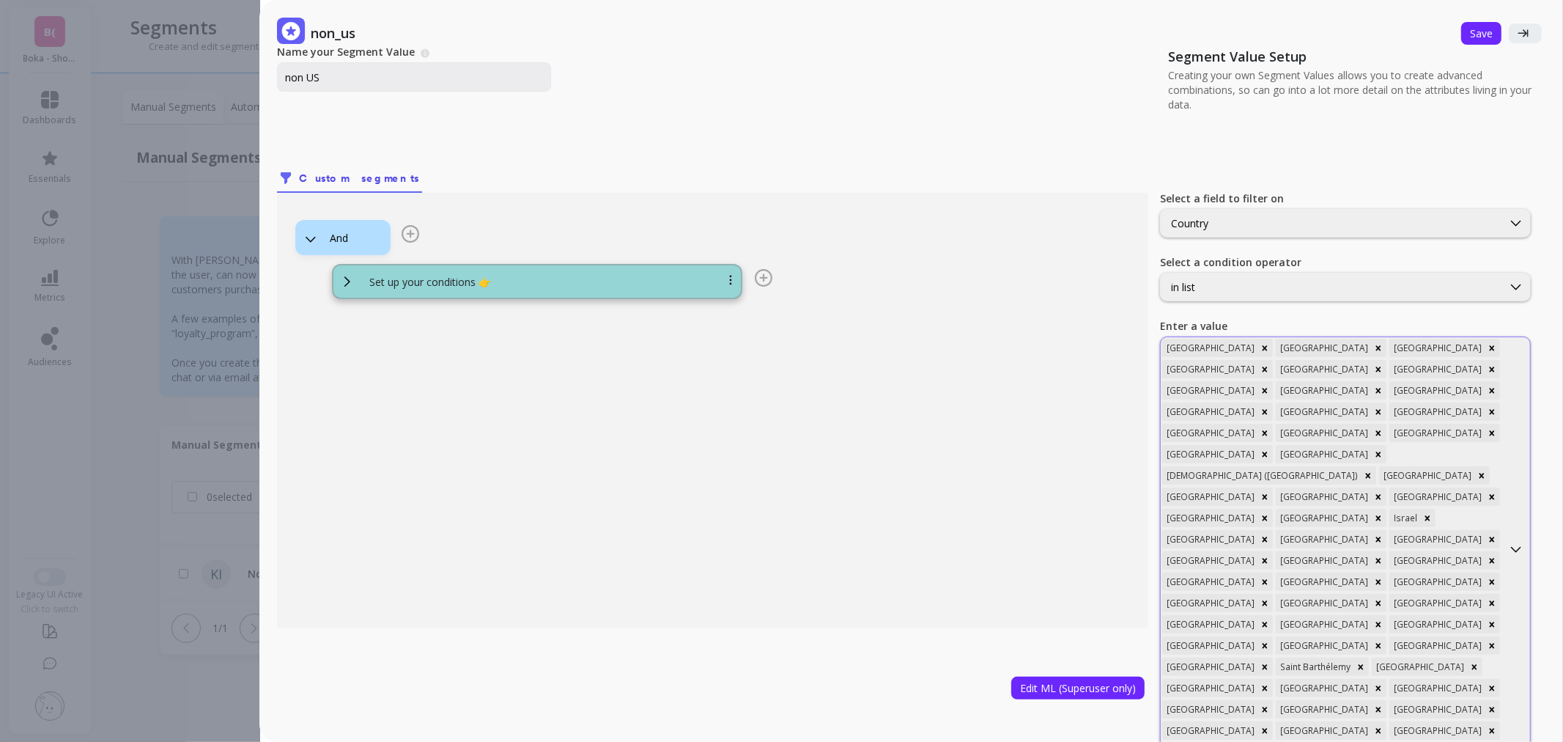
click at [1451, 741] on div at bounding box center [1388, 752] width 225 height 14
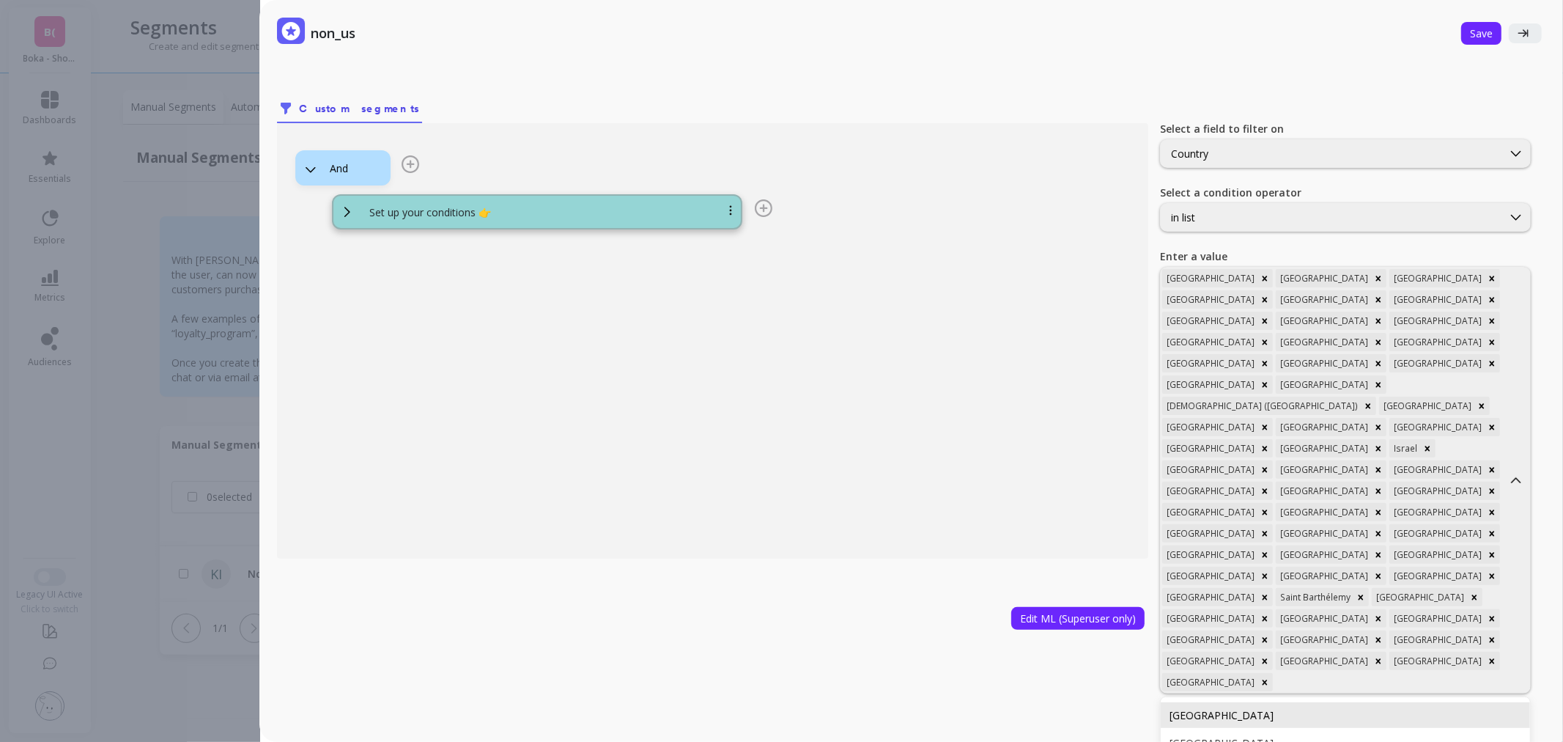
click at [1434, 702] on div "United Arab Emirates" at bounding box center [1345, 715] width 369 height 26
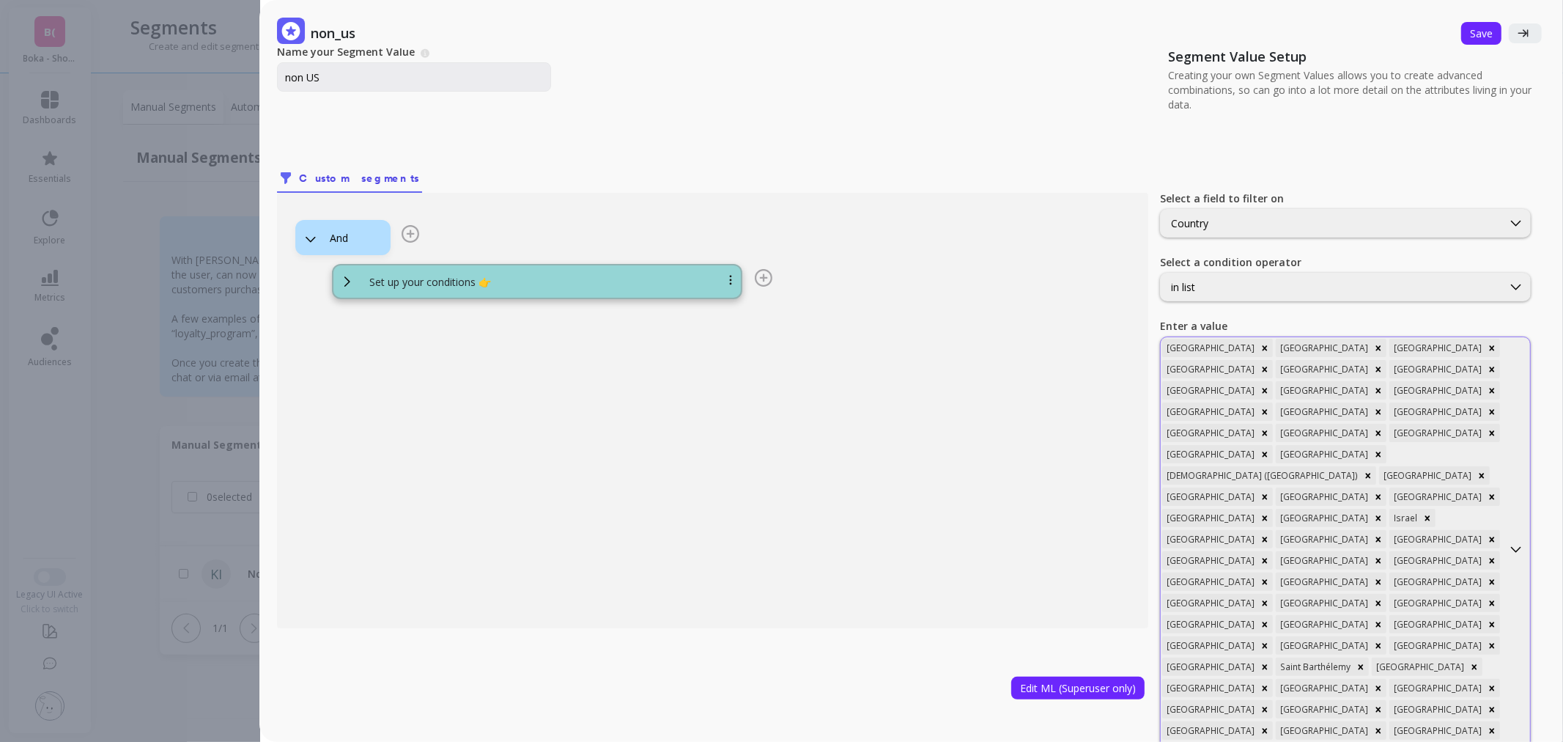
click at [1466, 741] on div at bounding box center [1445, 752] width 111 height 14
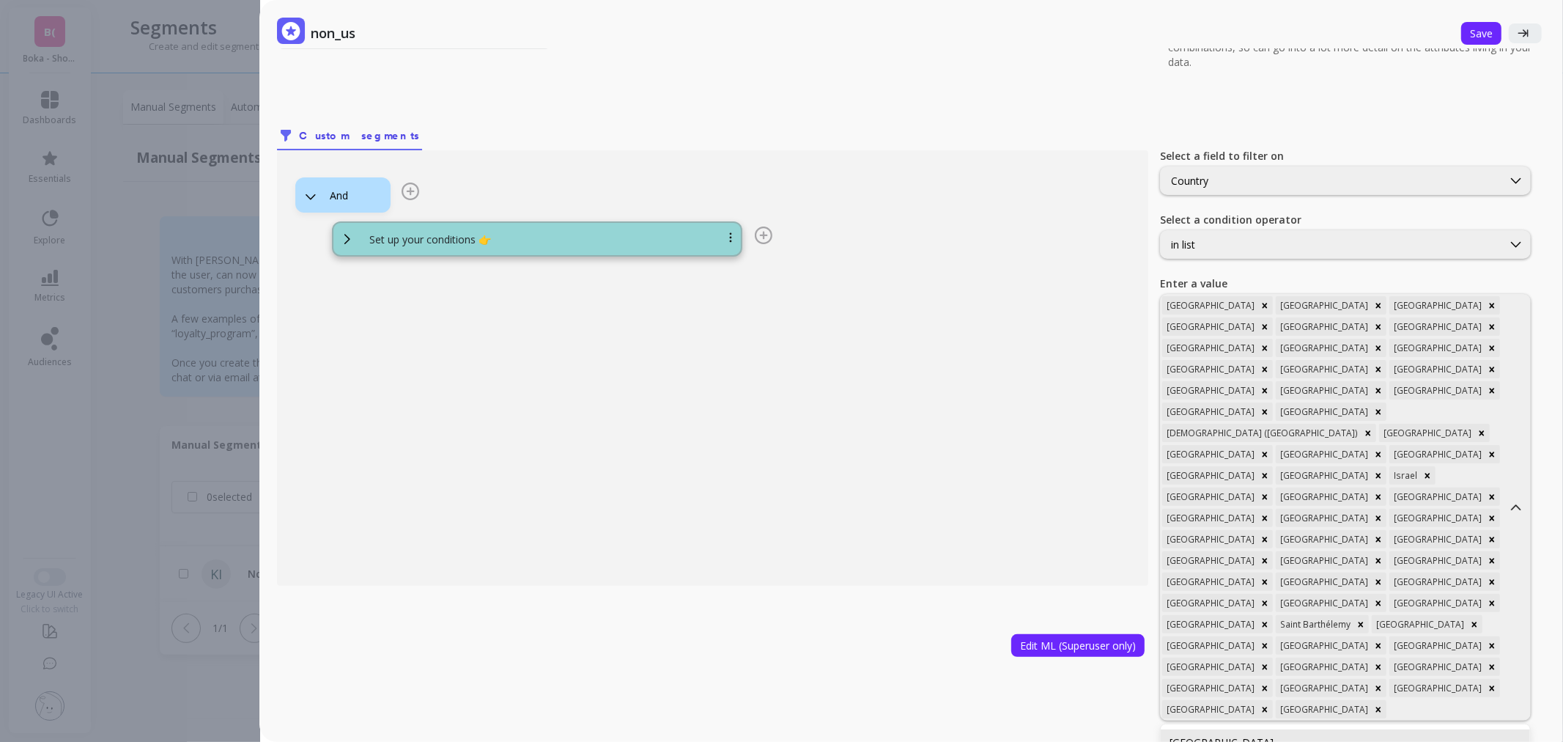
click at [1445, 735] on div "United Kingdom" at bounding box center [1346, 742] width 352 height 14
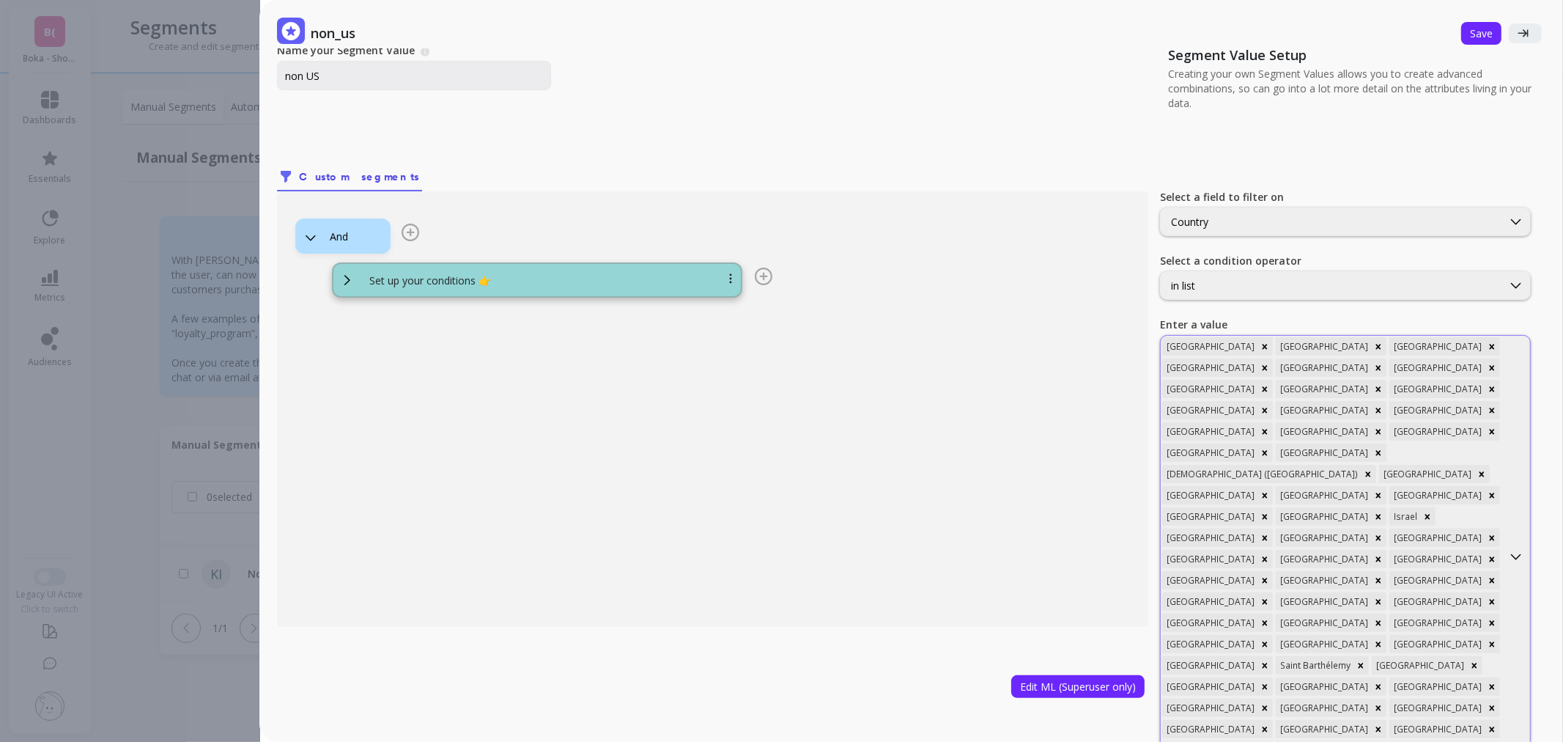
click at [1481, 591] on div "Argentina Australia Austria Bahrain Belgium Bermuda Brazil Canada Colombia Denm…" at bounding box center [1332, 557] width 342 height 442
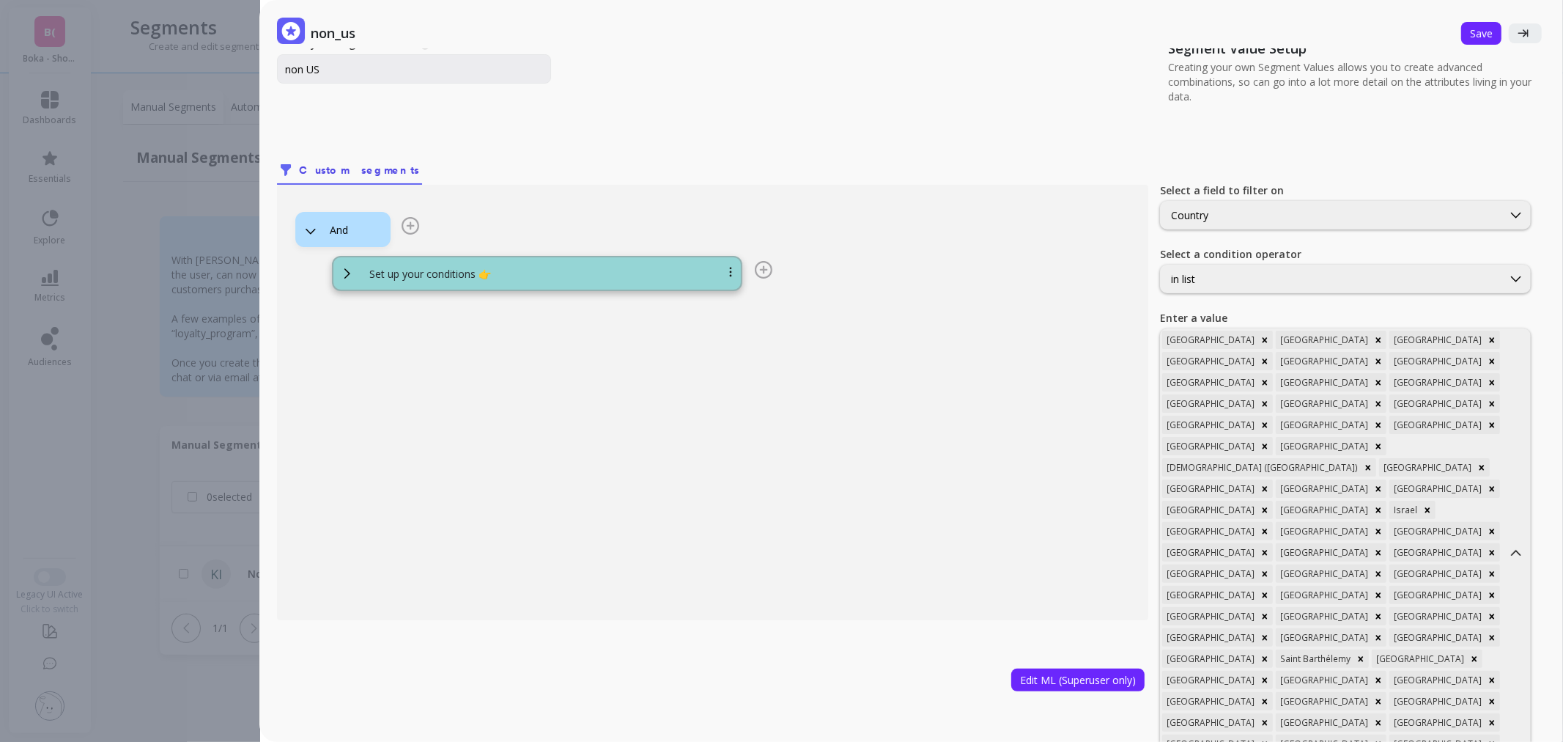
scroll to position [62, 0]
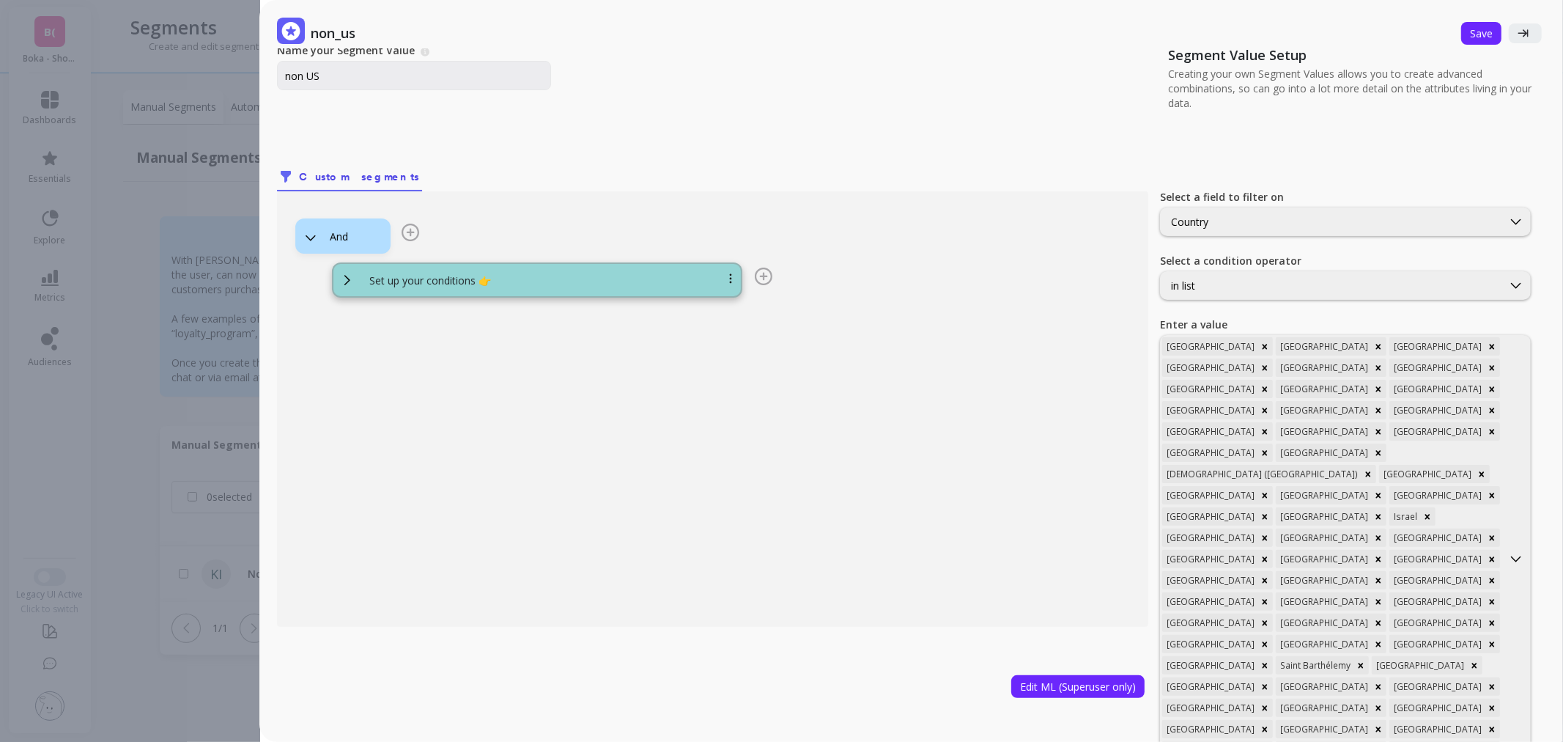
click at [1086, 545] on div "And Set up your conditions 👉" at bounding box center [712, 408] width 871 height 435
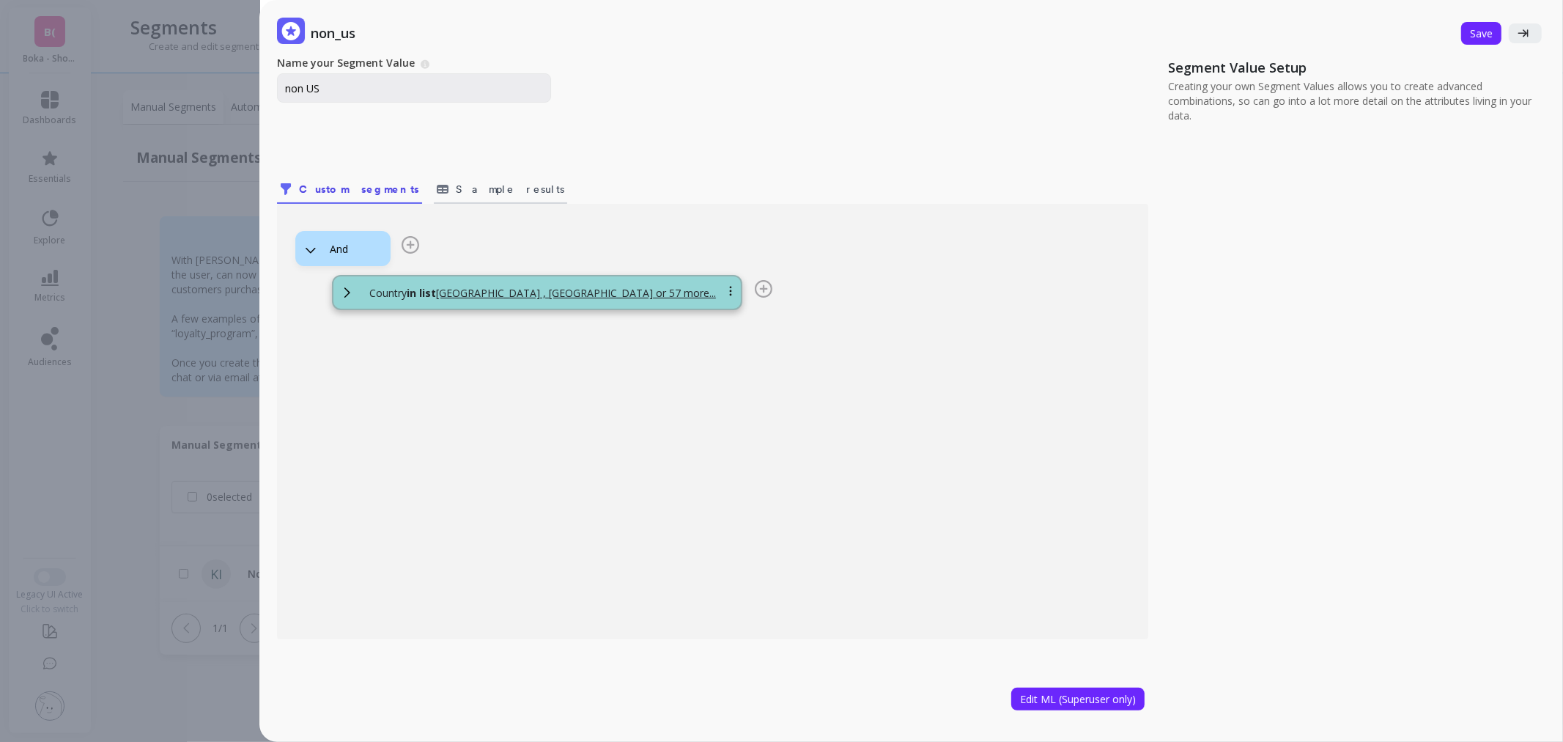
click at [456, 182] on span "Sample results" at bounding box center [510, 189] width 108 height 15
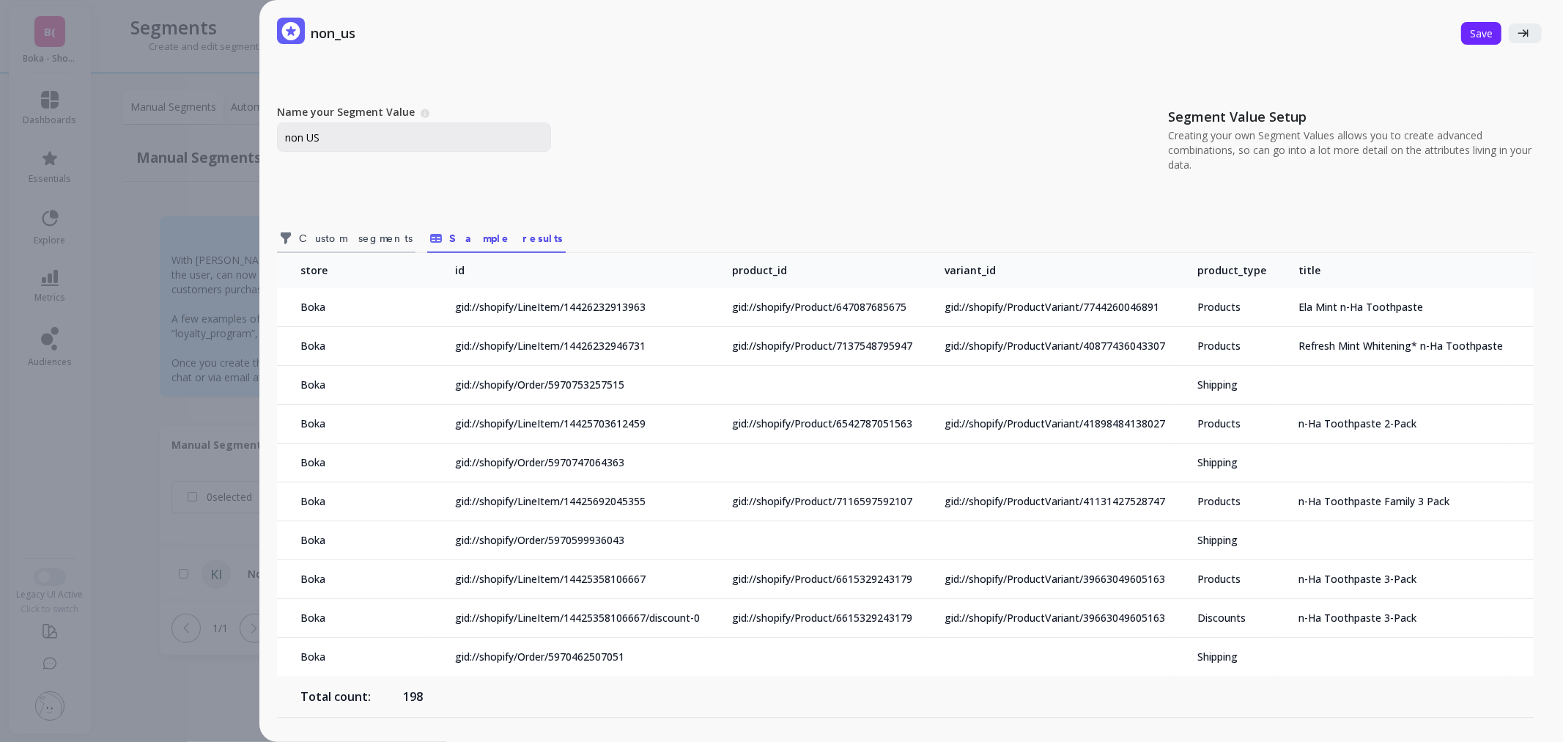
click at [340, 243] on span "Custom segments" at bounding box center [356, 238] width 114 height 15
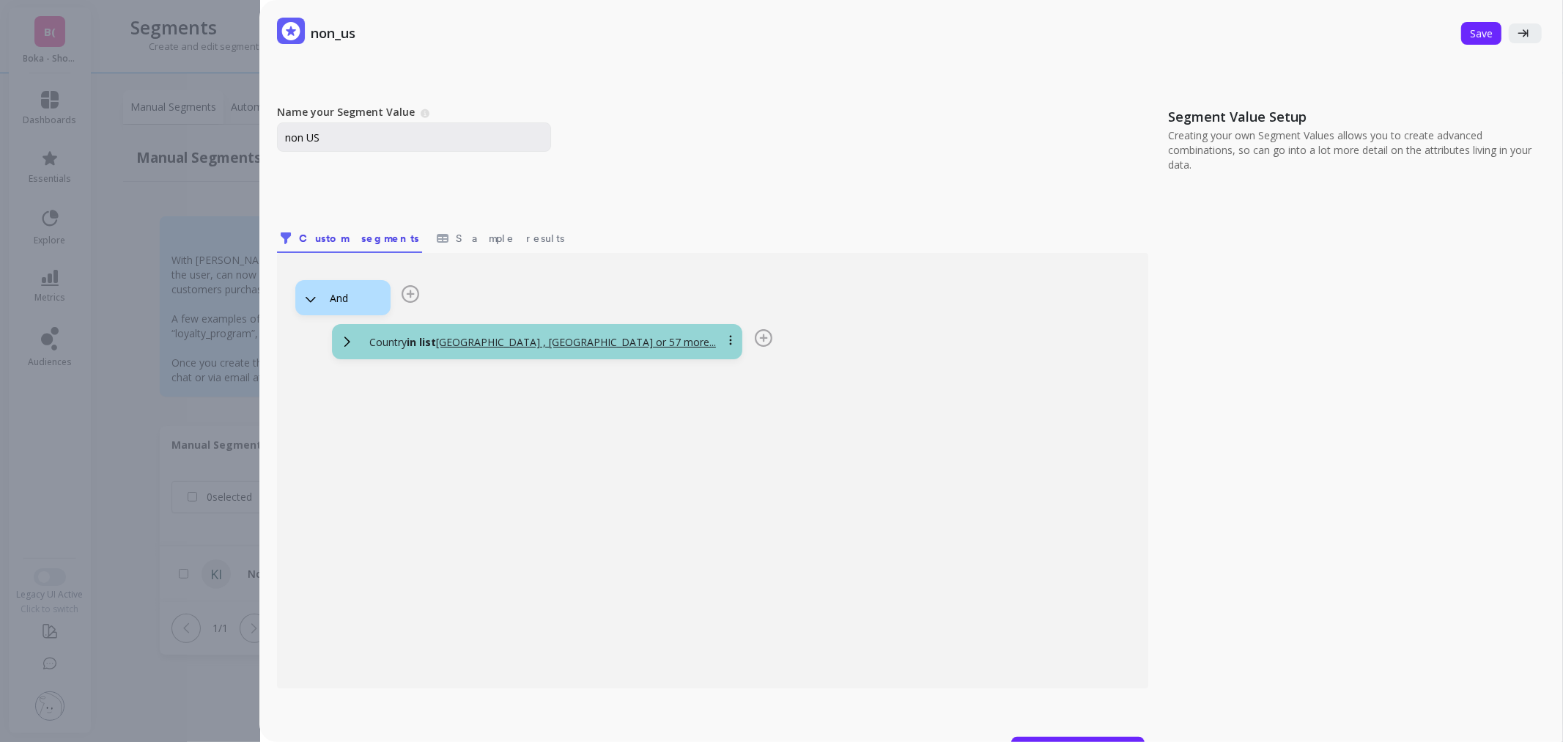
click at [656, 339] on div "Country in list Argentina , Australia or 57 more..." at bounding box center [555, 342] width 394 height 15
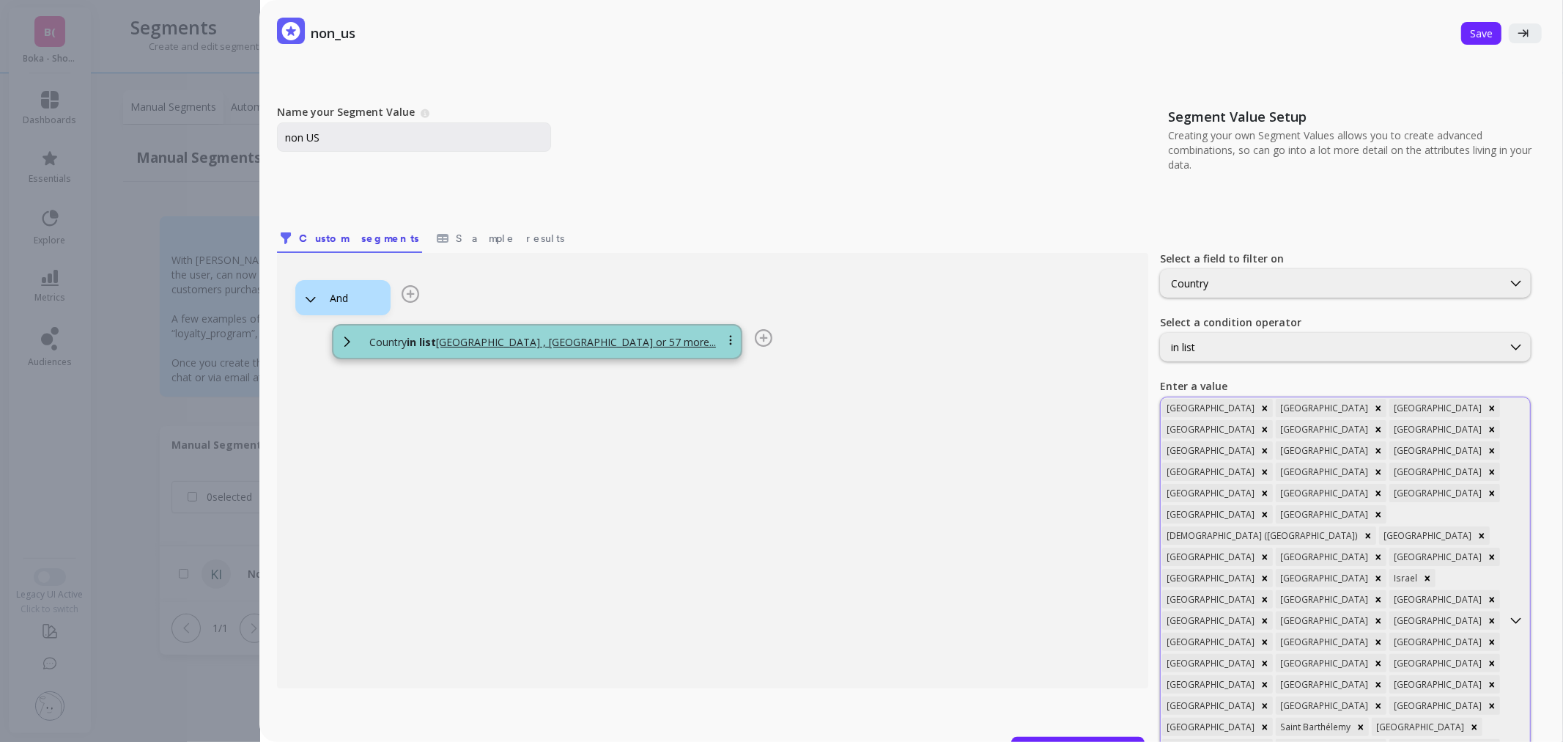
click at [1503, 579] on div at bounding box center [1517, 620] width 28 height 446
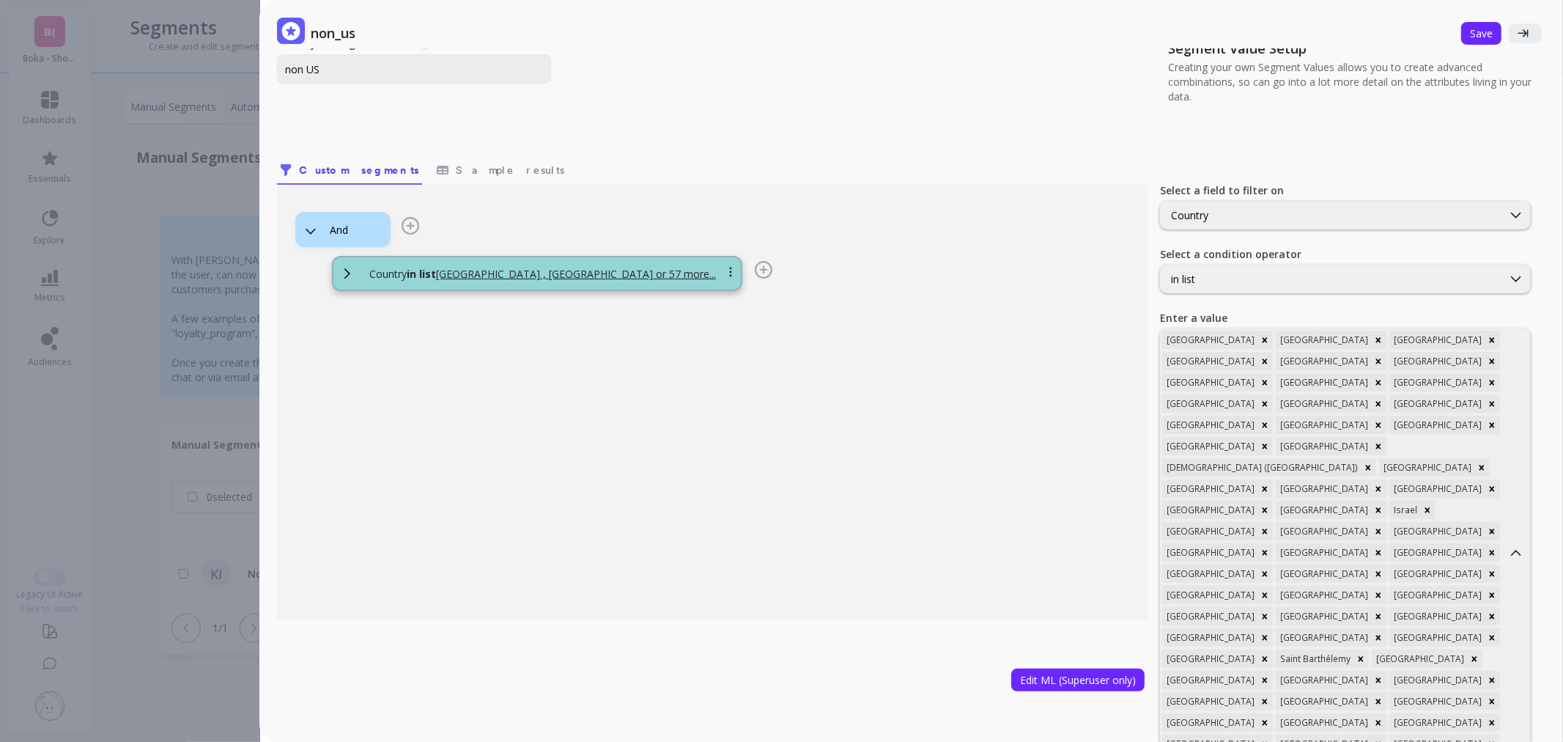
type input "c"
click at [1481, 42] on button "Save" at bounding box center [1481, 33] width 40 height 23
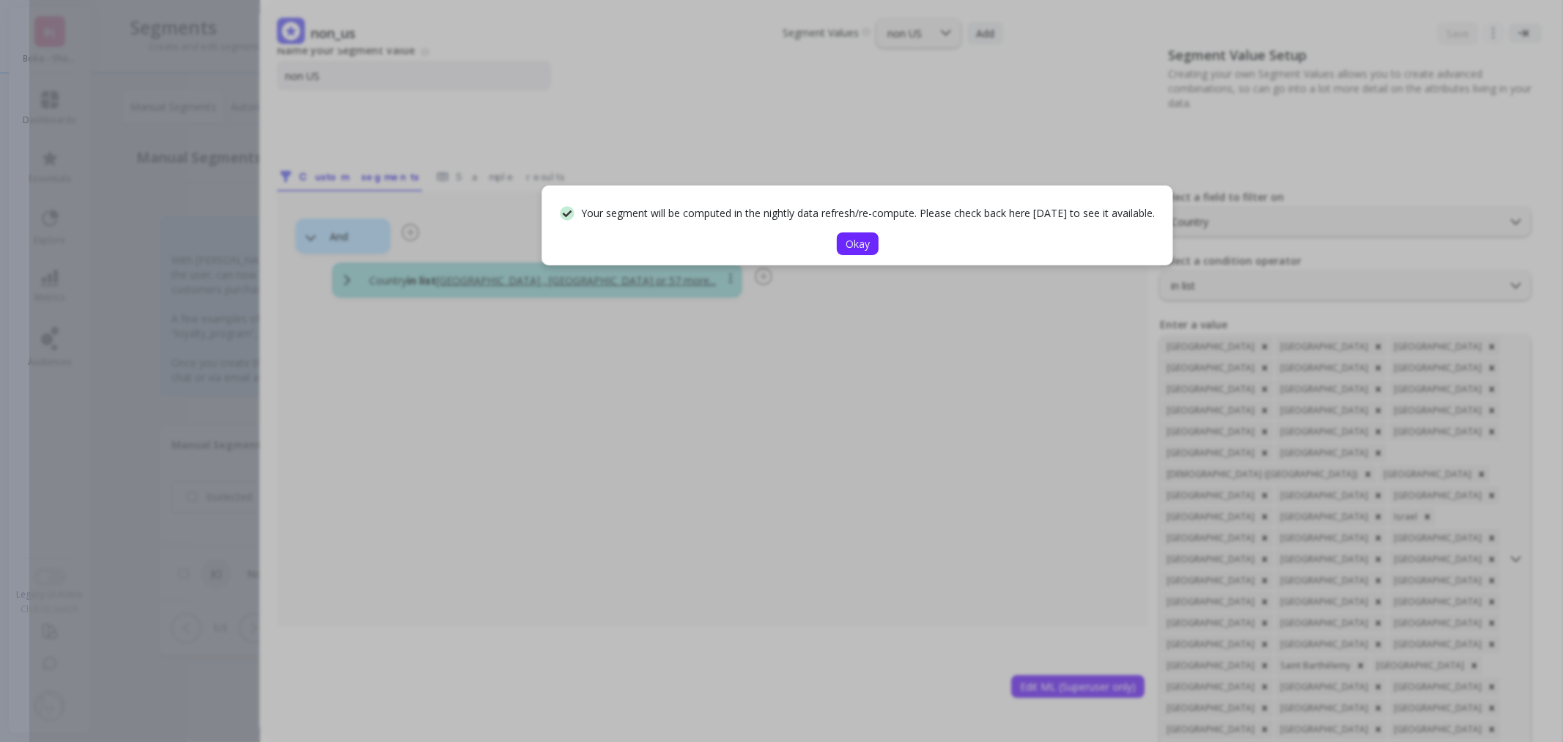
click at [851, 242] on span "Okay" at bounding box center [858, 244] width 24 height 14
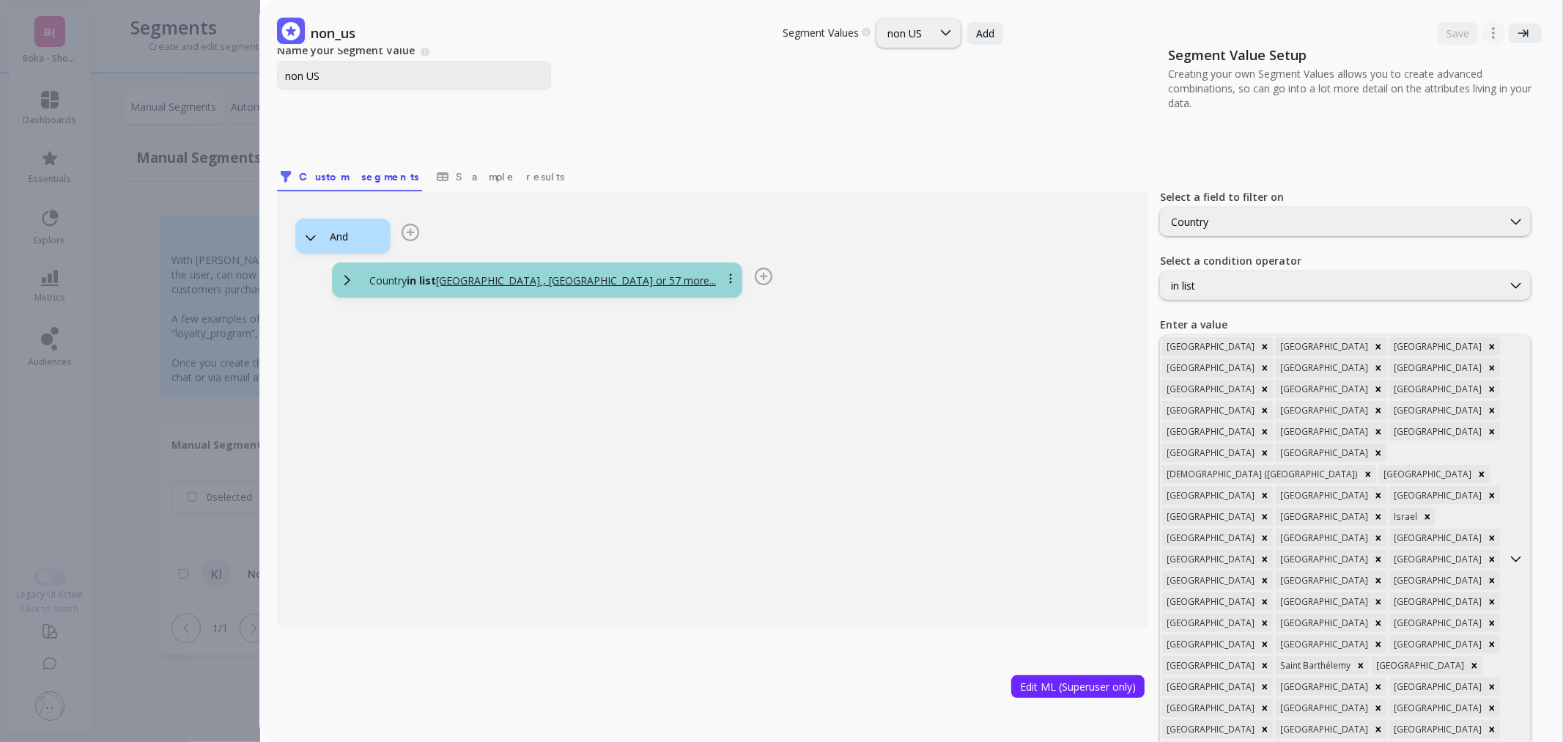
click at [148, 421] on div "non_us Segment Values Choose a segment value you would like to edit non US Add …" at bounding box center [796, 371] width 1534 height 742
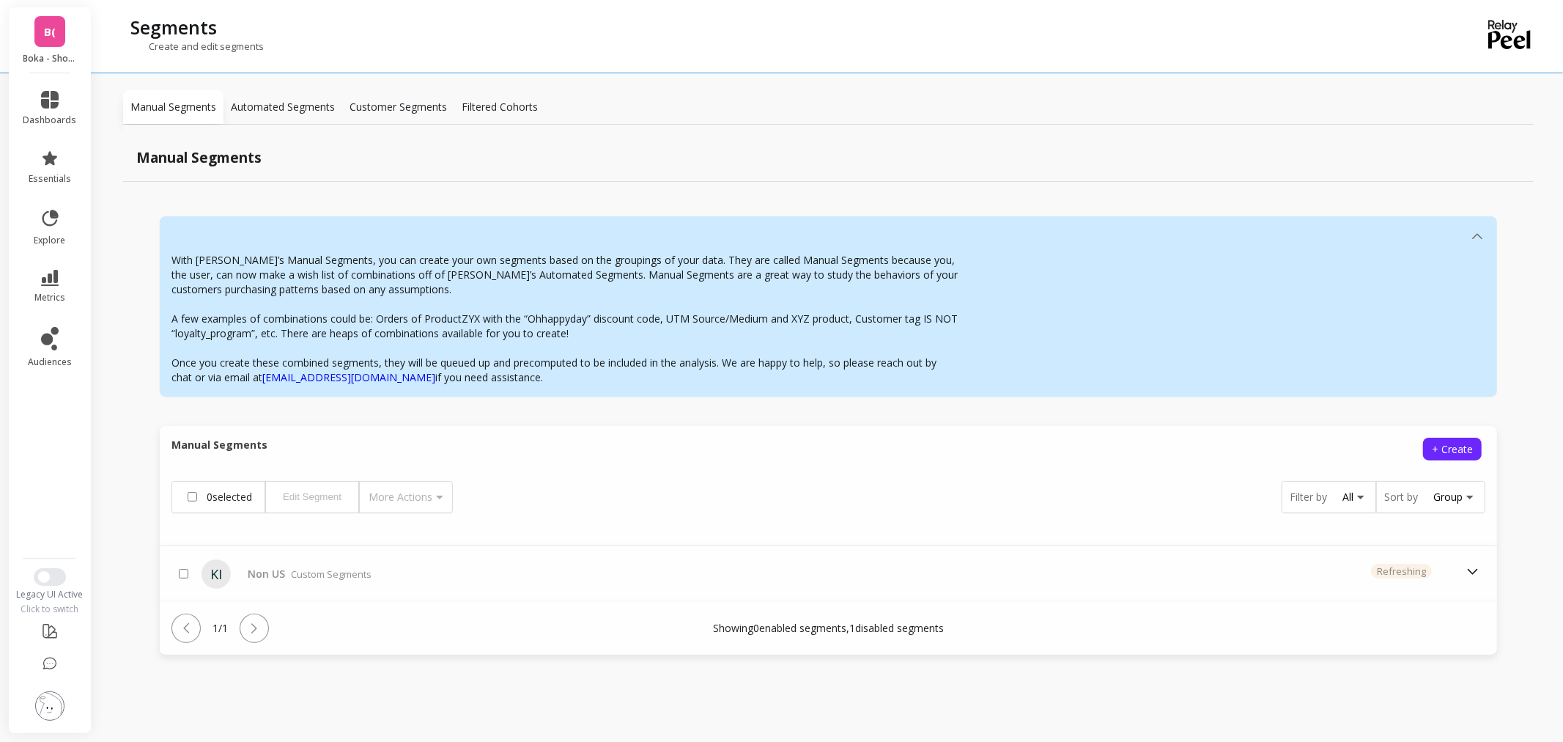
click at [51, 31] on span "B(" at bounding box center [50, 31] width 12 height 17
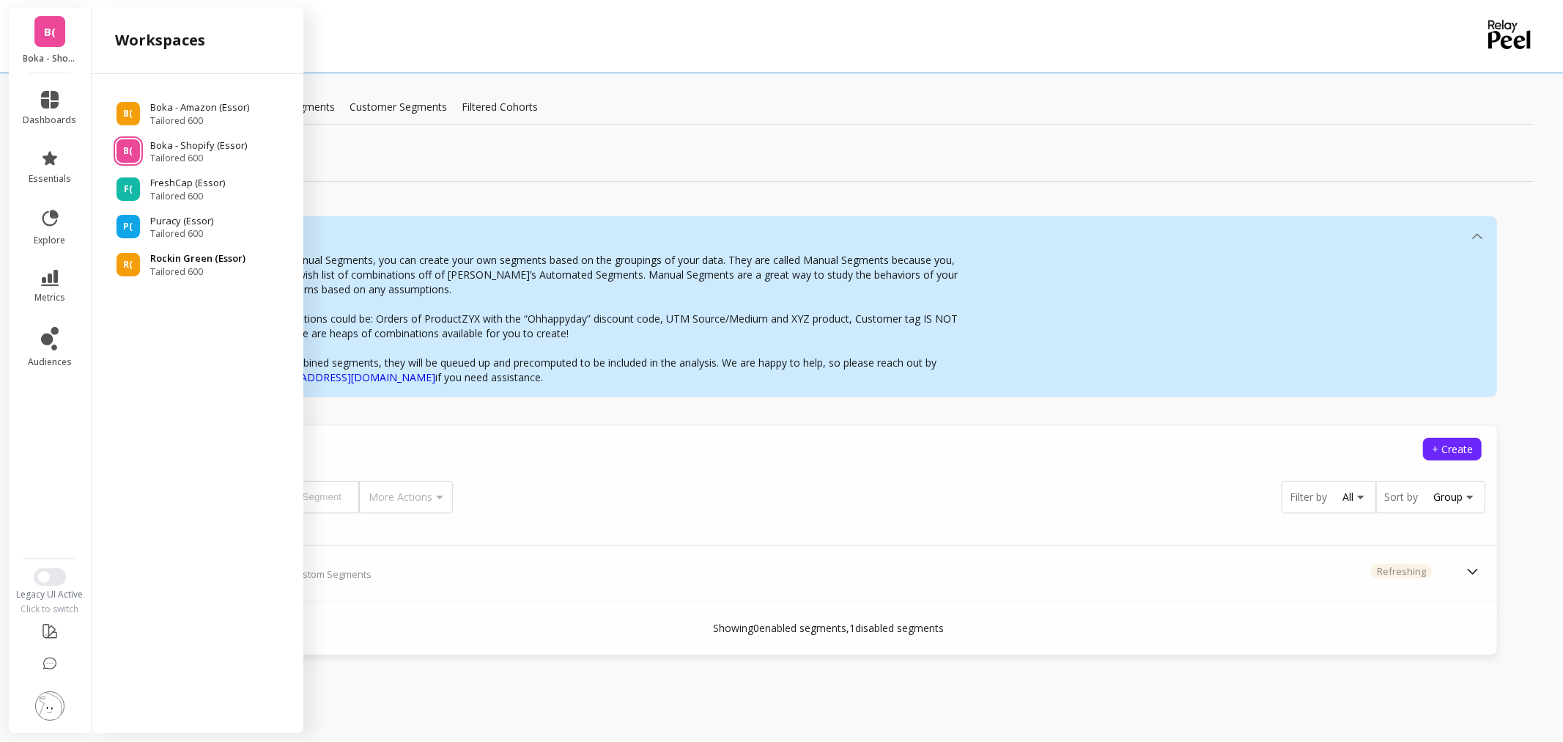
click at [214, 267] on span "Tailored 600" at bounding box center [197, 272] width 95 height 12
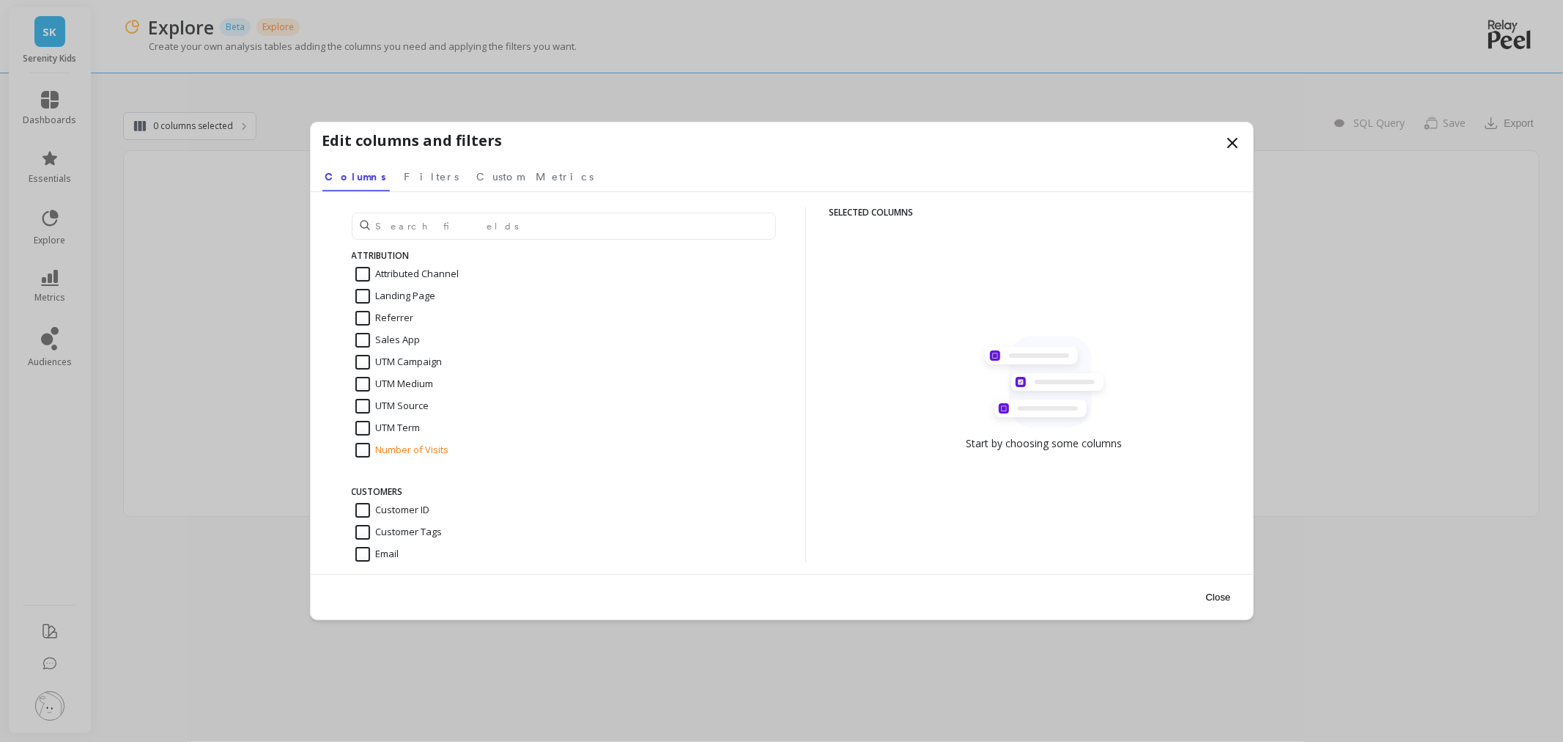
drag, startPoint x: 1233, startPoint y: 145, endPoint x: 1200, endPoint y: 141, distance: 33.2
click at [1233, 144] on icon at bounding box center [1233, 143] width 18 height 18
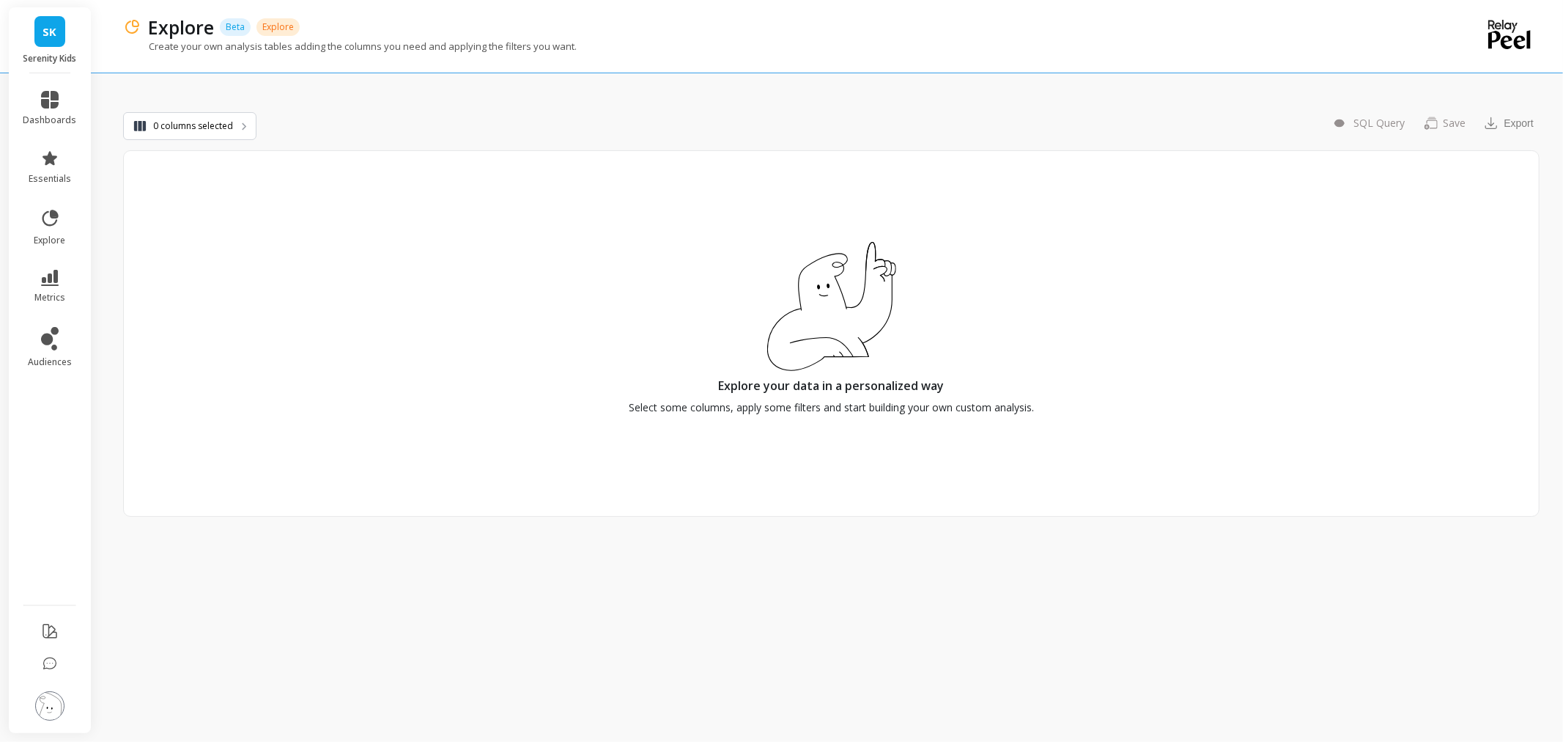
click at [54, 702] on img at bounding box center [49, 705] width 29 height 29
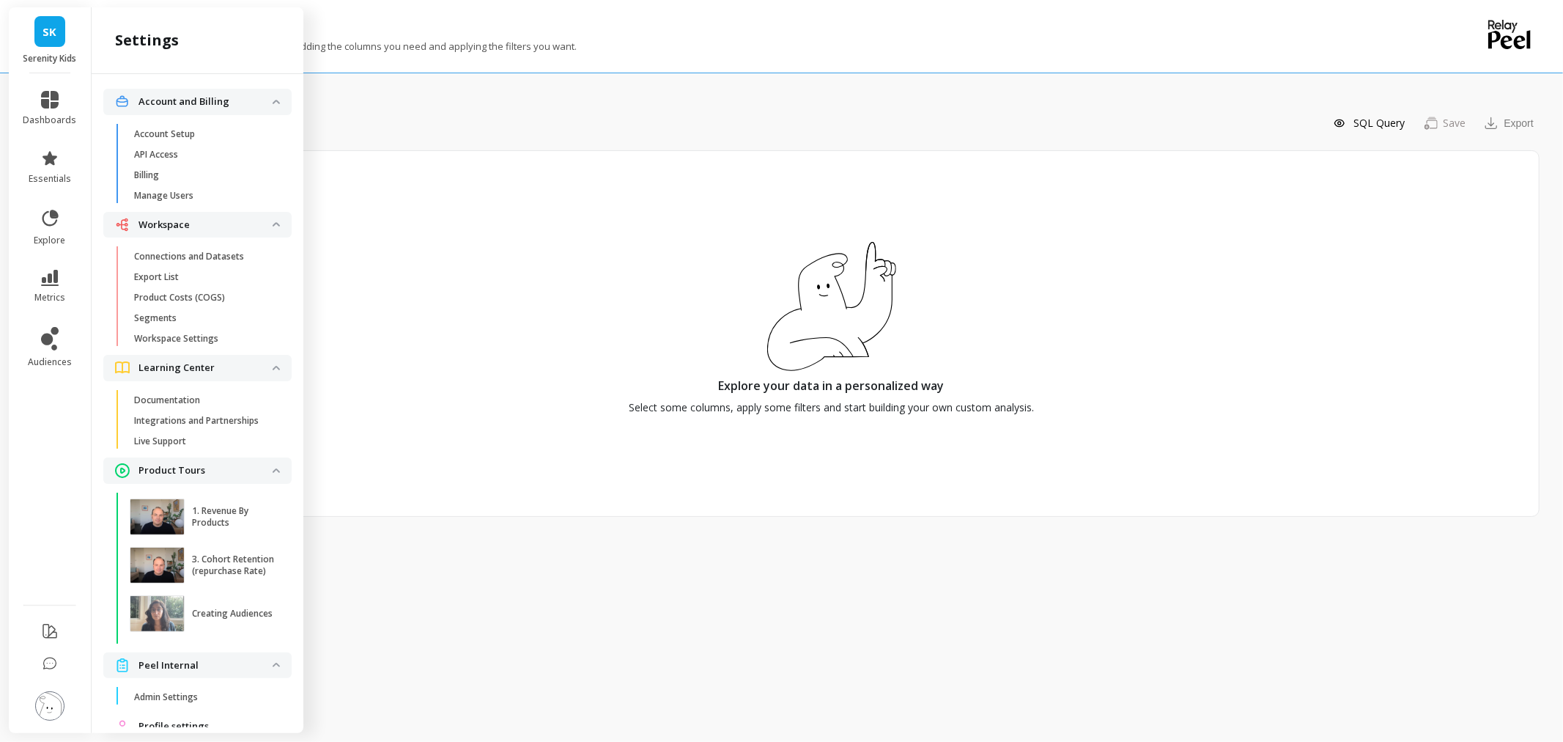
scroll to position [53, 0]
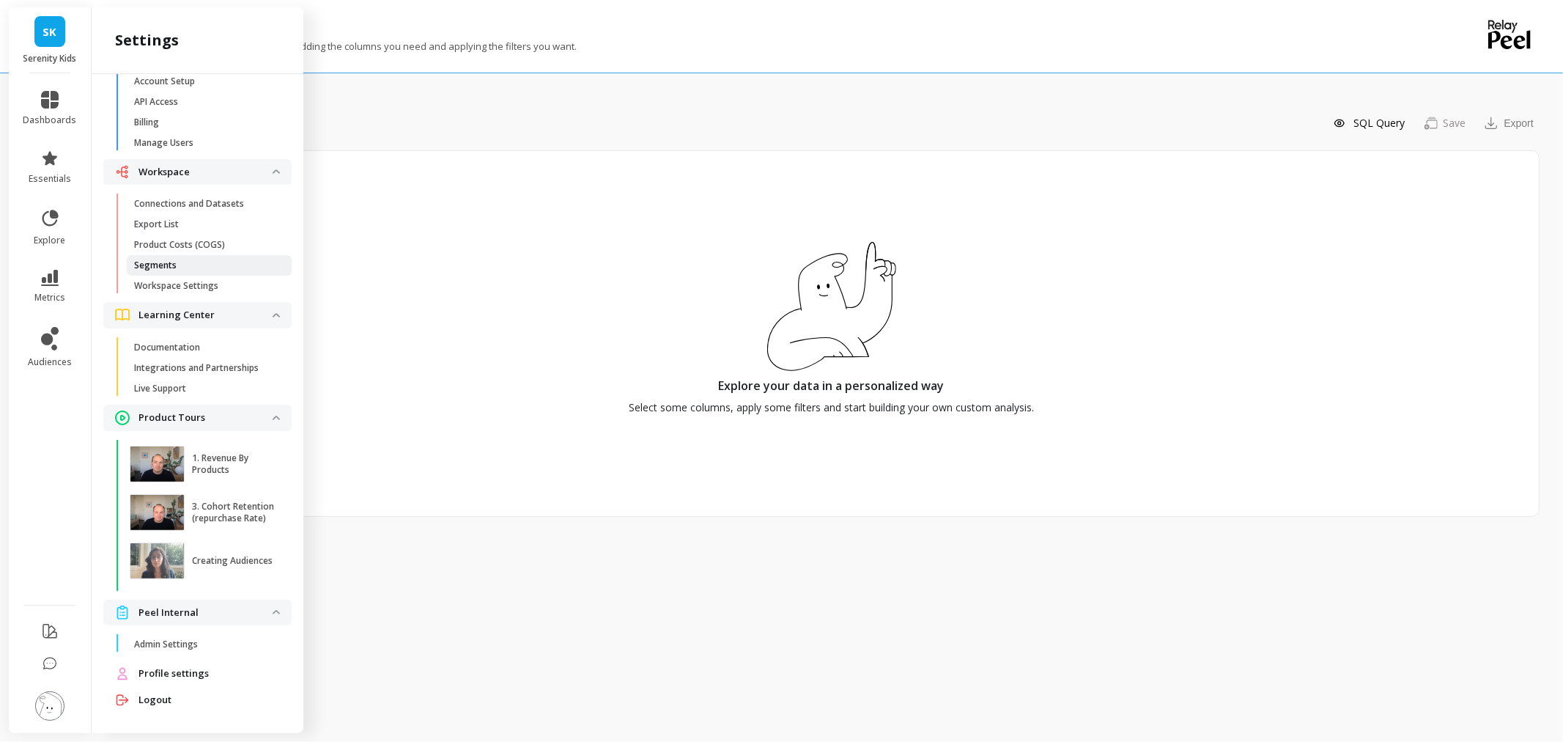
click at [163, 267] on p "Segments" at bounding box center [155, 265] width 43 height 12
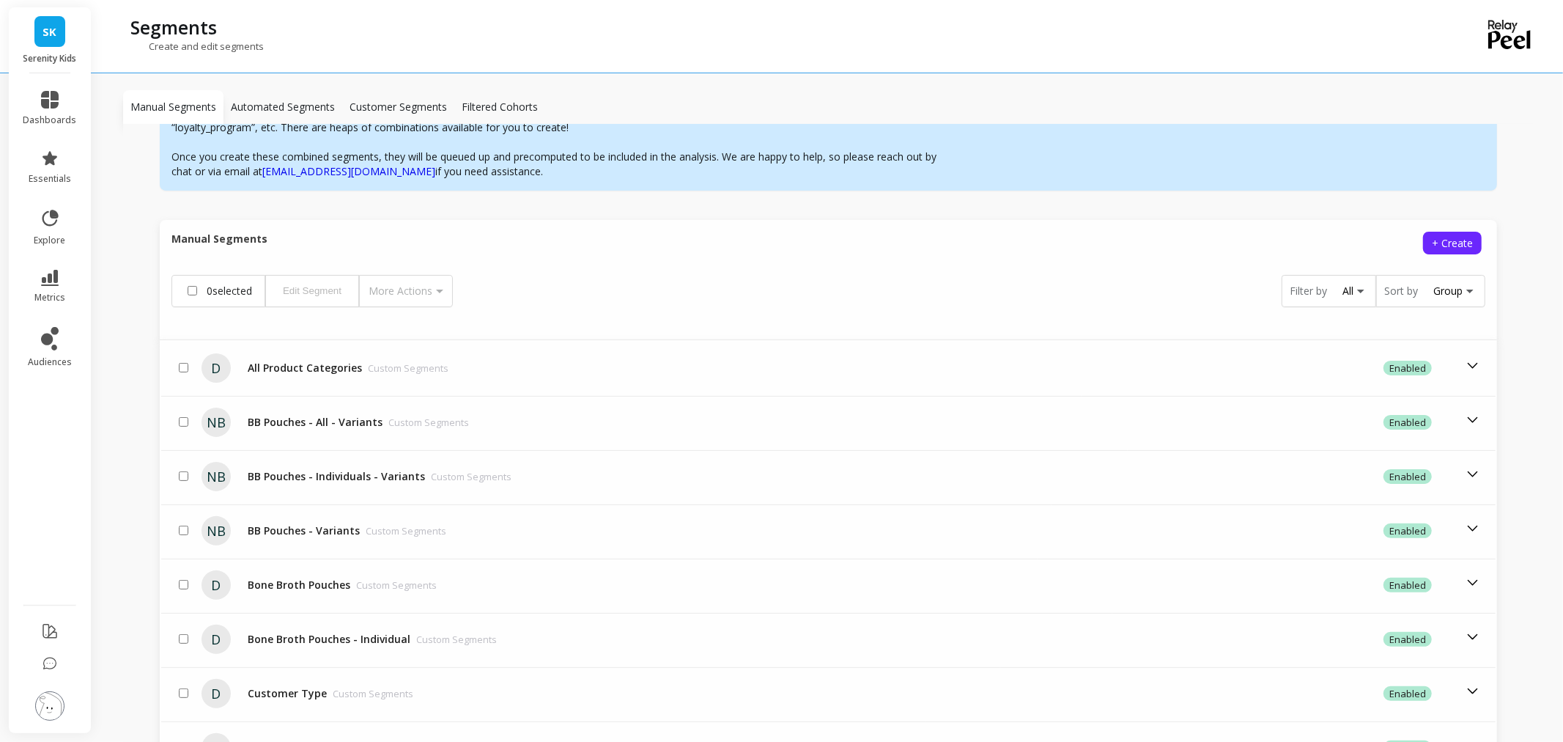
scroll to position [202, 0]
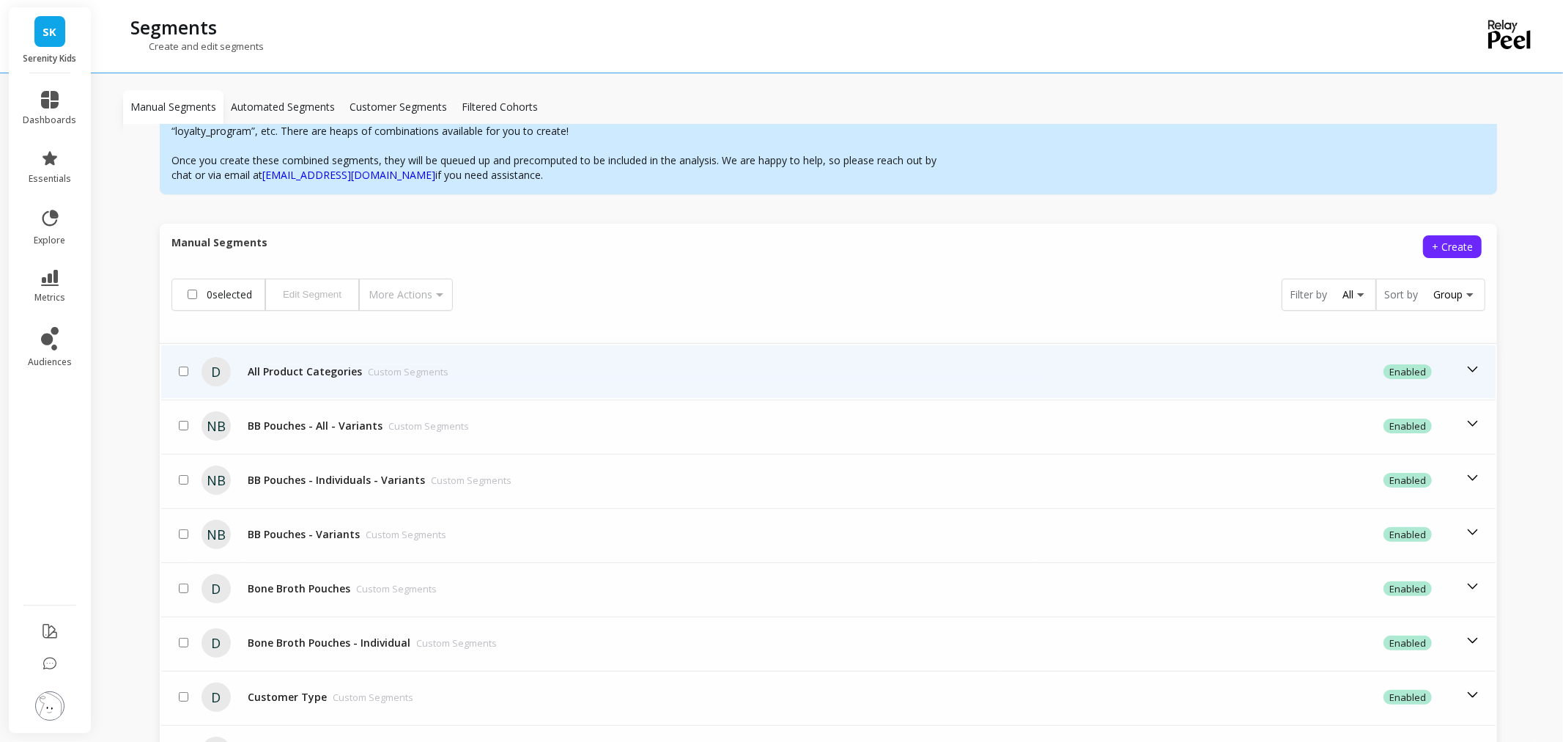
click at [312, 369] on div "All Product Categories Custom Segments" at bounding box center [348, 371] width 201 height 15
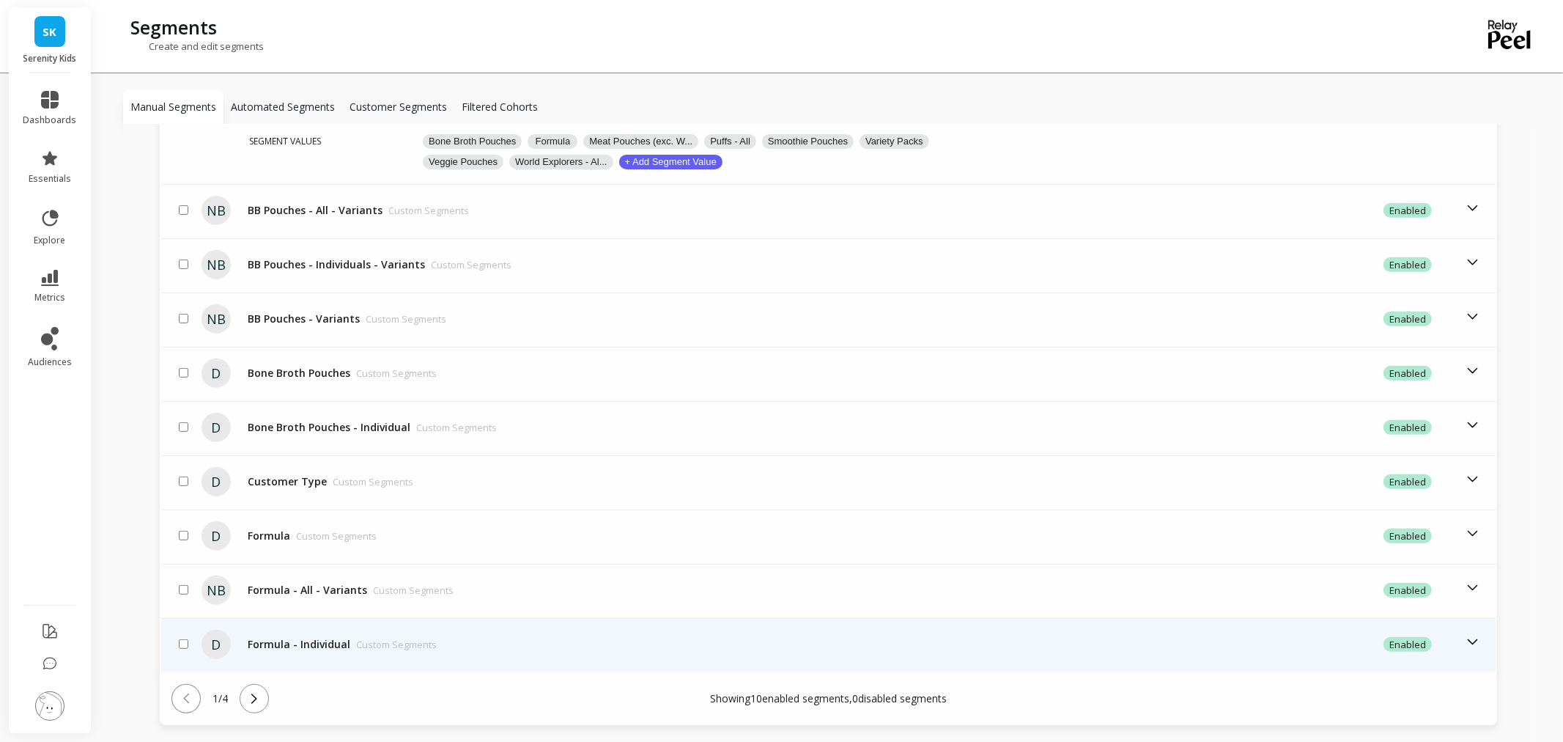
scroll to position [528, 0]
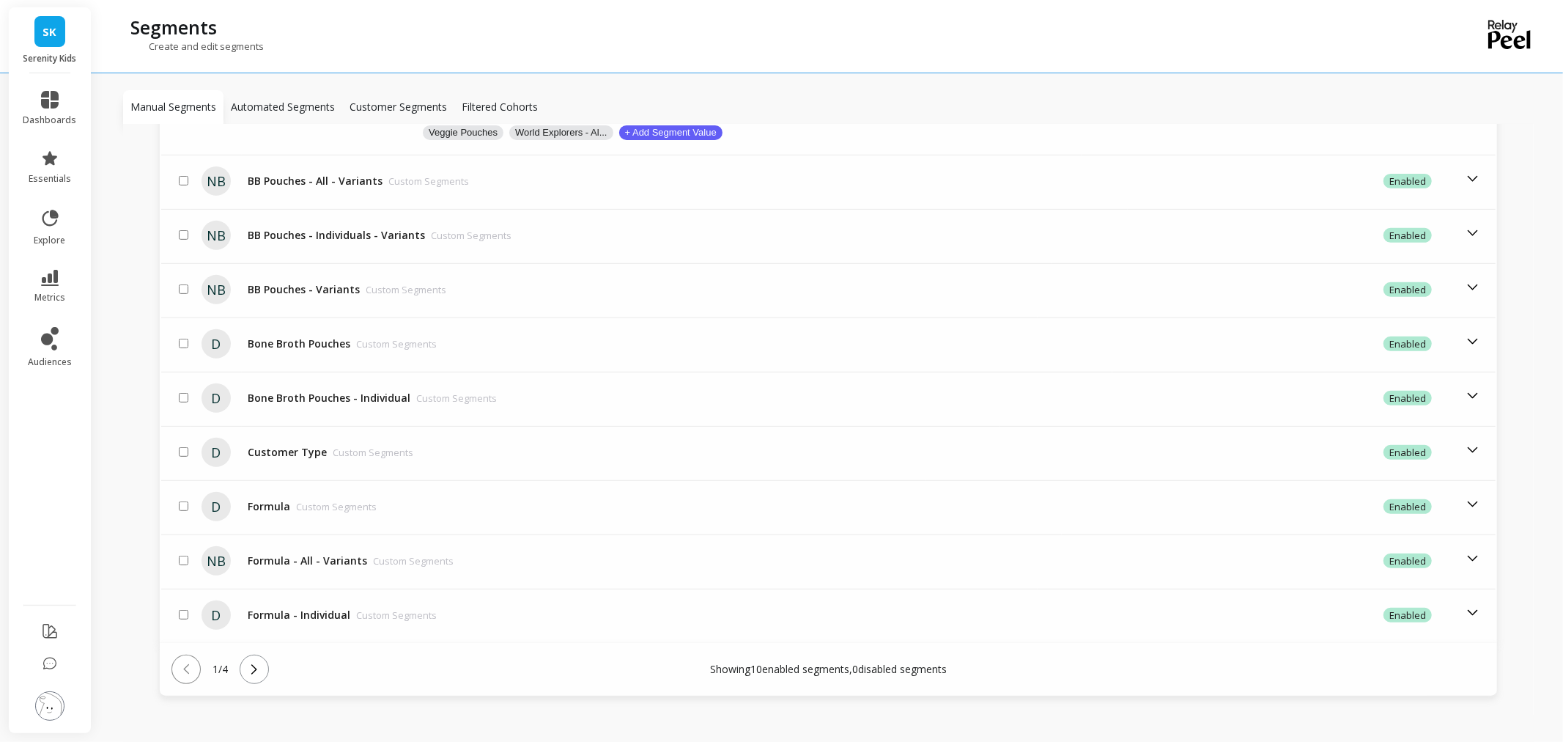
click at [262, 669] on icon at bounding box center [254, 669] width 16 height 16
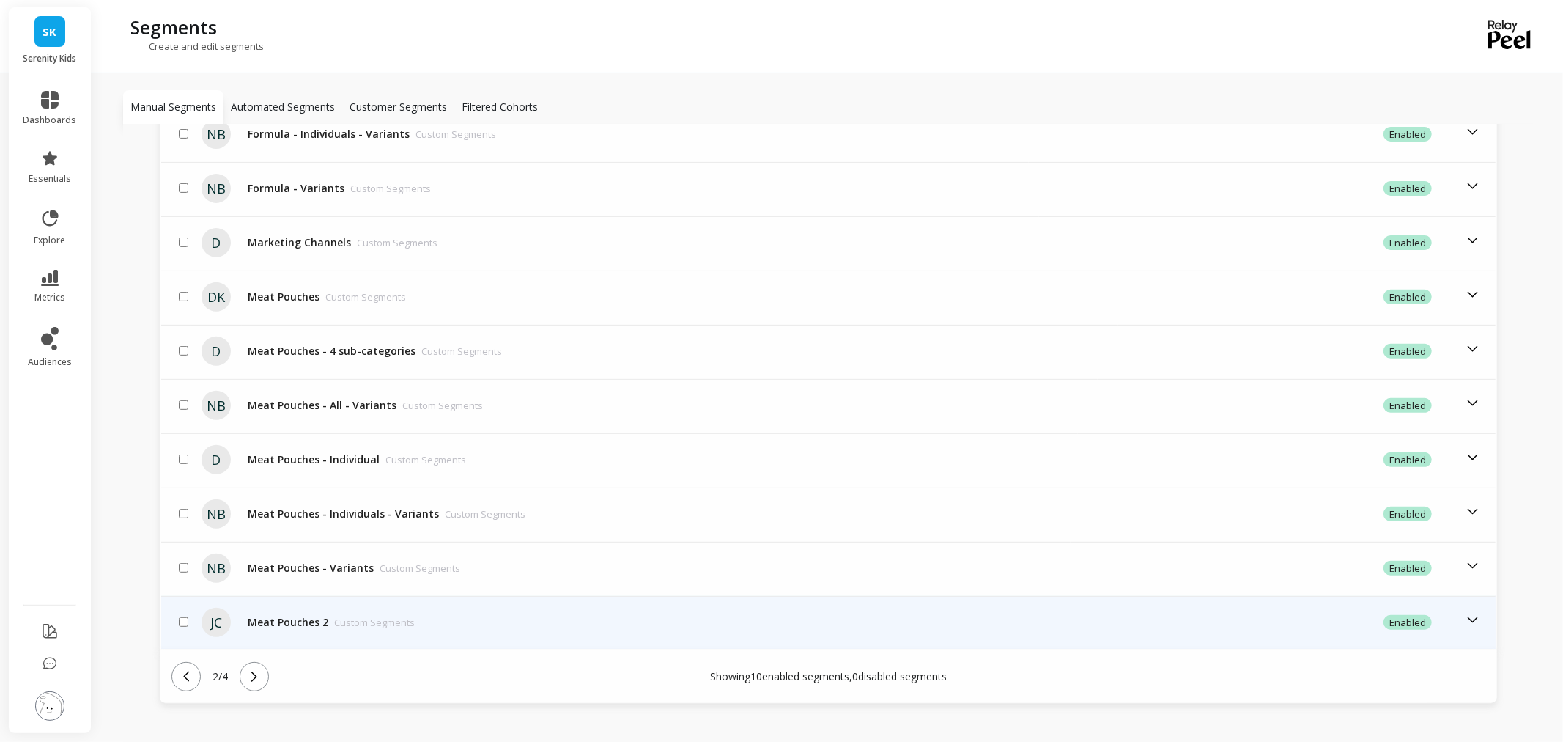
scroll to position [447, 0]
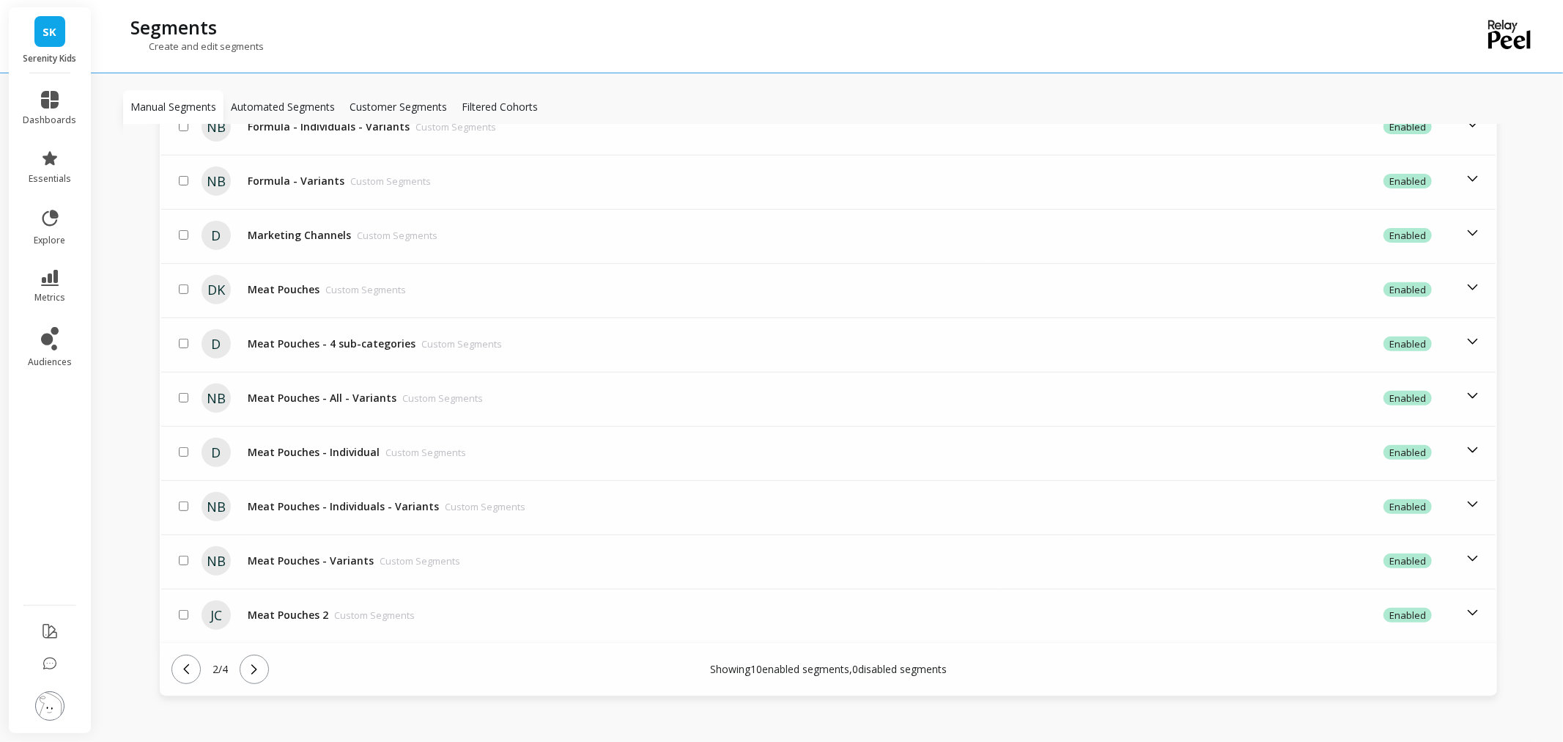
click at [244, 664] on div "2 / 4" at bounding box center [441, 669] width 539 height 29
click at [258, 661] on icon at bounding box center [254, 669] width 16 height 16
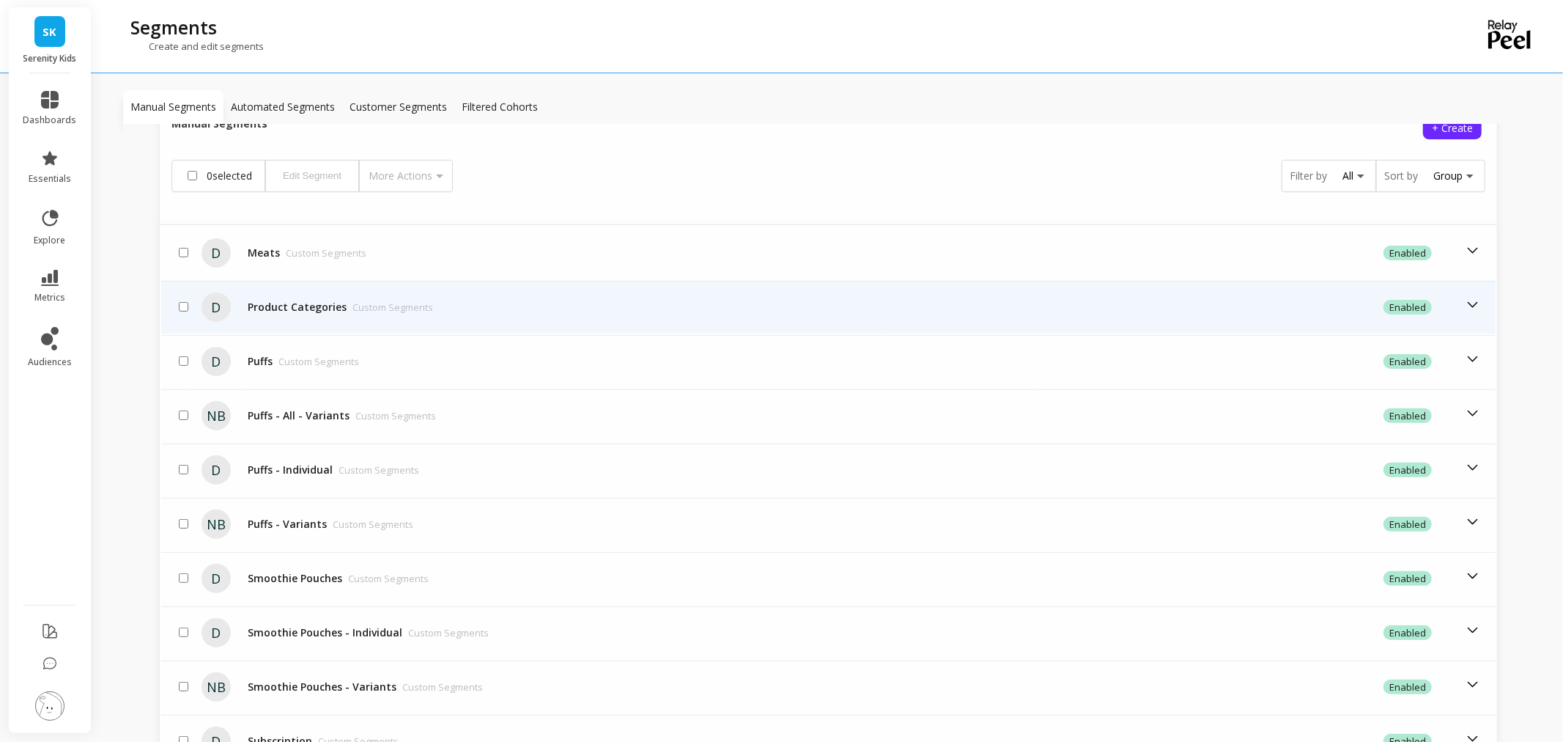
scroll to position [284, 0]
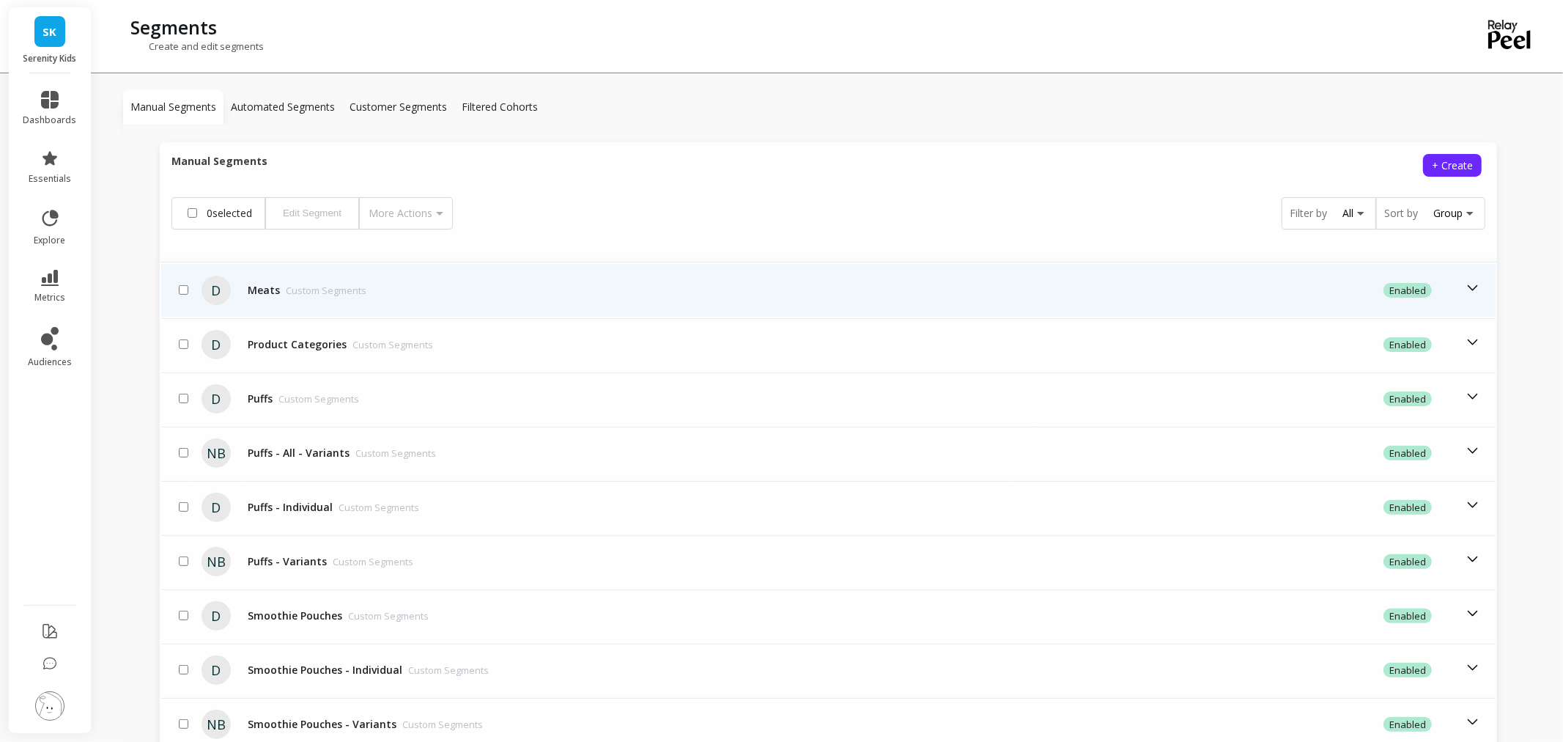
click at [416, 299] on td "Meats Custom Segments" at bounding box center [572, 290] width 660 height 53
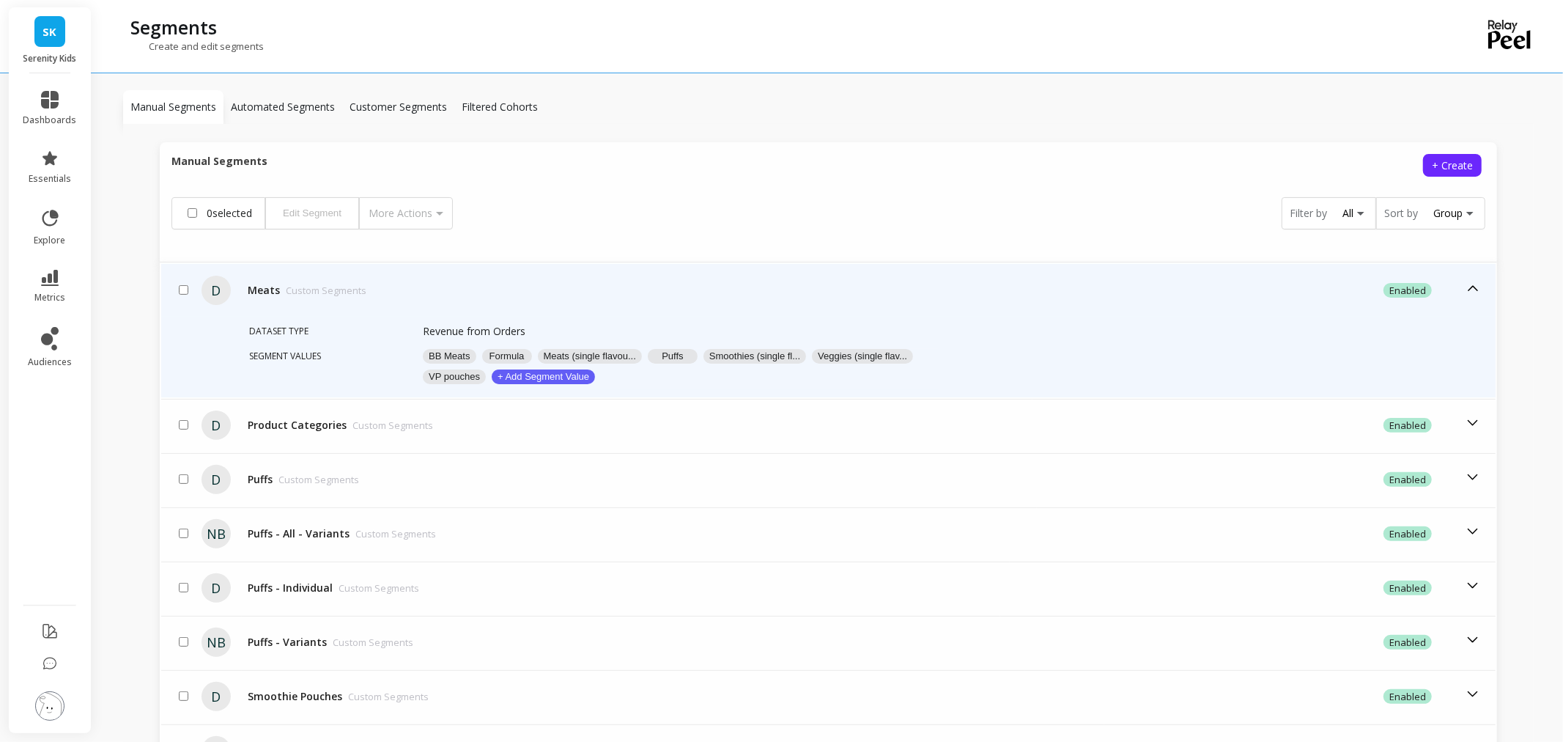
click at [451, 353] on button "BB Meats" at bounding box center [449, 356] width 53 height 15
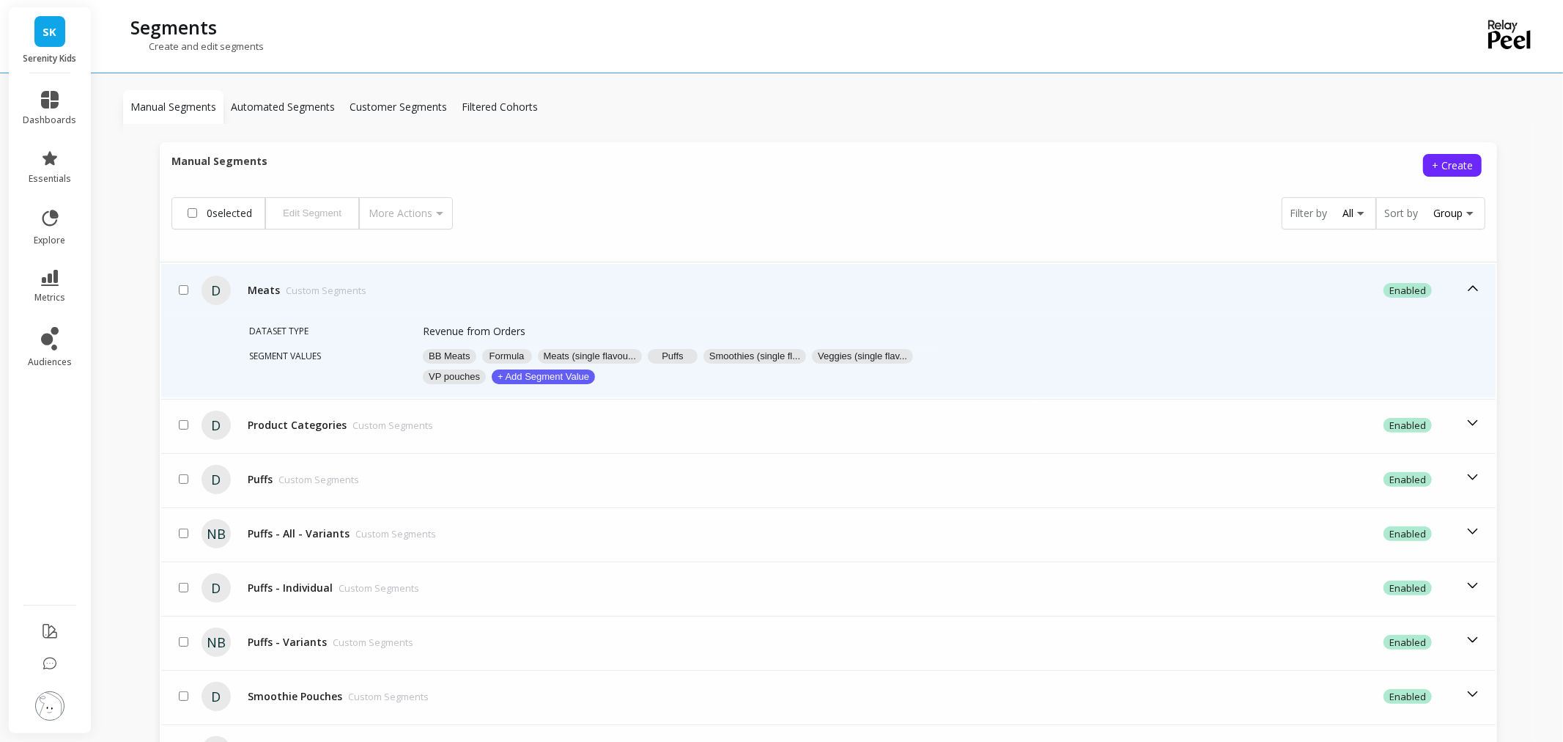
click at [500, 355] on button "Formula" at bounding box center [507, 356] width 50 height 15
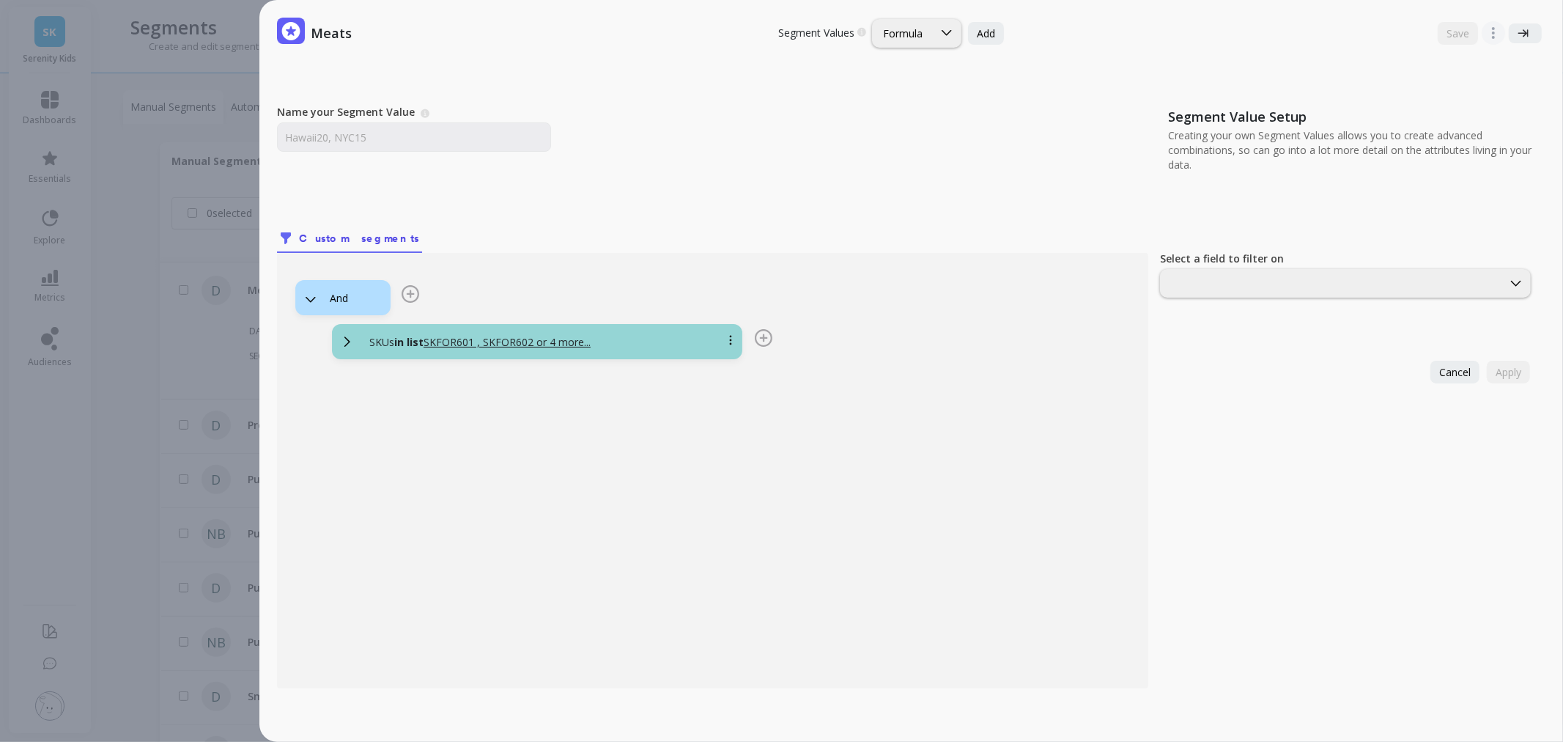
click at [137, 363] on div "Meats Segment Values Choose a segment value you would like to edit Formula Add …" at bounding box center [796, 371] width 1534 height 742
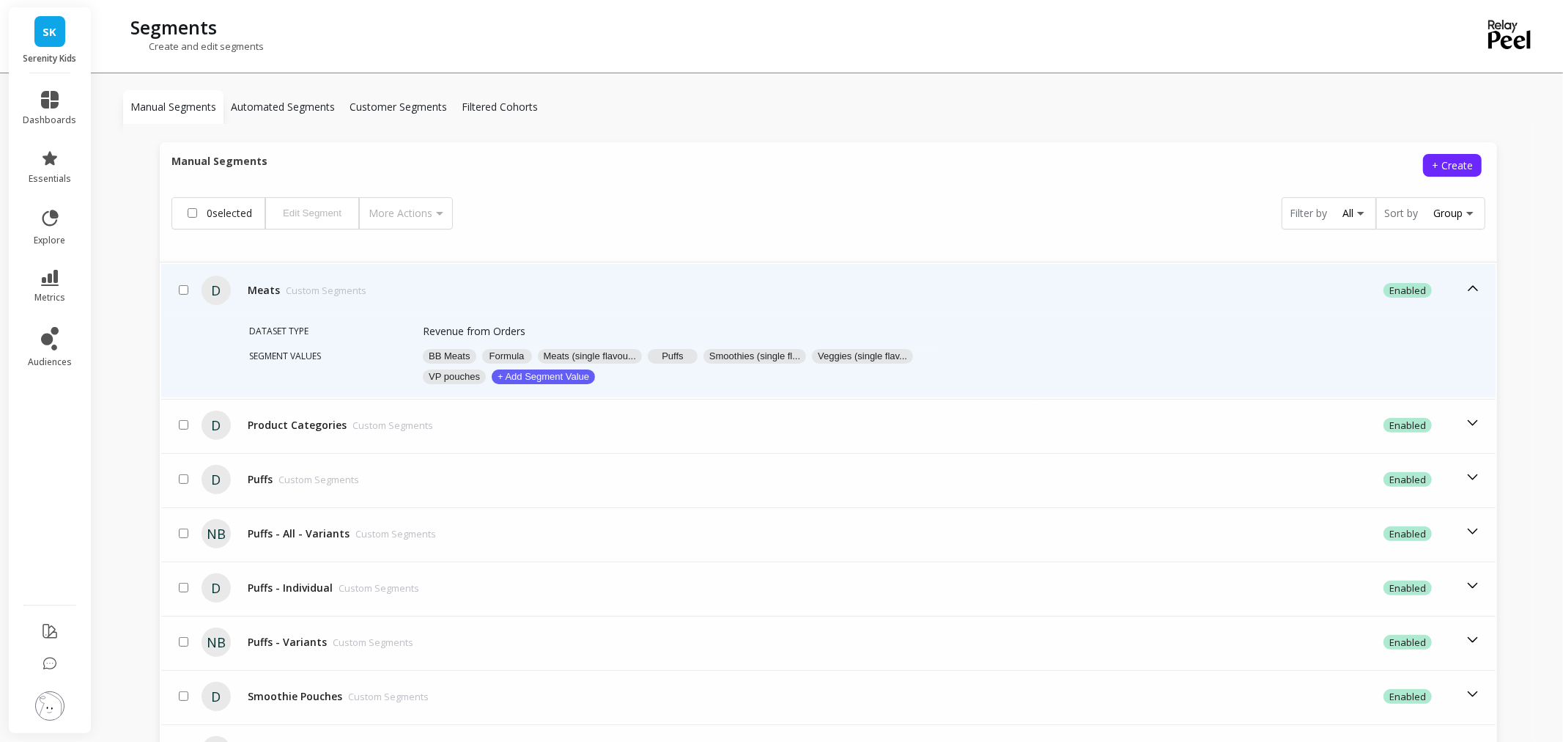
click at [569, 352] on button "Meats (single flavou..." at bounding box center [590, 356] width 104 height 15
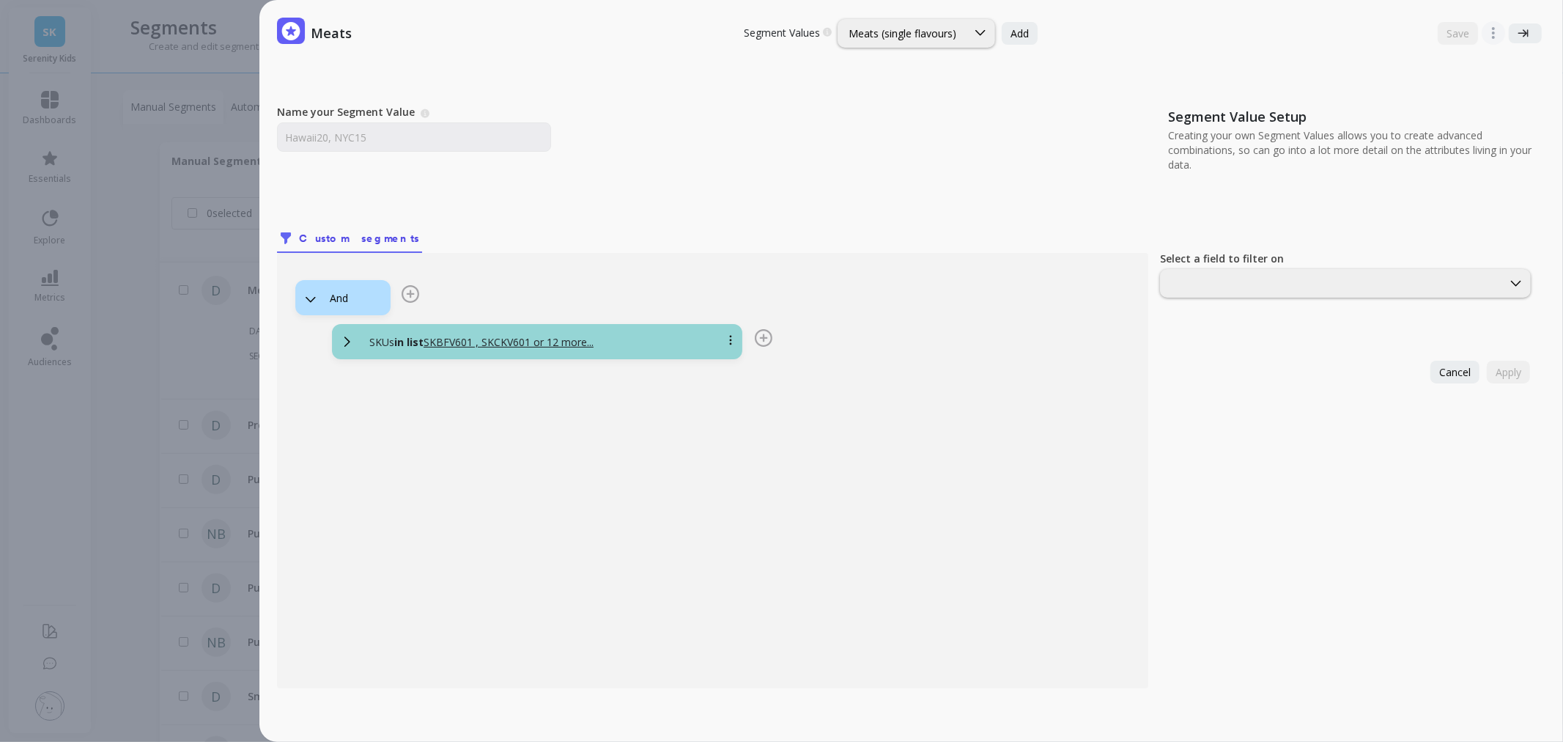
click at [166, 368] on div "Meats Segment Values Choose a segment value you would like to edit Meats (singl…" at bounding box center [796, 371] width 1534 height 742
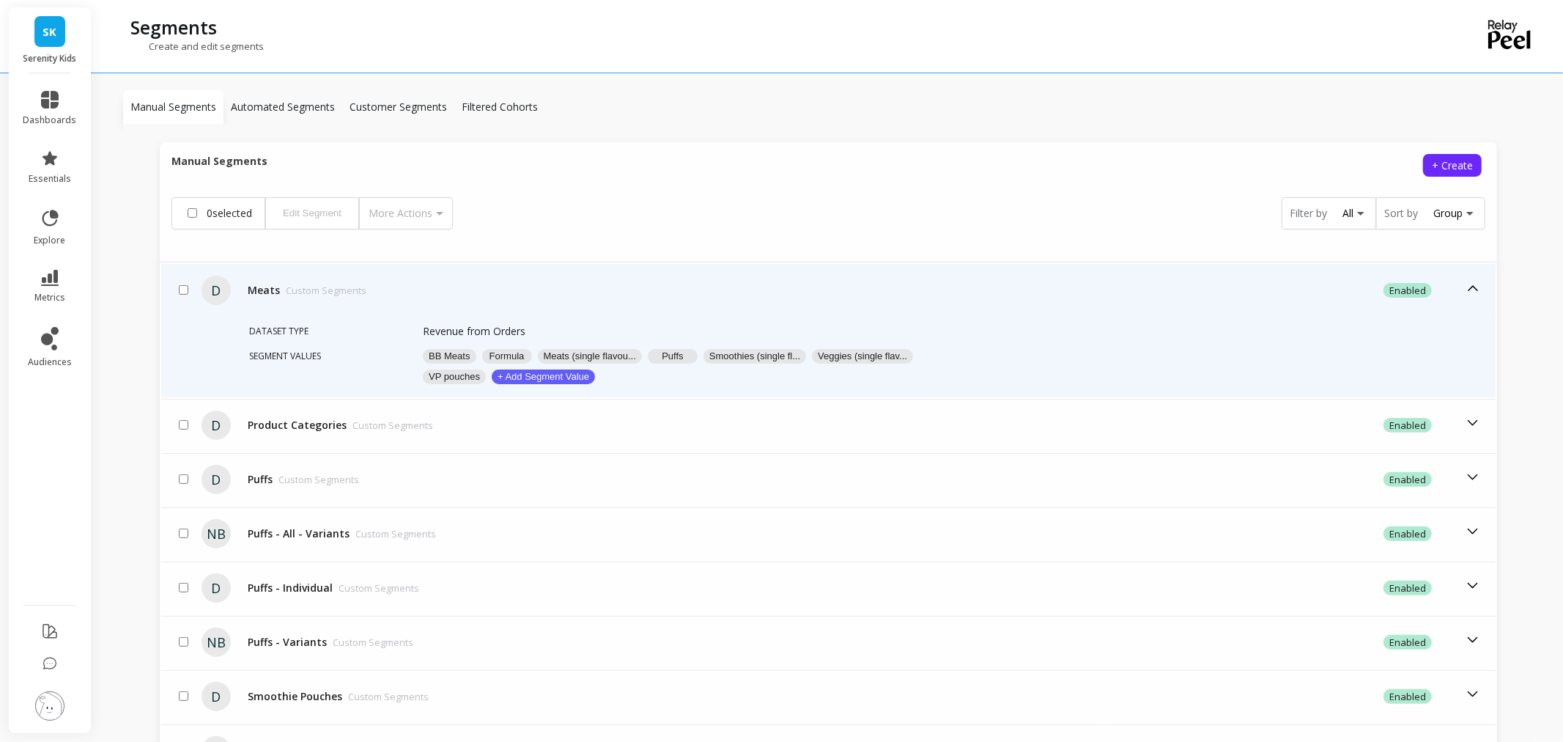
click at [690, 355] on button "Puffs" at bounding box center [673, 356] width 50 height 15
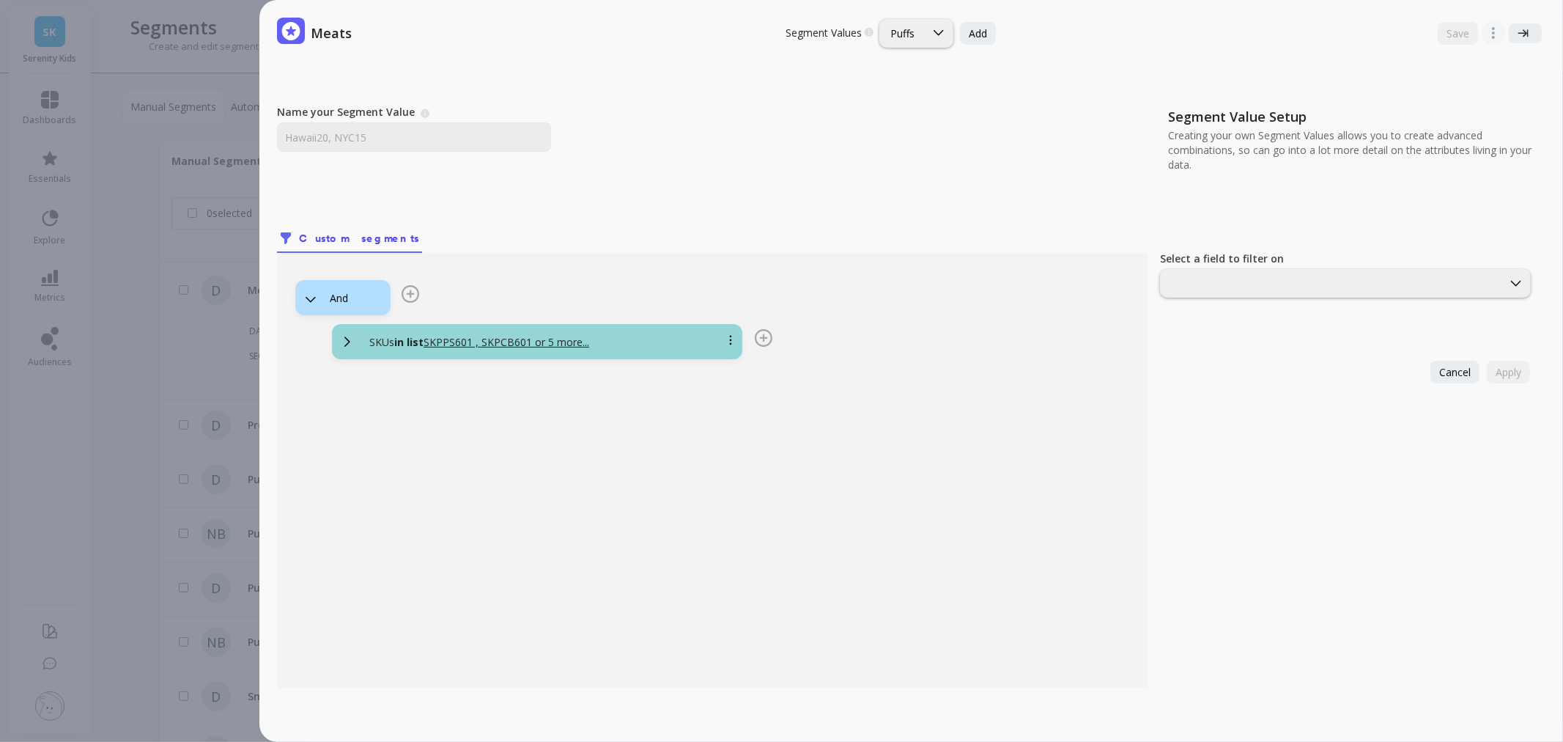
click at [140, 399] on div "Meats Segment Values Choose a segment value you would like to edit Puffs Add Sa…" at bounding box center [796, 371] width 1534 height 742
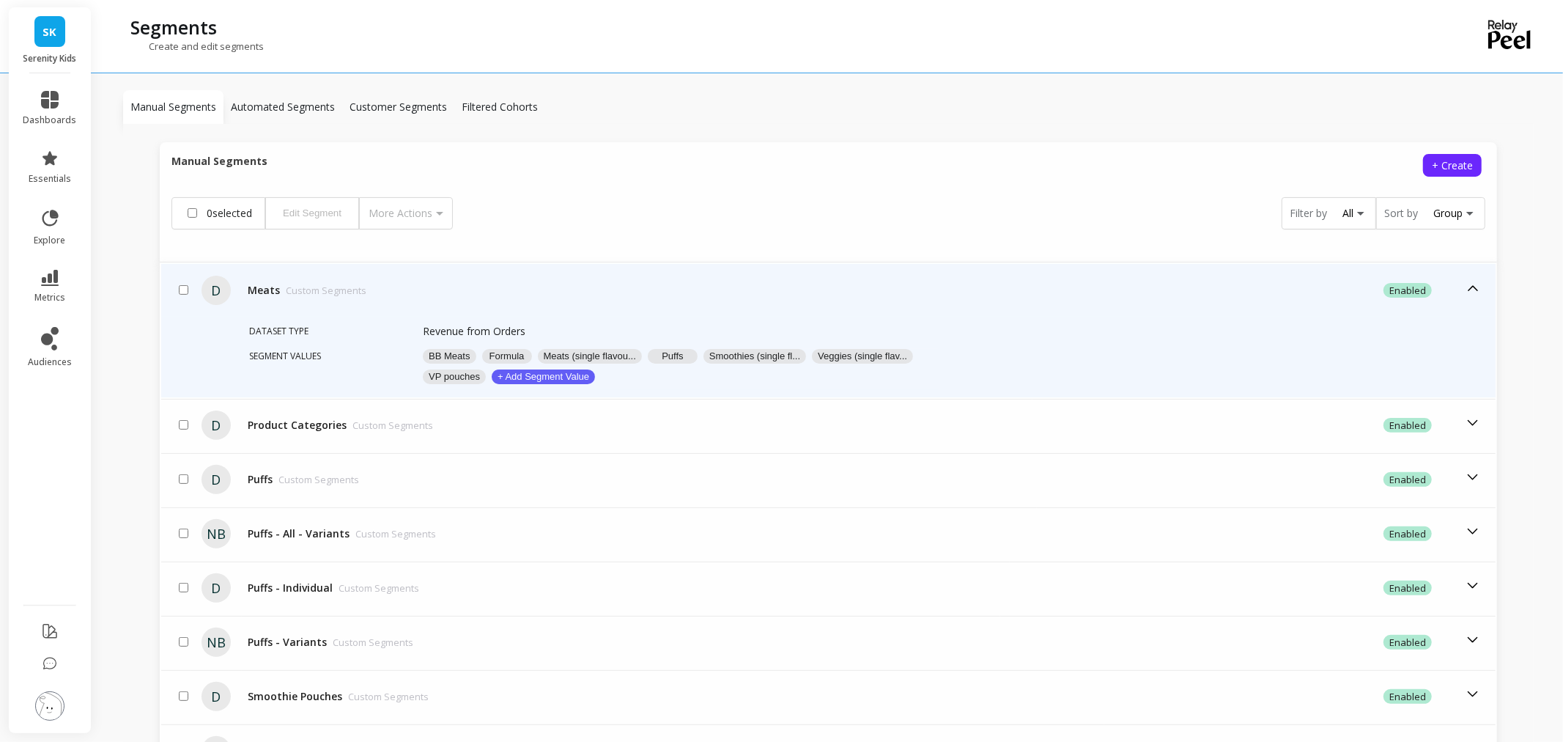
click at [770, 353] on button "Smoothies (single fl..." at bounding box center [755, 356] width 103 height 15
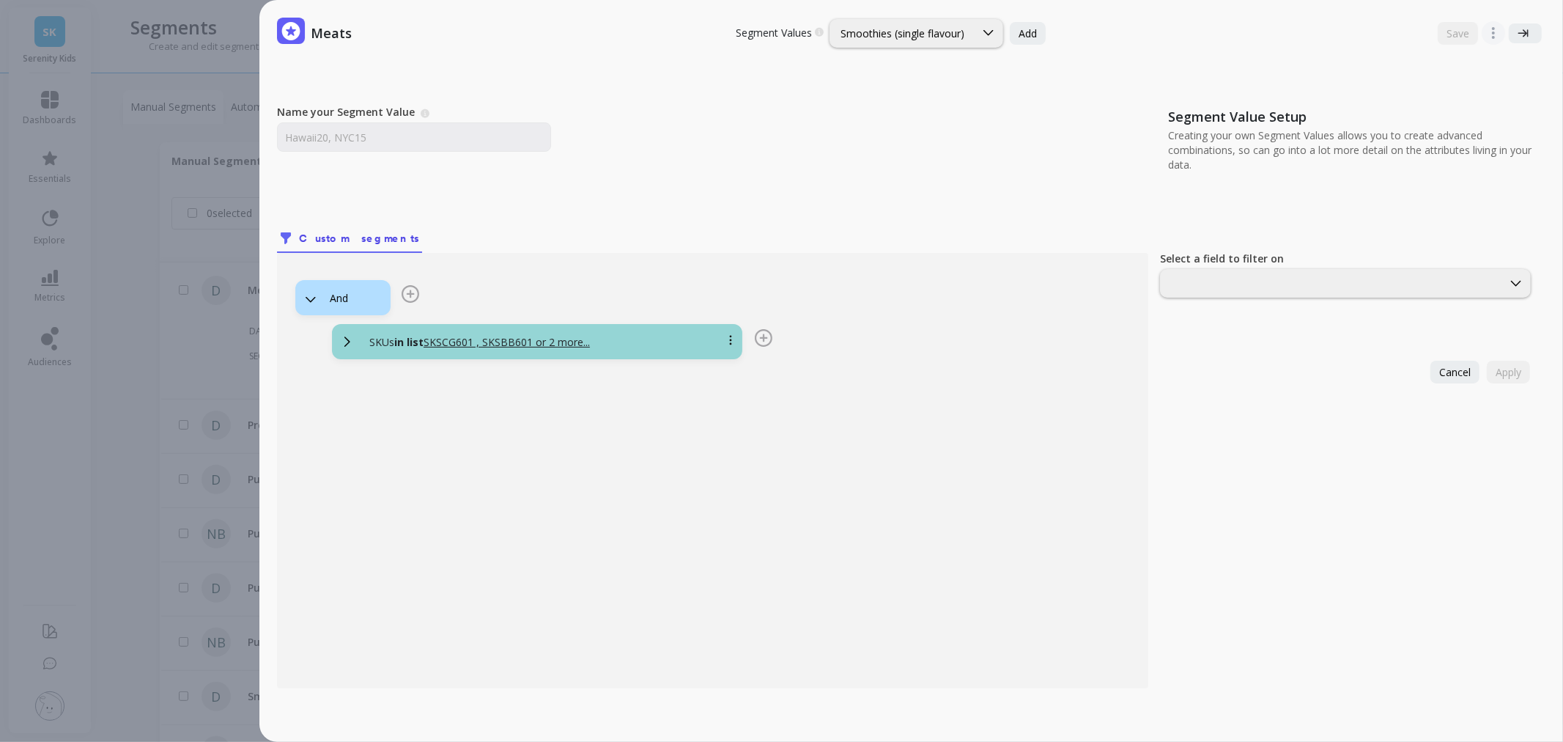
click at [120, 365] on div "Meats Segment Values Choose a segment value you would like to edit Smoothies (s…" at bounding box center [781, 371] width 1563 height 742
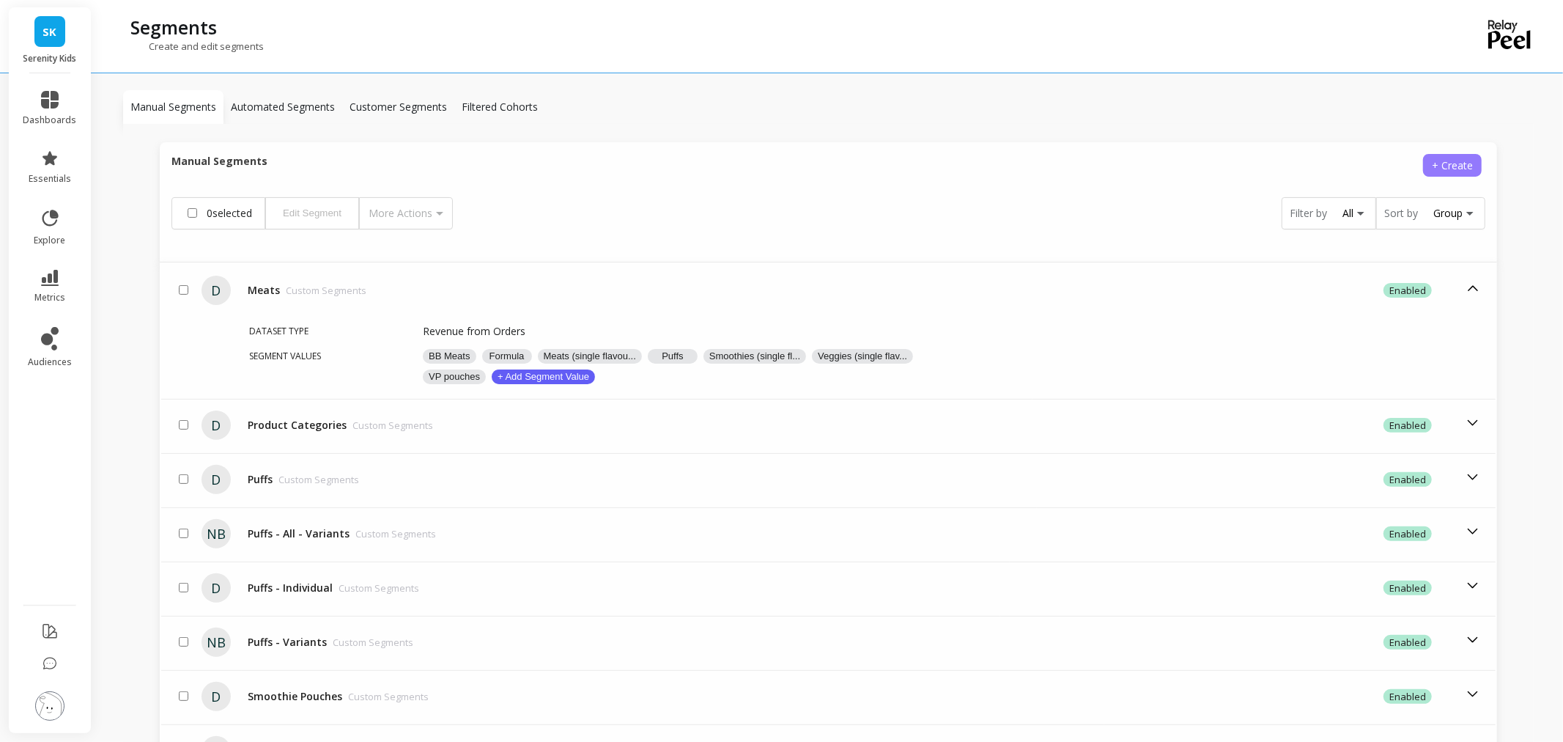
click at [1432, 162] on span "+ Create" at bounding box center [1452, 165] width 41 height 14
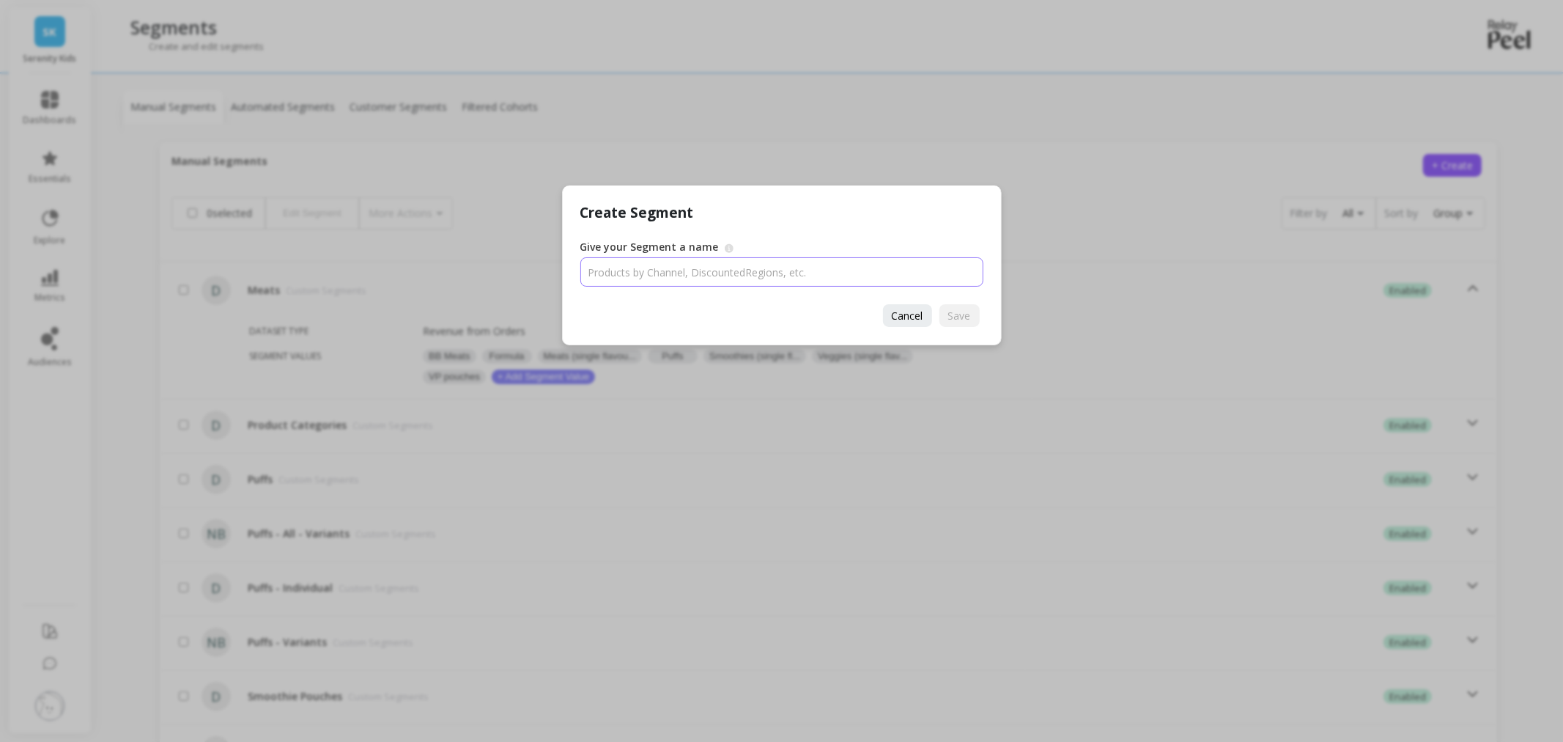
click at [875, 269] on input "Give your Segment a name" at bounding box center [781, 271] width 403 height 29
type input "test"
click at [962, 313] on span "Save" at bounding box center [959, 316] width 23 height 14
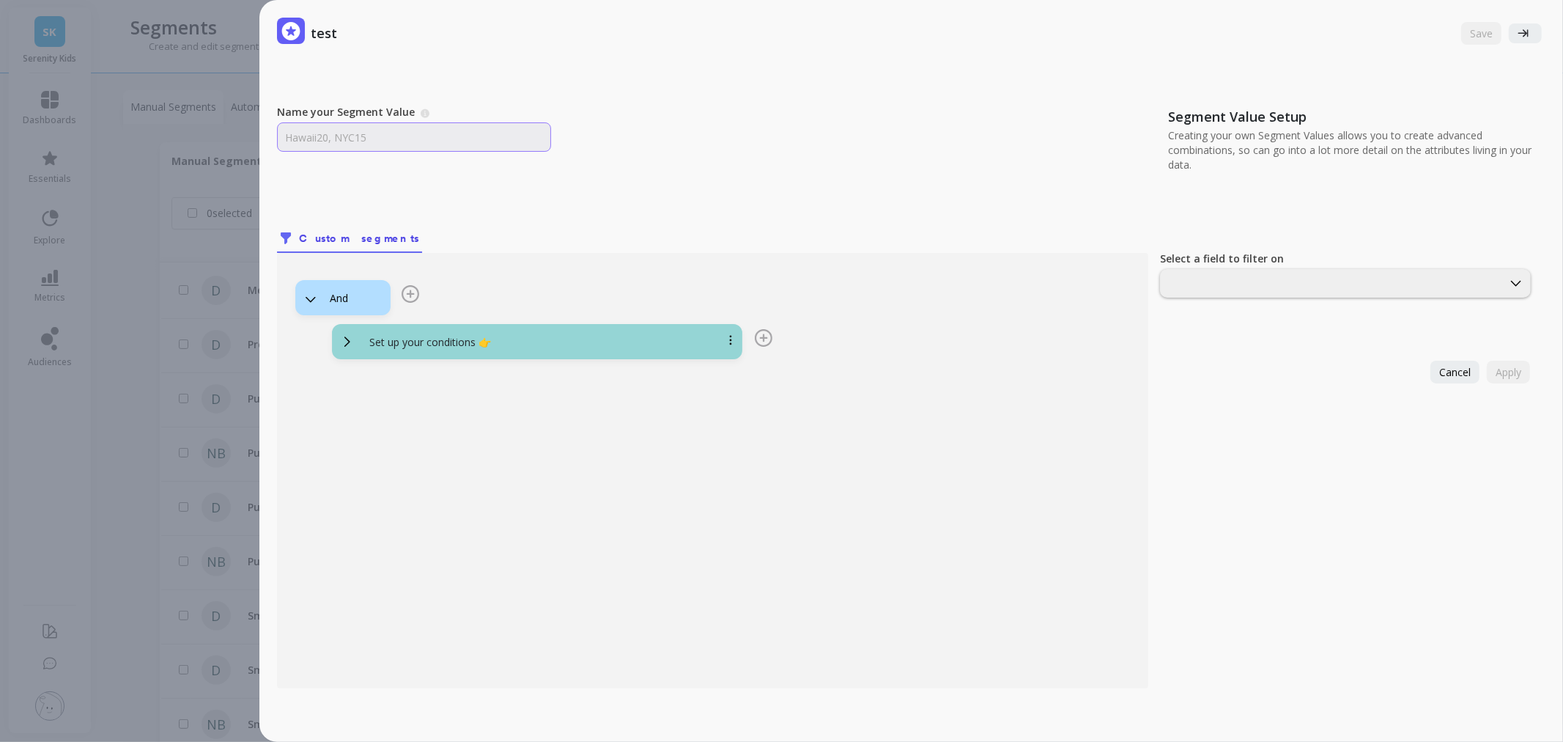
click at [372, 139] on input "Name your Segment Value" at bounding box center [414, 136] width 274 height 29
type input "test"
click at [489, 333] on span "Set up your conditions 👉" at bounding box center [537, 342] width 394 height 18
click at [1272, 276] on div at bounding box center [1331, 283] width 339 height 14
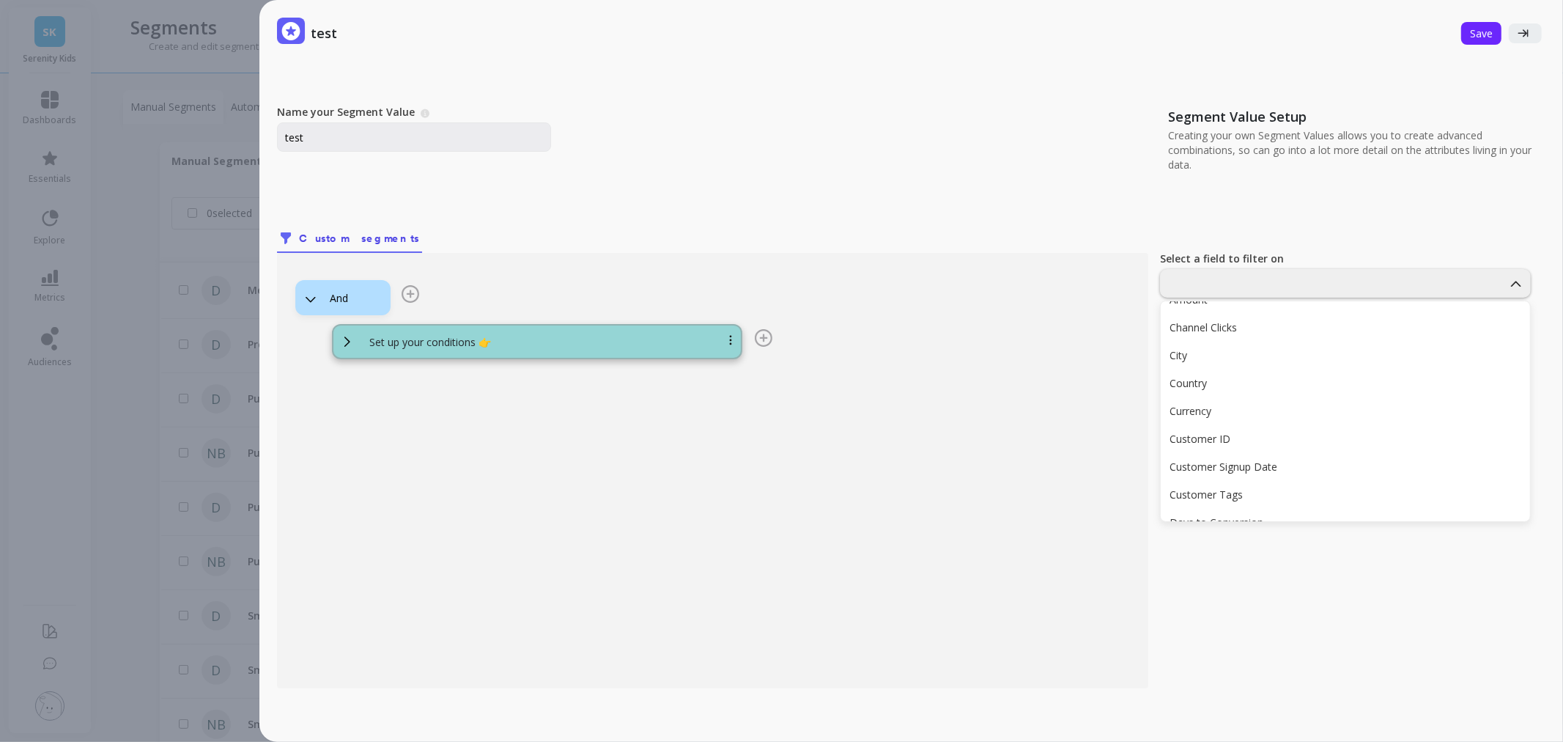
scroll to position [0, 0]
click at [1470, 33] on span "Save" at bounding box center [1481, 33] width 23 height 14
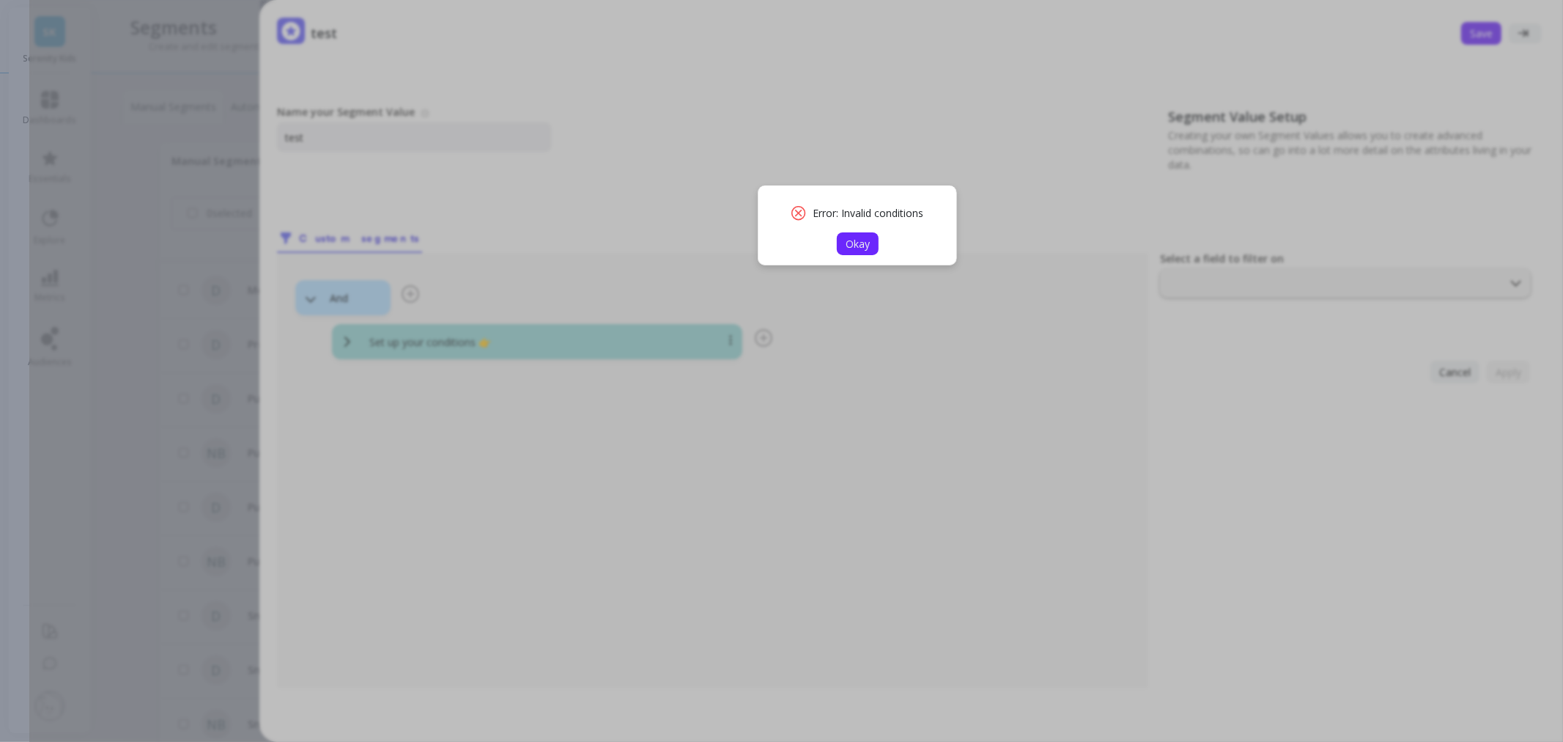
click at [869, 247] on span "Okay" at bounding box center [858, 244] width 24 height 14
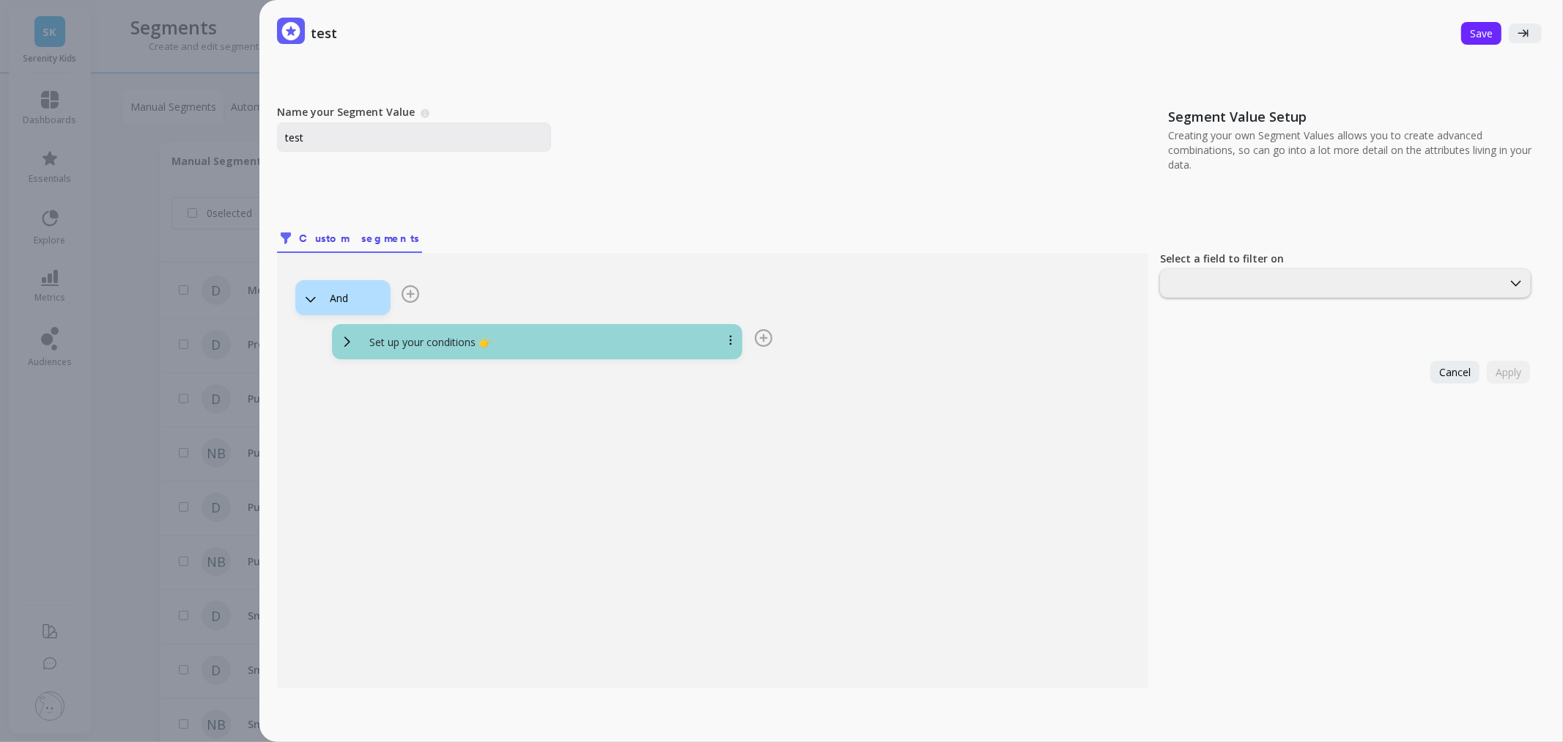
click at [584, 344] on div "Set up your conditions 👉" at bounding box center [555, 342] width 394 height 15
click at [1232, 277] on div at bounding box center [1331, 283] width 339 height 14
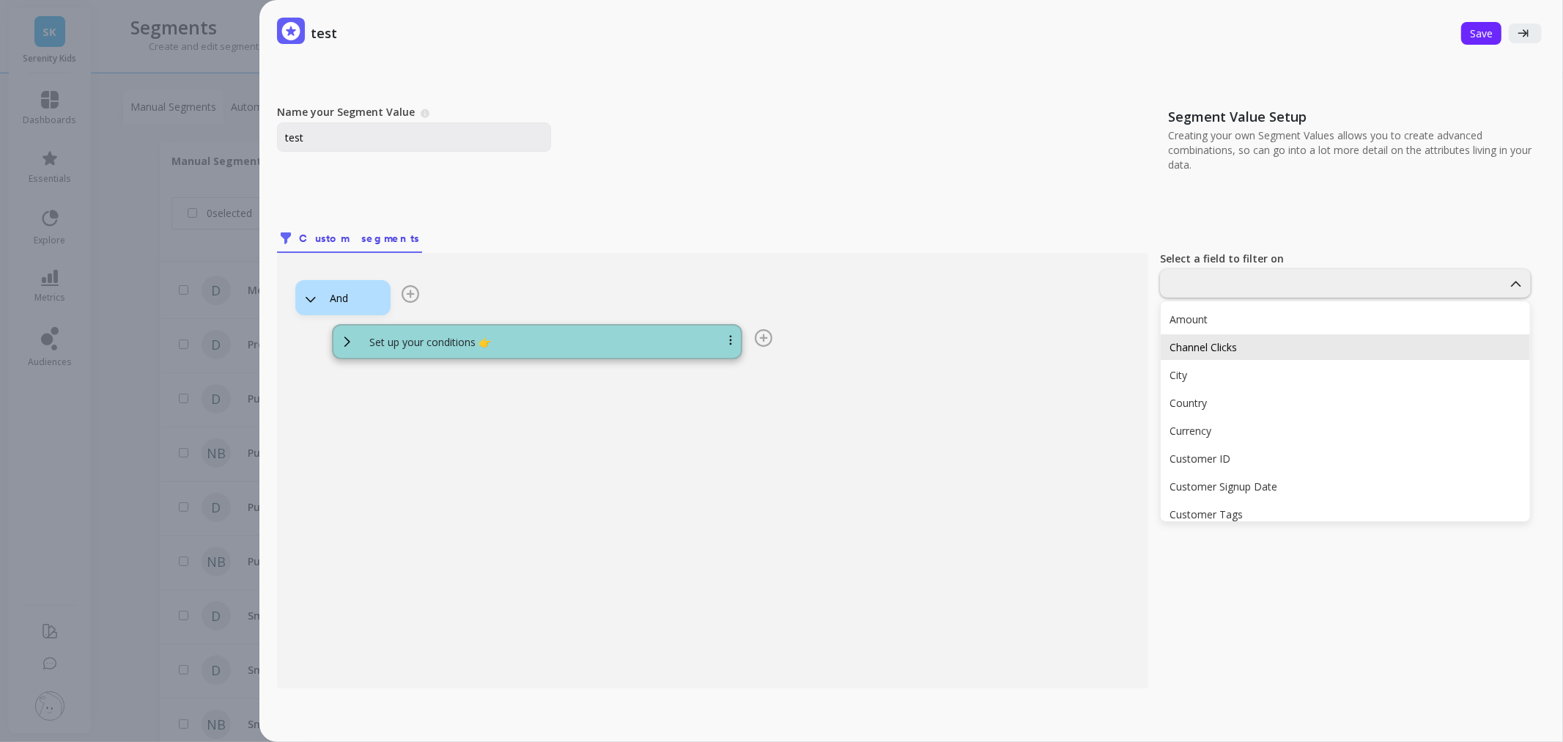
click at [1223, 334] on div "Channel Clicks" at bounding box center [1345, 347] width 369 height 26
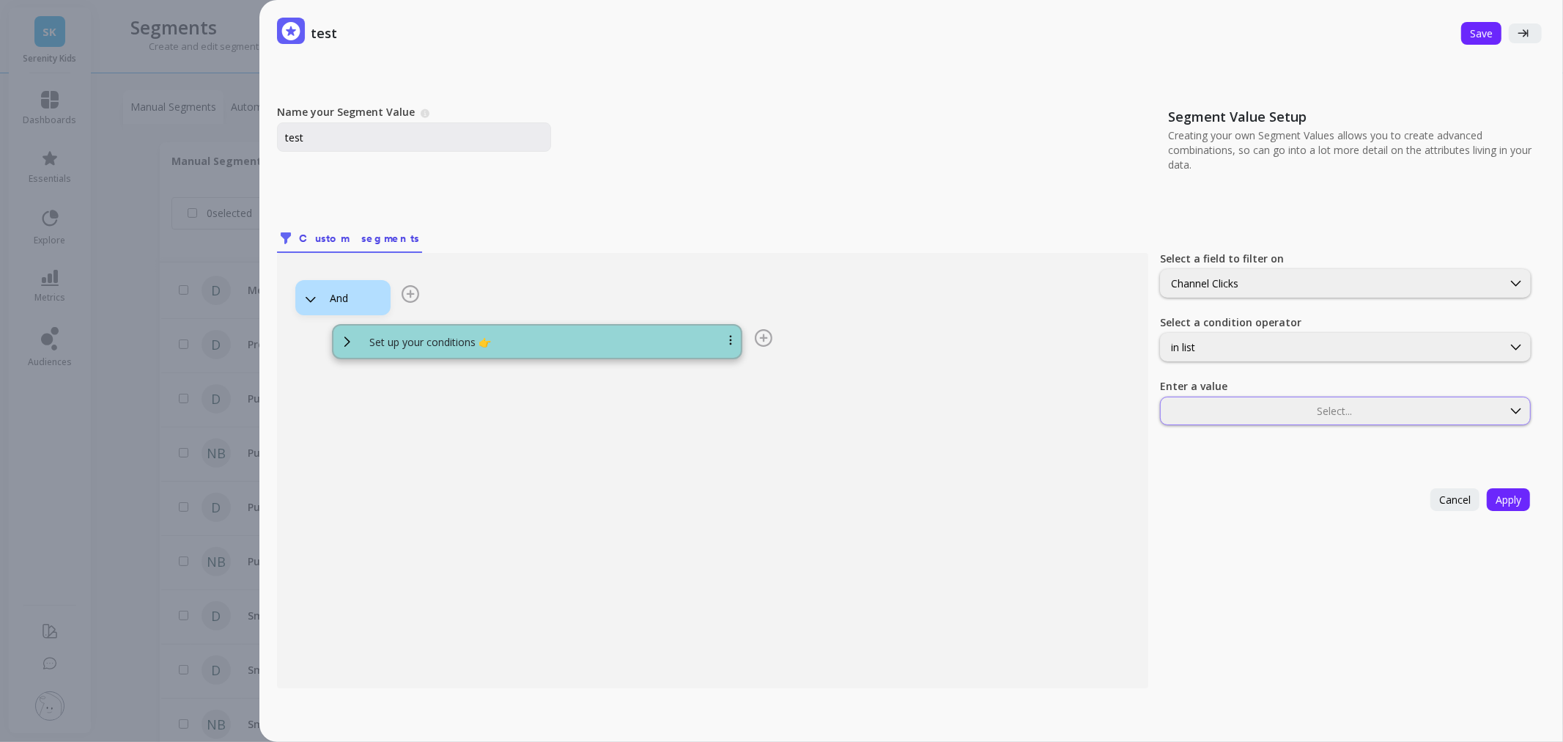
click at [1243, 414] on div at bounding box center [1331, 411] width 339 height 14
click at [1219, 486] on div "Direct" at bounding box center [1345, 475] width 369 height 26
click at [1514, 502] on button "Apply" at bounding box center [1508, 499] width 43 height 23
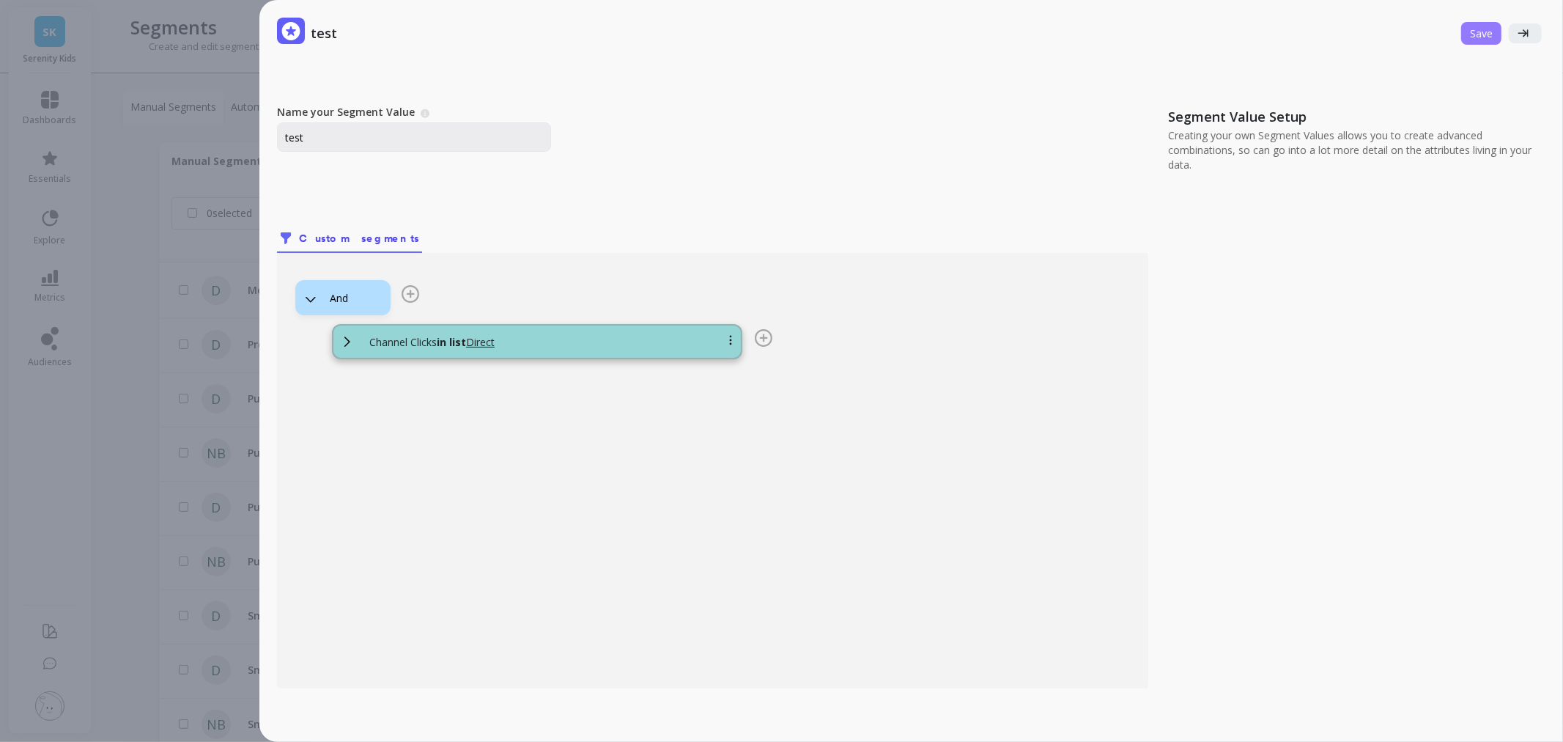
click at [1476, 40] on button "Save" at bounding box center [1481, 33] width 40 height 23
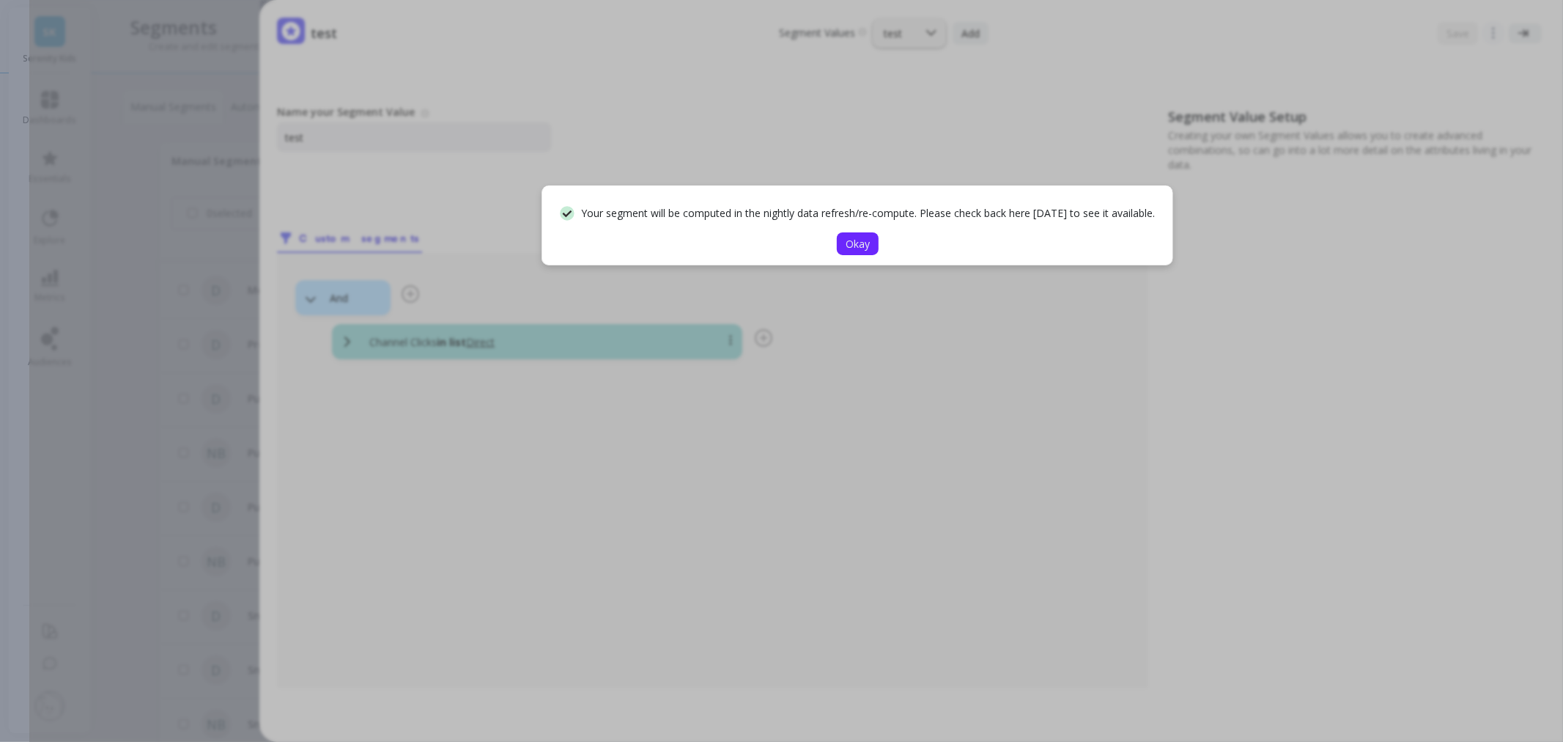
click at [852, 244] on span "Okay" at bounding box center [858, 244] width 24 height 14
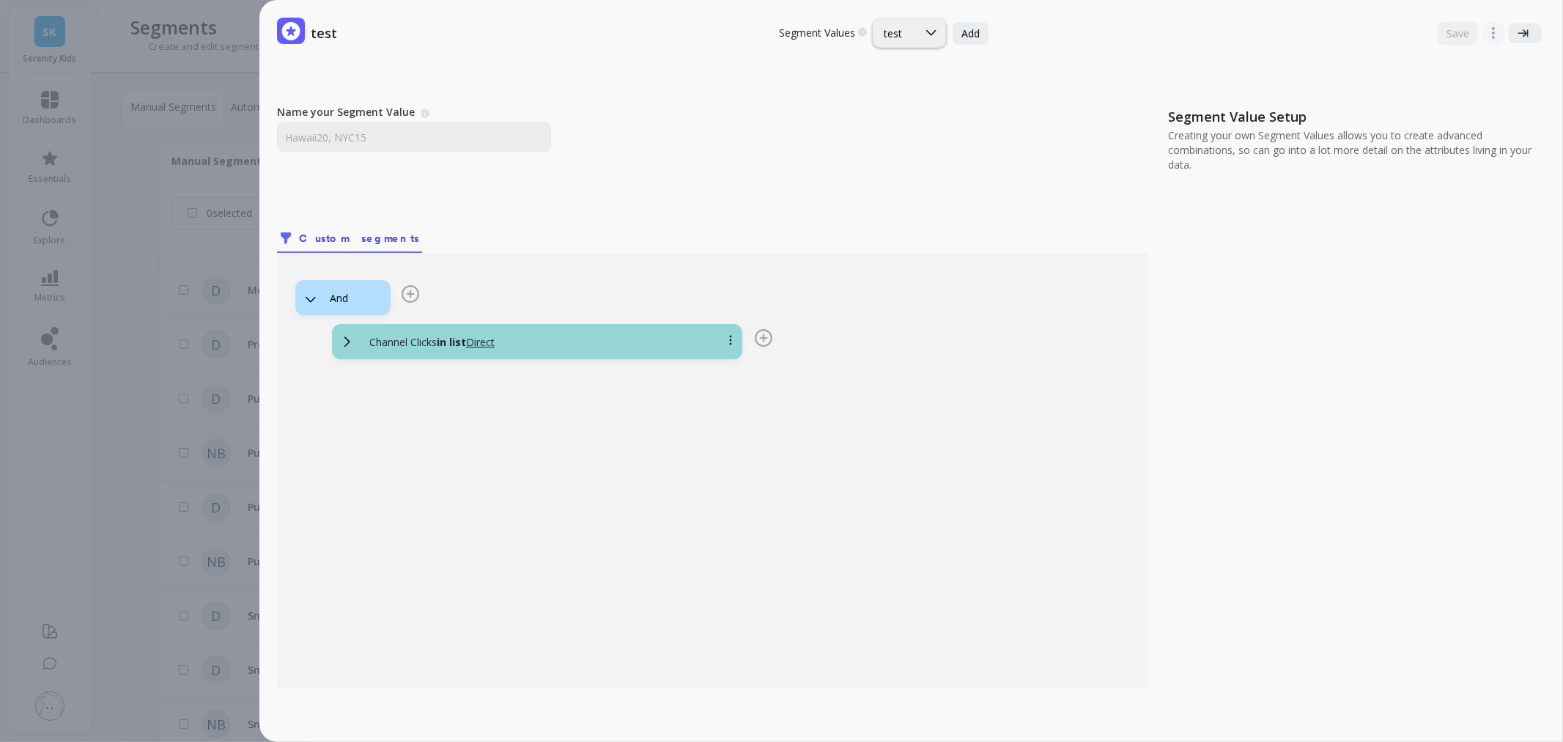
click at [108, 317] on div "test Segment Values Choose a segment value you would like to edit test Add Save…" at bounding box center [796, 371] width 1534 height 742
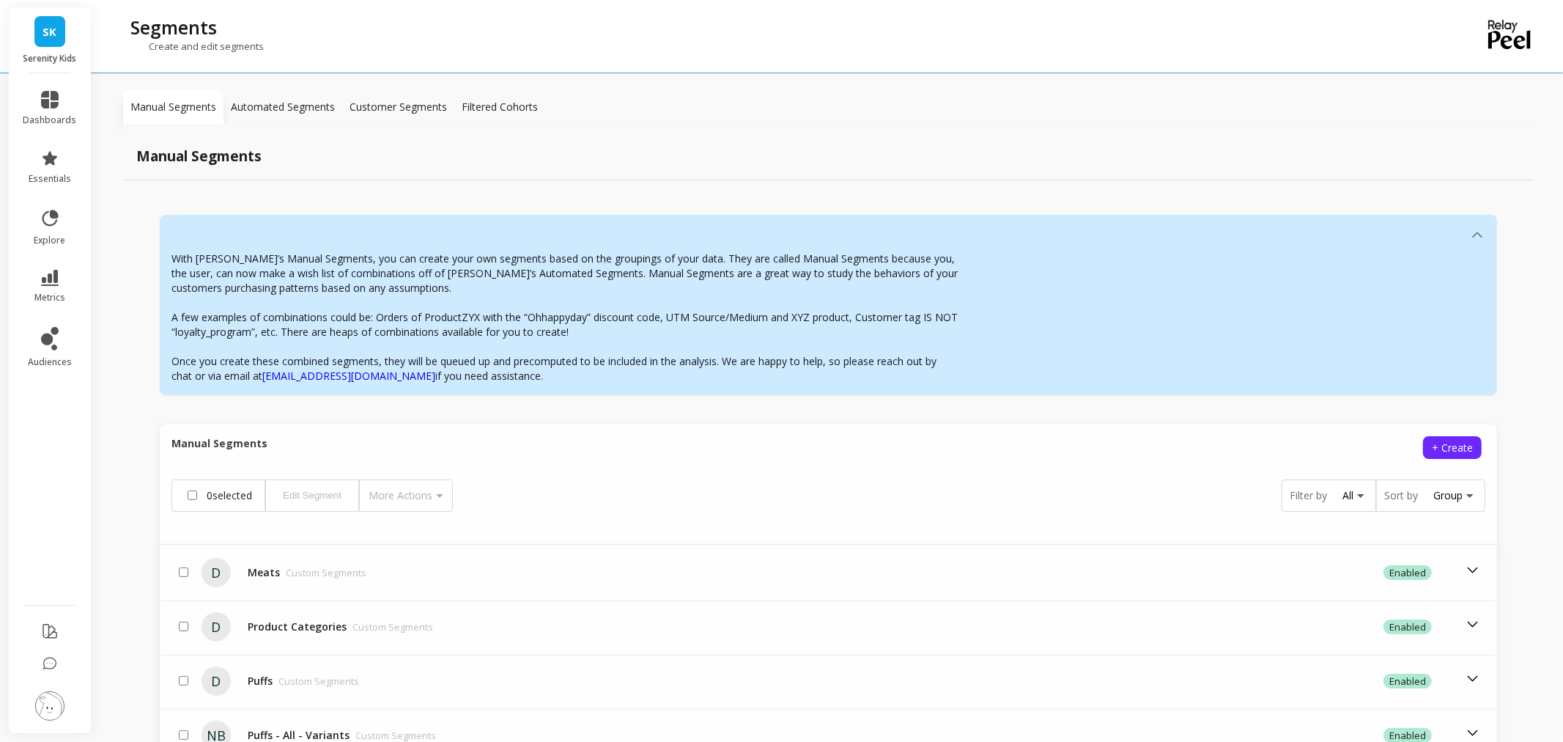
scroll to position [284, 0]
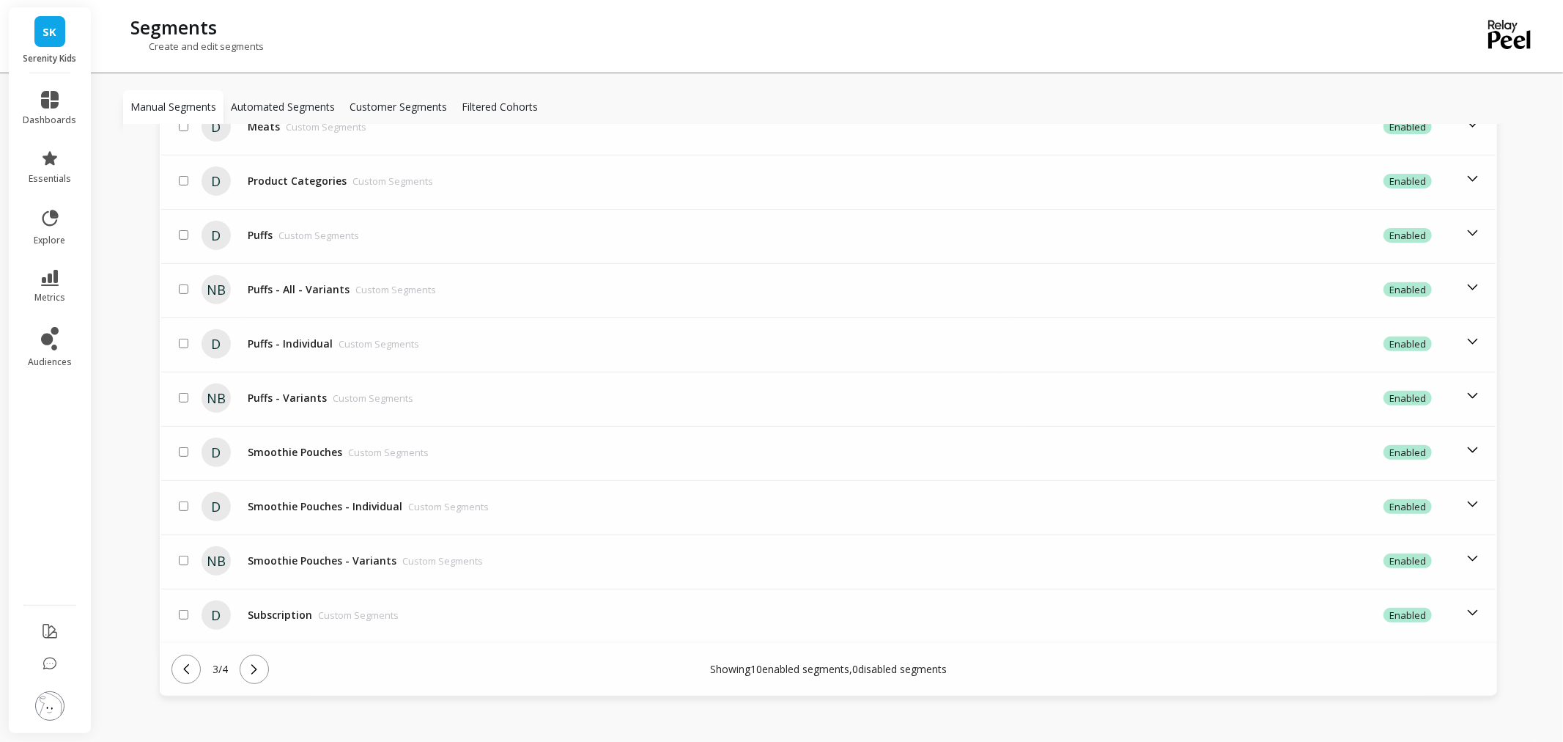
click at [187, 663] on icon at bounding box center [186, 668] width 6 height 10
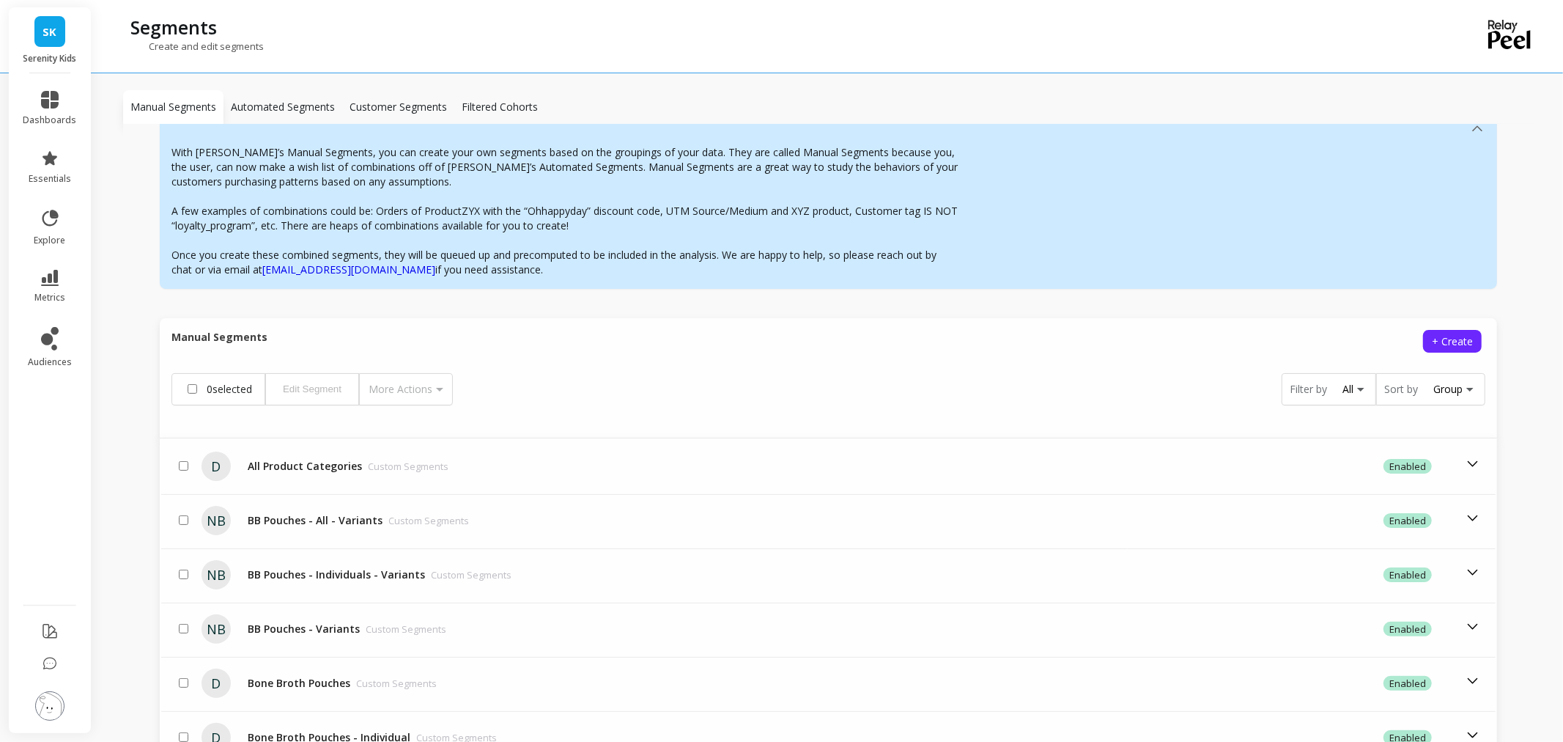
scroll to position [447, 0]
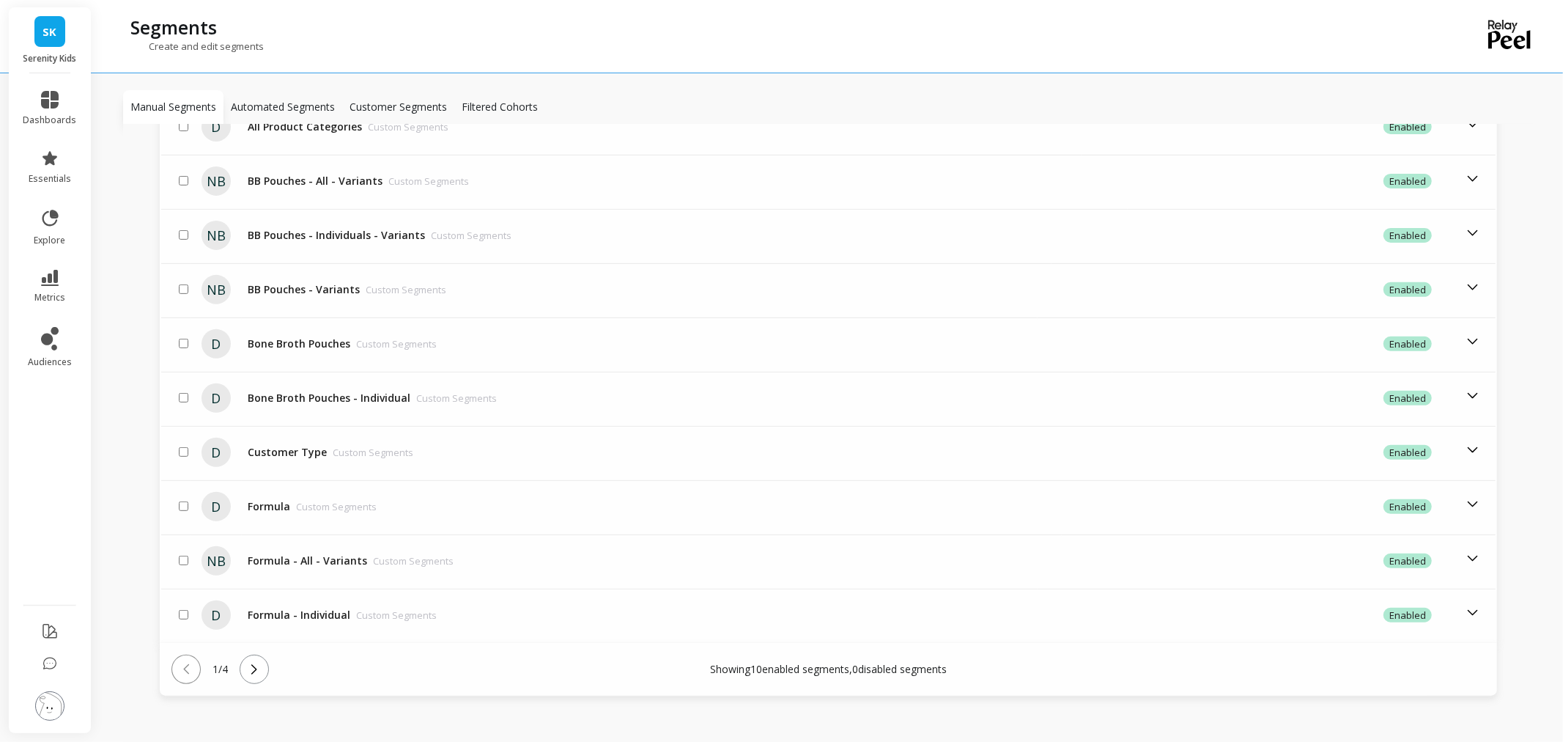
click at [262, 661] on icon at bounding box center [254, 669] width 16 height 16
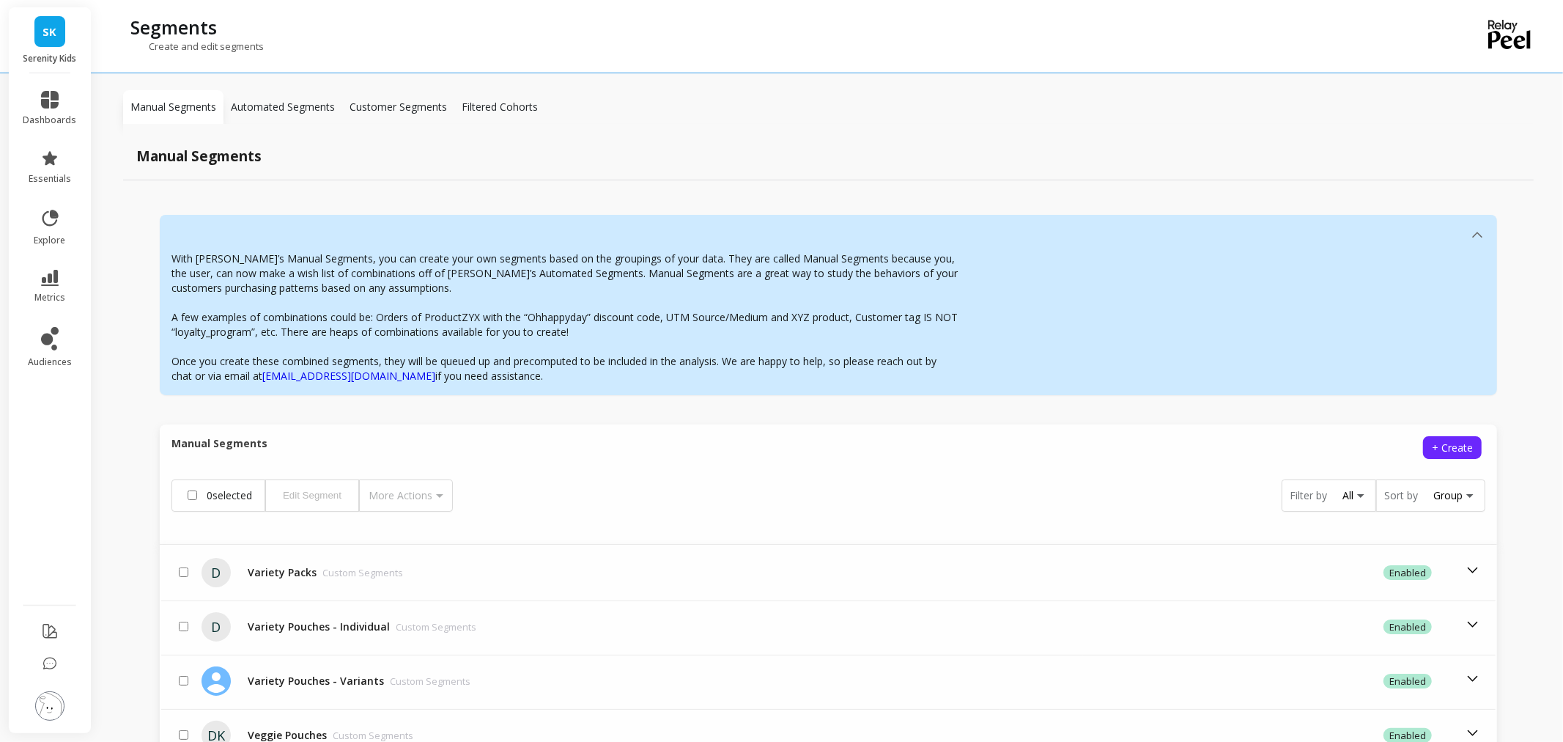
scroll to position [394, 0]
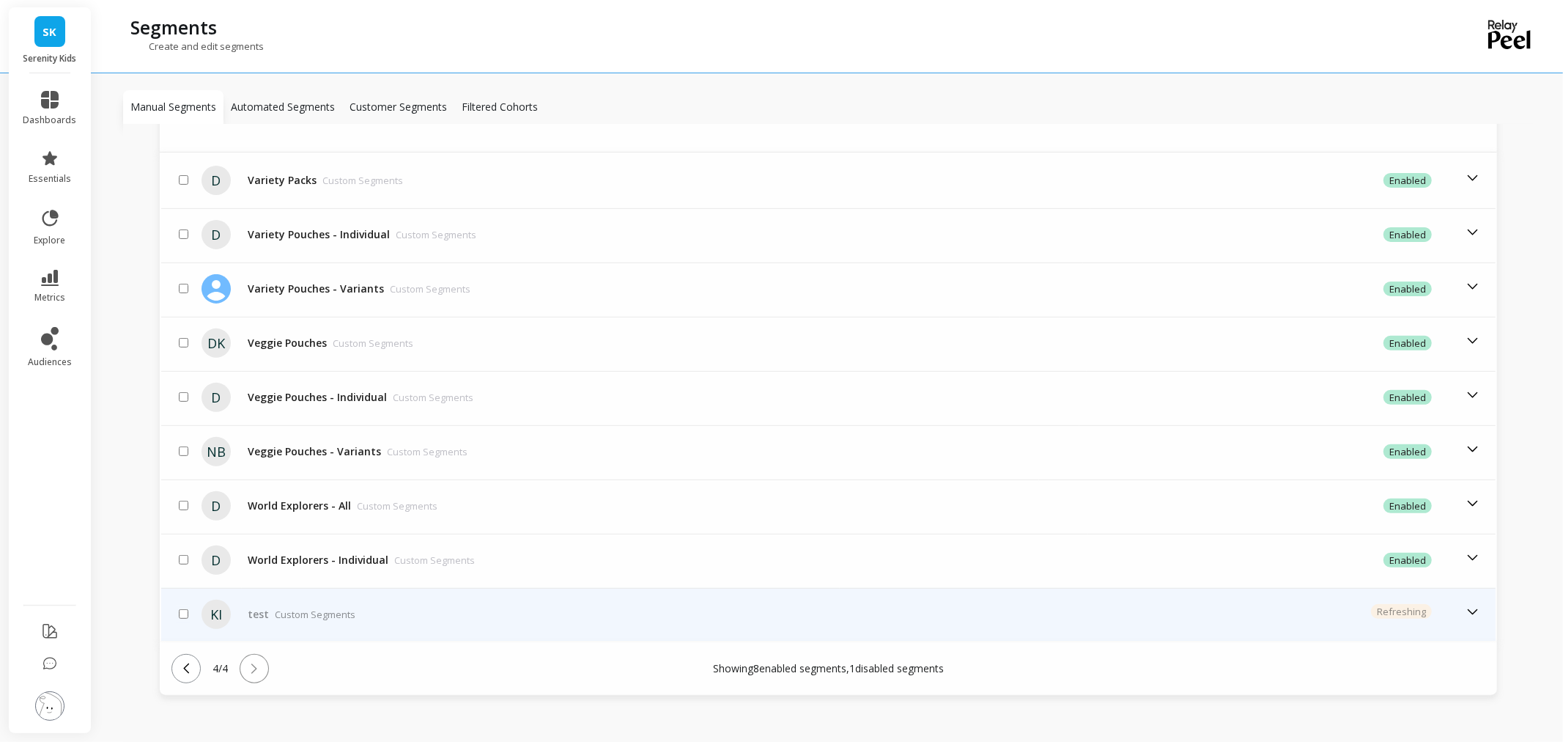
click at [185, 609] on input "checkbox" at bounding box center [184, 614] width 10 height 10
checkbox input "true"
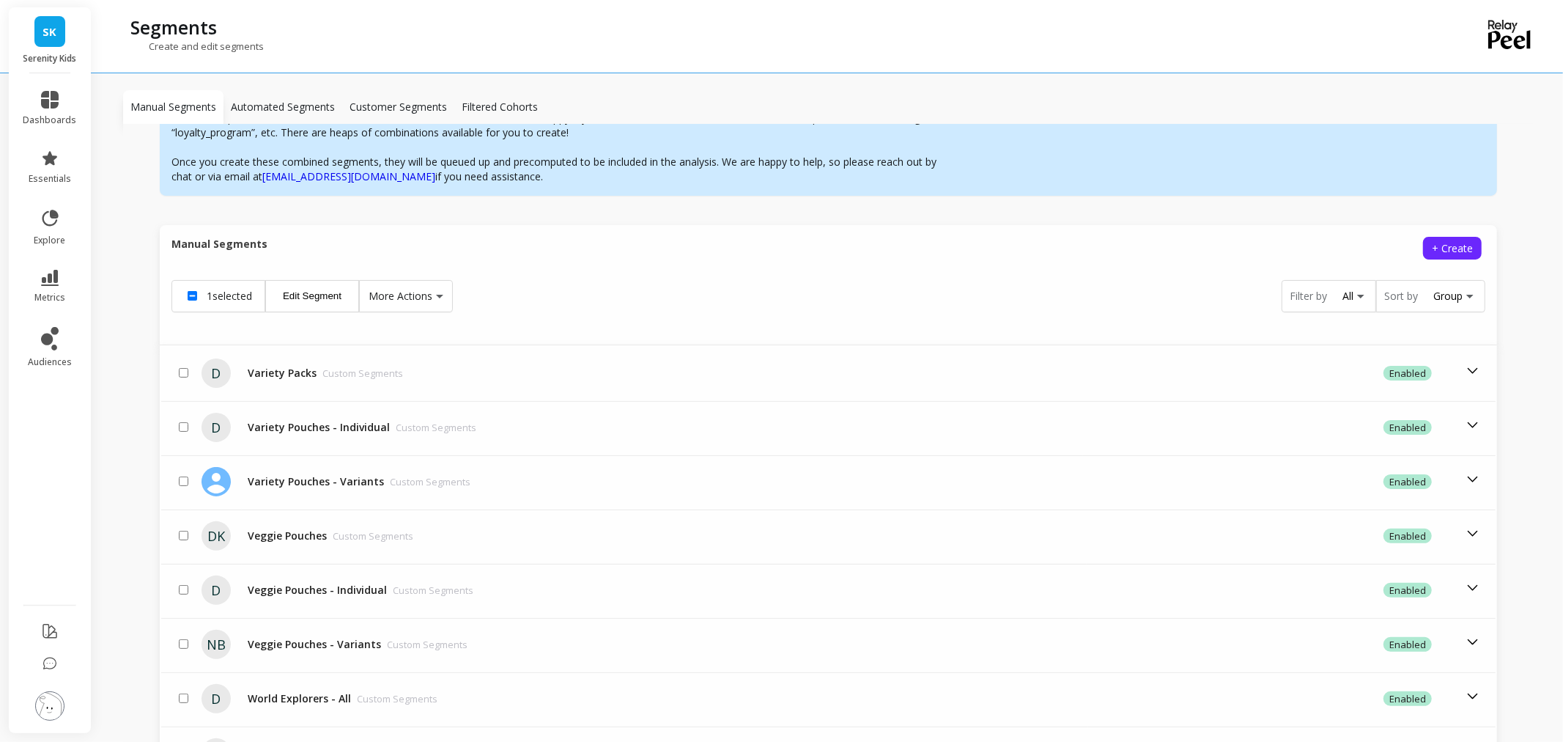
scroll to position [150, 0]
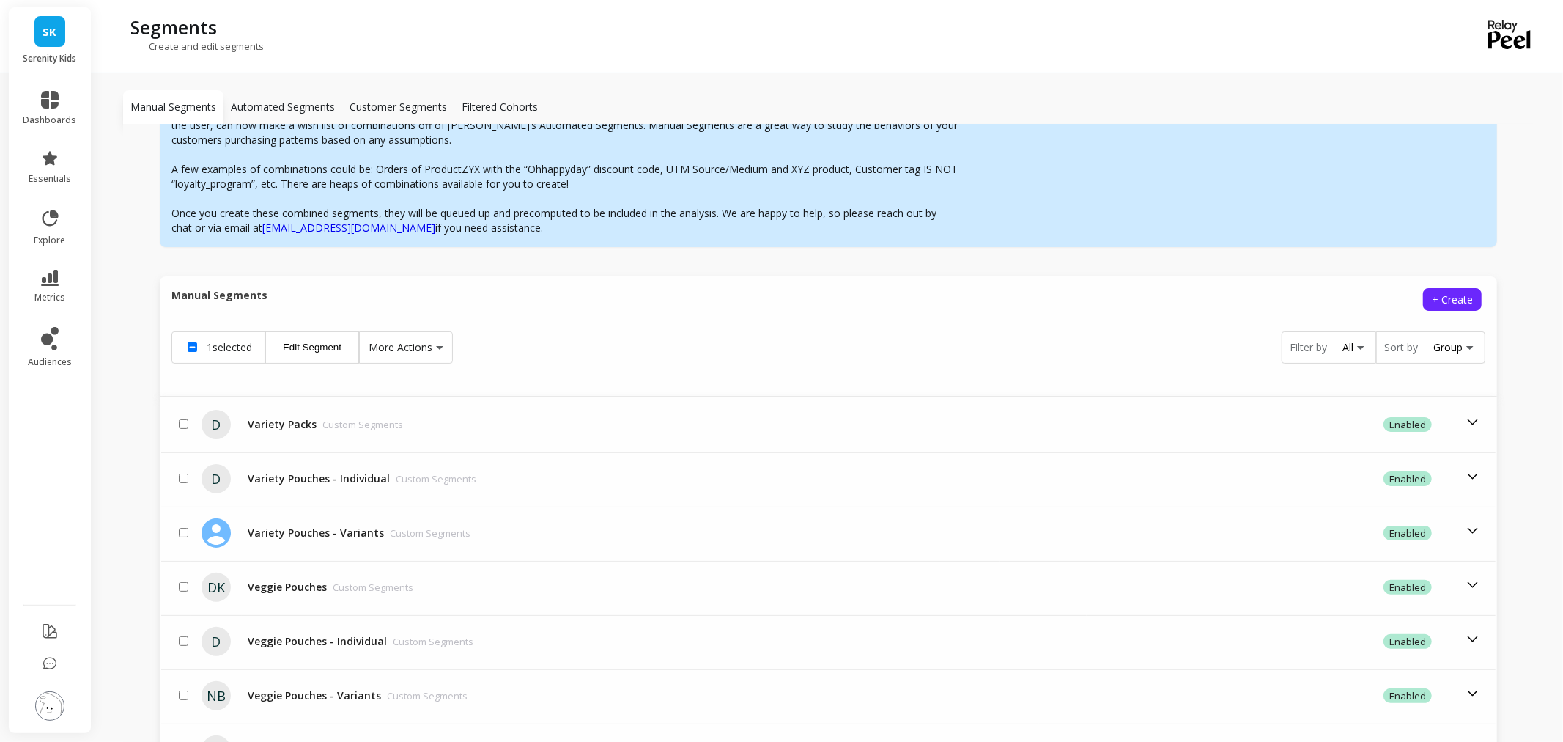
click at [385, 350] on span "More Actions" at bounding box center [401, 347] width 64 height 15
click at [420, 401] on button "Delete" at bounding box center [431, 405] width 134 height 21
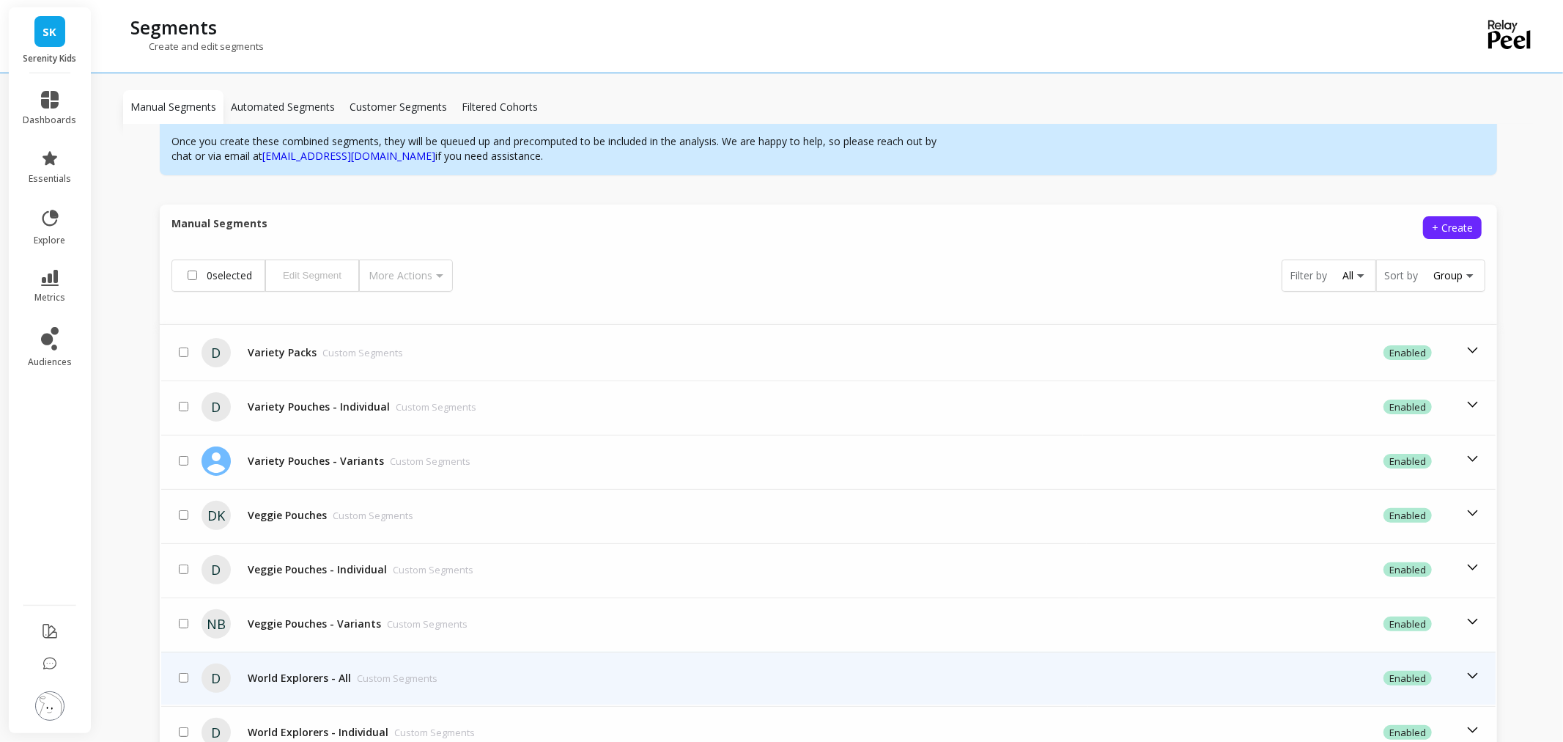
scroll to position [340, 0]
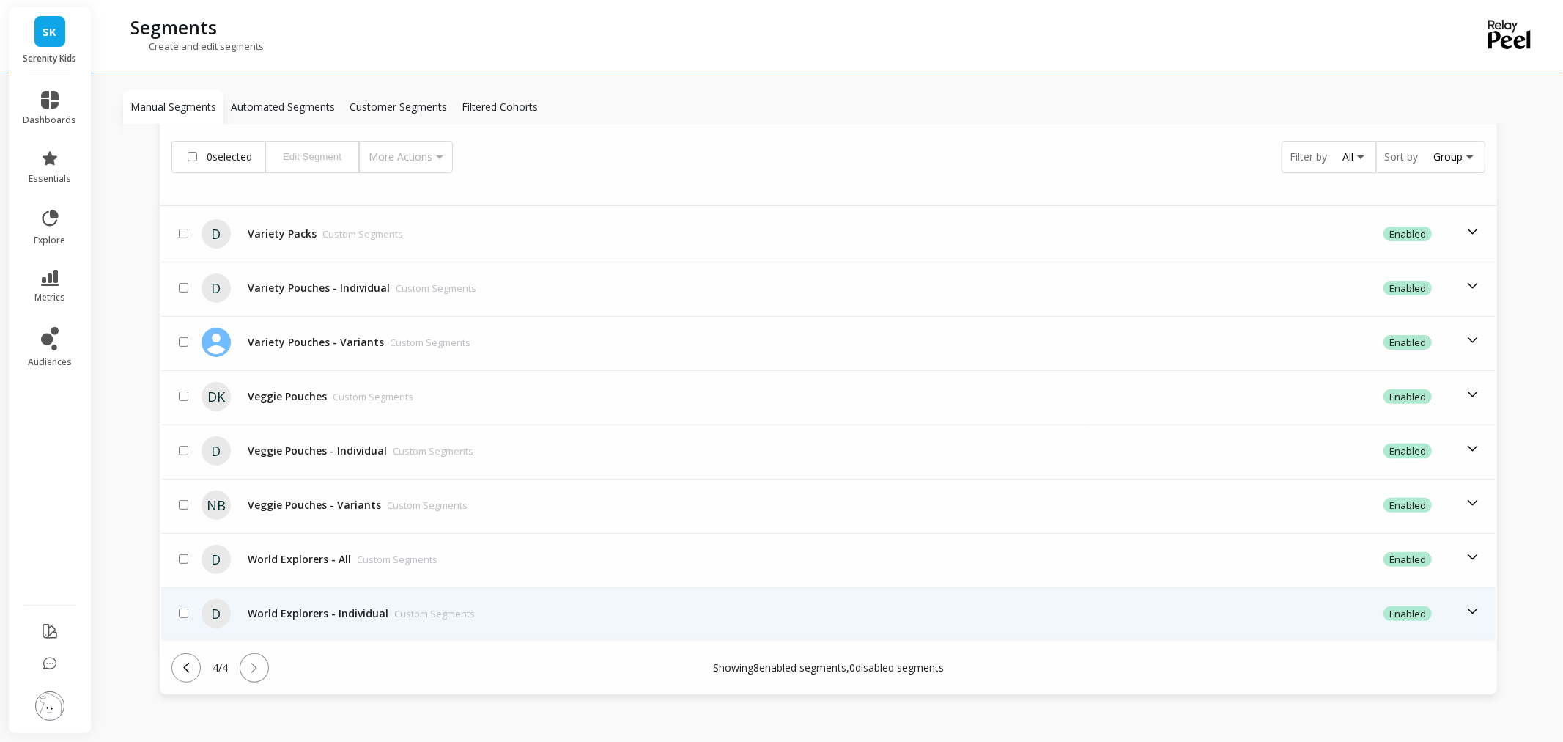
drag, startPoint x: 179, startPoint y: 602, endPoint x: 204, endPoint y: 597, distance: 25.6
click at [179, 608] on input "checkbox" at bounding box center [184, 613] width 10 height 10
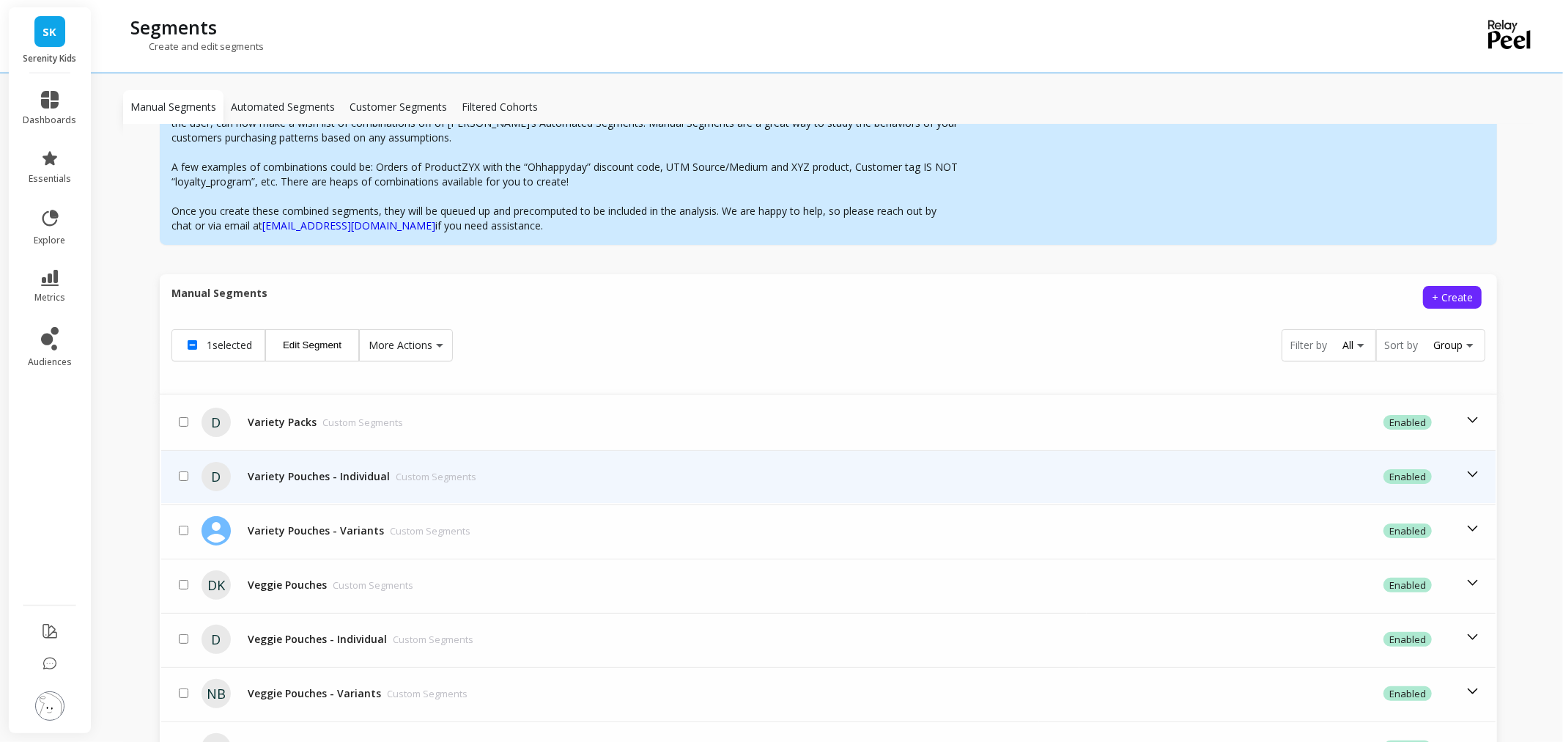
scroll to position [96, 0]
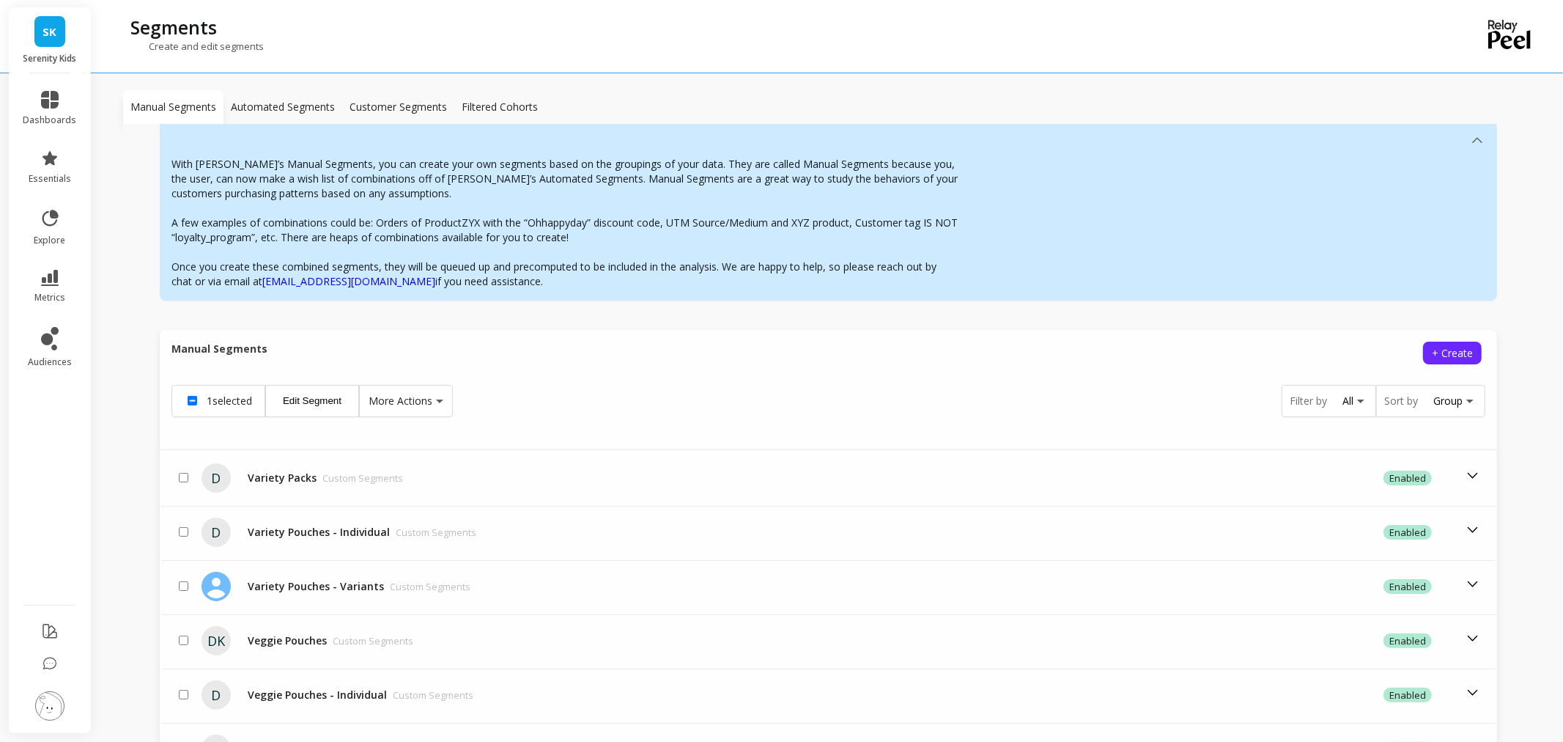
click at [304, 411] on button "Edit Segment" at bounding box center [312, 401] width 94 height 32
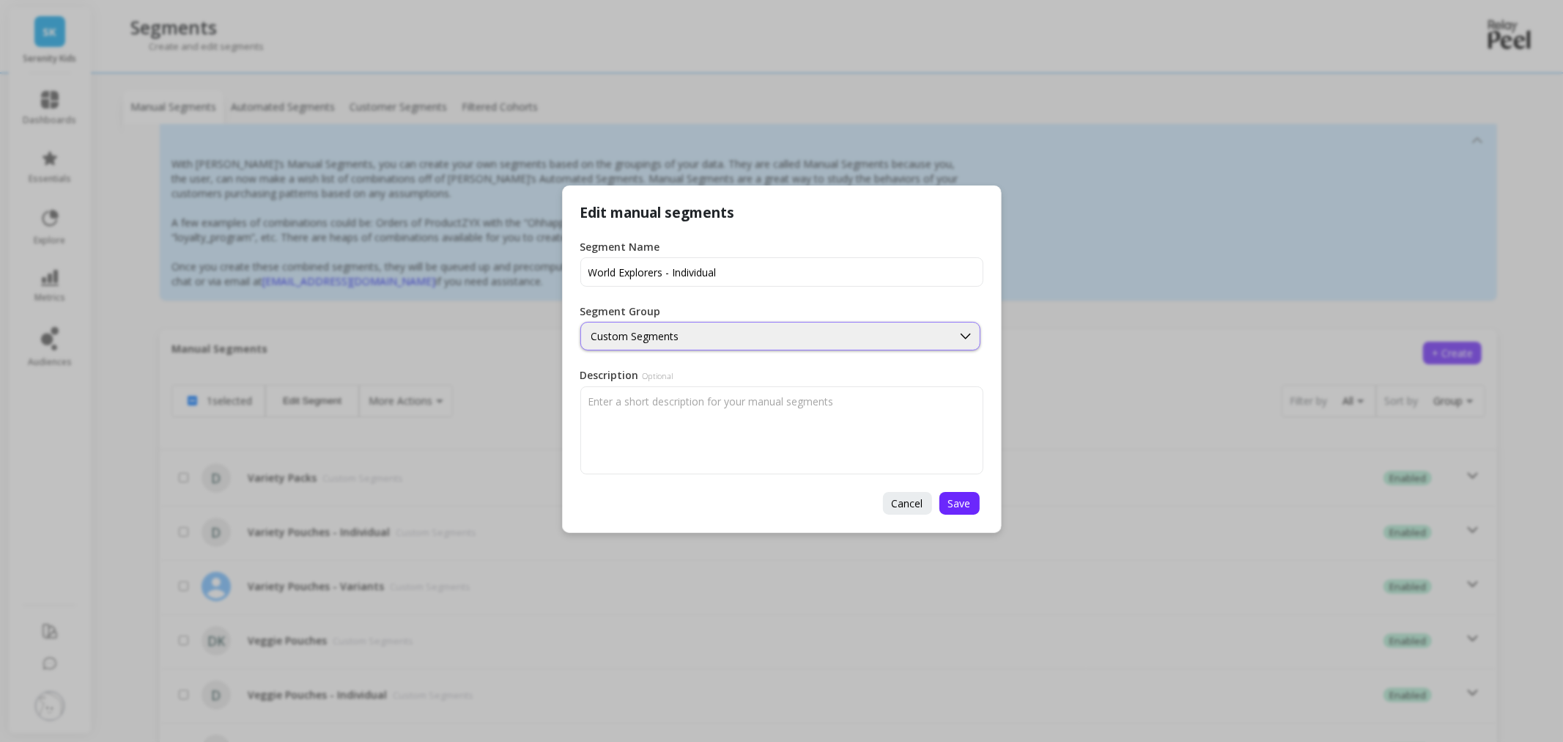
click at [731, 337] on div "Custom Segments" at bounding box center [766, 336] width 350 height 14
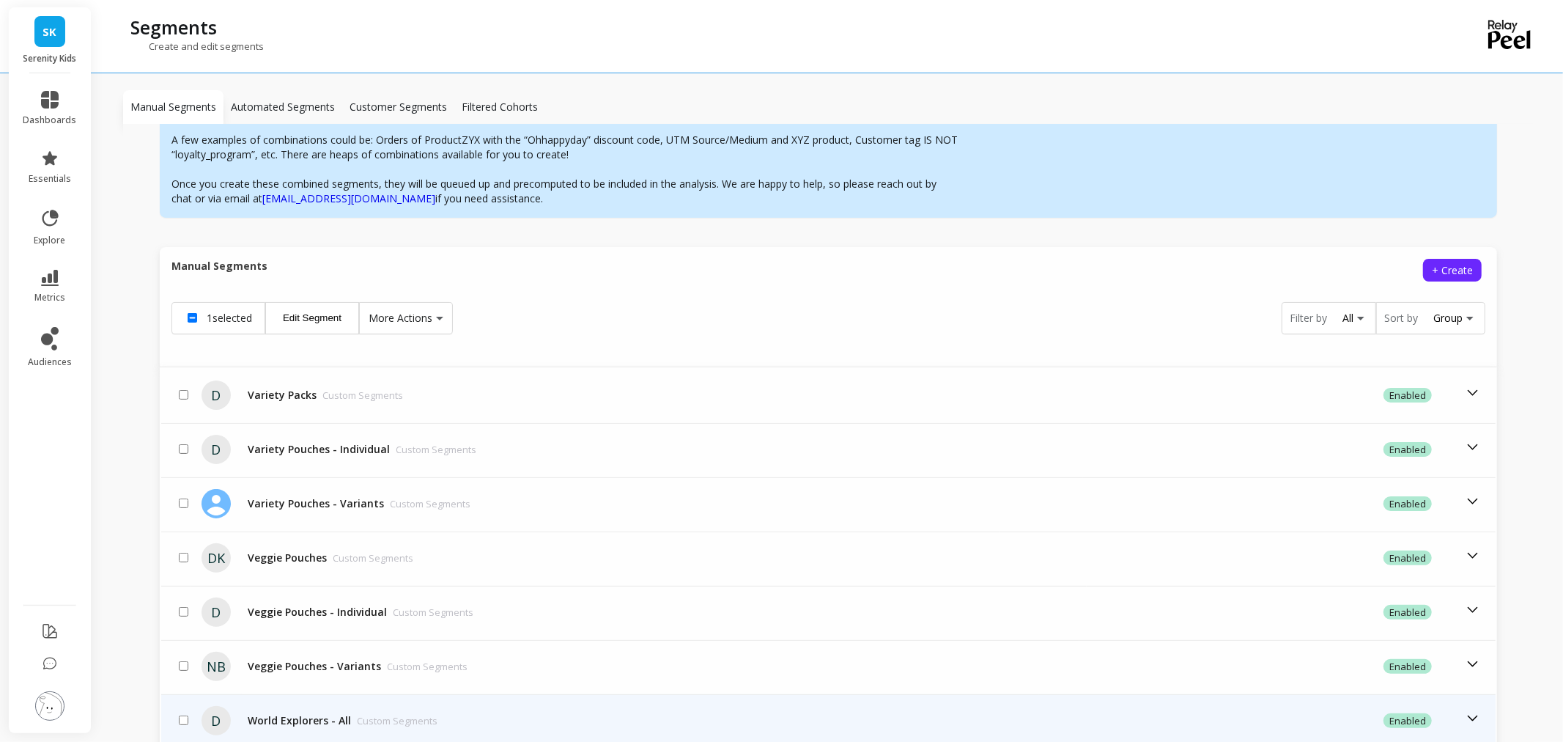
scroll to position [340, 0]
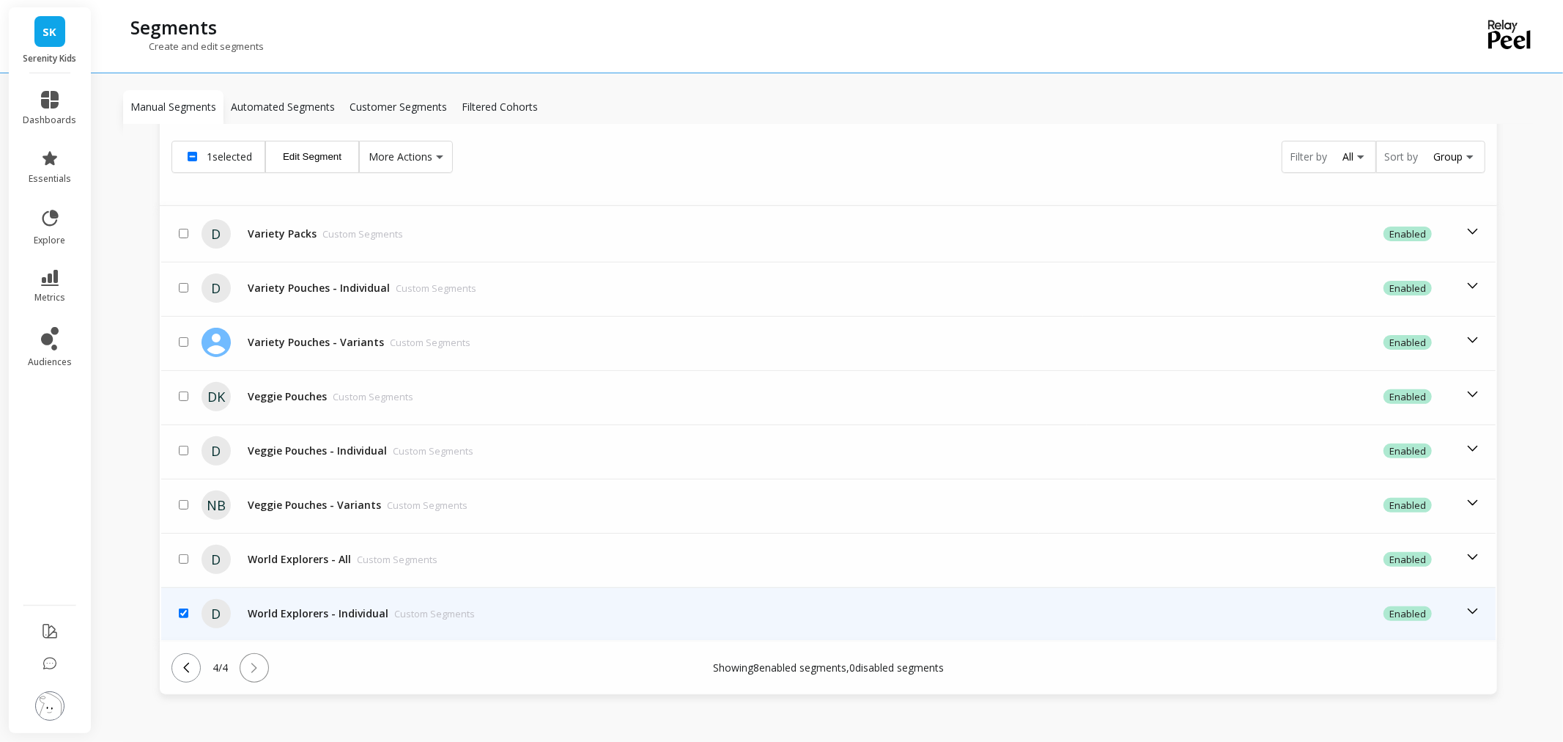
click at [181, 610] on input "checkbox" at bounding box center [184, 613] width 10 height 10
checkbox input "false"
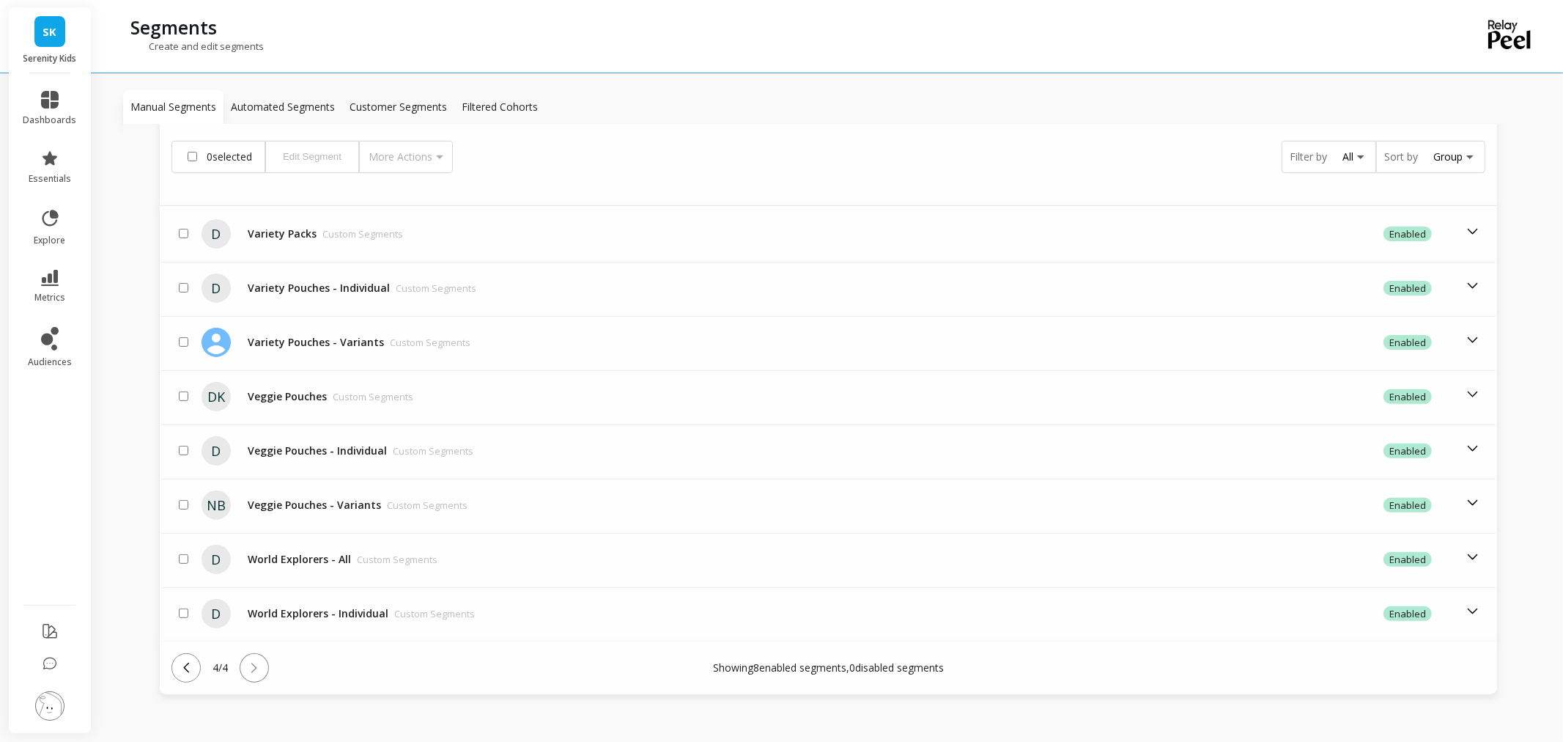
click at [185, 662] on icon at bounding box center [186, 667] width 6 height 10
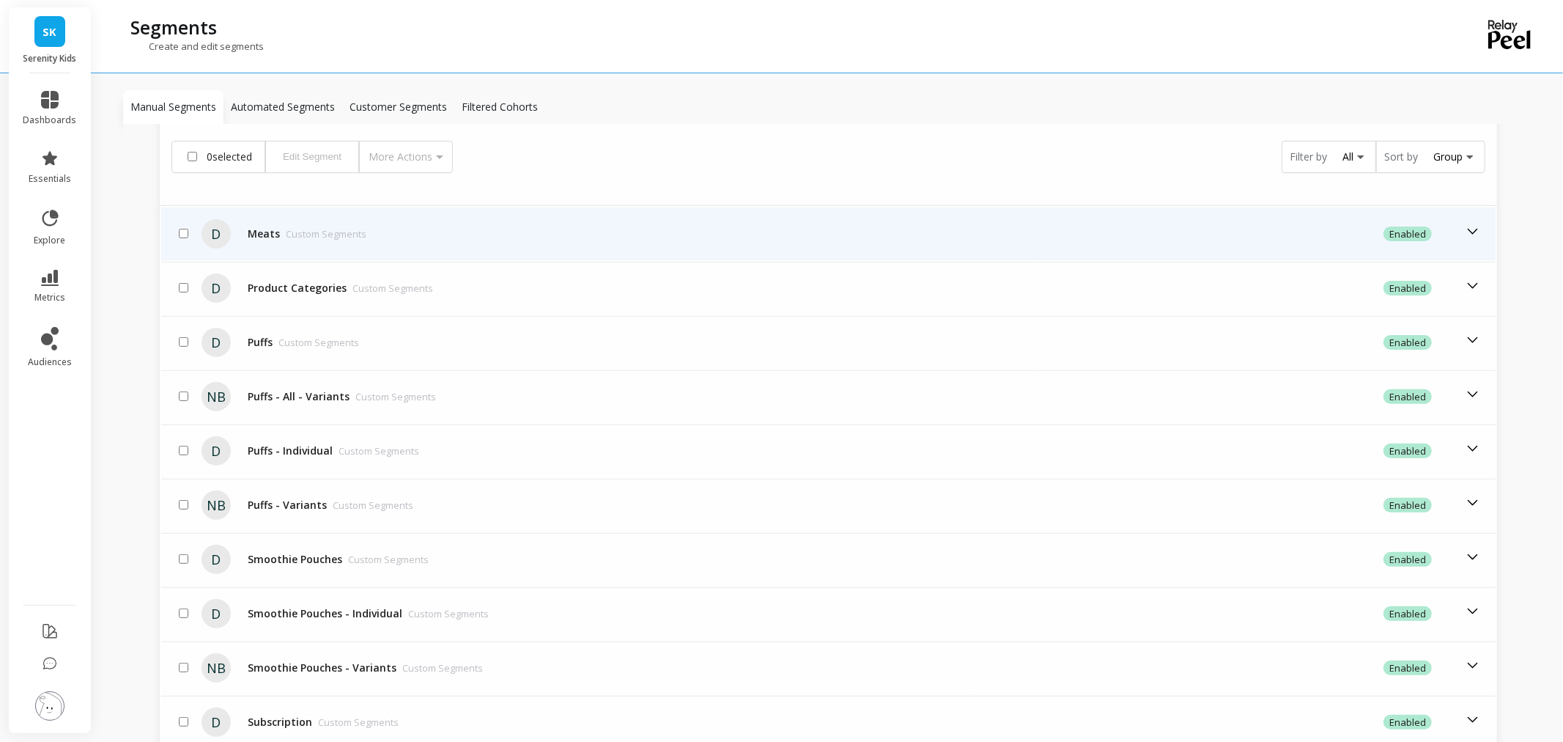
click at [451, 230] on div "Meats Custom Segments" at bounding box center [572, 233] width 660 height 15
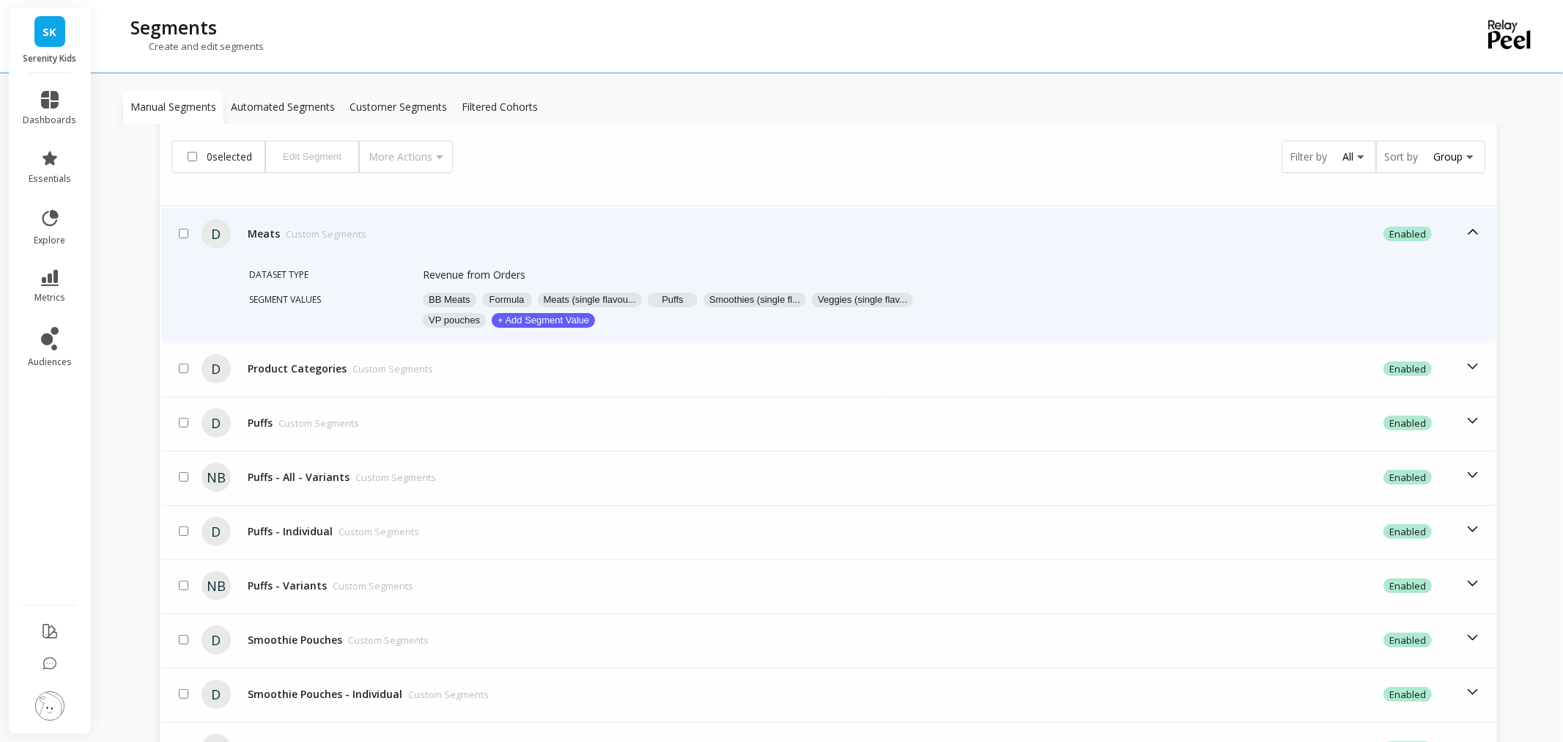
click at [569, 292] on button "Meats (single flavou..." at bounding box center [590, 299] width 104 height 15
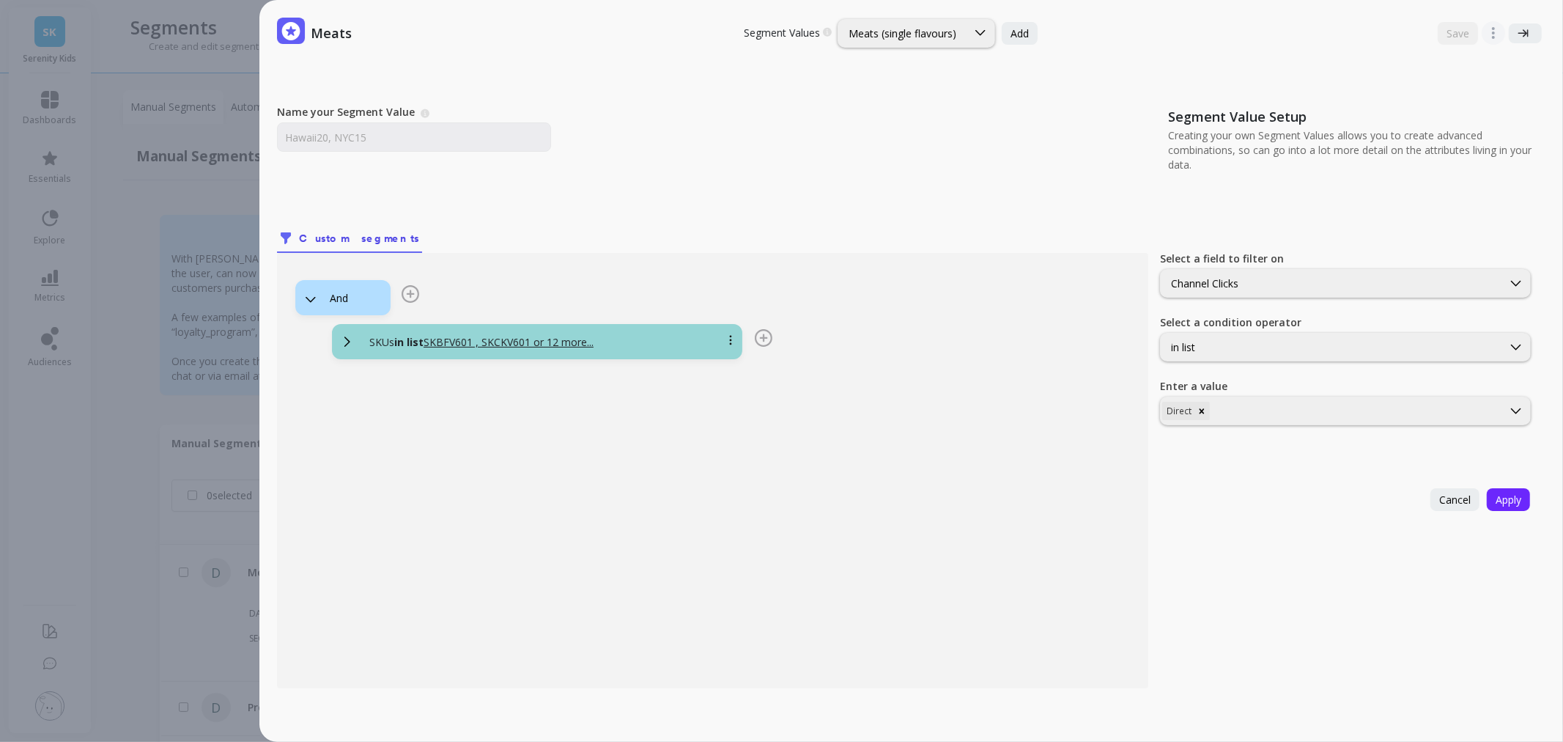
click at [176, 273] on div "Meats Segment Values Choose a segment value you would like to edit Meats (singl…" at bounding box center [796, 371] width 1534 height 742
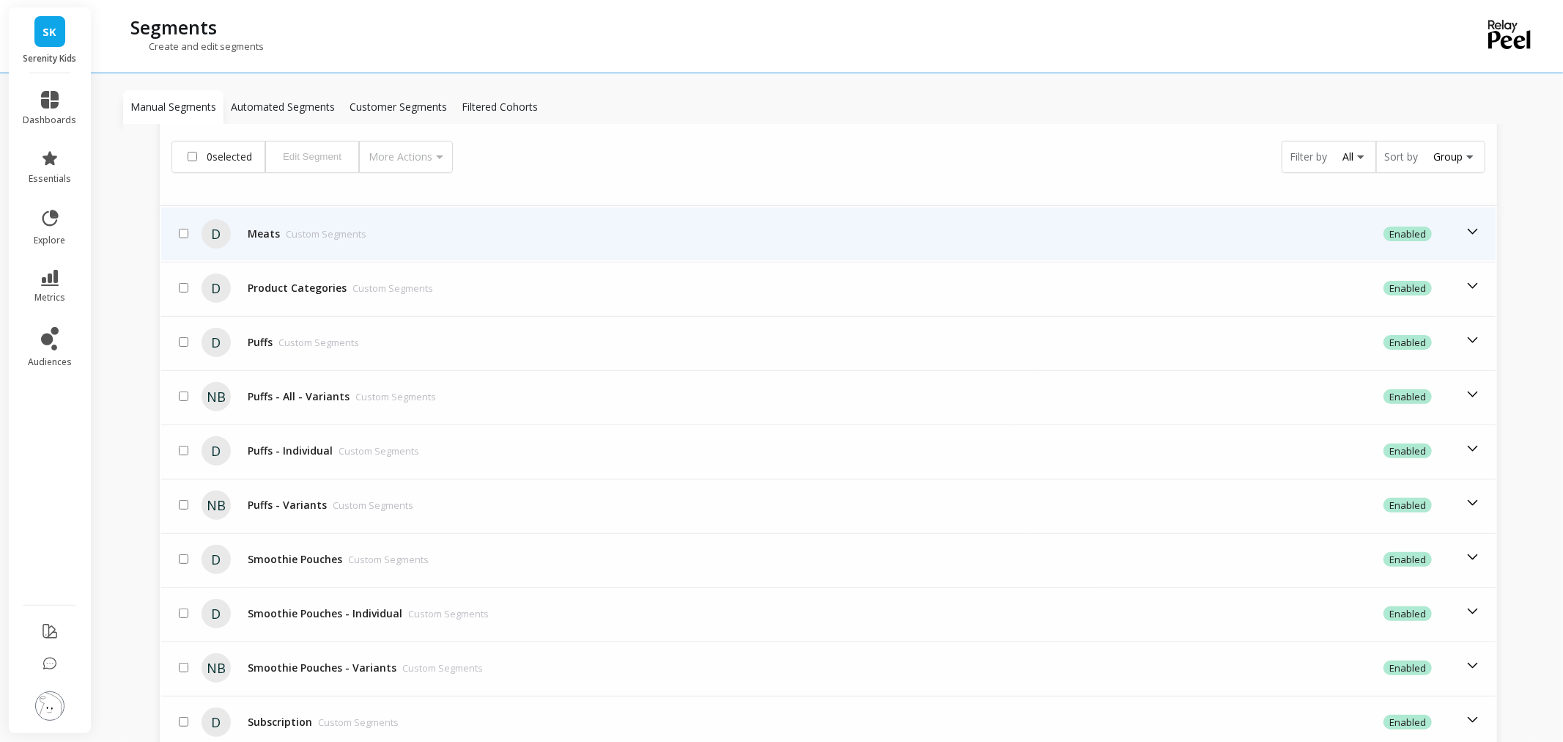
click at [294, 249] on td "Meats Custom Segments" at bounding box center [572, 233] width 660 height 53
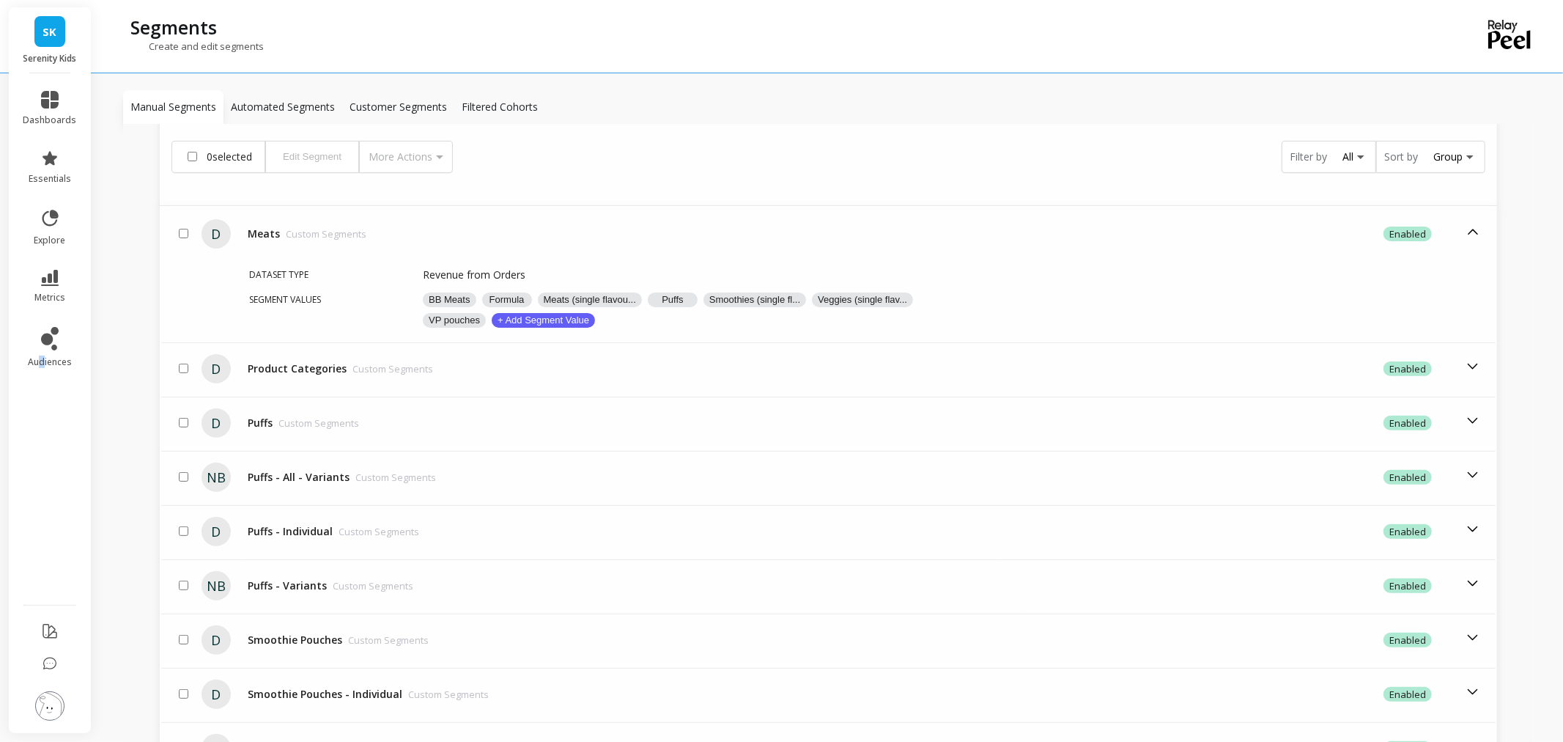
drag, startPoint x: 41, startPoint y: 438, endPoint x: 46, endPoint y: 383, distance: 54.5
click at [42, 438] on ul "dashboards essentials explore metrics audiences" at bounding box center [50, 334] width 83 height 505
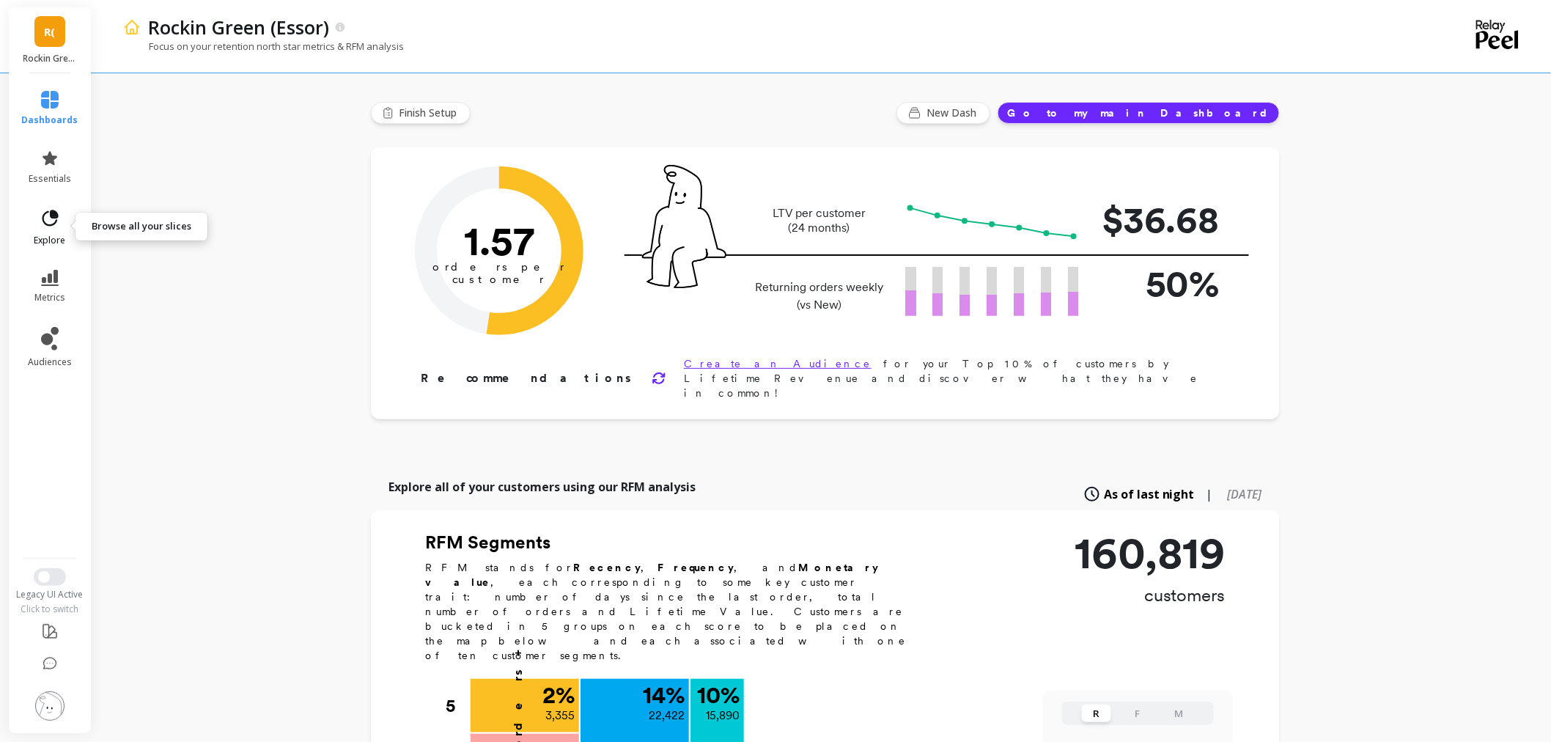
click at [50, 228] on icon at bounding box center [50, 218] width 21 height 21
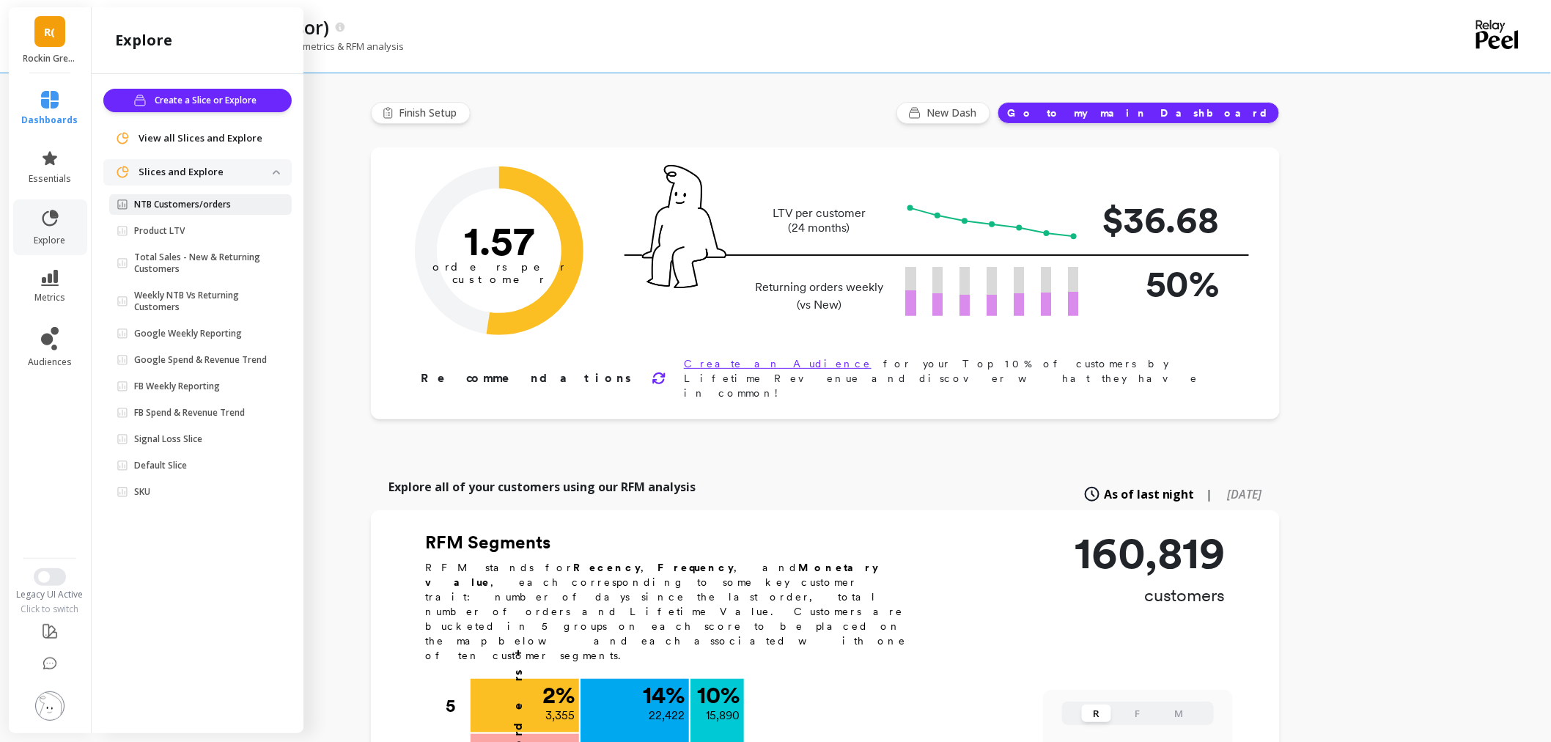
click at [158, 195] on link "NTB Customers/orders" at bounding box center [200, 204] width 183 height 21
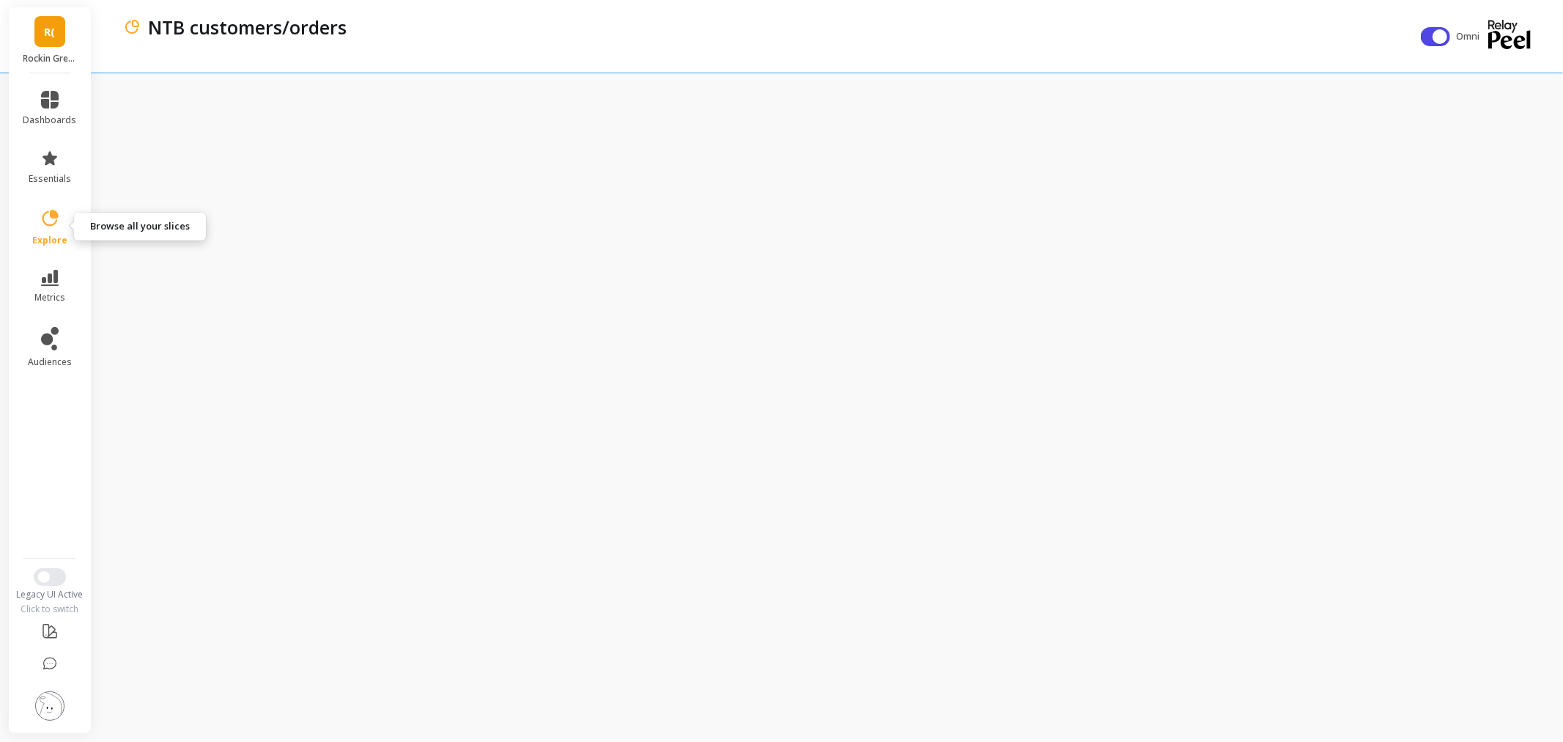
click at [63, 230] on link "explore" at bounding box center [50, 227] width 54 height 38
click at [548, 41] on div "NTB customers/orders" at bounding box center [768, 36] width 1291 height 73
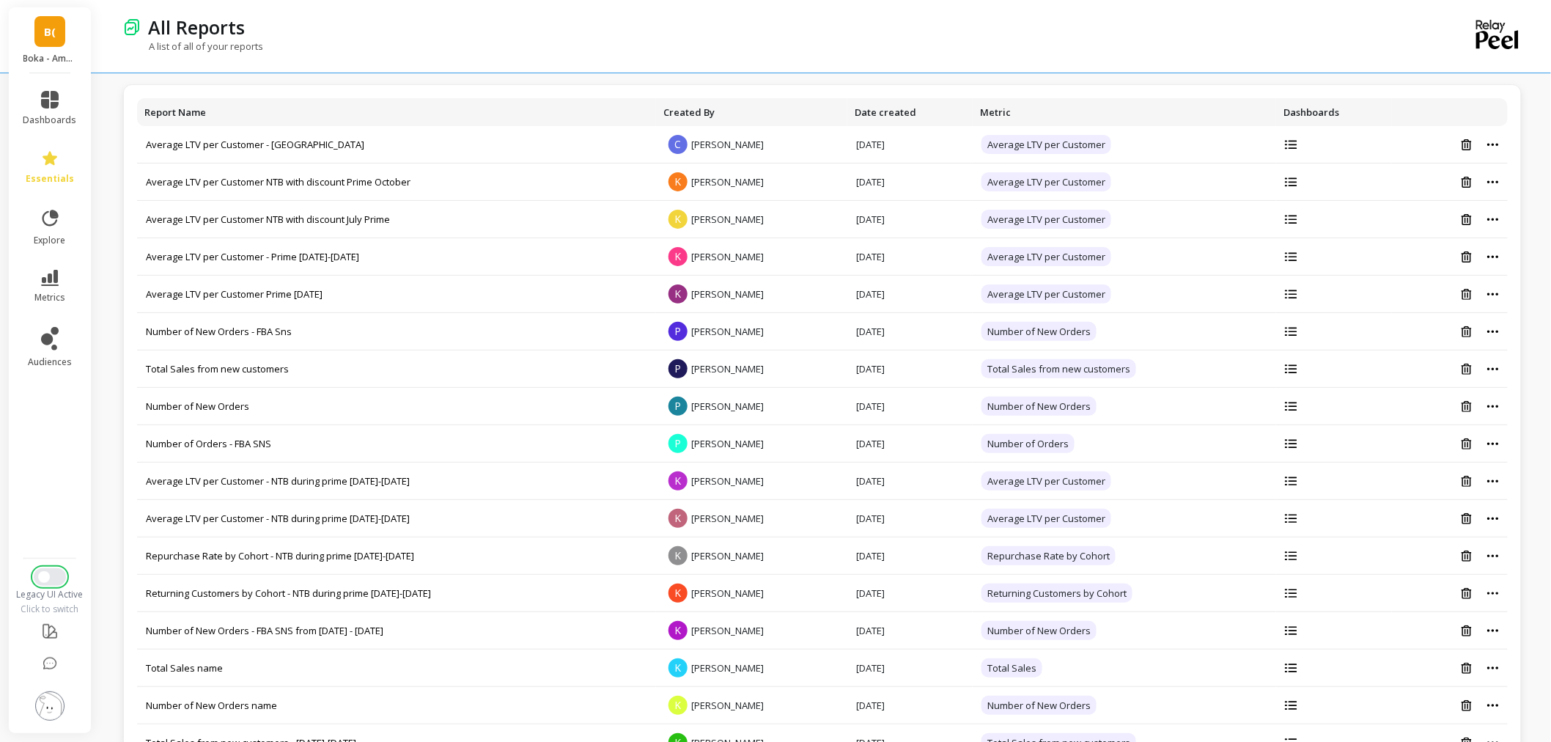
click at [59, 576] on button "Switch to New UI" at bounding box center [50, 577] width 32 height 18
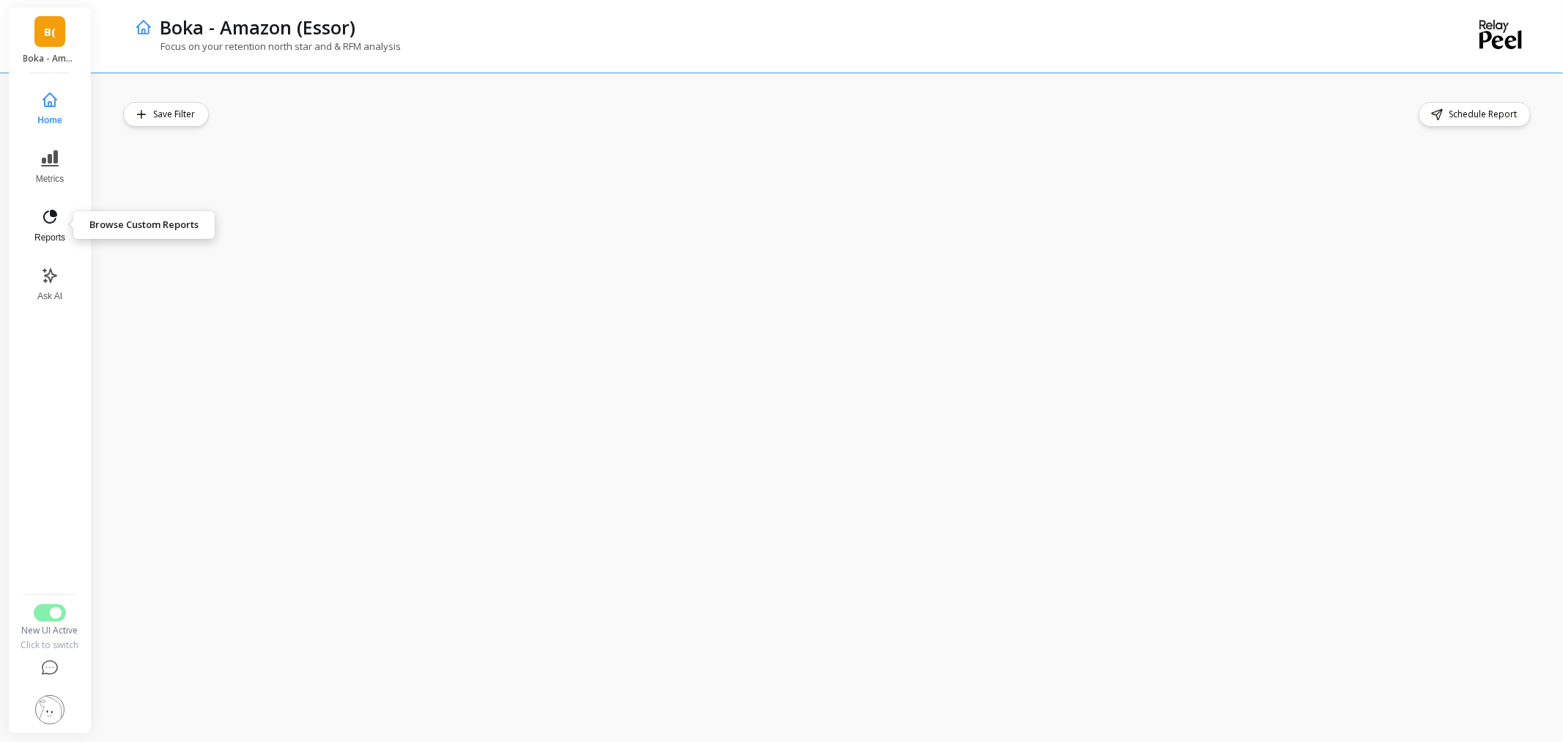
click at [41, 224] on icon at bounding box center [50, 217] width 18 height 18
click at [931, 110] on div "Schedule Report" at bounding box center [828, 114] width 1411 height 25
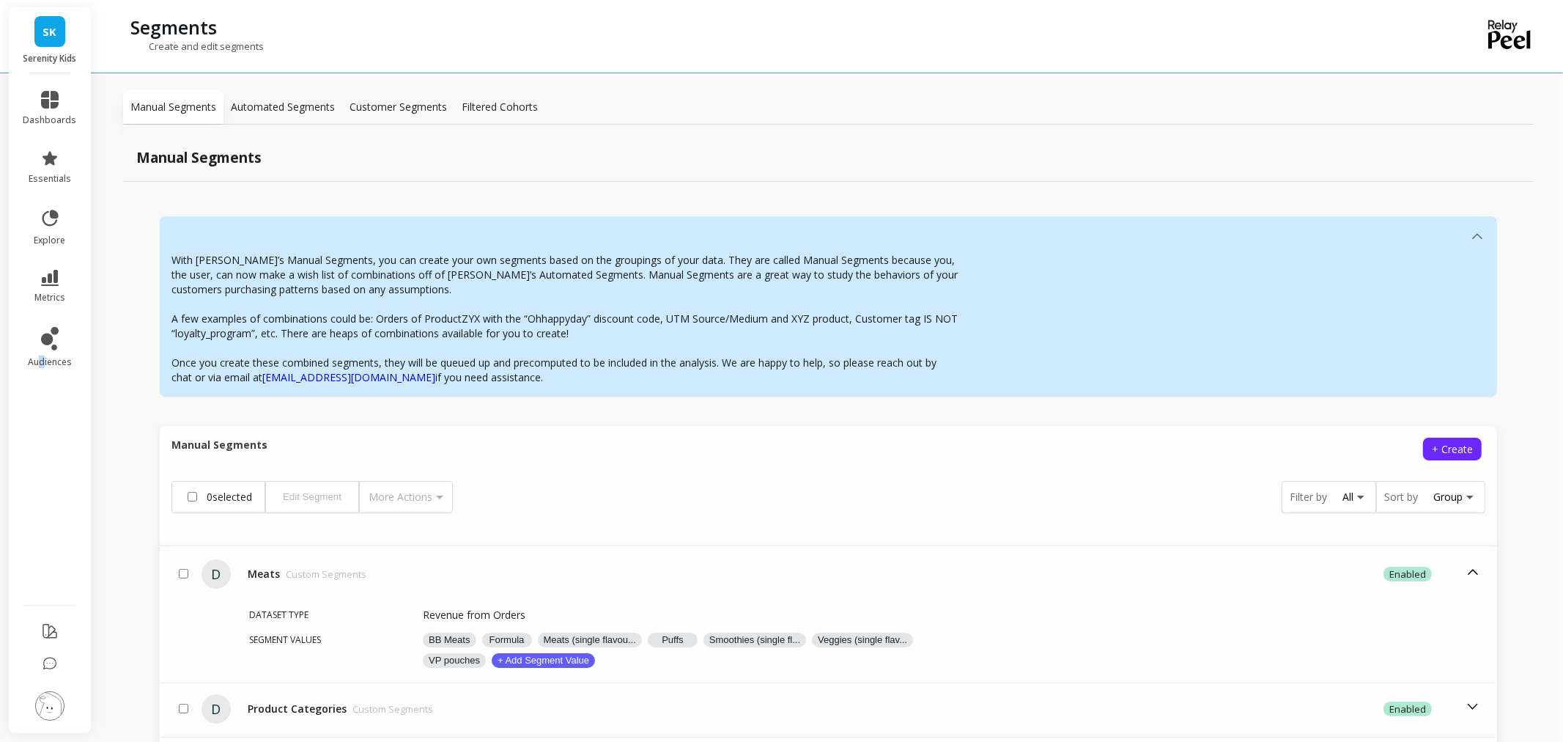
scroll to position [340, 0]
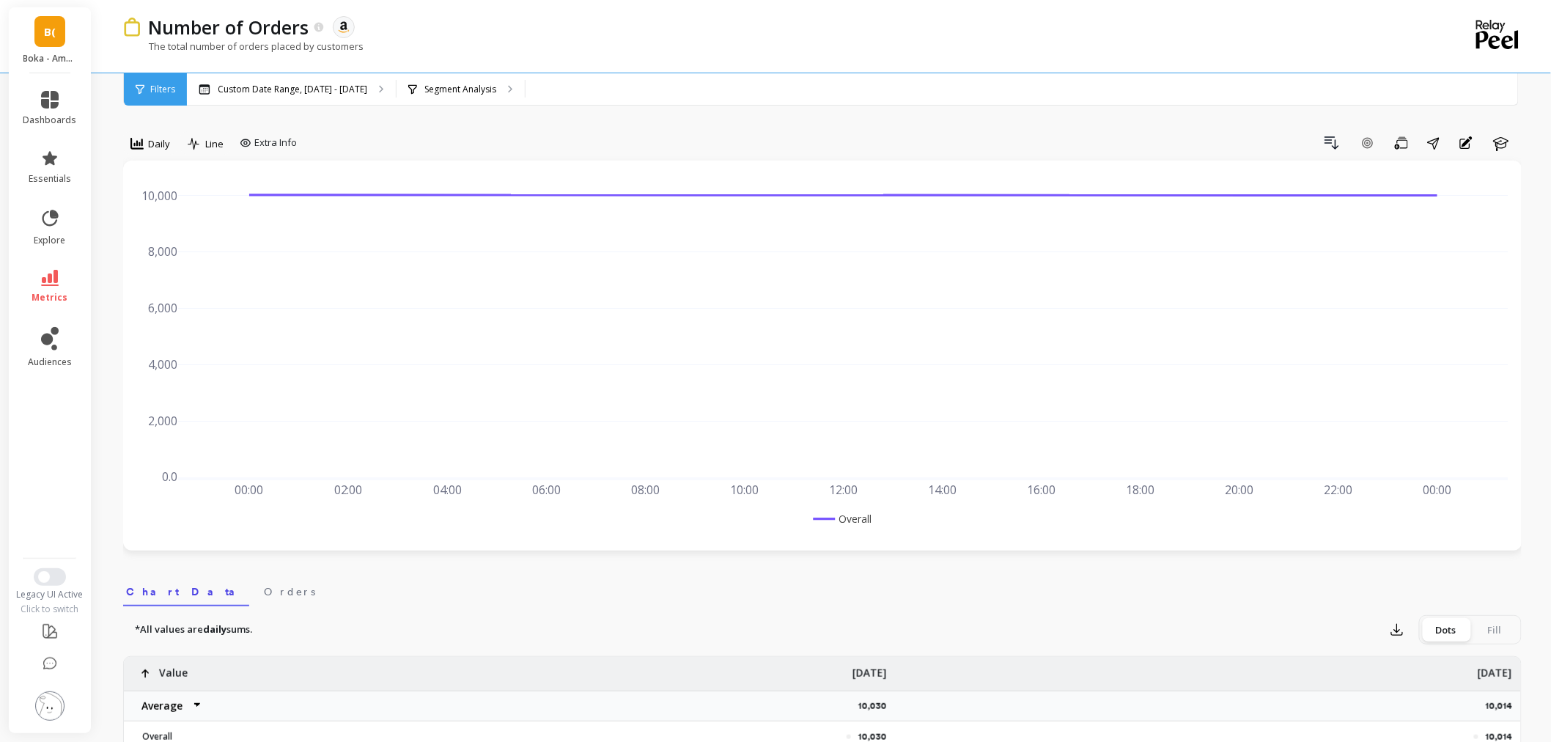
click at [32, 267] on li "metrics" at bounding box center [50, 286] width 71 height 51
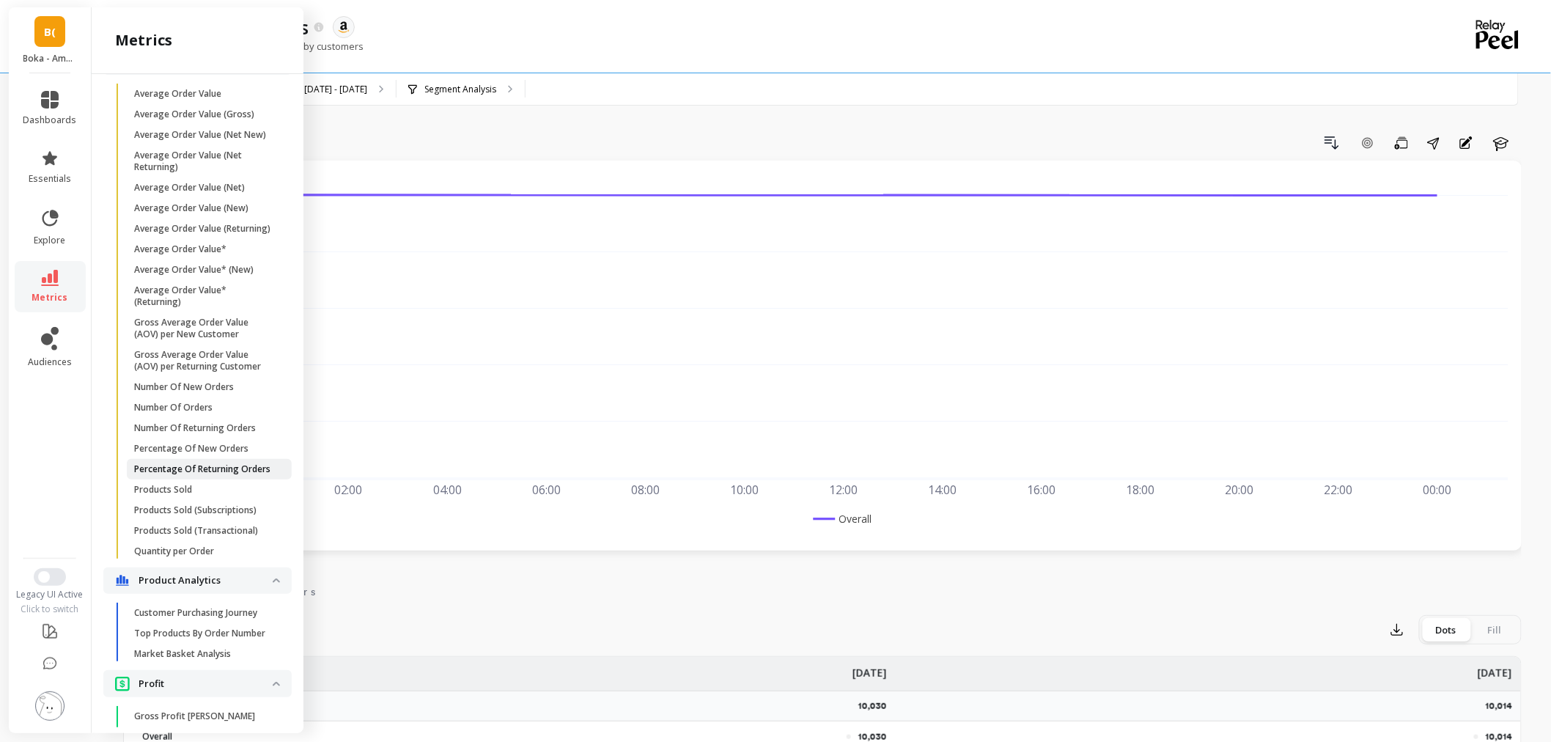
scroll to position [956, 0]
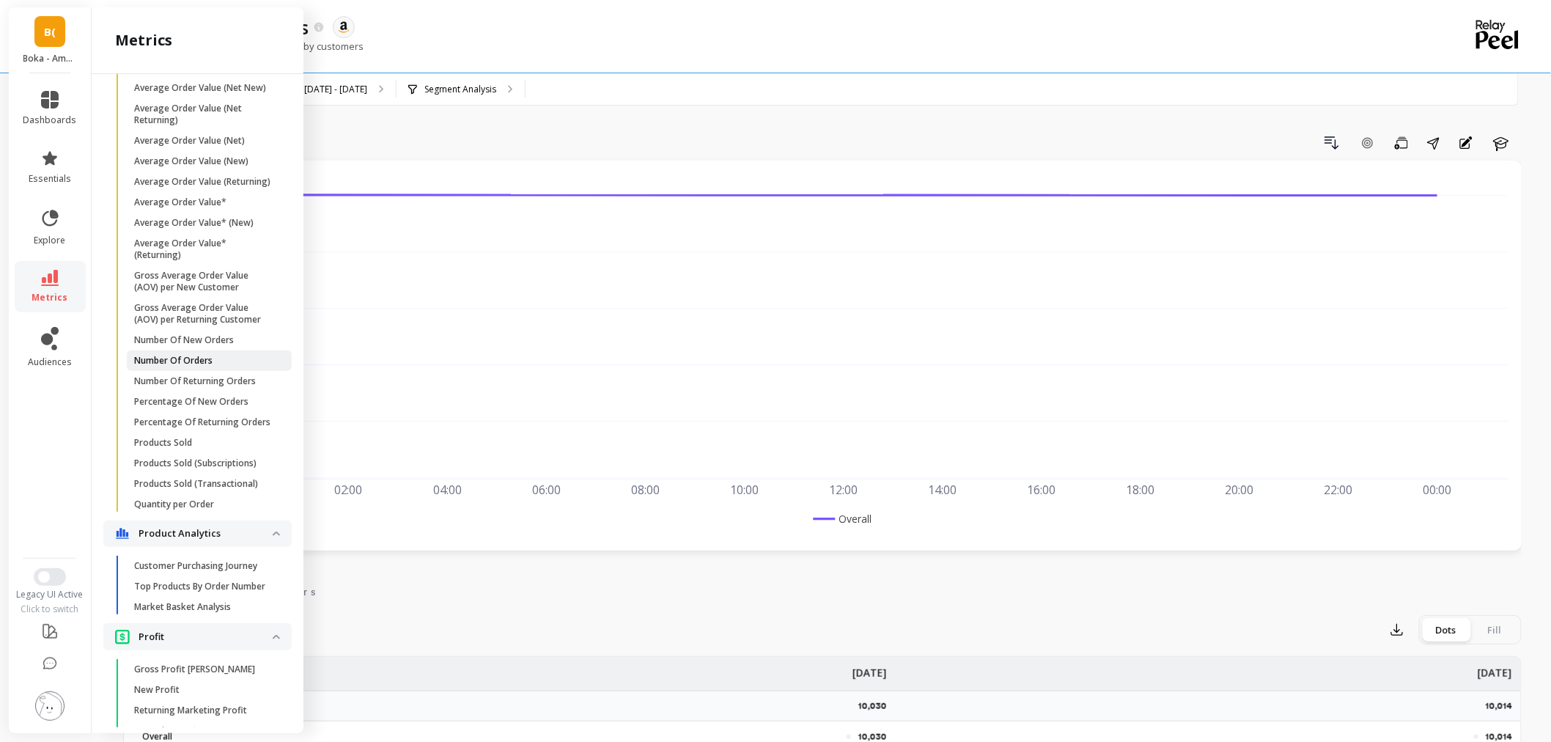
click at [167, 366] on p "Number Of Orders" at bounding box center [173, 361] width 78 height 12
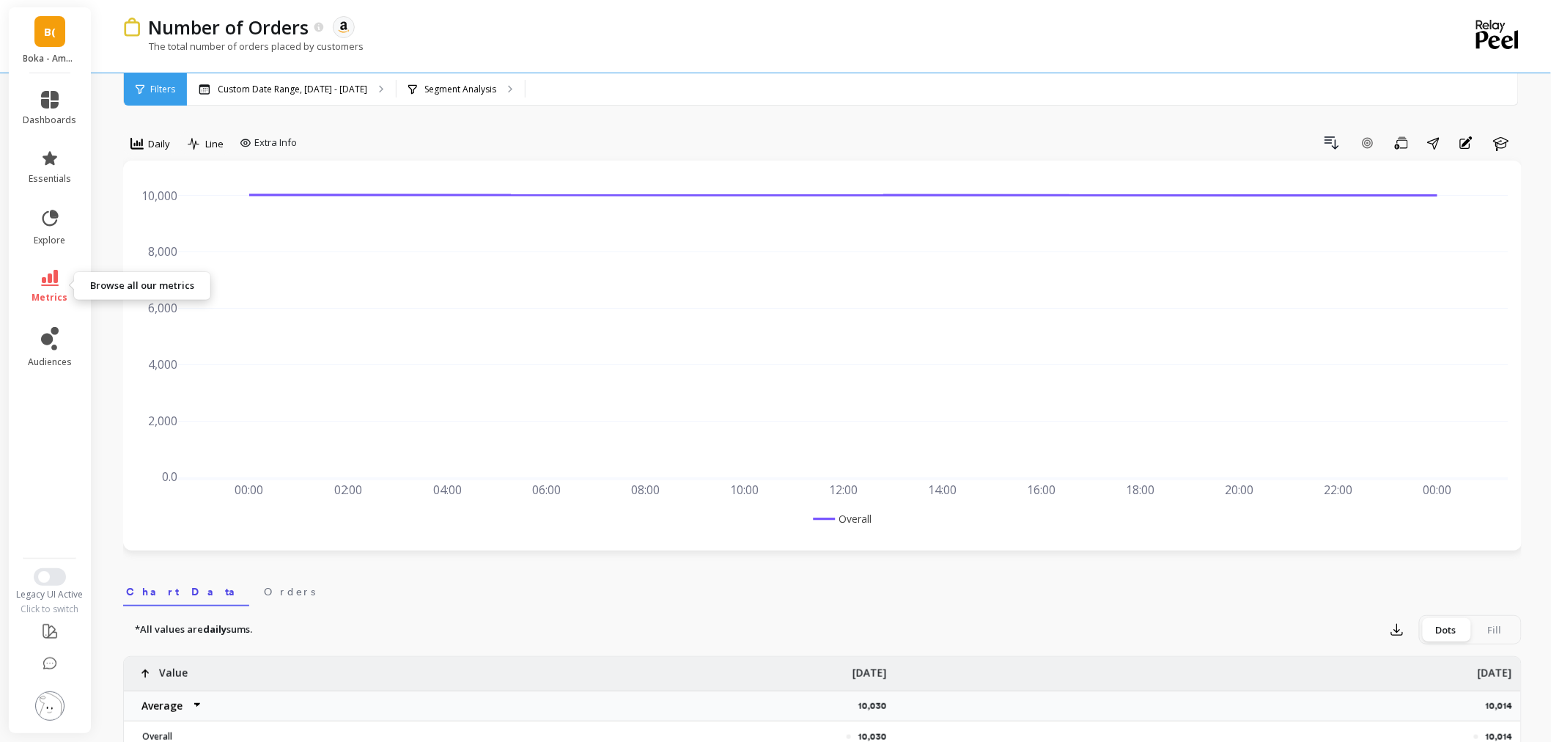
click at [39, 284] on link "metrics" at bounding box center [50, 287] width 54 height 34
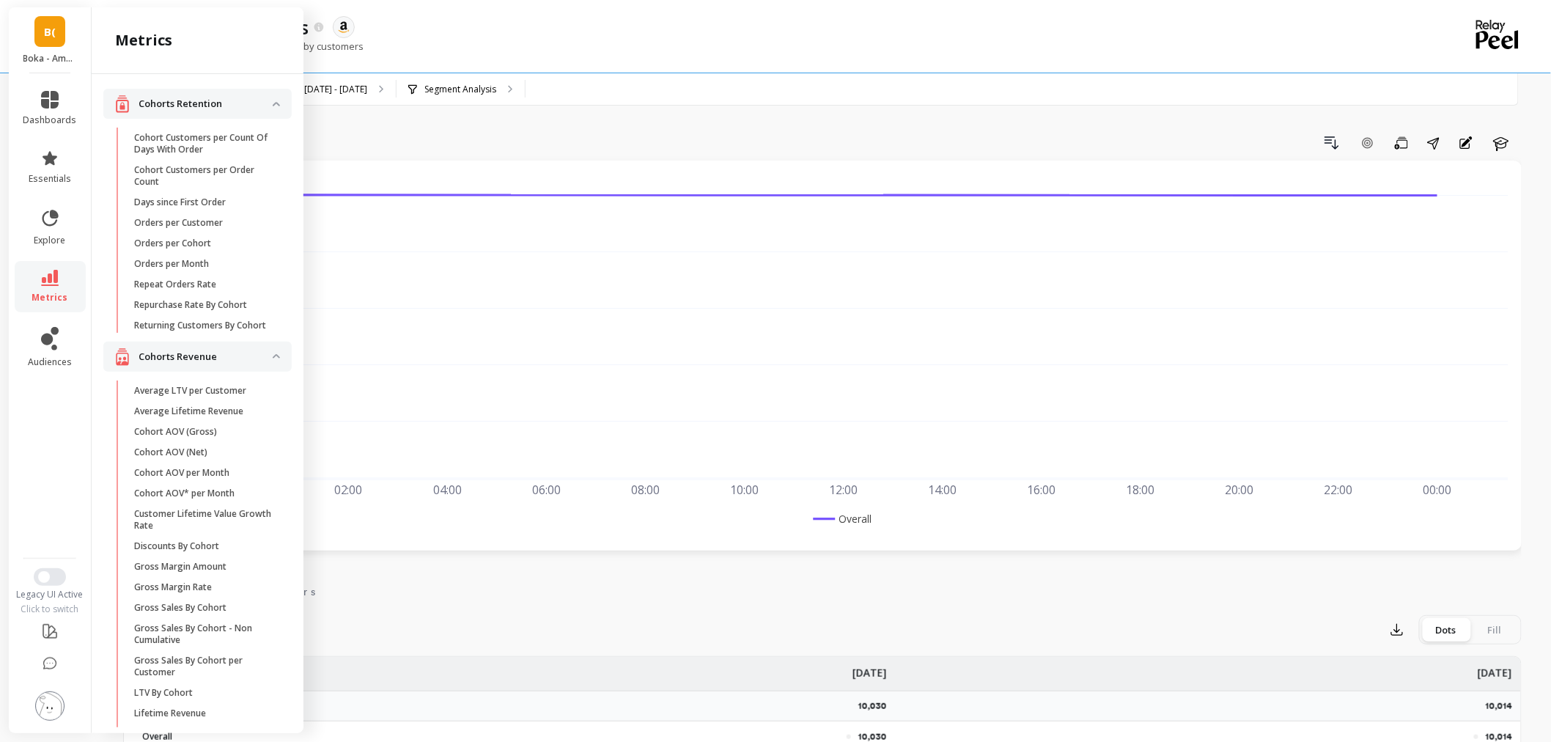
scroll to position [956, 0]
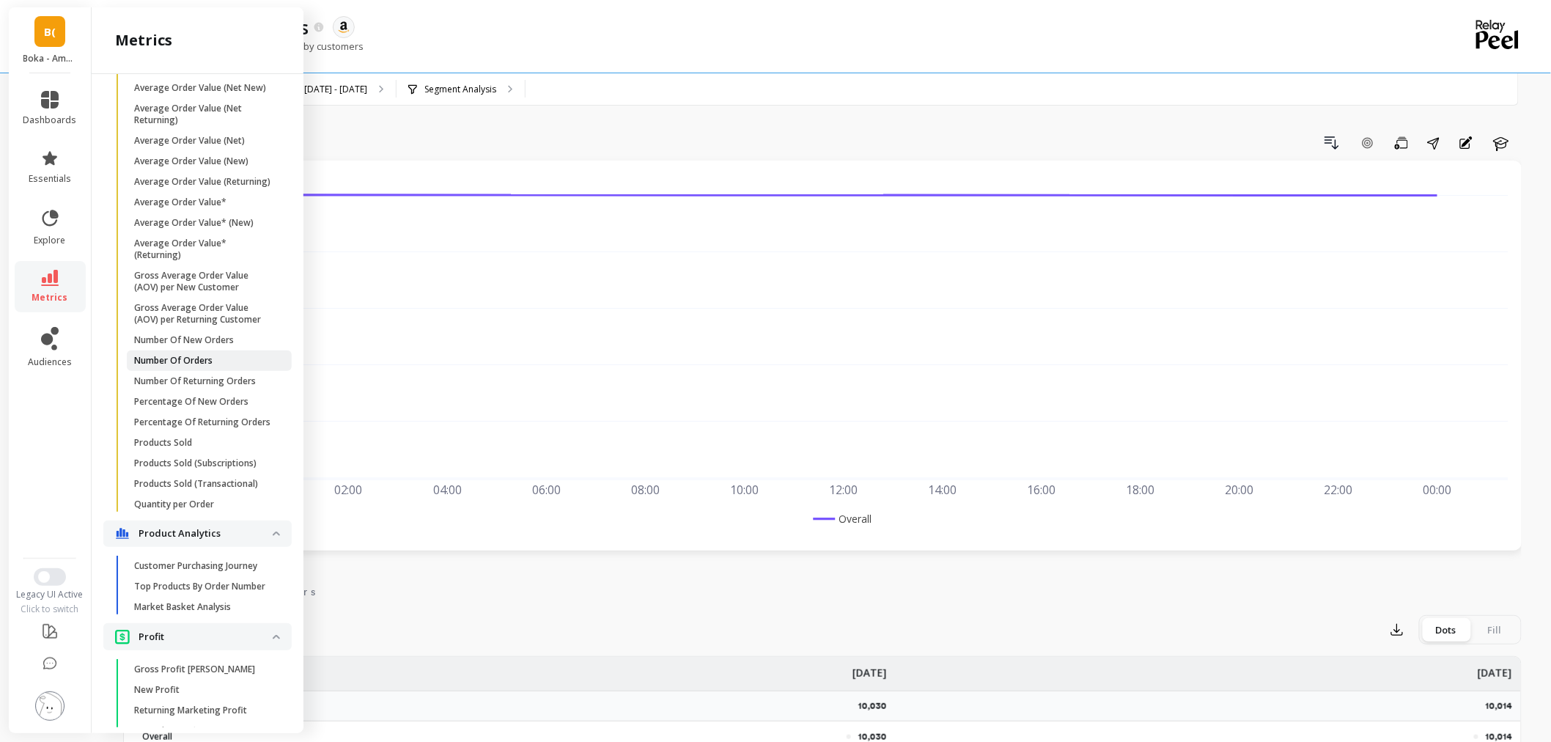
click at [188, 366] on p "Number Of Orders" at bounding box center [173, 361] width 78 height 12
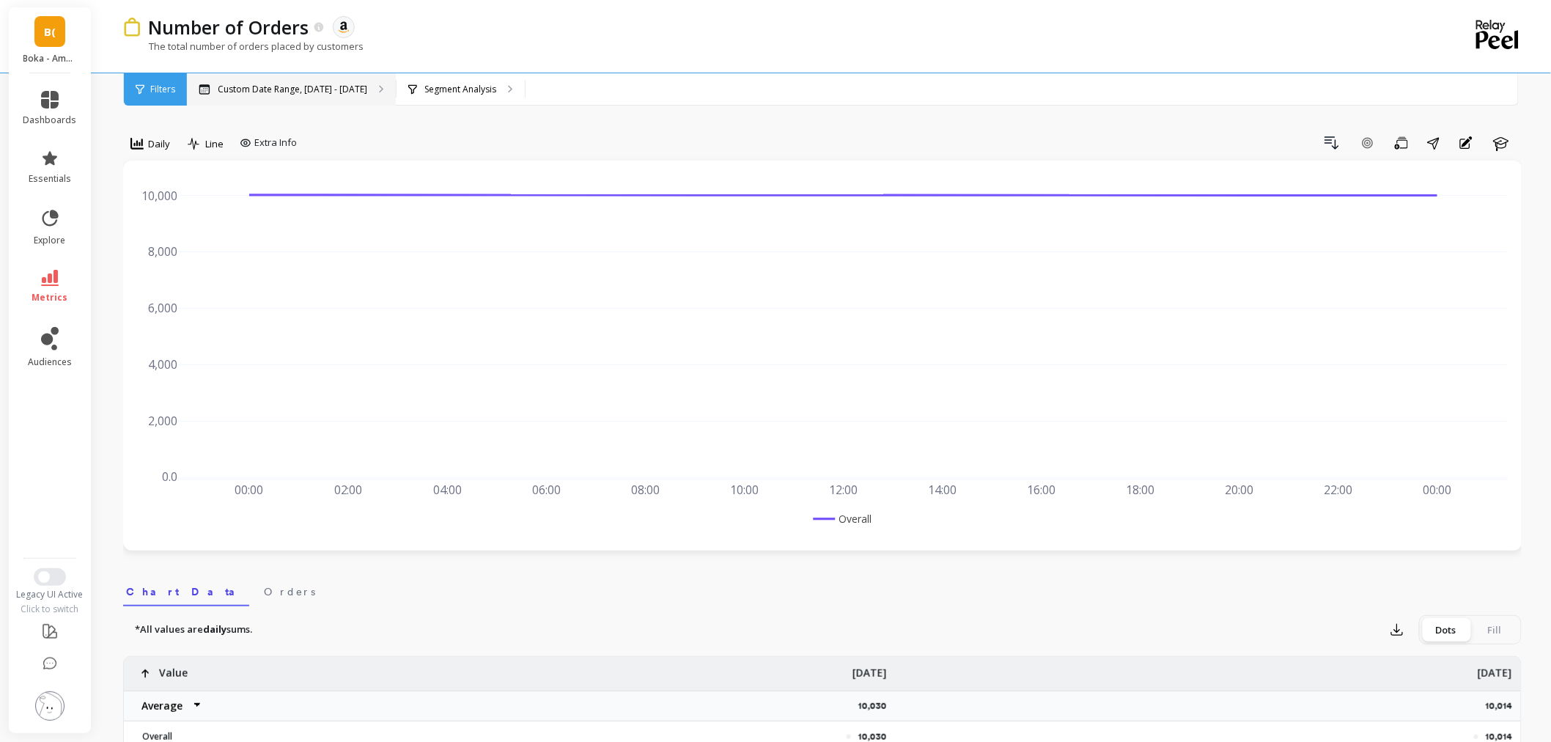
click at [293, 84] on p "Custom Date Range, Apr 8 - Apr 9" at bounding box center [293, 90] width 150 height 12
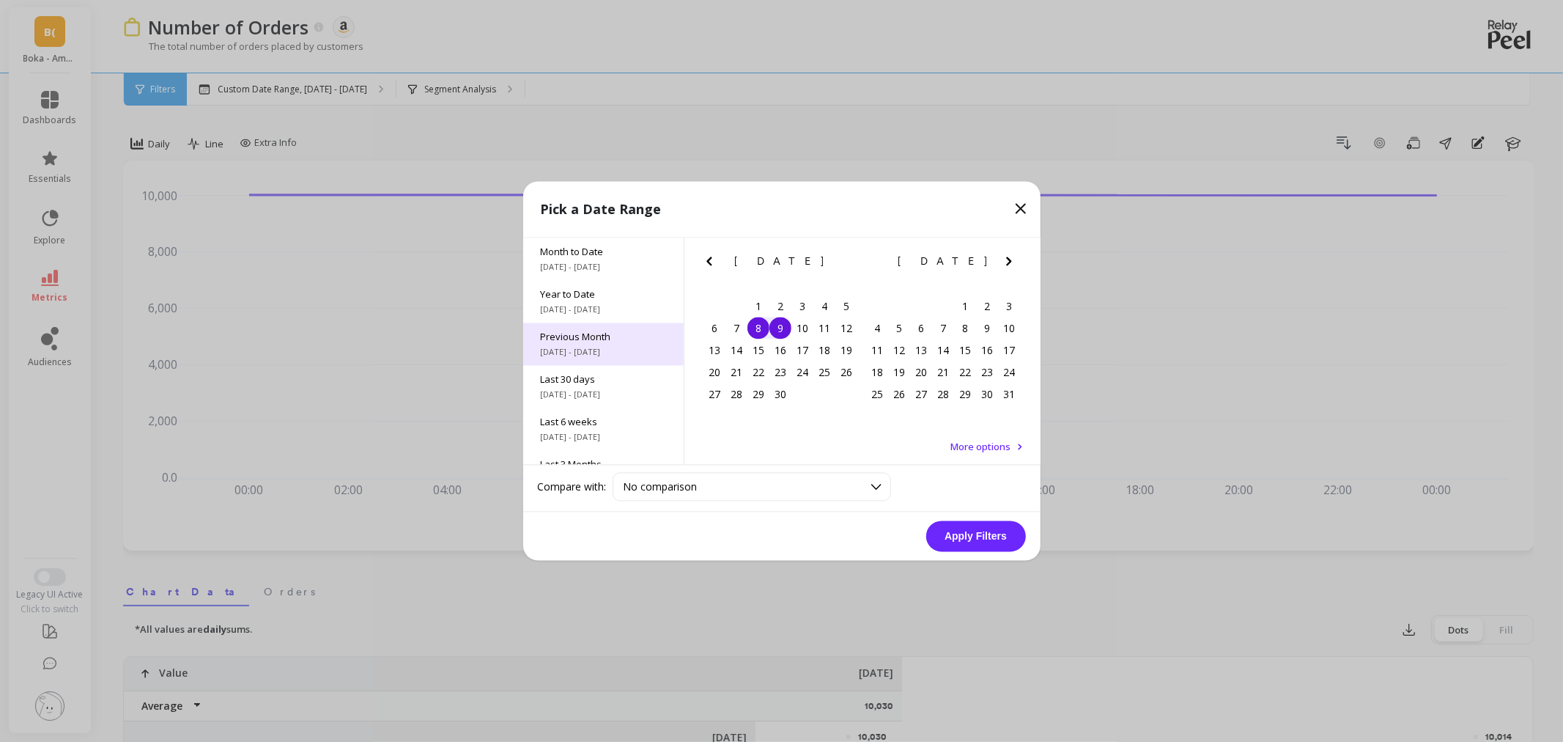
click at [597, 345] on div "Previous Month 9/1/2025 - 9/30/2025" at bounding box center [603, 344] width 161 height 43
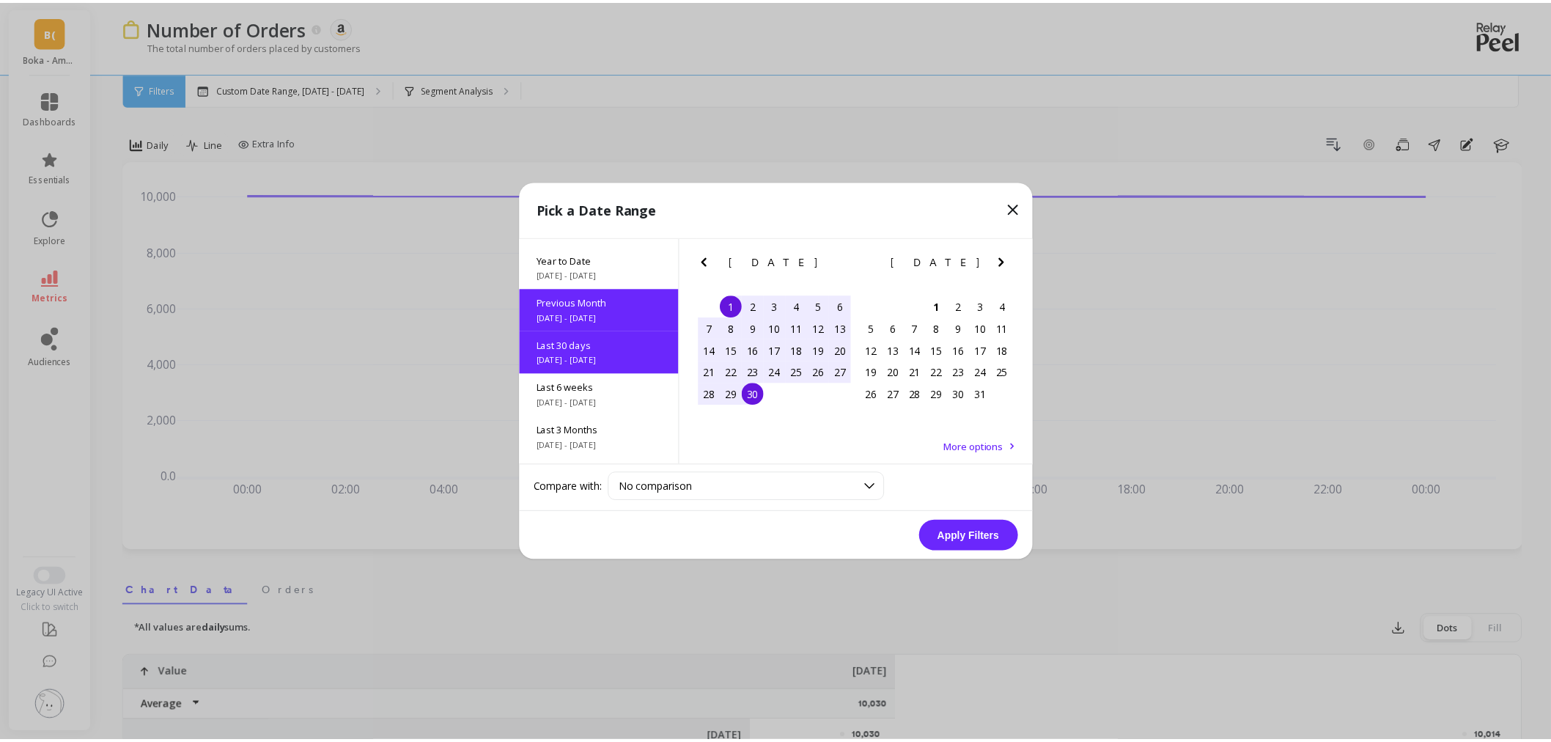
scroll to position [35, 0]
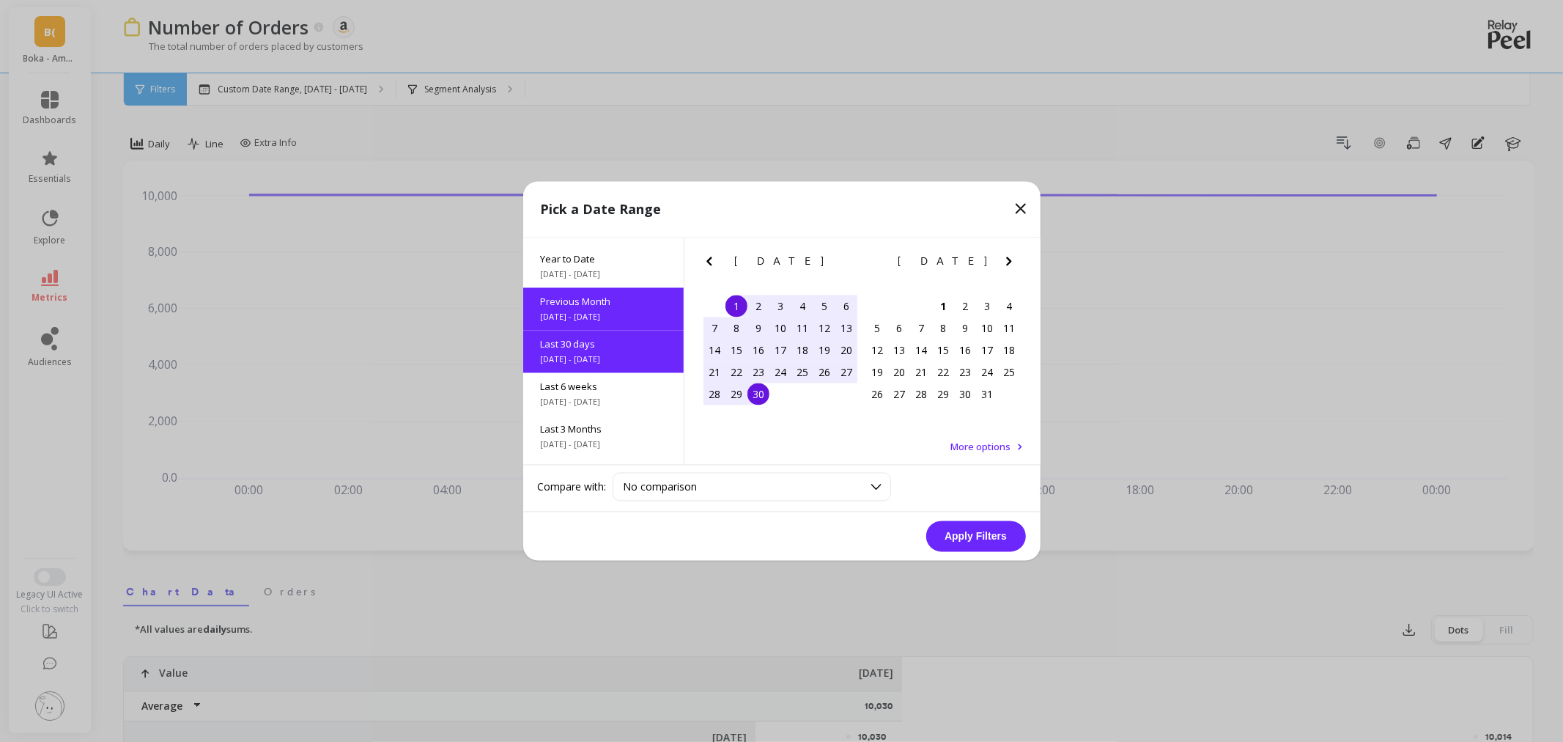
click at [964, 531] on button "Apply Filters" at bounding box center [976, 536] width 100 height 31
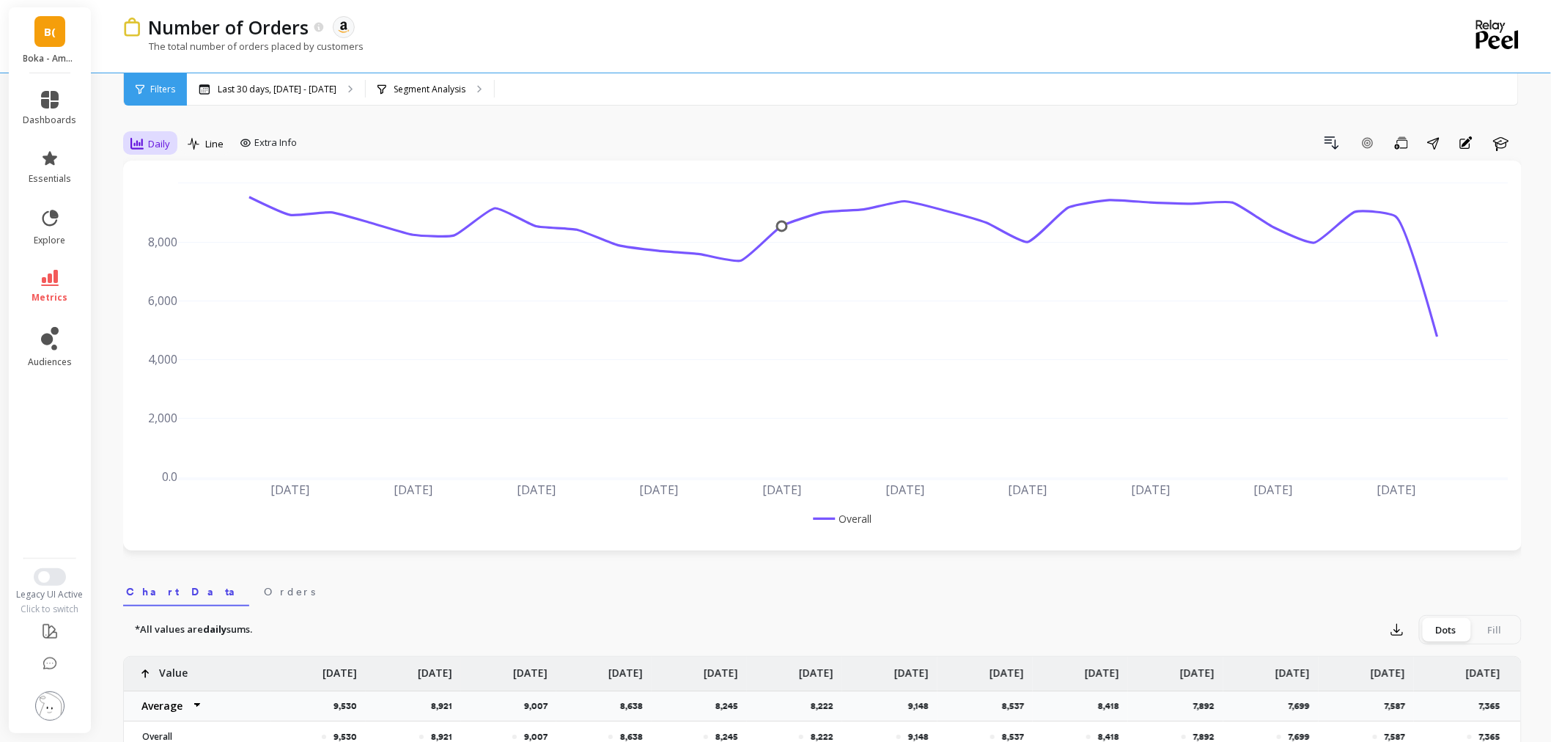
click at [154, 144] on span "Daily" at bounding box center [159, 144] width 22 height 14
click at [156, 188] on div "All" at bounding box center [177, 177] width 101 height 26
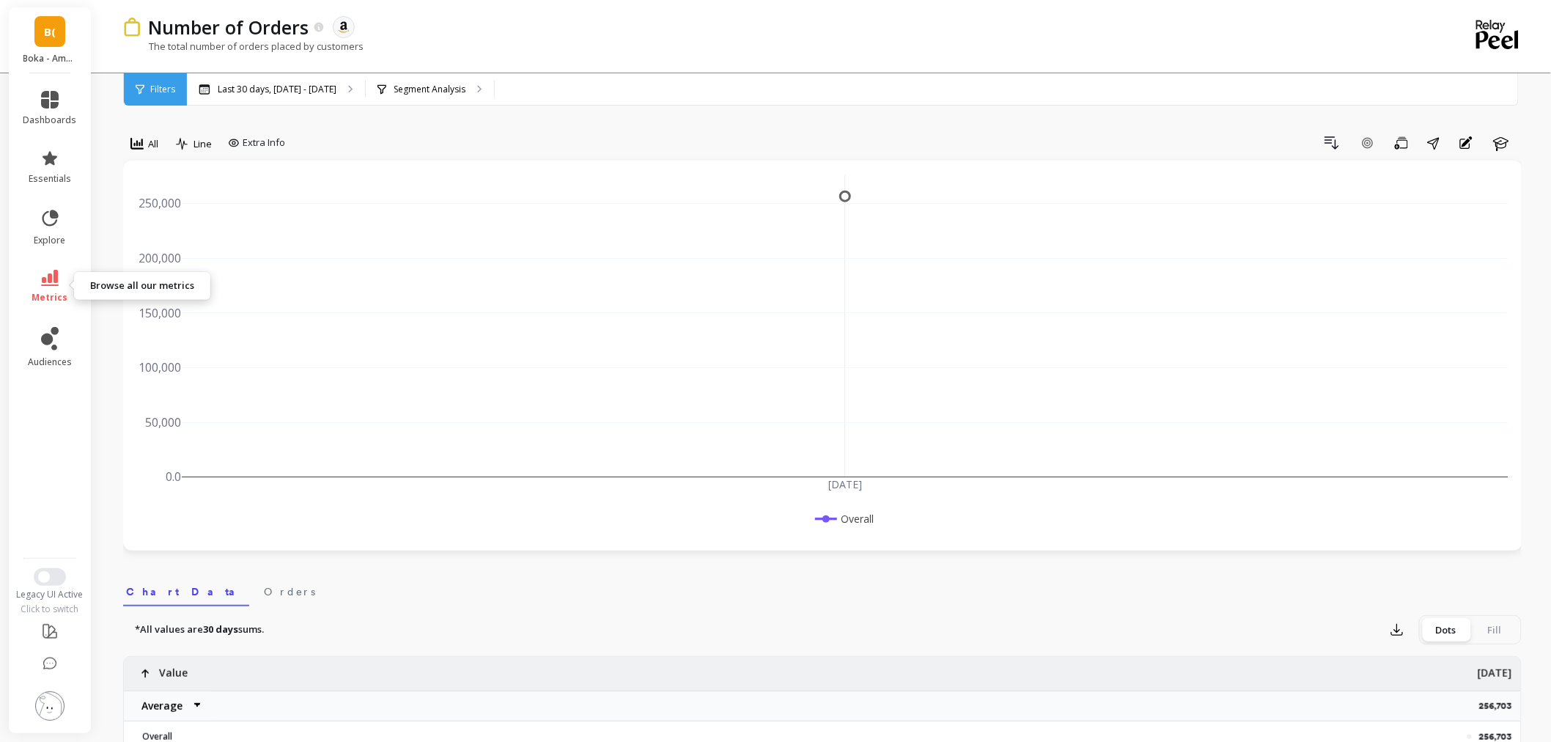
click at [64, 284] on link "metrics" at bounding box center [50, 287] width 54 height 34
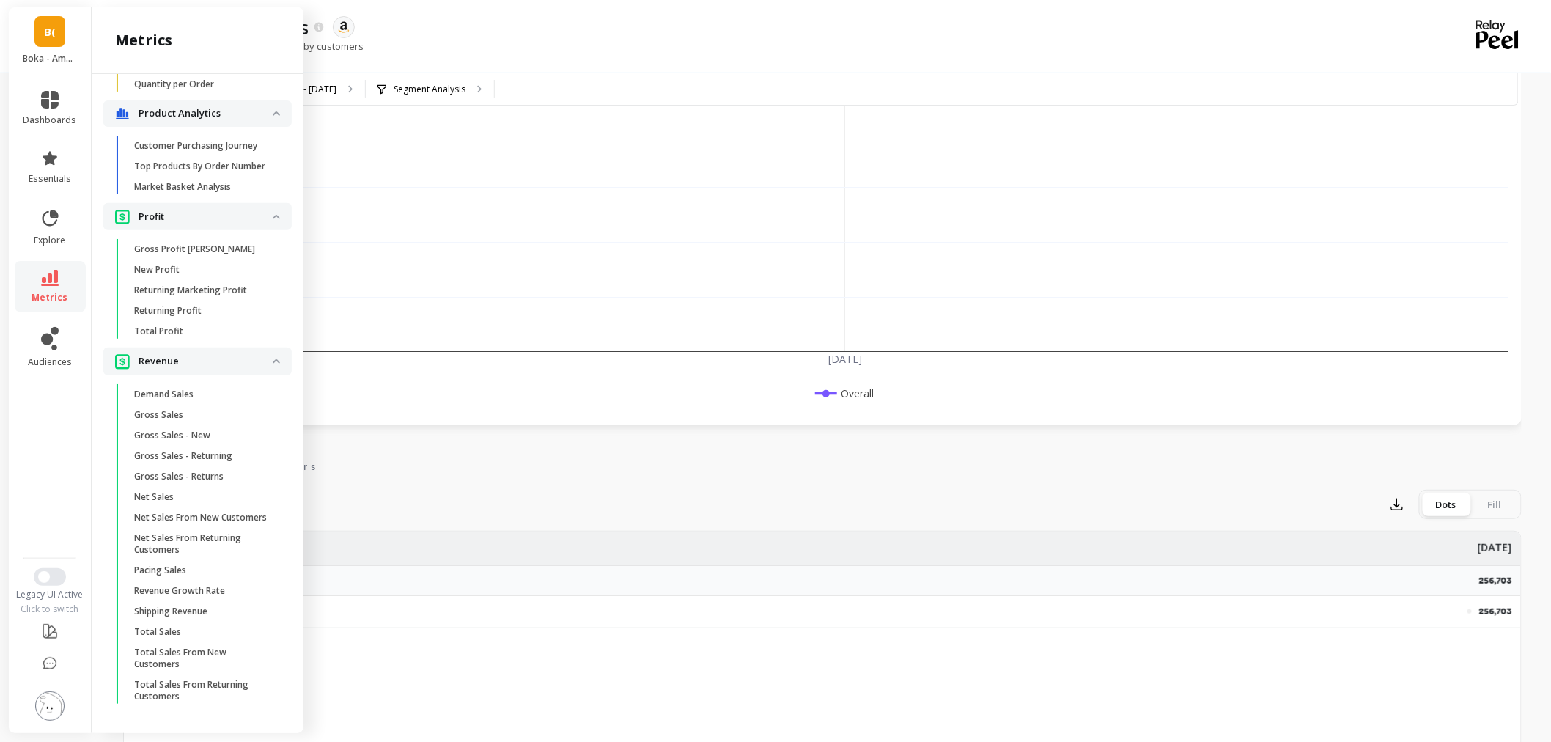
scroll to position [325, 0]
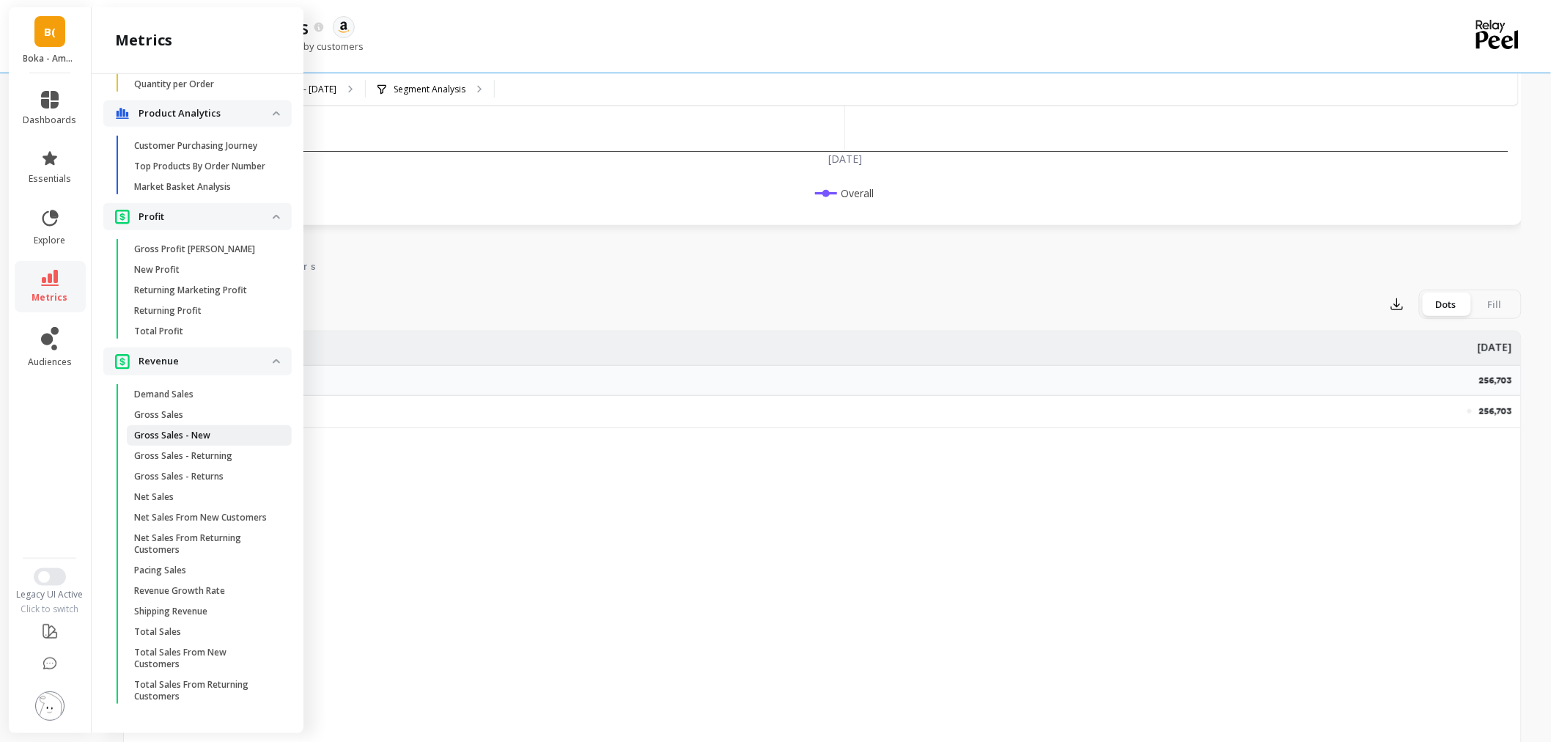
click at [184, 430] on p "Gross Sales - New" at bounding box center [172, 436] width 76 height 12
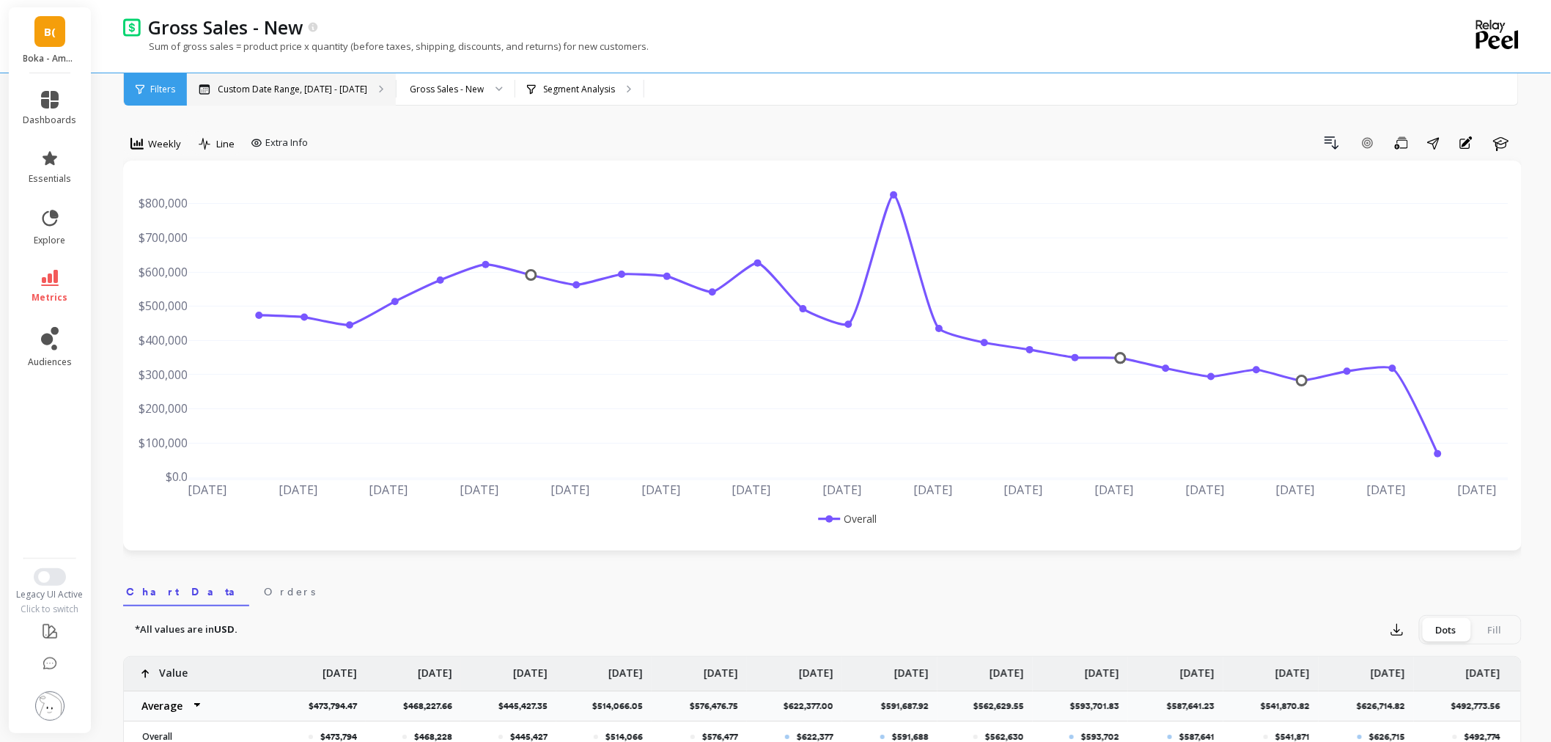
click at [257, 92] on p "Custom Date Range, Apr 1 - Sep 30" at bounding box center [293, 90] width 150 height 12
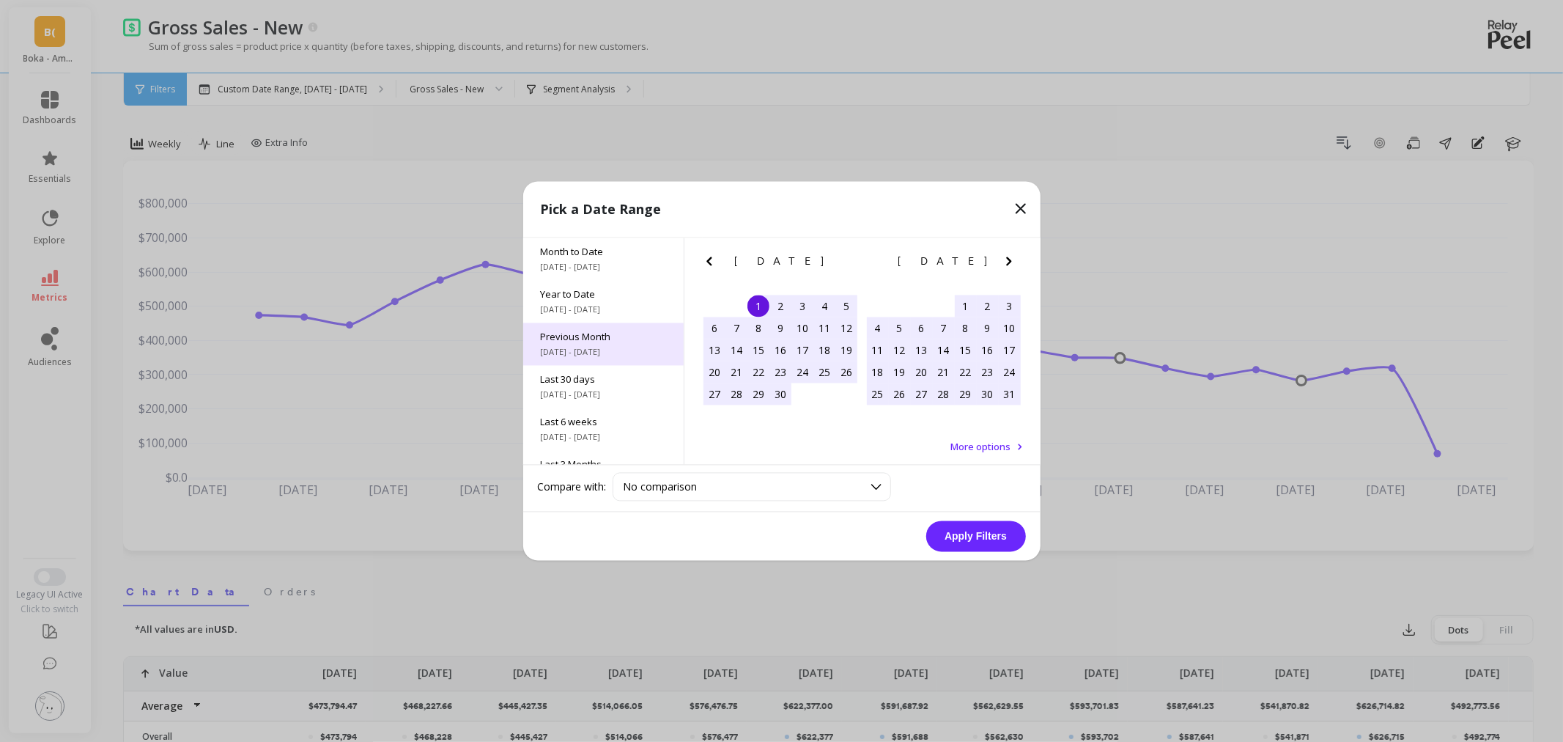
click at [604, 357] on span "9/1/2025 - 9/30/2025" at bounding box center [603, 353] width 125 height 12
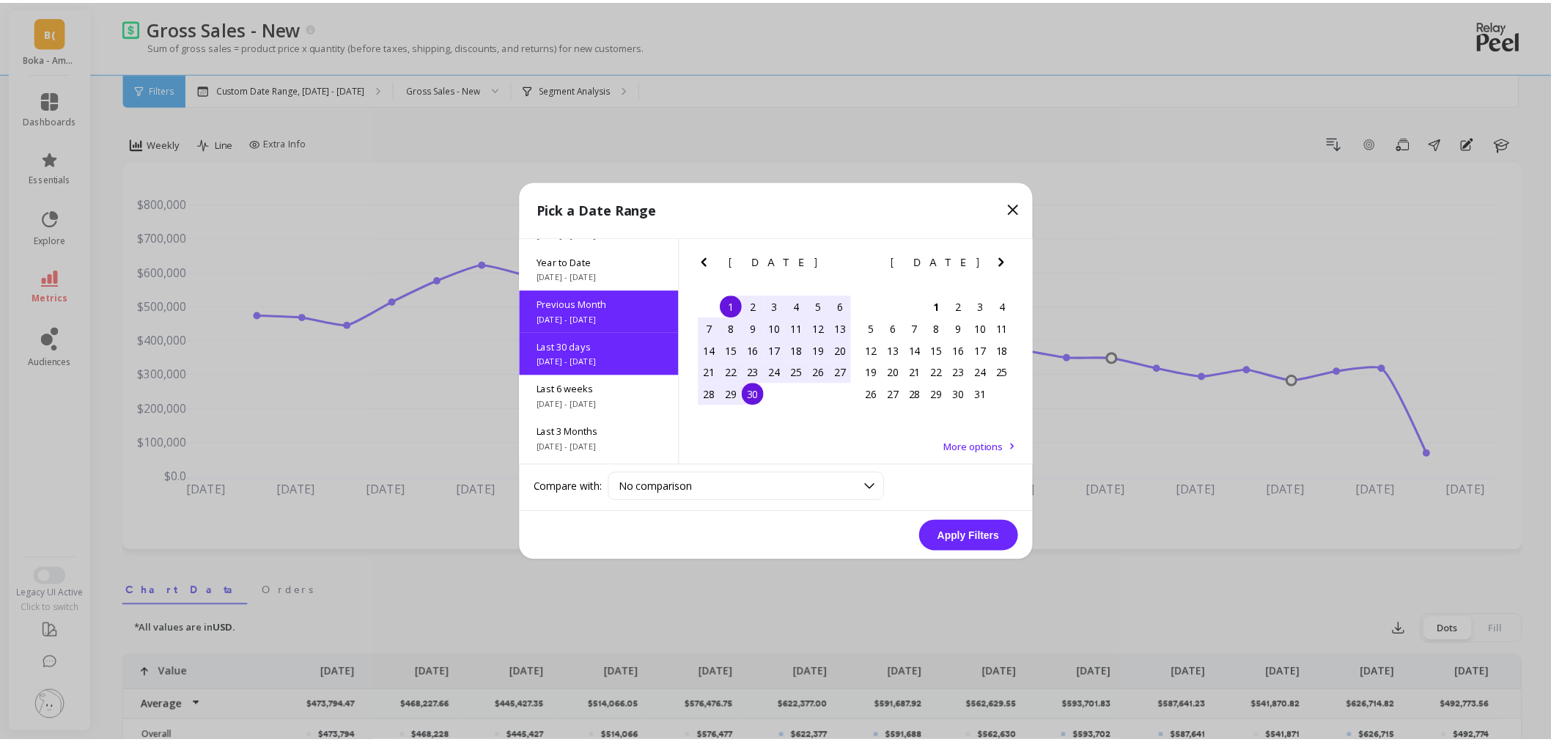
scroll to position [35, 0]
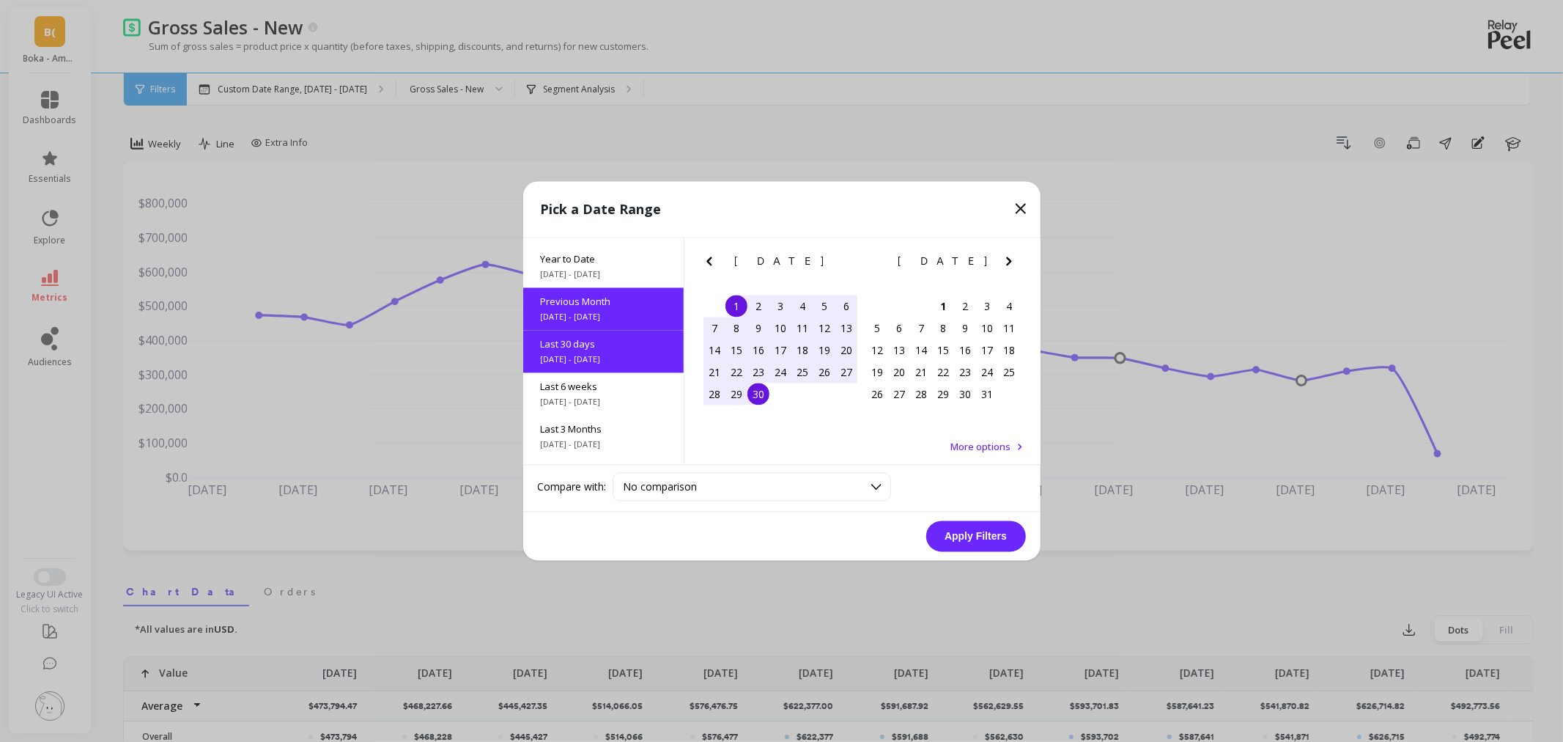
click at [980, 543] on button "Apply Filters" at bounding box center [976, 536] width 100 height 31
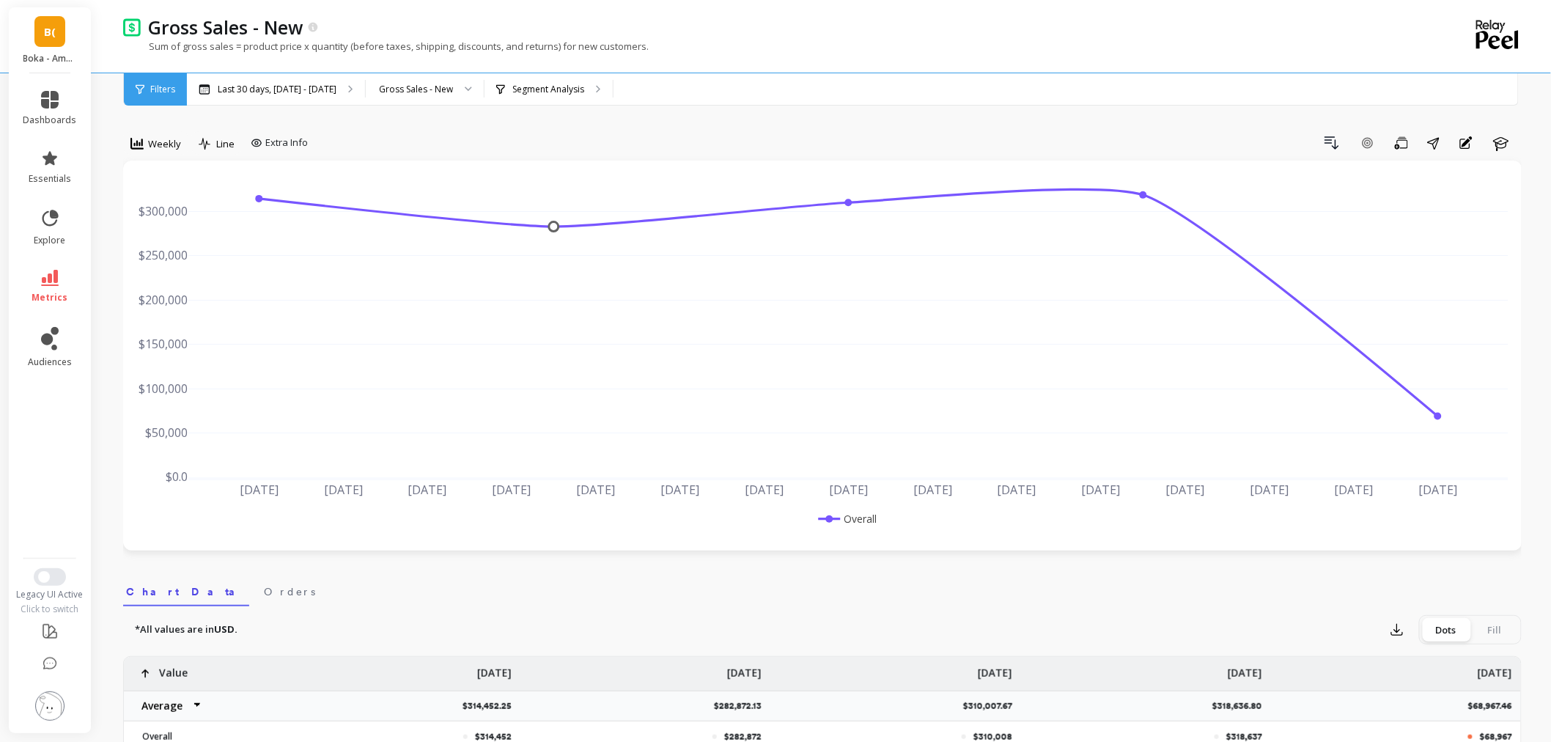
click at [144, 142] on div "Weekly" at bounding box center [155, 144] width 51 height 18
click at [156, 173] on div "All" at bounding box center [178, 177] width 84 height 14
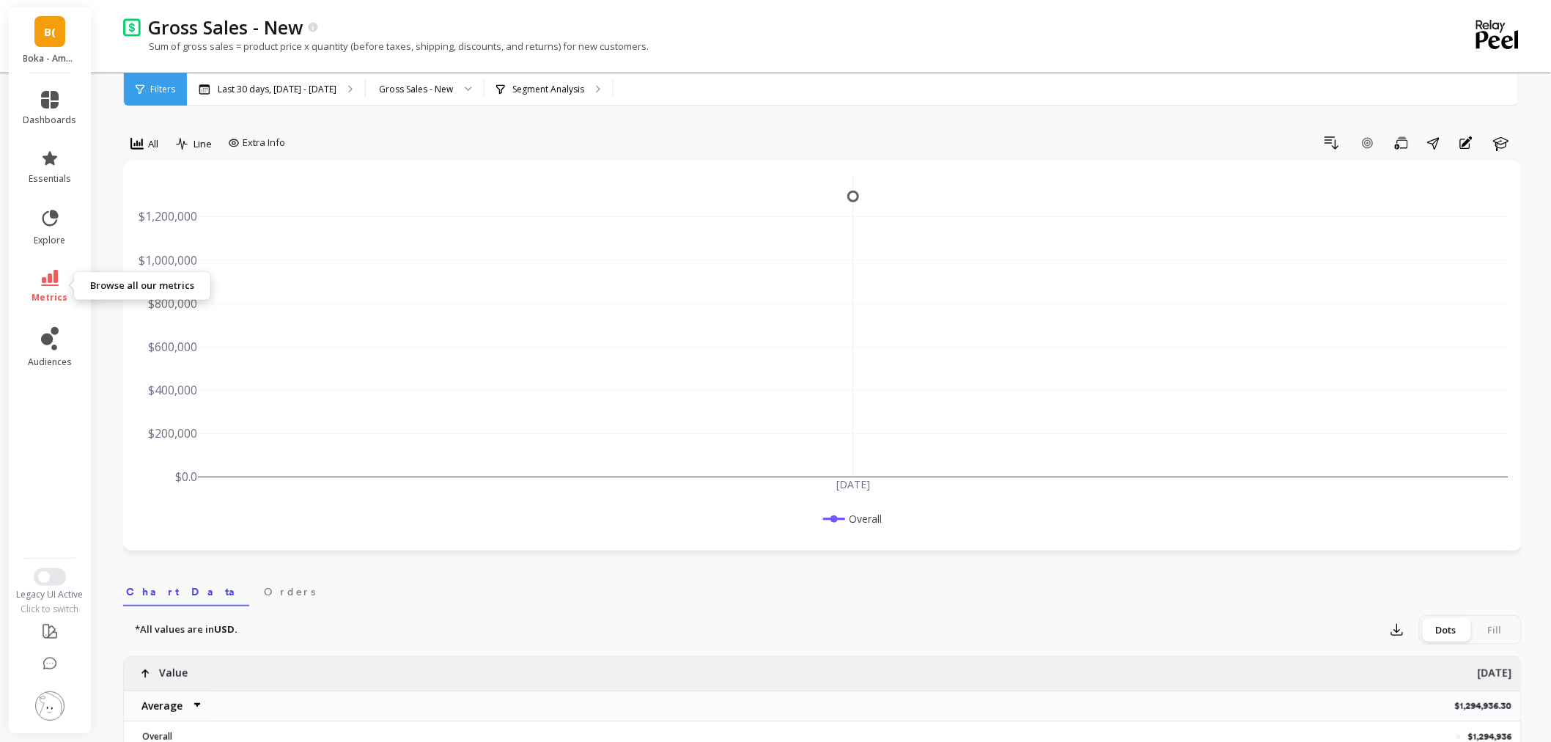
click at [32, 279] on link "metrics" at bounding box center [50, 287] width 54 height 34
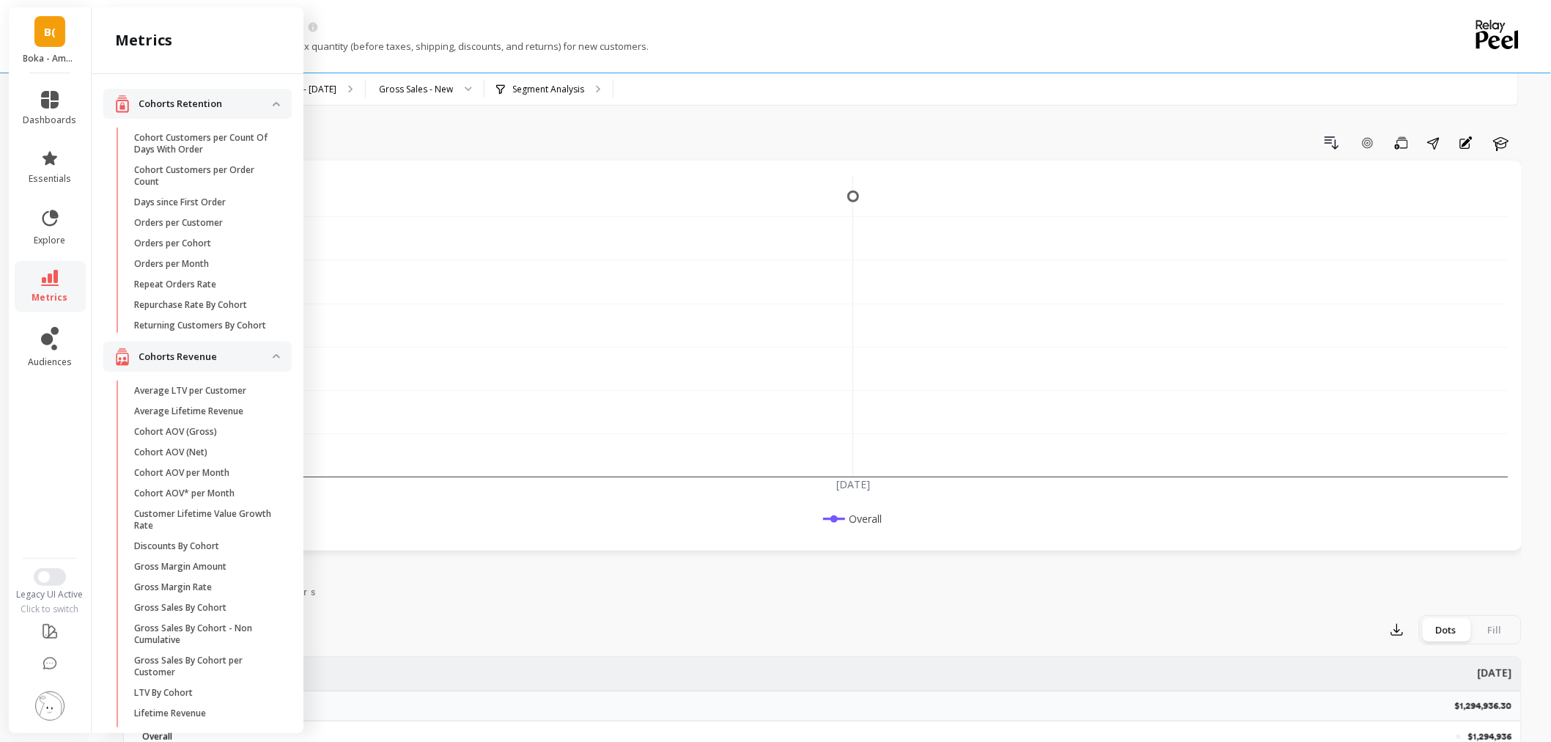
scroll to position [1445, 0]
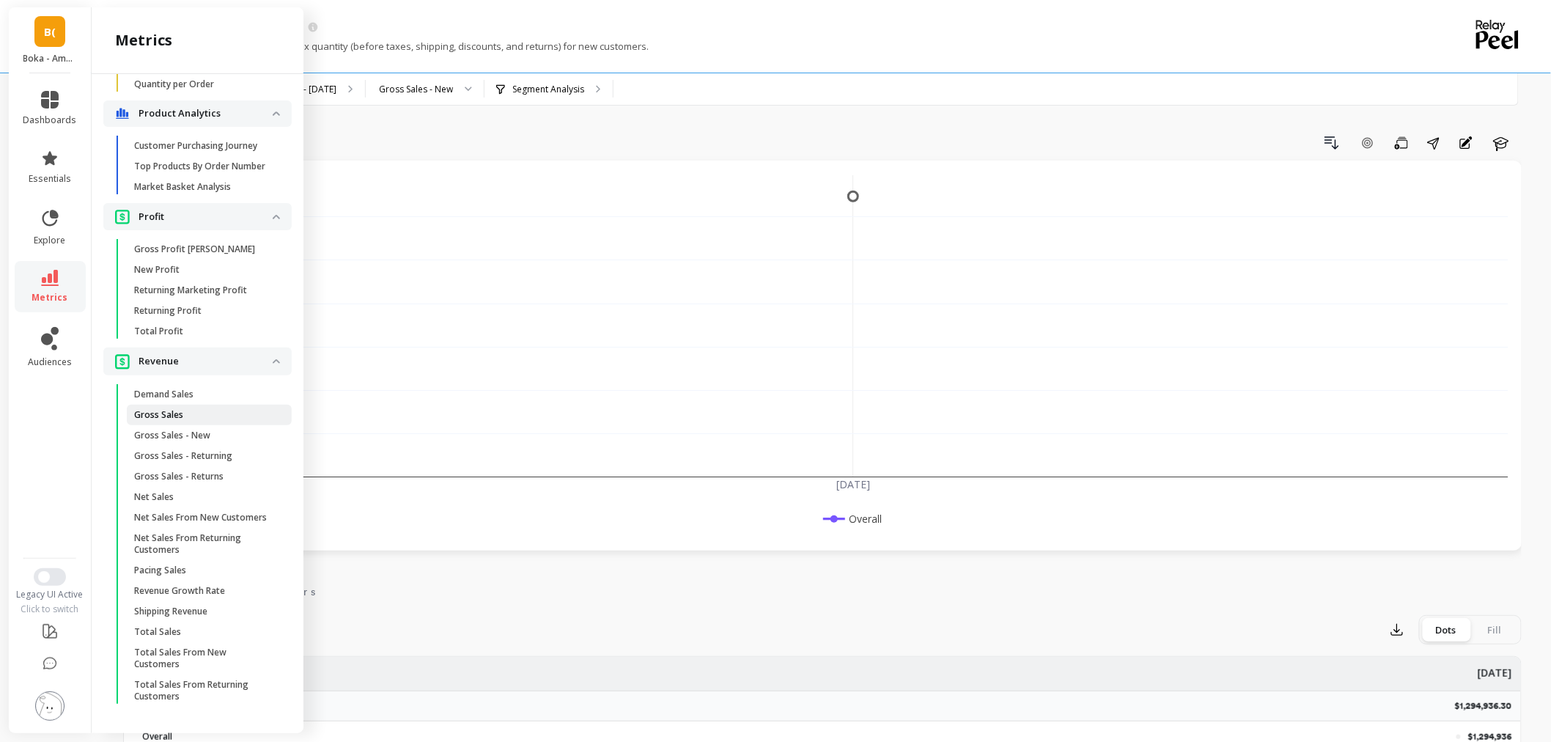
click at [188, 409] on span "Gross Sales" at bounding box center [204, 415] width 140 height 12
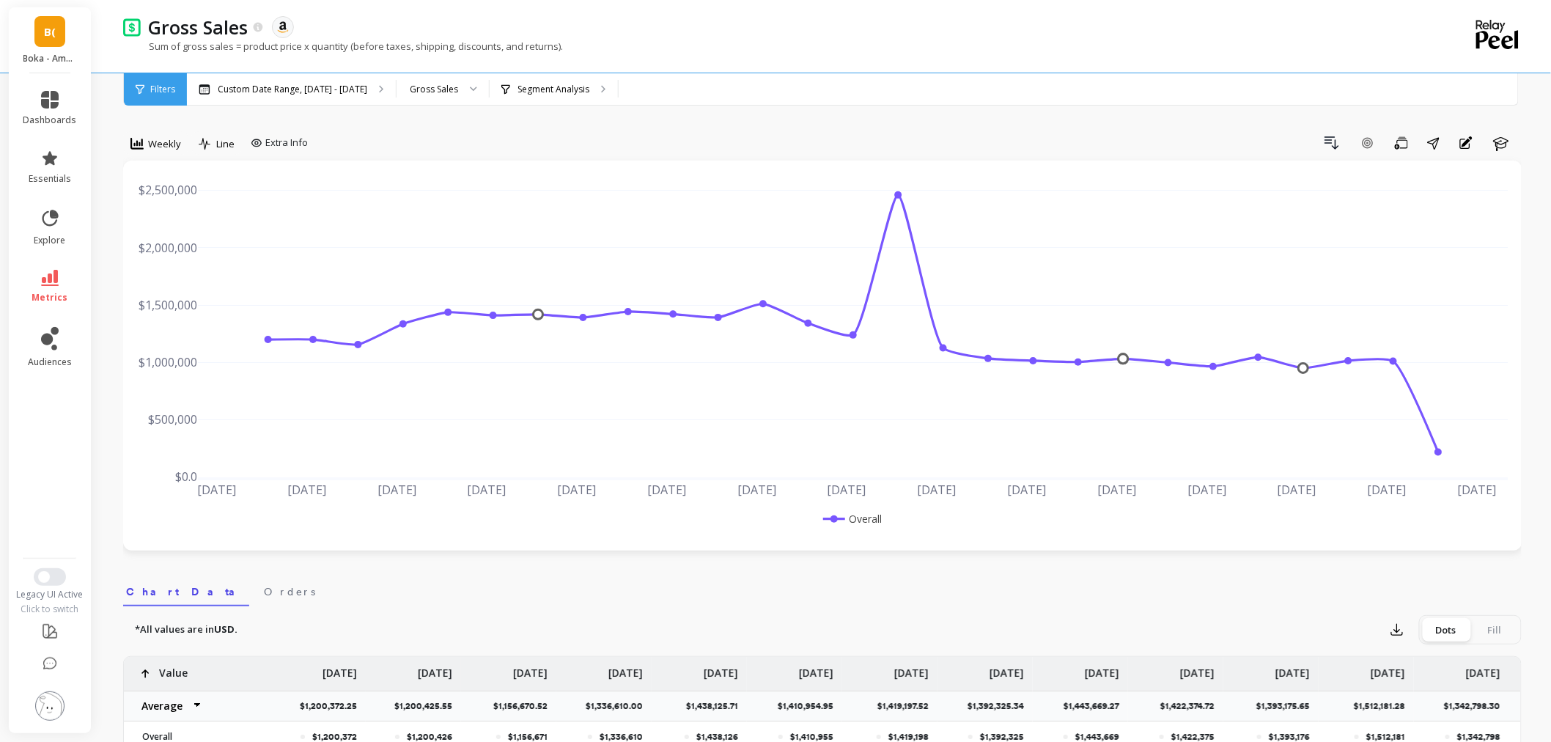
click at [157, 144] on span "Weekly" at bounding box center [164, 144] width 33 height 14
click at [275, 100] on div "Custom Date Range, Apr 1 - Sep 30" at bounding box center [291, 89] width 209 height 32
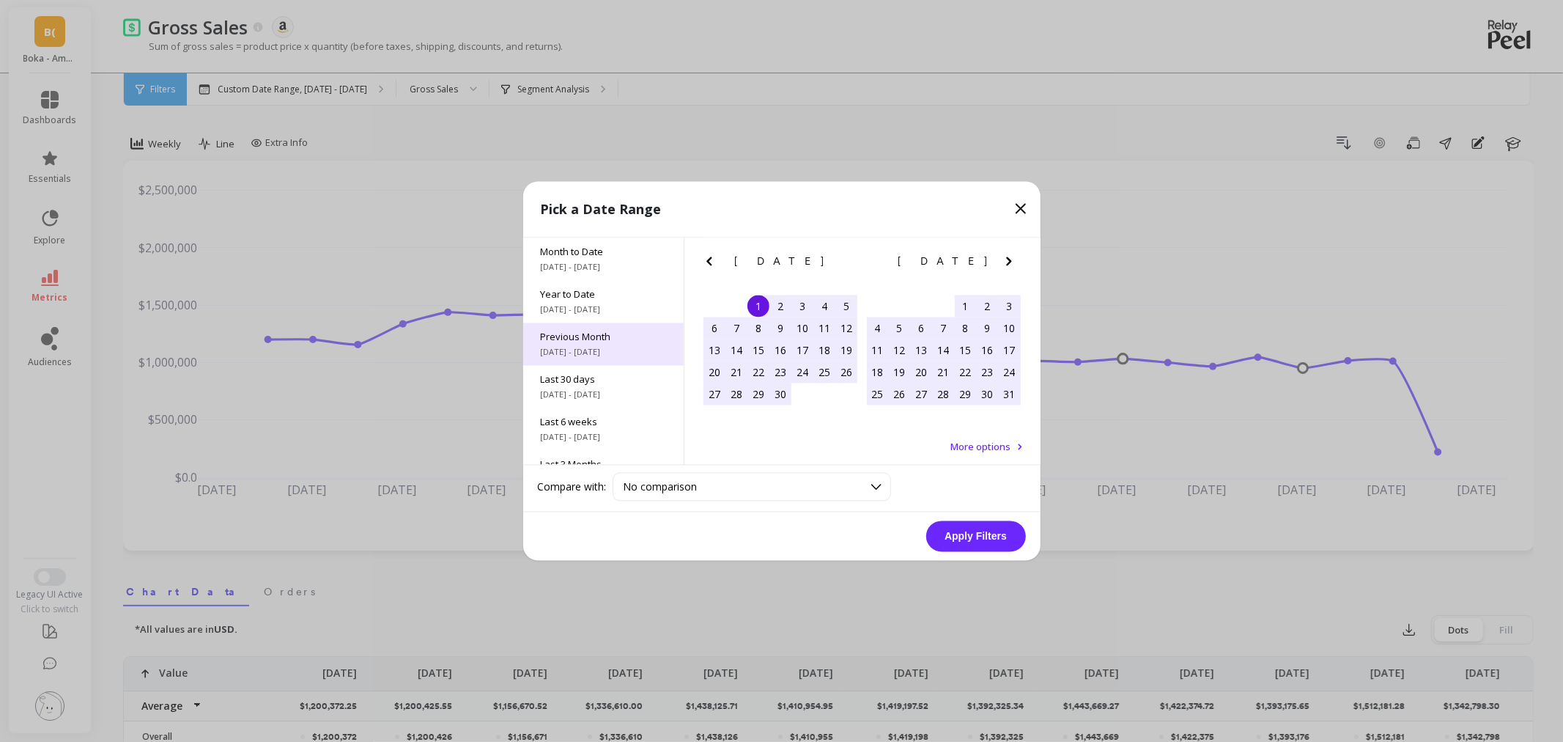
click at [582, 355] on span "9/1/2025 - 9/30/2025" at bounding box center [603, 353] width 125 height 12
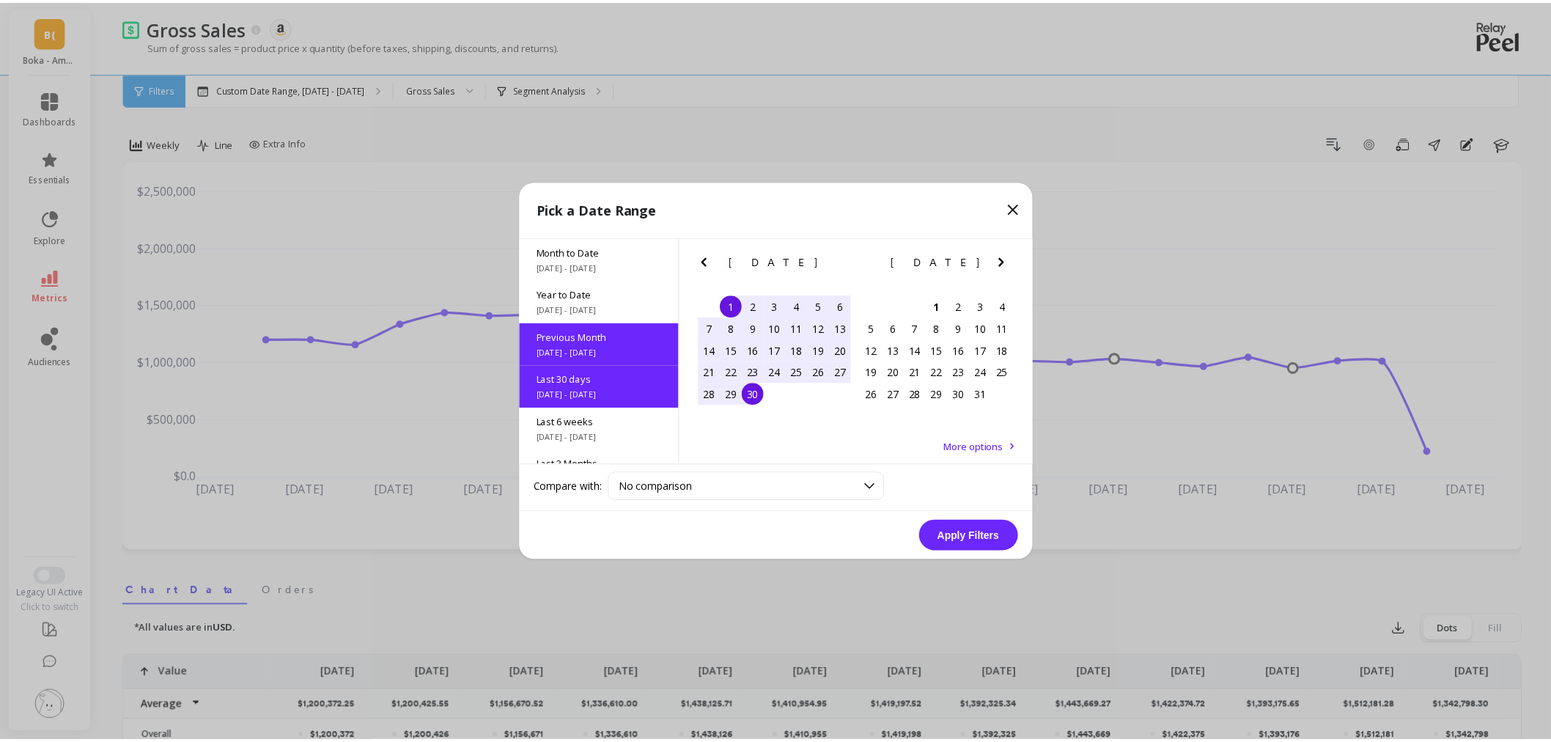
scroll to position [35, 0]
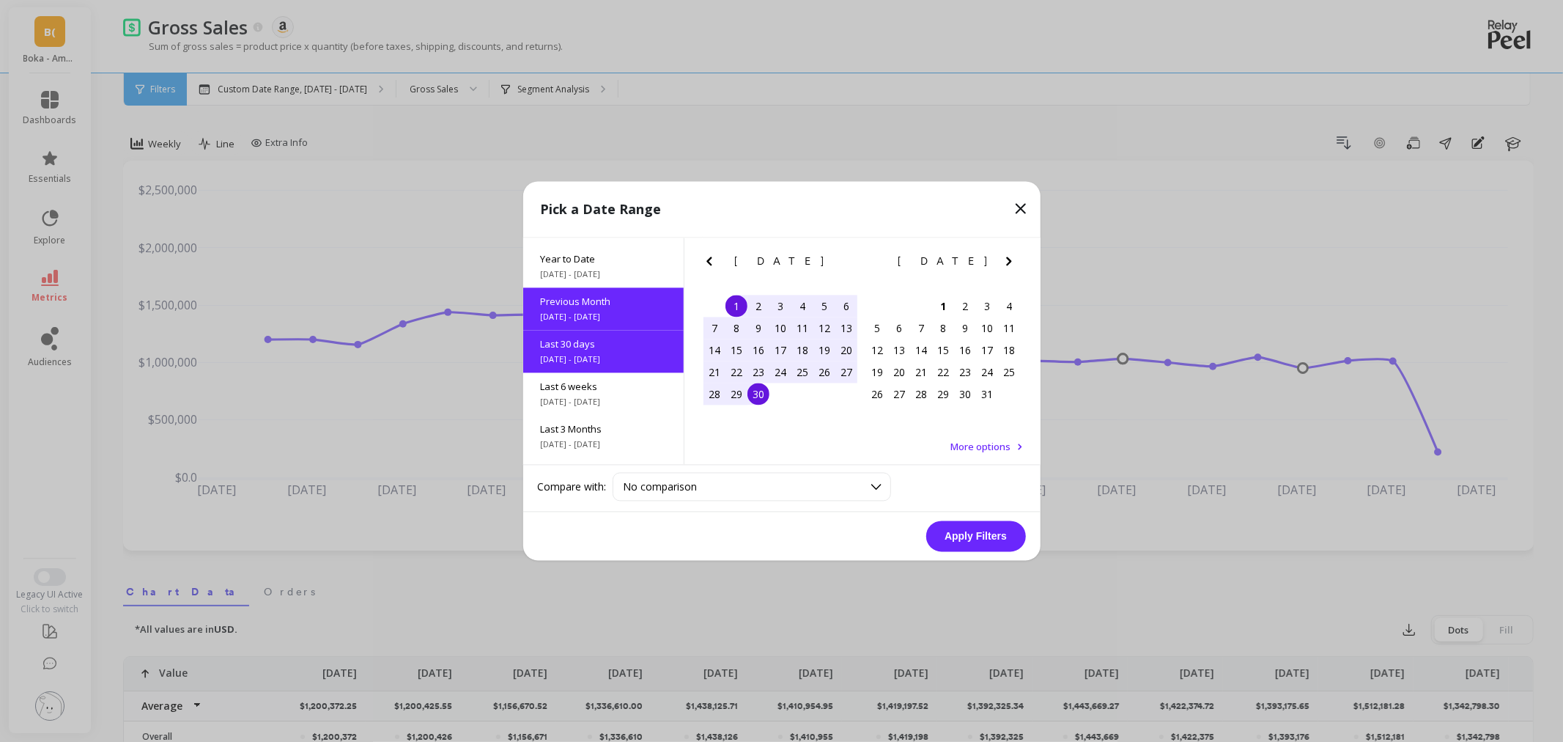
click at [990, 534] on button "Apply Filters" at bounding box center [976, 536] width 100 height 31
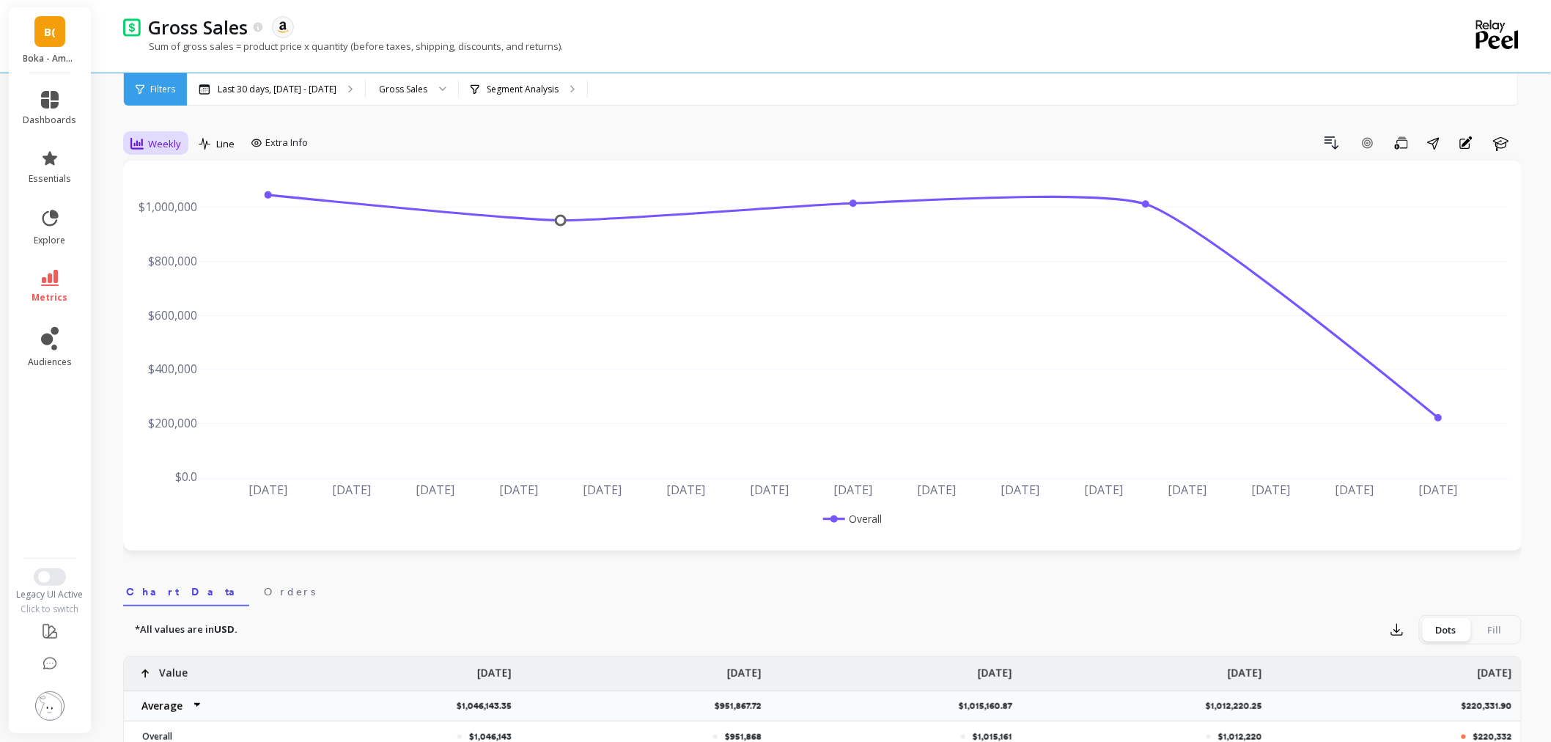
click at [169, 154] on div "Weekly" at bounding box center [155, 143] width 59 height 25
click at [173, 176] on div "All" at bounding box center [178, 177] width 84 height 14
